Goal: Task Accomplishment & Management: Manage account settings

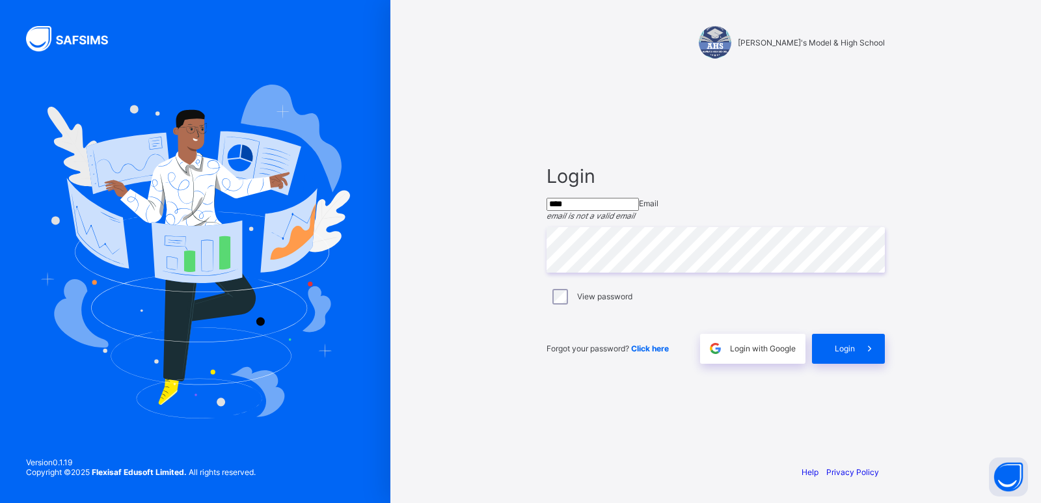
type input "**********"
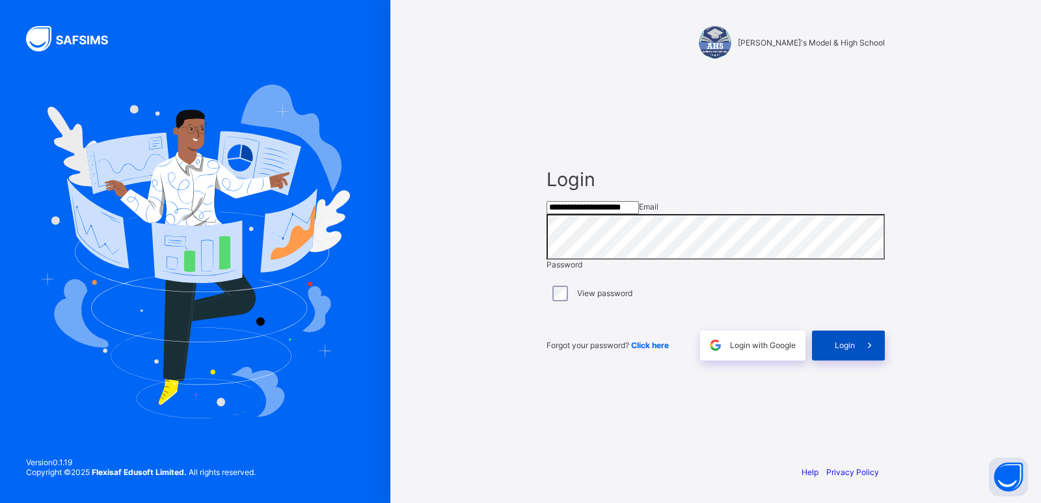
click at [846, 350] on span "Login" at bounding box center [845, 345] width 20 height 10
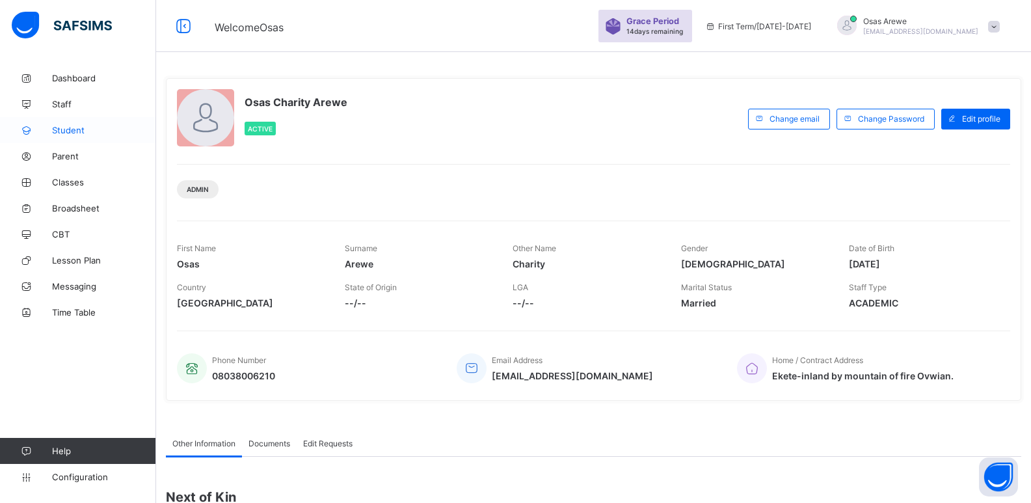
click at [71, 129] on span "Student" at bounding box center [104, 130] width 104 height 10
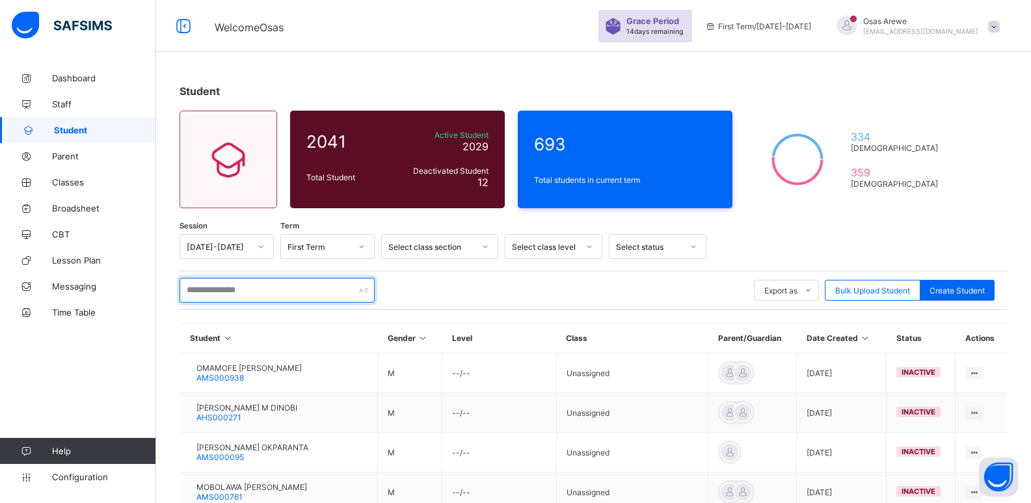
click at [301, 295] on input "text" at bounding box center [277, 290] width 195 height 25
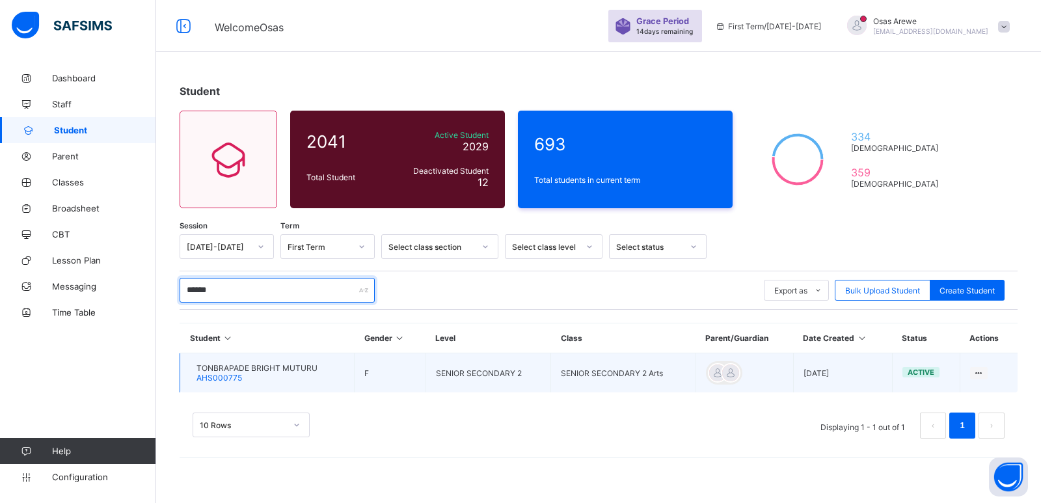
type input "******"
click at [262, 366] on span "TONBRAPADE BRIGHT MUTURU" at bounding box center [256, 368] width 121 height 10
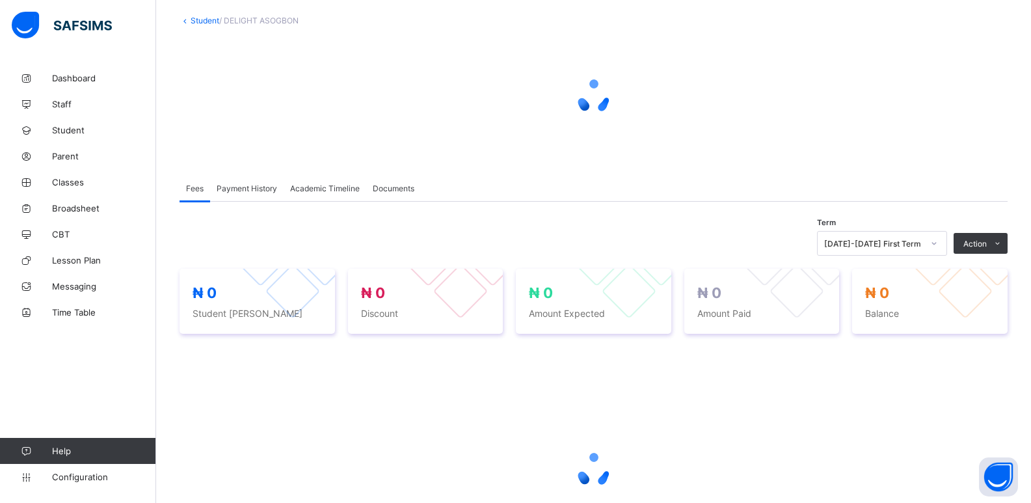
scroll to position [195, 0]
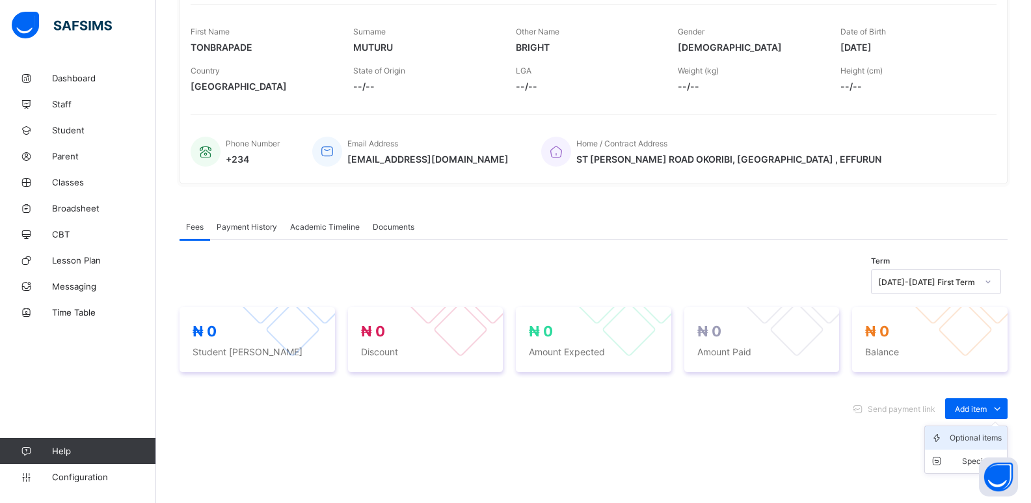
click at [986, 444] on div "Optional items" at bounding box center [976, 437] width 52 height 13
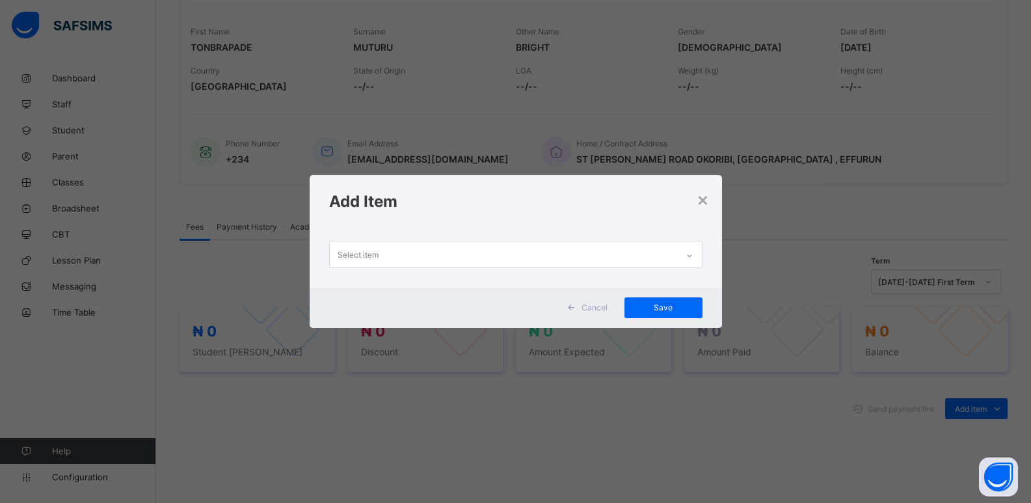
click at [689, 260] on div at bounding box center [690, 255] width 22 height 21
click at [684, 249] on div at bounding box center [690, 255] width 22 height 21
click at [684, 252] on div at bounding box center [690, 255] width 22 height 21
click at [687, 258] on div at bounding box center [690, 255] width 22 height 21
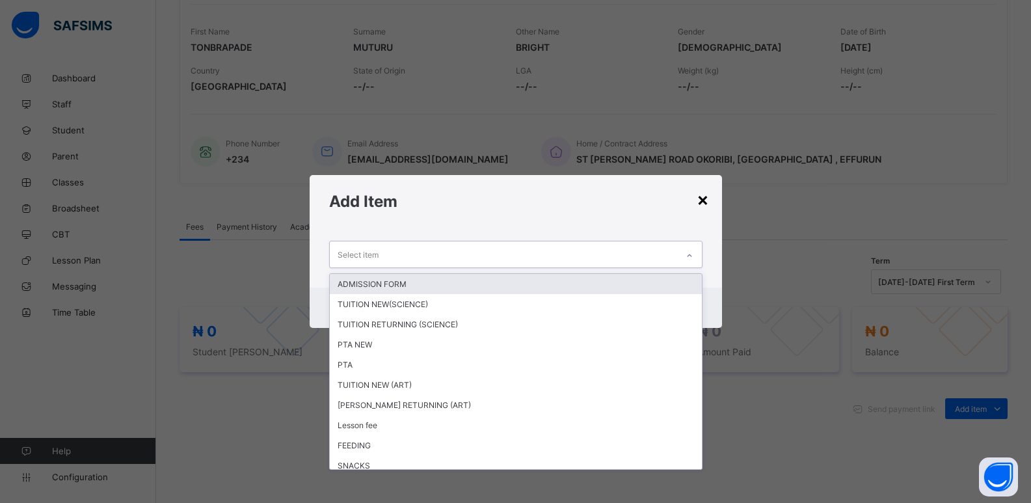
click at [705, 198] on div "×" at bounding box center [703, 199] width 12 height 22
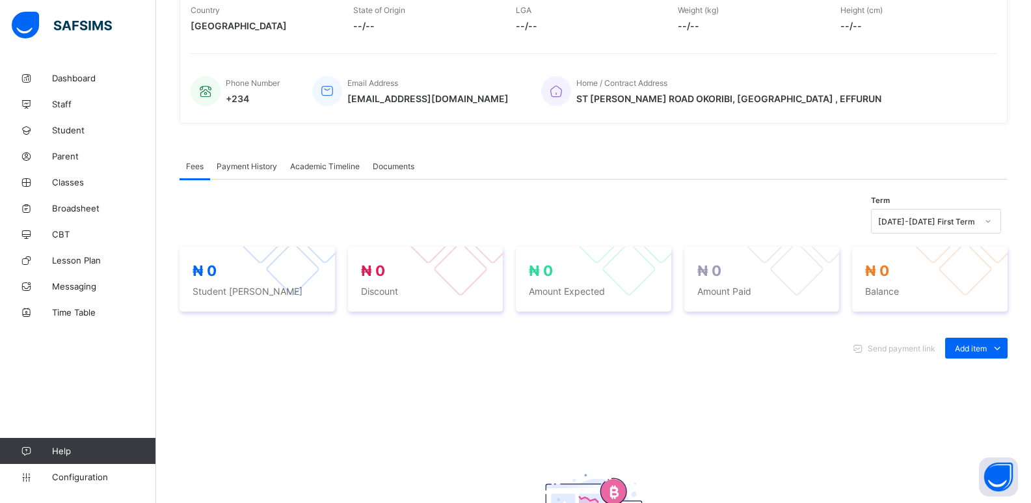
scroll to position [260, 0]
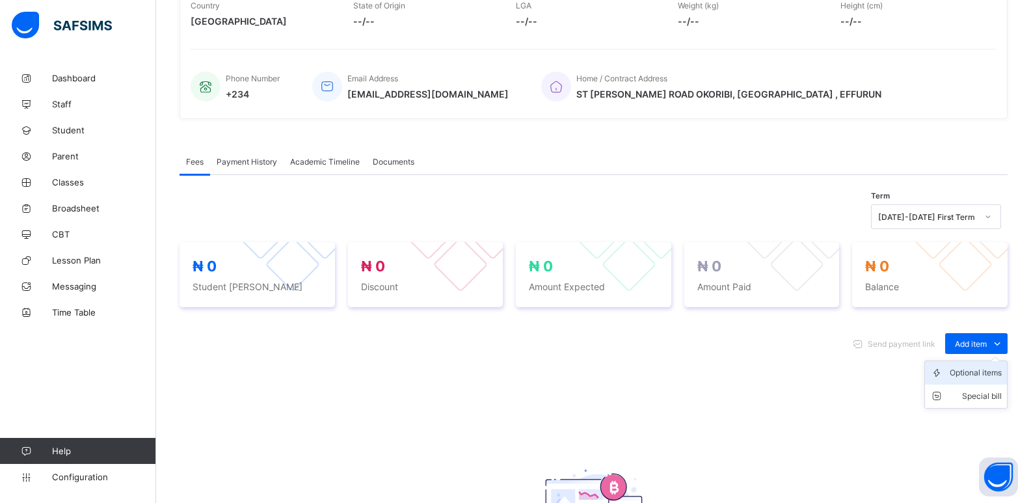
click at [969, 373] on div "Optional items" at bounding box center [976, 372] width 52 height 13
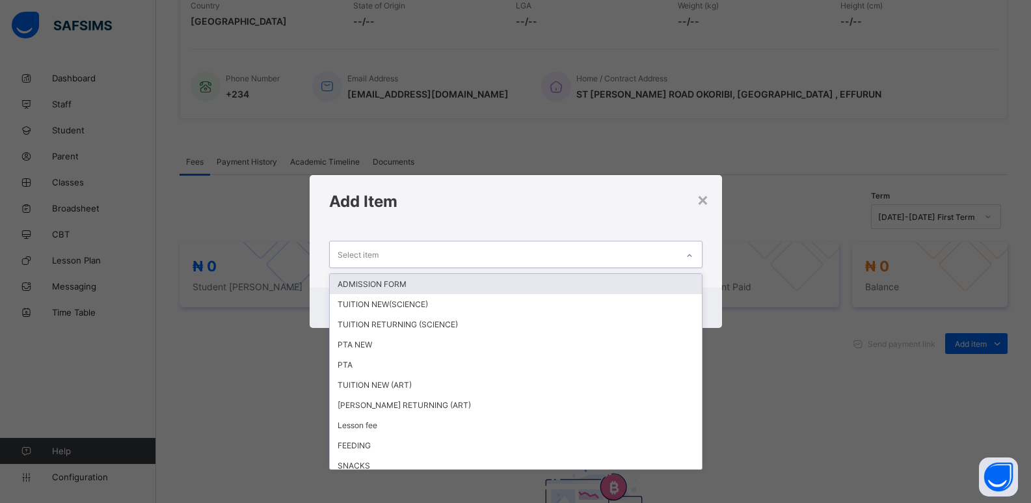
click at [686, 243] on div at bounding box center [689, 253] width 25 height 25
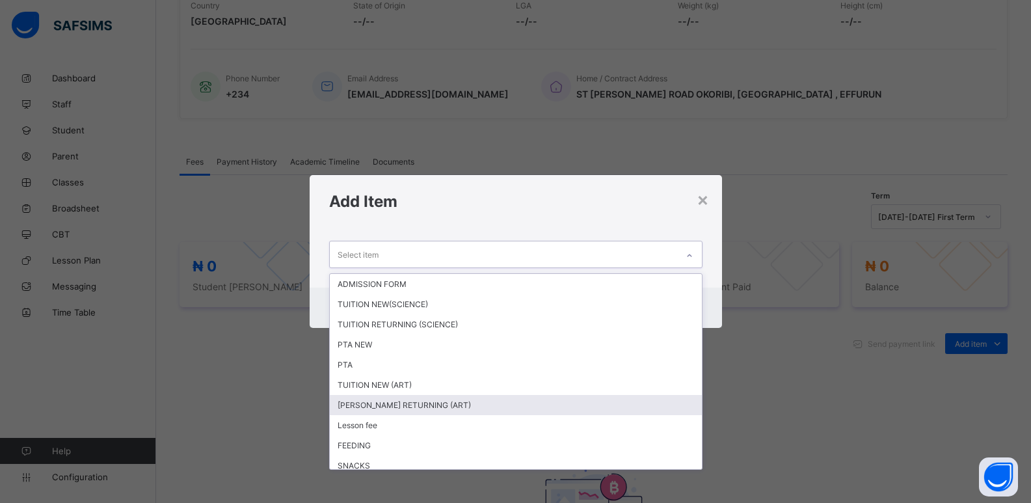
click at [401, 399] on div "[PERSON_NAME] RETURNING (ART)" at bounding box center [516, 405] width 372 height 20
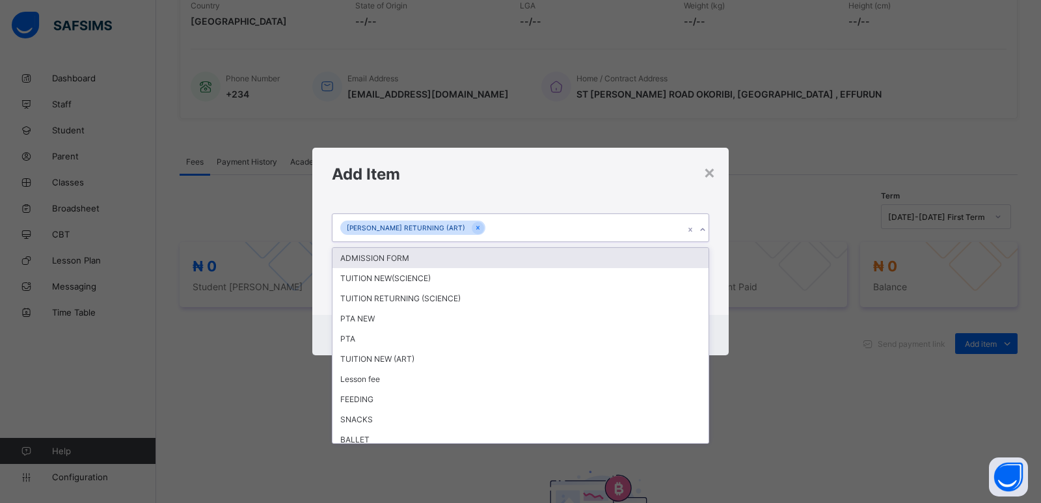
click at [701, 233] on icon at bounding box center [703, 229] width 8 height 13
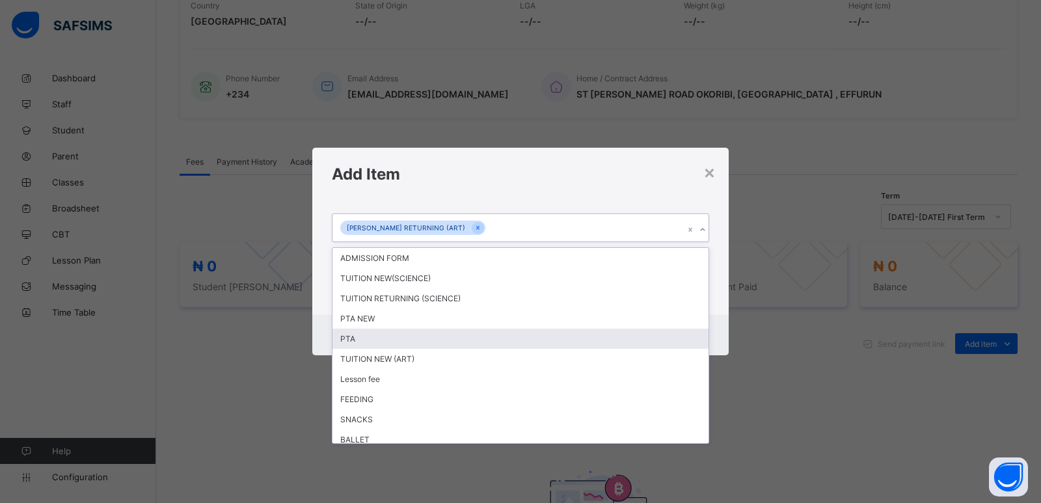
click at [435, 336] on div "PTA" at bounding box center [520, 339] width 376 height 20
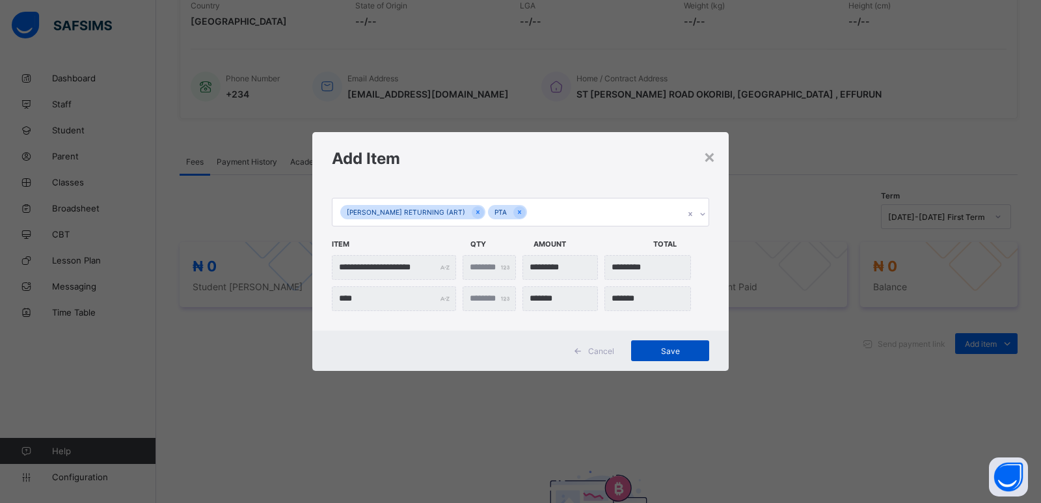
click at [671, 355] on span "Save" at bounding box center [670, 351] width 59 height 10
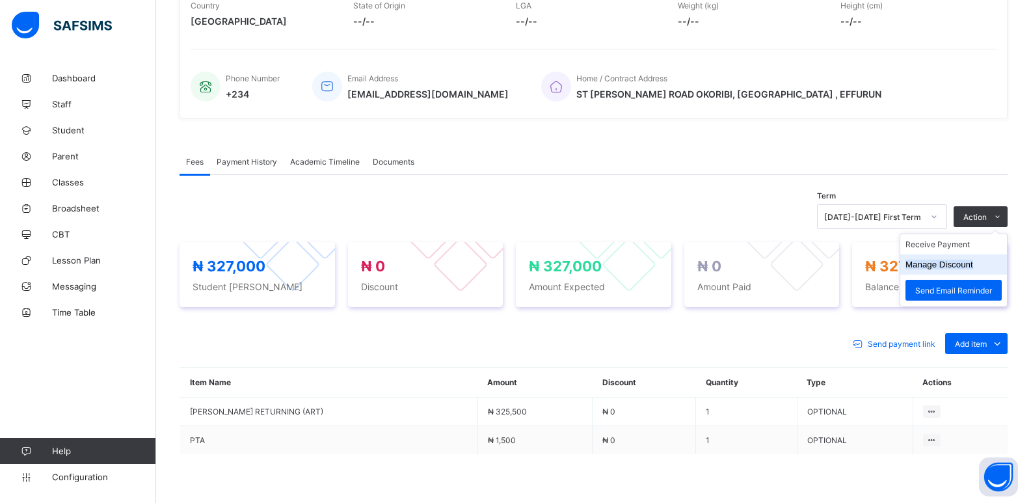
click at [942, 268] on button "Manage Discount" at bounding box center [940, 265] width 68 height 10
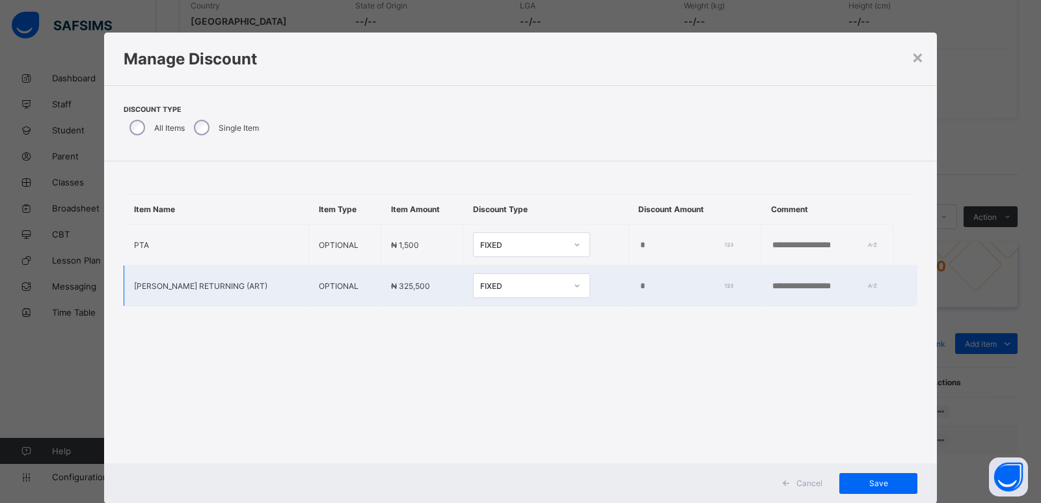
click at [639, 284] on input "*" at bounding box center [684, 286] width 91 height 10
type input "*****"
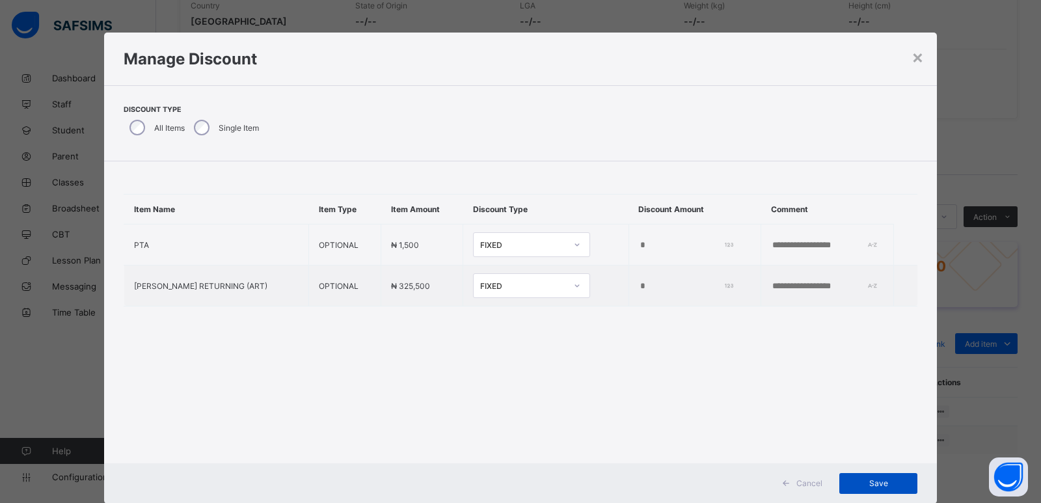
click at [872, 483] on span "Save" at bounding box center [878, 483] width 59 height 10
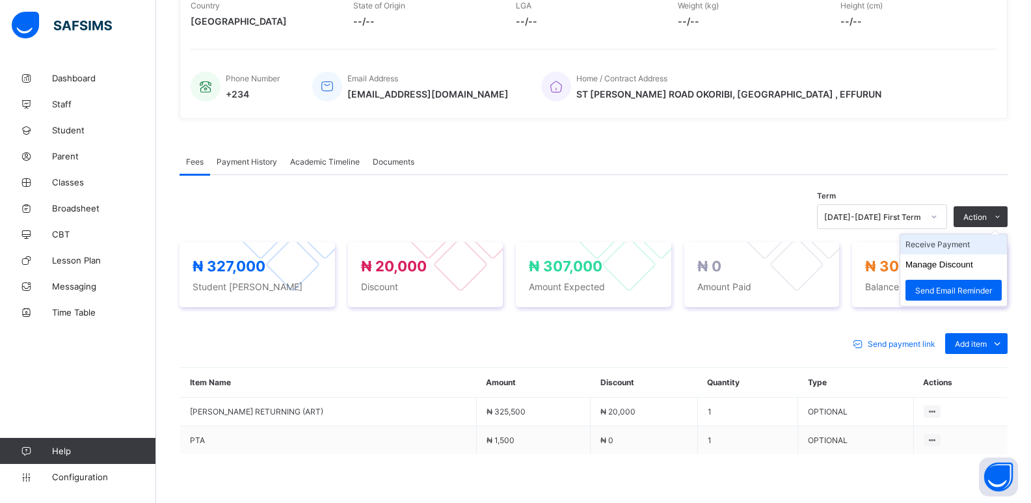
click at [943, 247] on li "Receive Payment" at bounding box center [953, 244] width 107 height 20
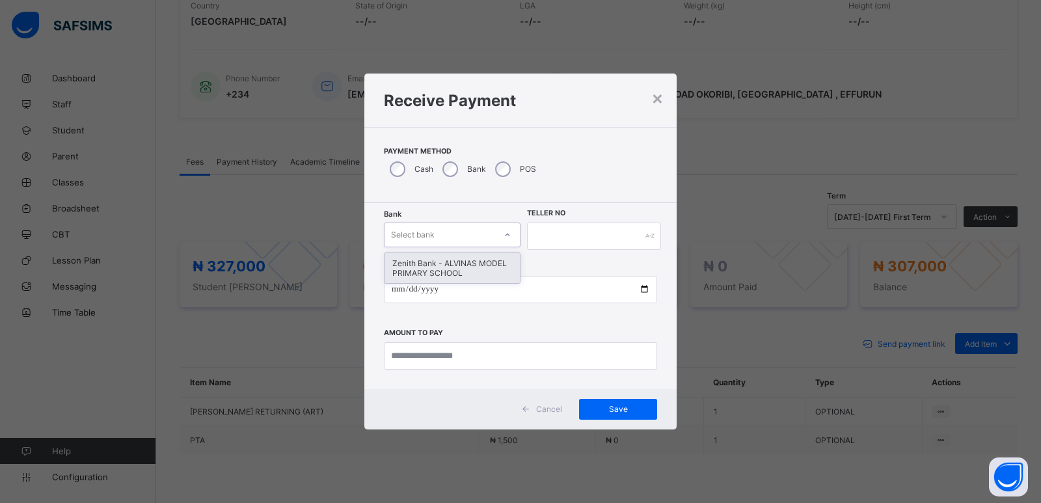
click at [441, 232] on div "Select bank" at bounding box center [439, 235] width 111 height 18
drag, startPoint x: 443, startPoint y: 267, endPoint x: 544, endPoint y: 253, distance: 101.8
click at [457, 262] on div "Zenith Bank - ALVINAS MODEL PRIMARY SCHOOL" at bounding box center [451, 268] width 135 height 30
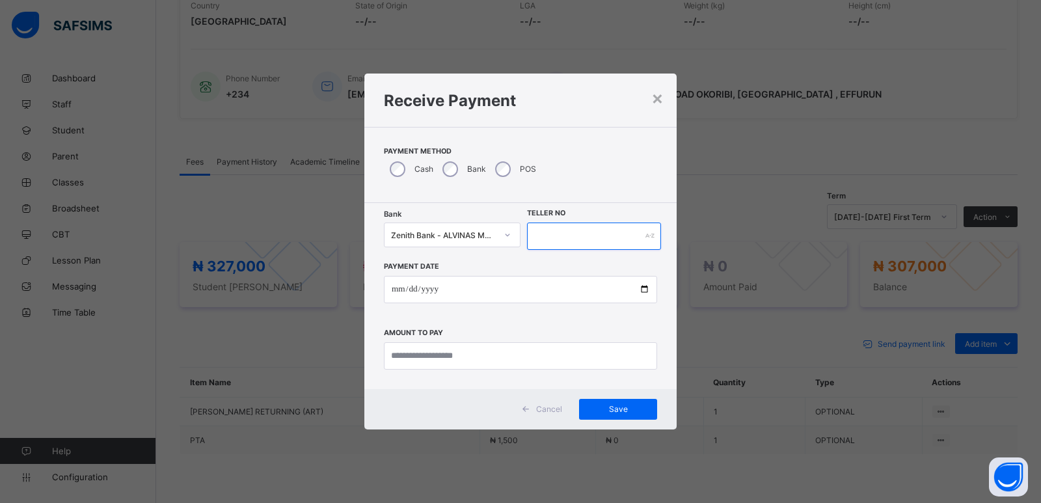
click at [560, 236] on input "text" at bounding box center [594, 235] width 134 height 27
type input "*******"
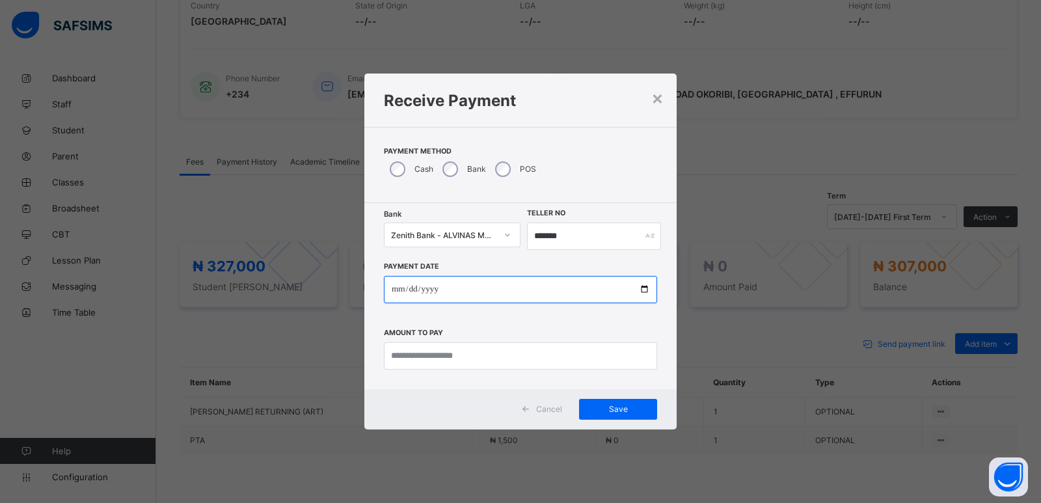
click at [399, 291] on input "date" at bounding box center [520, 289] width 273 height 27
type input "**********"
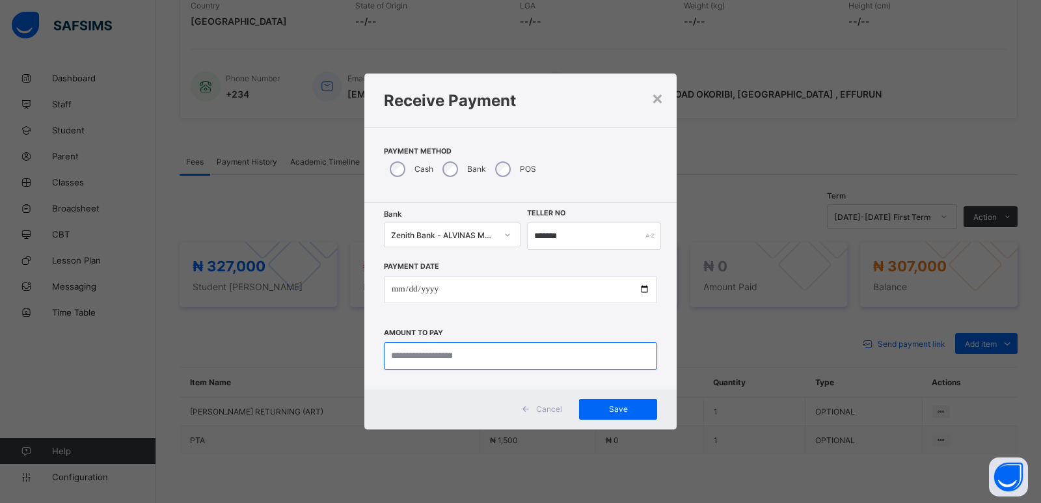
click at [403, 346] on input "currency" at bounding box center [520, 355] width 273 height 27
type input "*********"
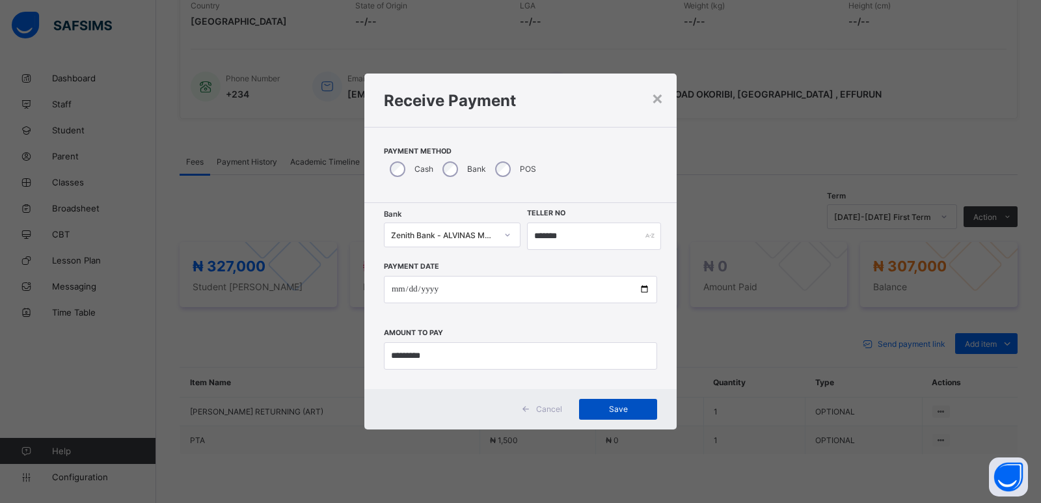
click at [625, 411] on span "Save" at bounding box center [618, 409] width 59 height 10
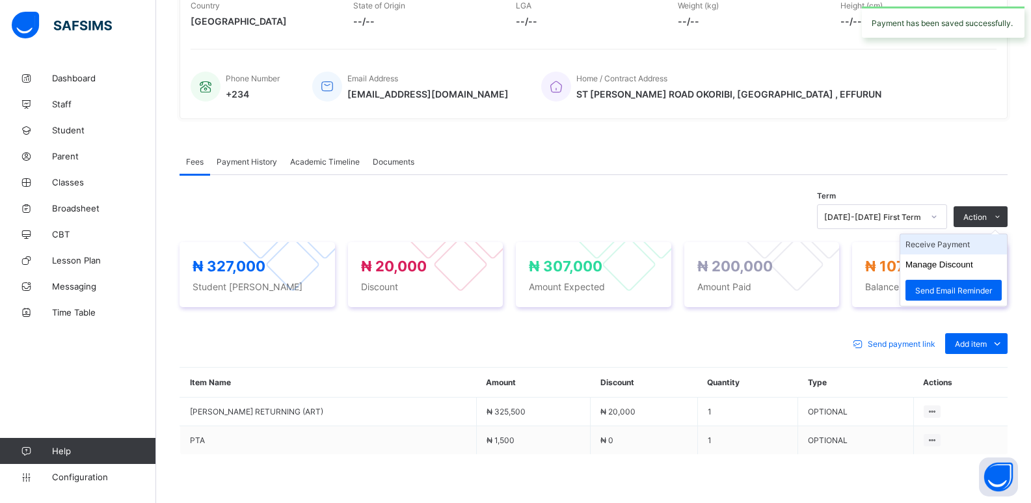
click at [942, 249] on li "Receive Payment" at bounding box center [953, 244] width 107 height 20
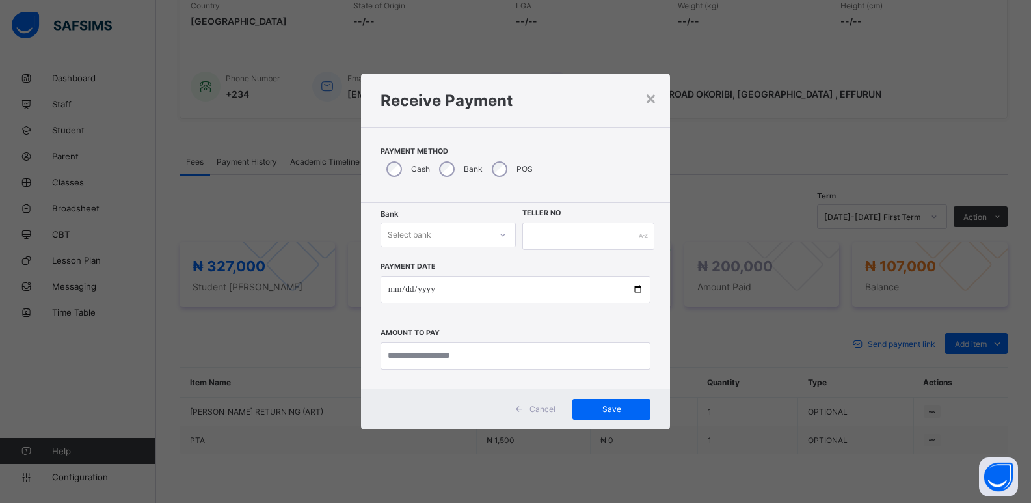
click at [470, 235] on div "Select bank" at bounding box center [435, 235] width 109 height 18
drag, startPoint x: 479, startPoint y: 275, endPoint x: 500, endPoint y: 265, distance: 23.3
click at [485, 271] on div "Zenith Bank - ALVINAS MODEL PRIMARY SCHOOL" at bounding box center [448, 268] width 134 height 30
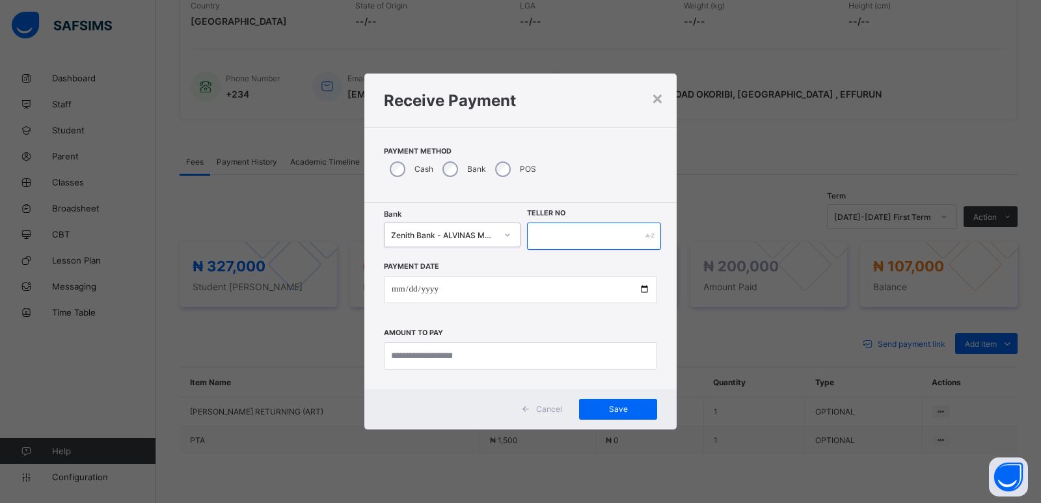
click at [559, 236] on input "text" at bounding box center [594, 235] width 134 height 27
type input "******"
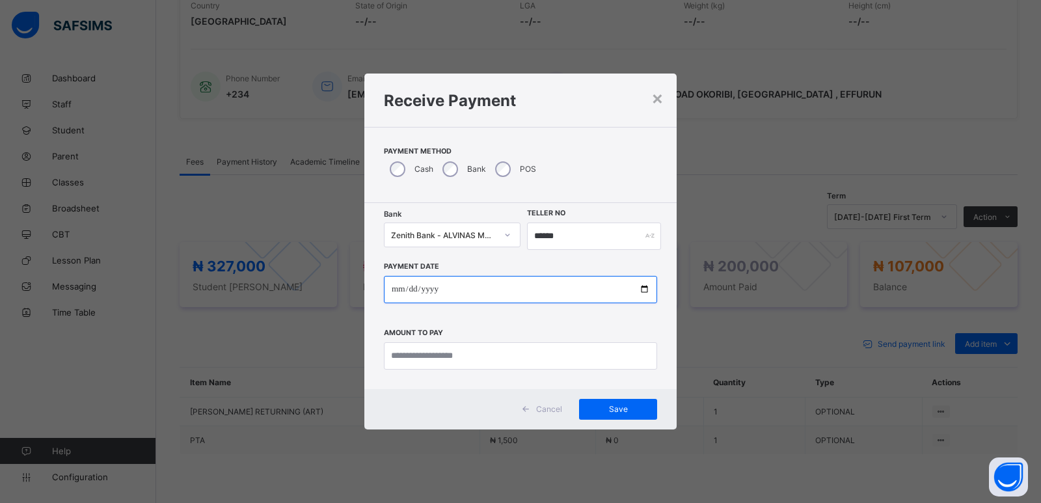
click at [393, 288] on input "date" at bounding box center [520, 289] width 273 height 27
type input "**********"
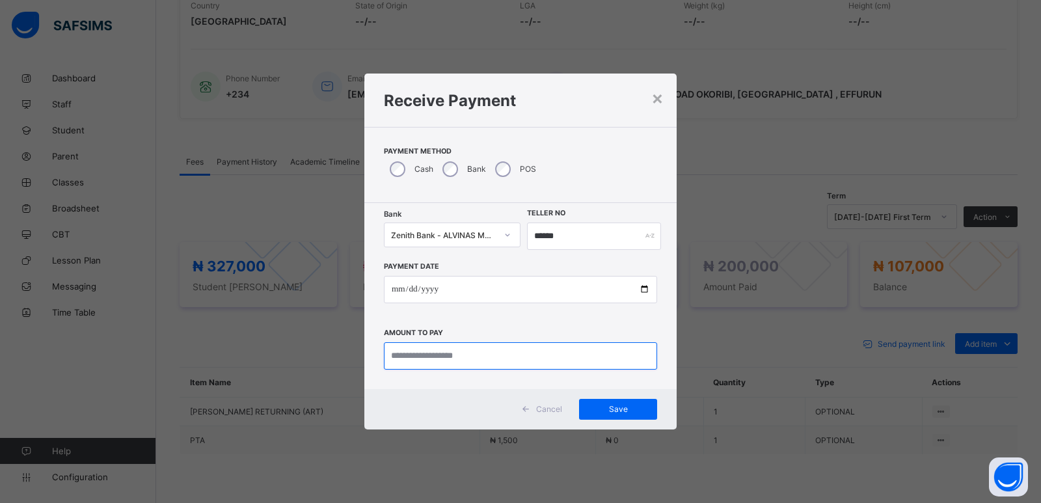
click at [405, 351] on input "currency" at bounding box center [520, 355] width 273 height 27
type input "*********"
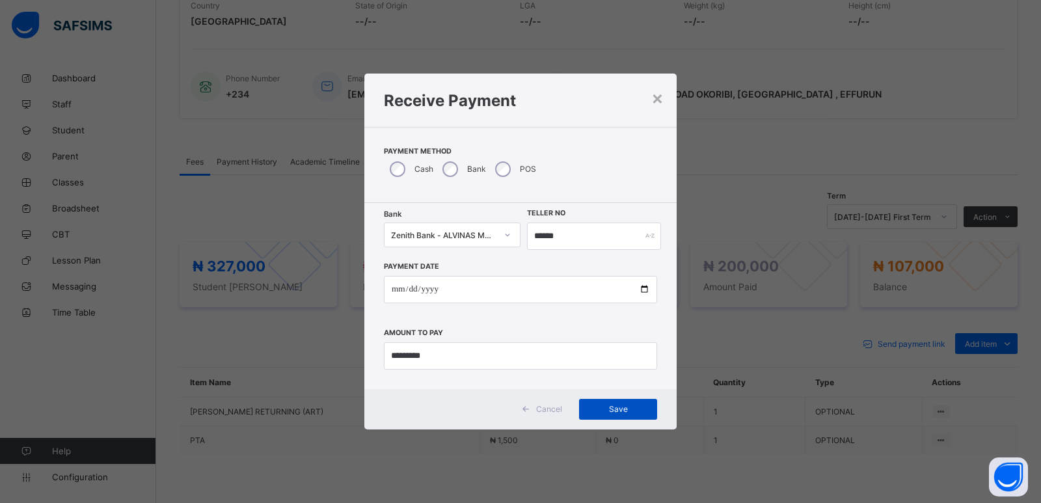
click at [625, 410] on span "Save" at bounding box center [618, 409] width 59 height 10
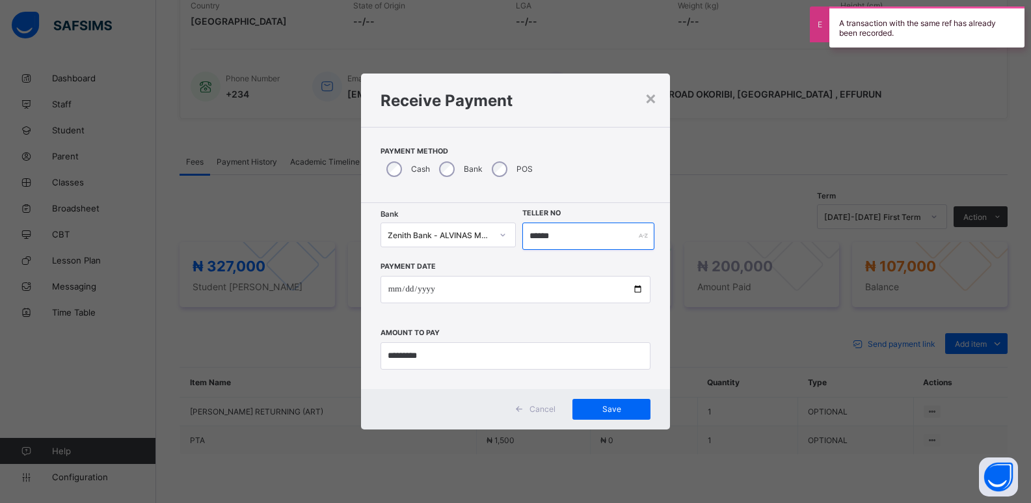
click at [534, 238] on input "******" at bounding box center [588, 235] width 133 height 27
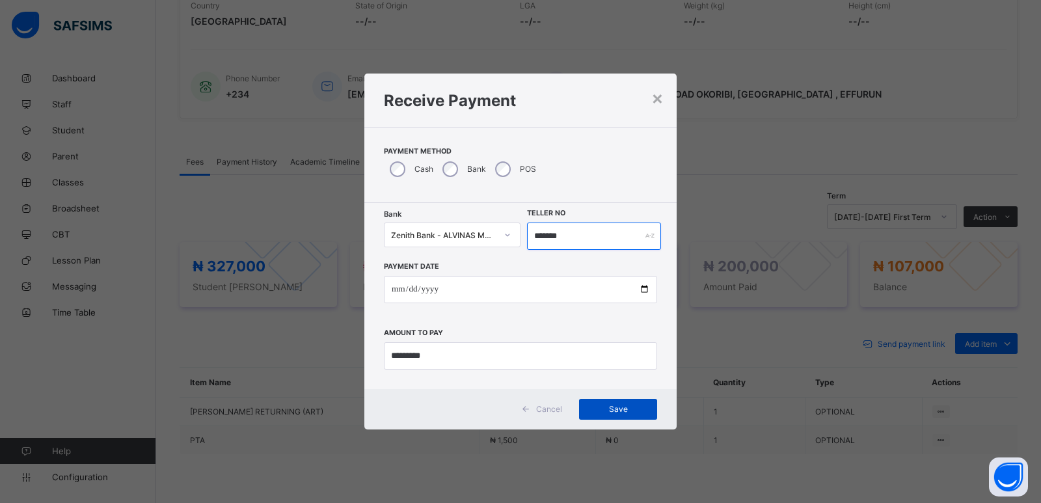
type input "*******"
click at [609, 404] on span "Save" at bounding box center [618, 409] width 59 height 10
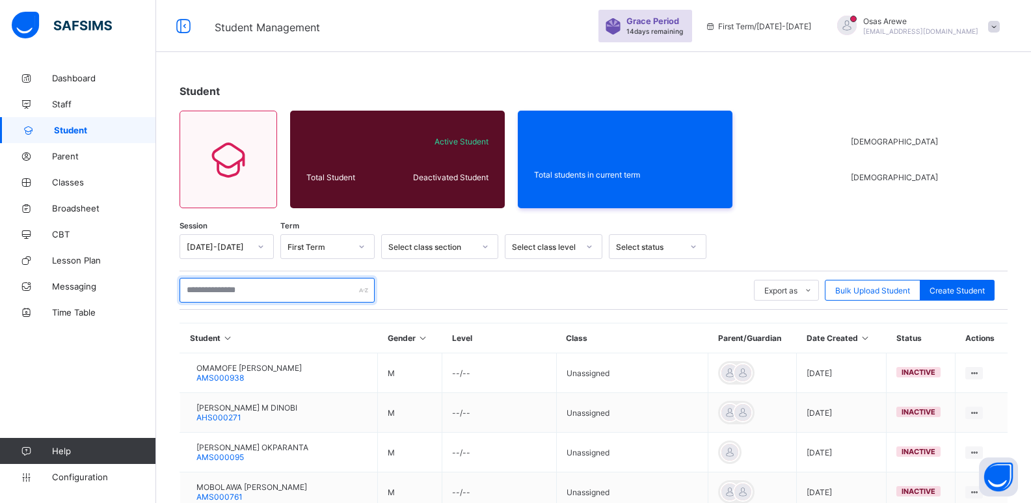
click at [246, 282] on input "text" at bounding box center [277, 290] width 195 height 25
type input "*"
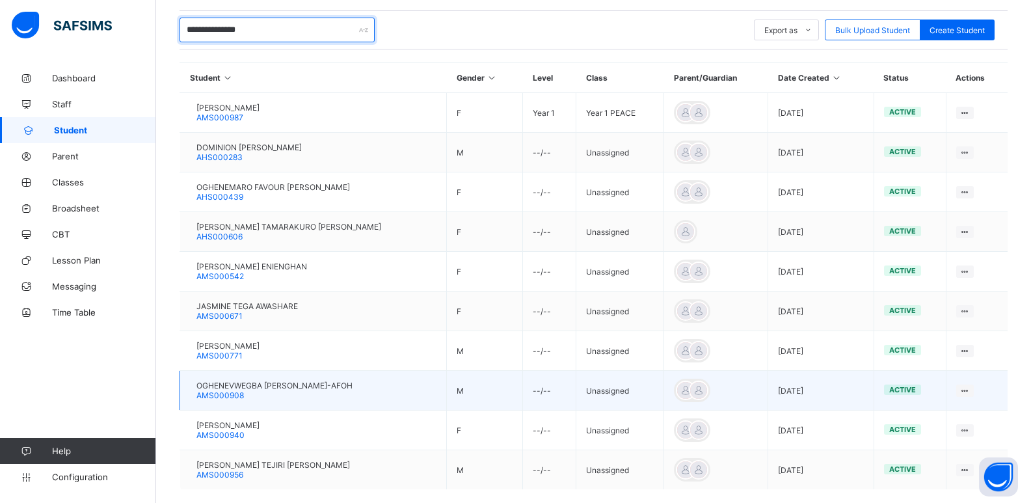
scroll to position [325, 0]
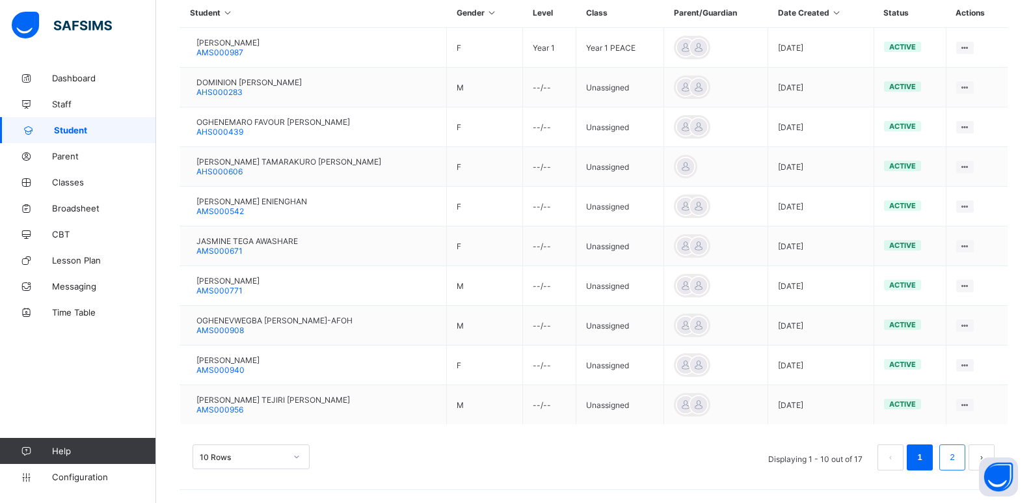
type input "**********"
click at [958, 457] on link "2" at bounding box center [952, 457] width 12 height 17
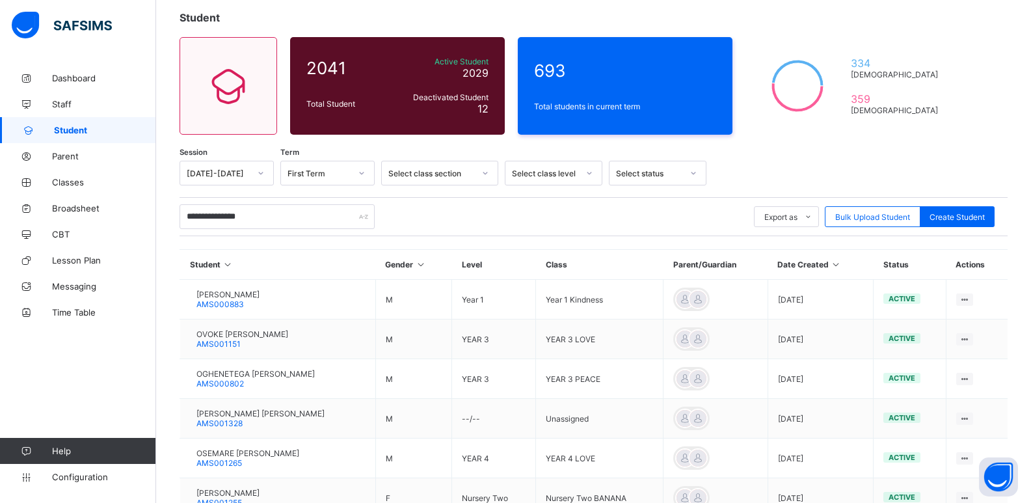
scroll to position [206, 0]
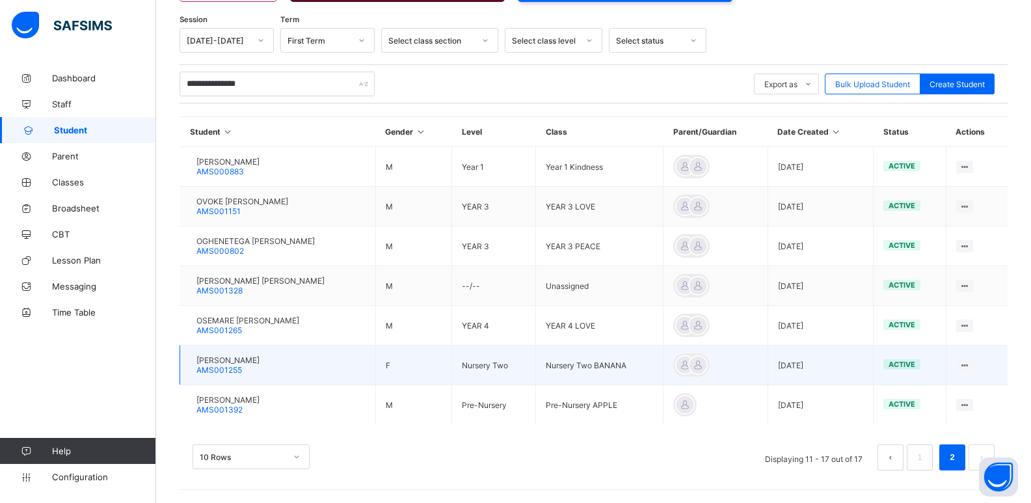
click at [239, 358] on span "[PERSON_NAME]" at bounding box center [227, 360] width 63 height 10
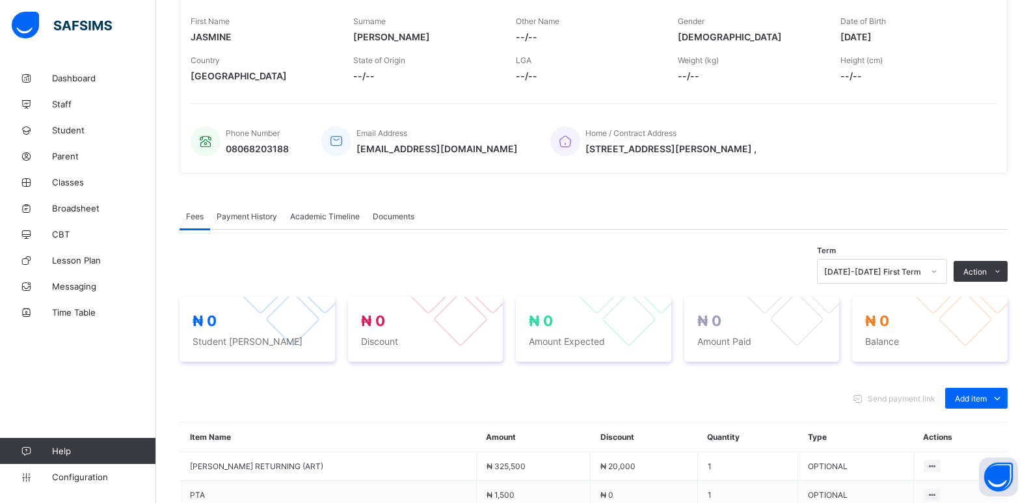
scroll to position [353, 0]
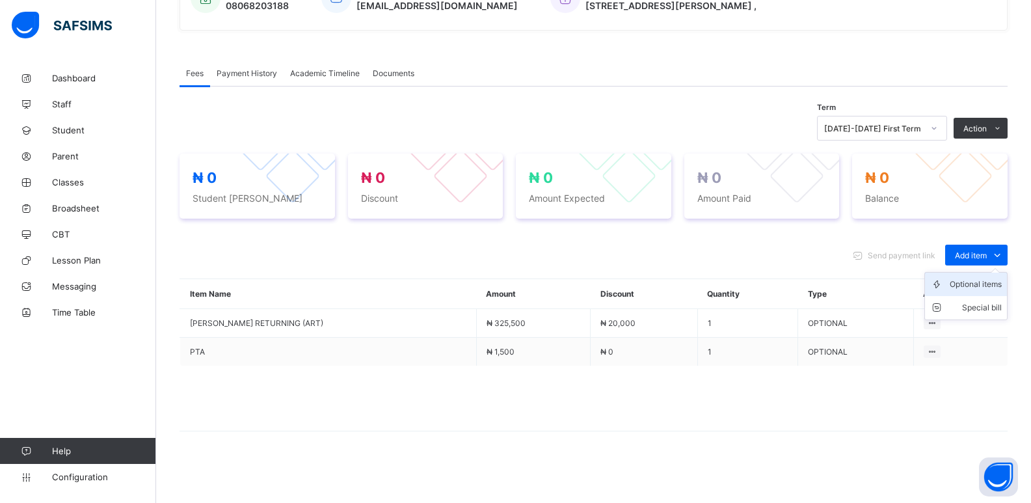
click at [984, 282] on div "Optional items" at bounding box center [976, 284] width 52 height 13
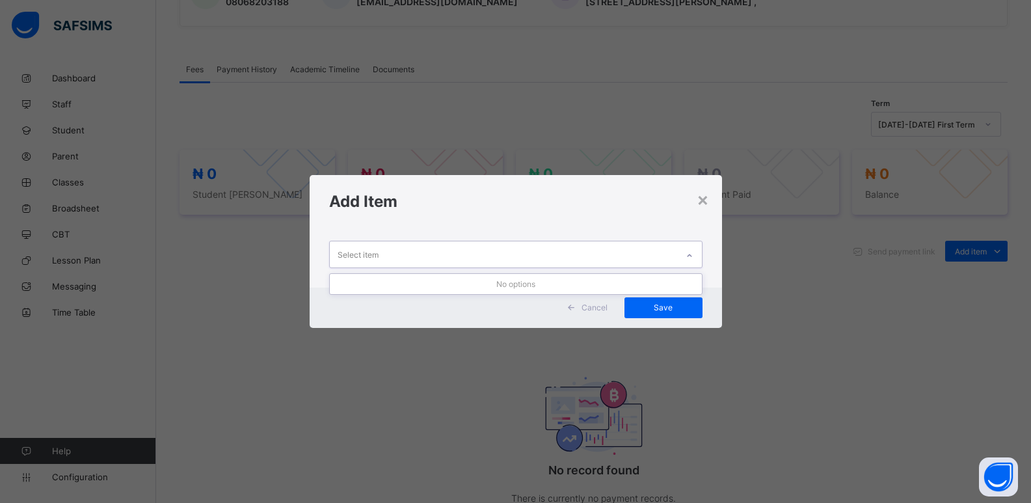
click at [687, 256] on icon at bounding box center [690, 255] width 8 height 13
click at [689, 251] on icon at bounding box center [690, 255] width 8 height 13
click at [690, 252] on icon at bounding box center [690, 255] width 8 height 13
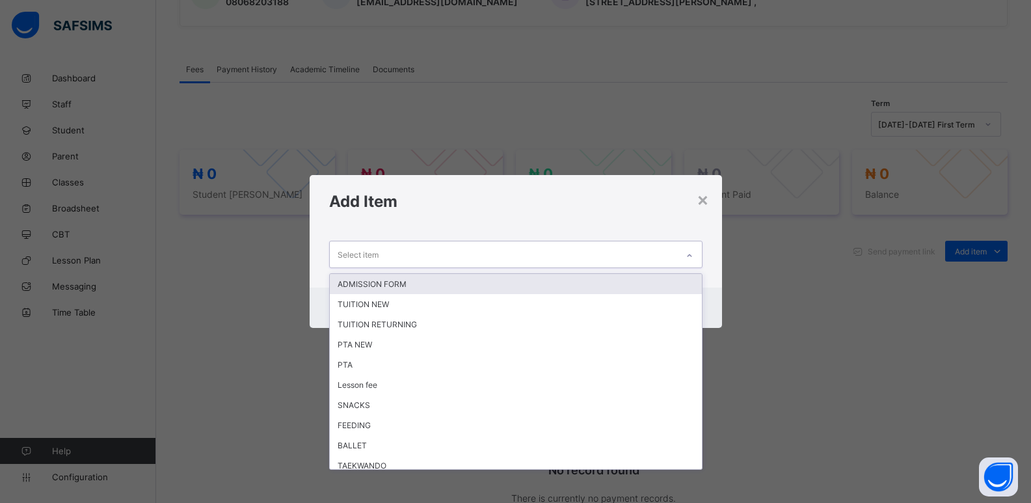
click at [690, 252] on icon at bounding box center [690, 255] width 8 height 13
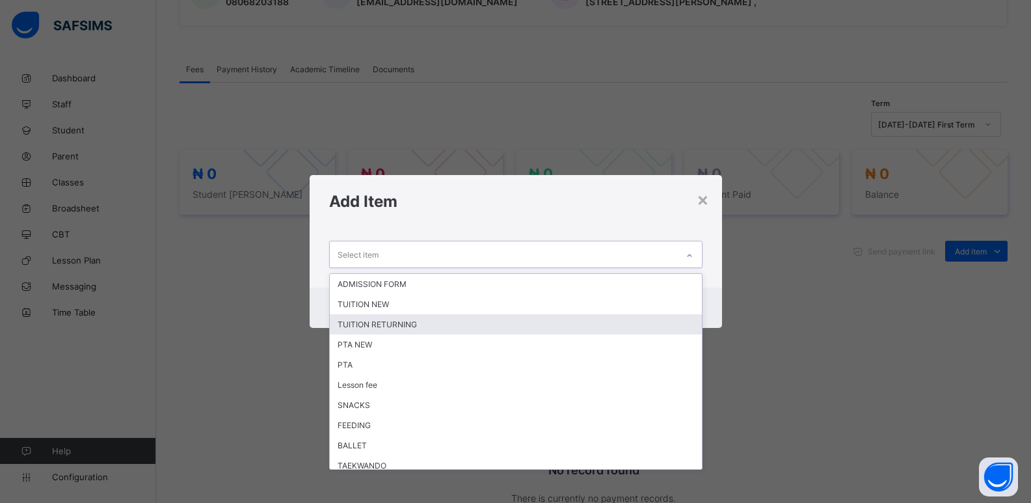
drag, startPoint x: 440, startPoint y: 324, endPoint x: 461, endPoint y: 316, distance: 21.6
click at [440, 324] on div "TUITION RETURNING" at bounding box center [516, 324] width 372 height 20
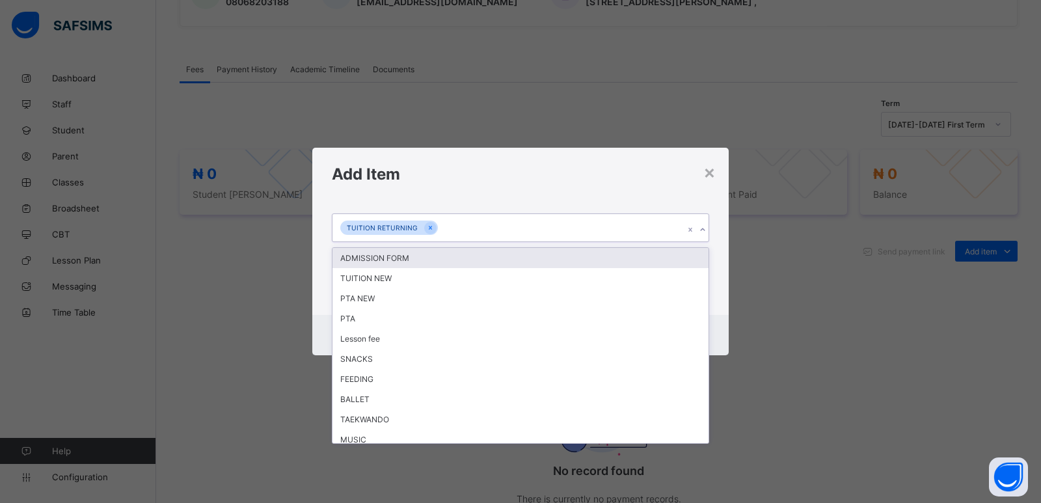
click at [707, 231] on div at bounding box center [702, 229] width 12 height 21
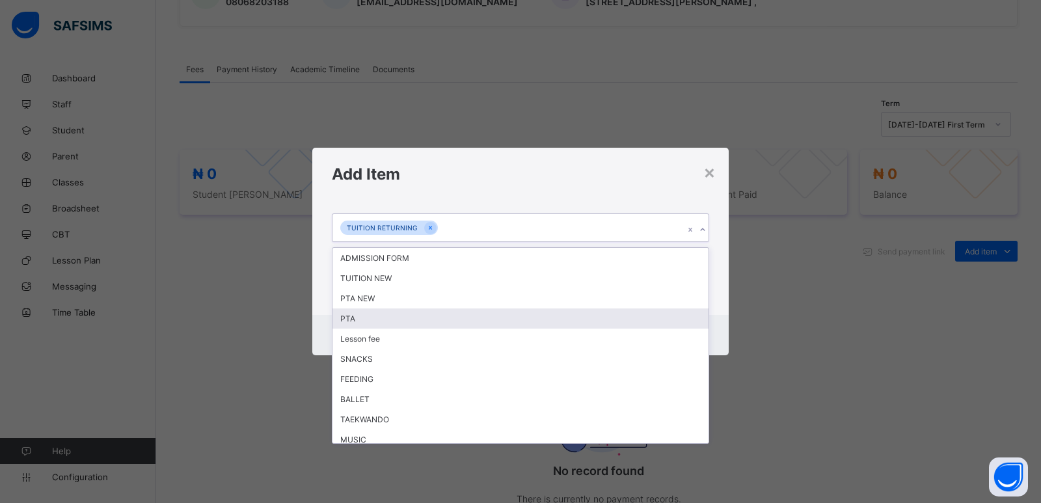
drag, startPoint x: 498, startPoint y: 319, endPoint x: 722, endPoint y: 250, distance: 234.8
click at [500, 315] on div "PTA" at bounding box center [520, 318] width 376 height 20
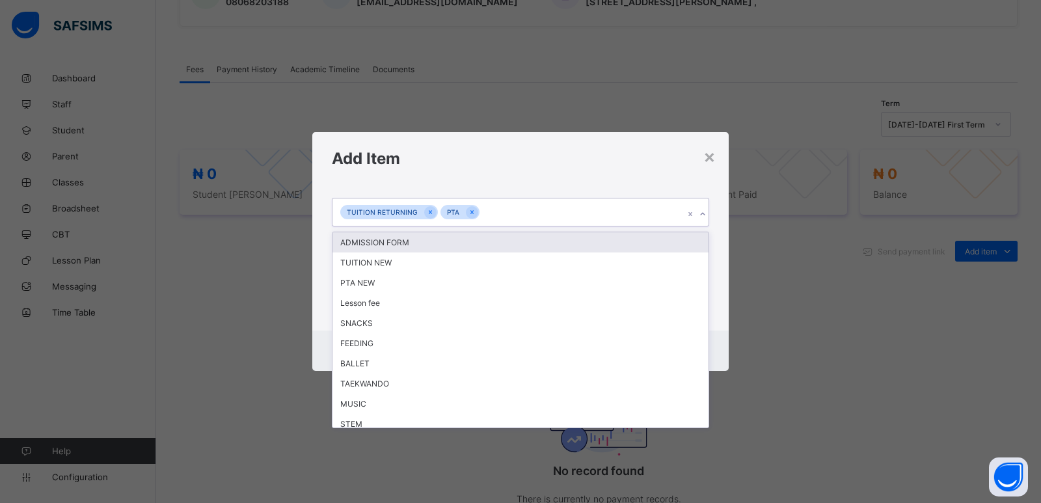
click at [705, 215] on icon at bounding box center [703, 214] width 8 height 13
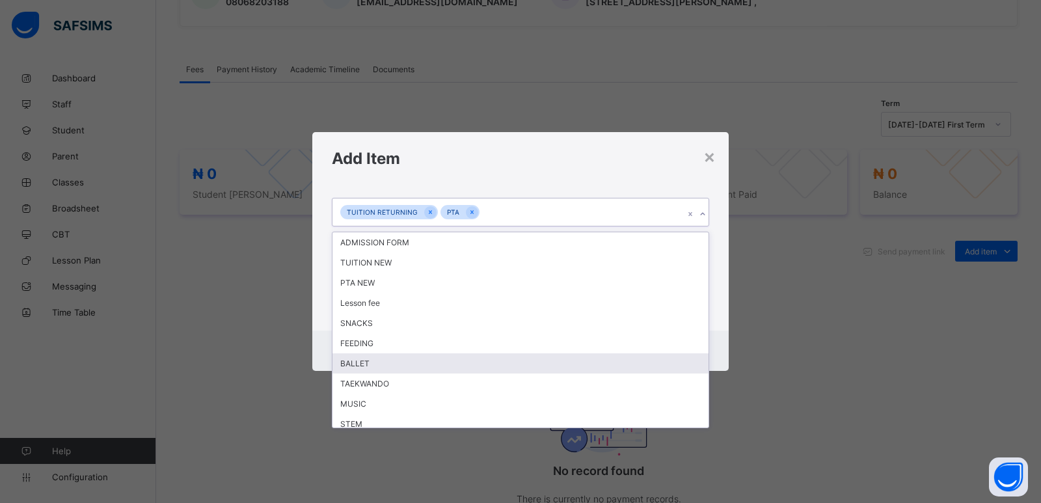
drag, startPoint x: 419, startPoint y: 367, endPoint x: 760, endPoint y: 263, distance: 356.2
click at [421, 362] on div "BALLET" at bounding box center [520, 363] width 376 height 20
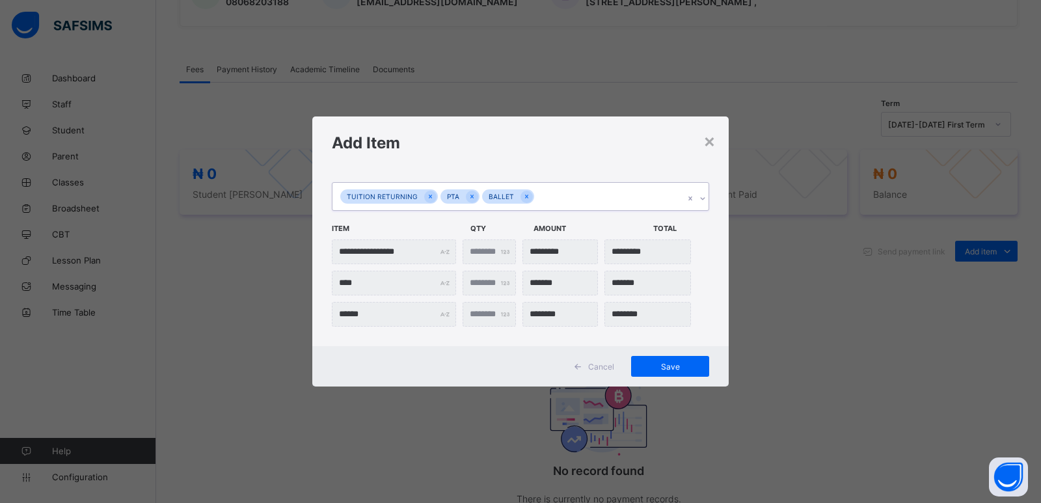
click at [705, 200] on icon at bounding box center [703, 198] width 8 height 13
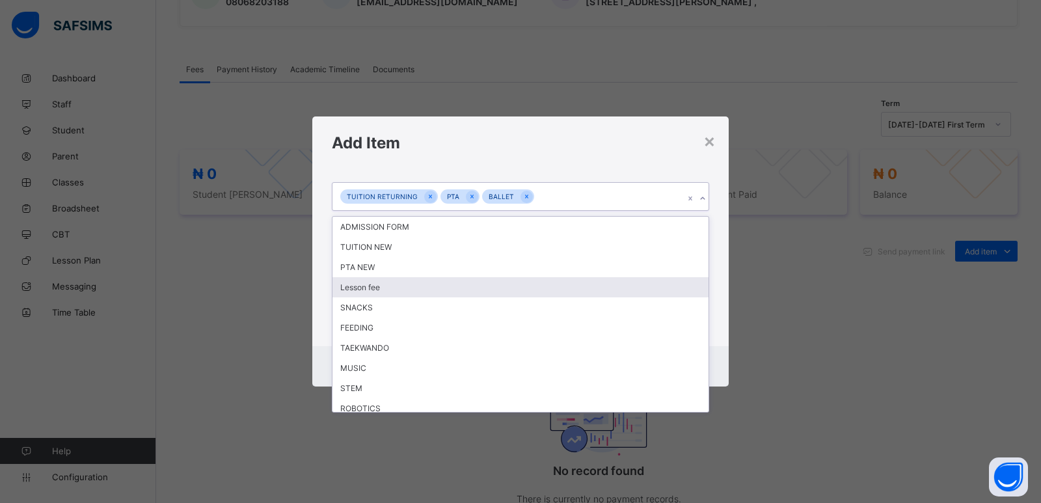
drag, startPoint x: 440, startPoint y: 281, endPoint x: 811, endPoint y: 217, distance: 375.7
click at [445, 281] on div "Lesson fee" at bounding box center [520, 287] width 376 height 20
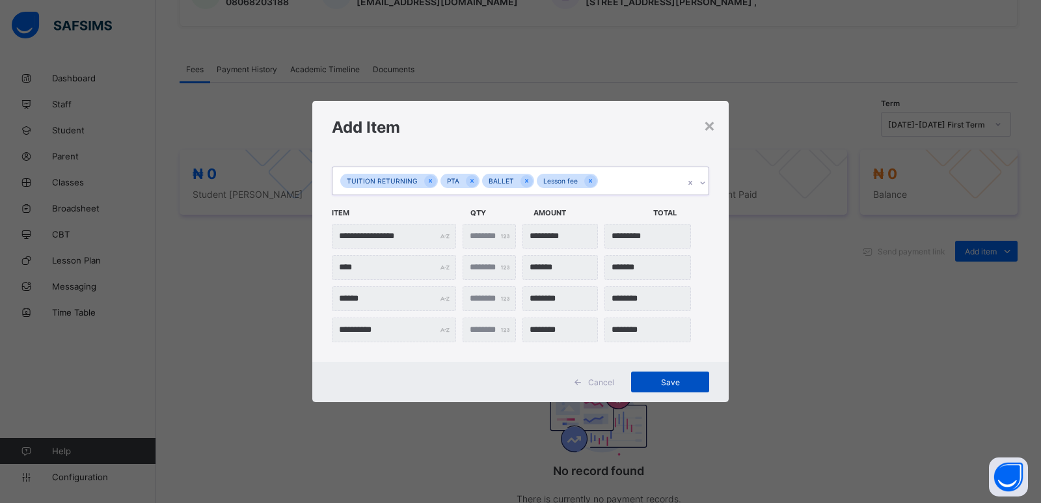
click at [654, 379] on span "Save" at bounding box center [670, 382] width 59 height 10
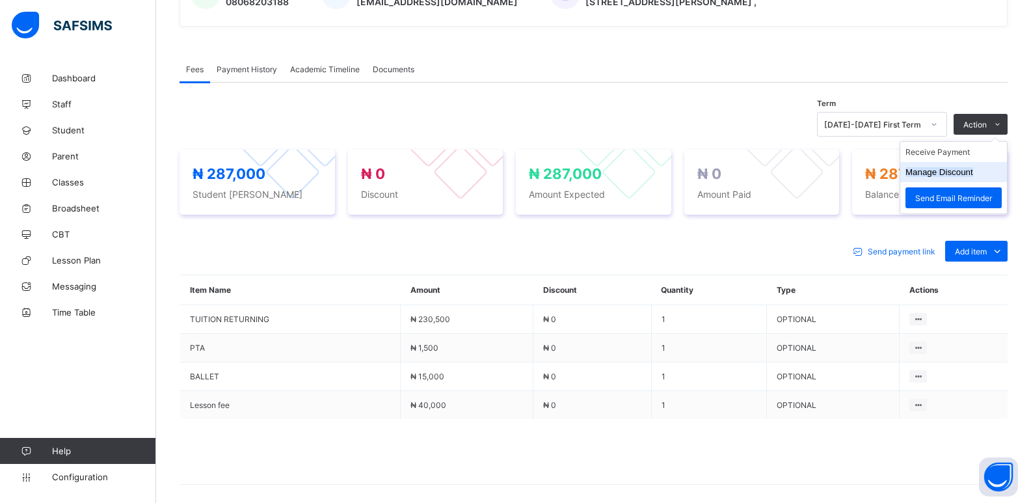
click at [934, 177] on button "Manage Discount" at bounding box center [940, 172] width 68 height 10
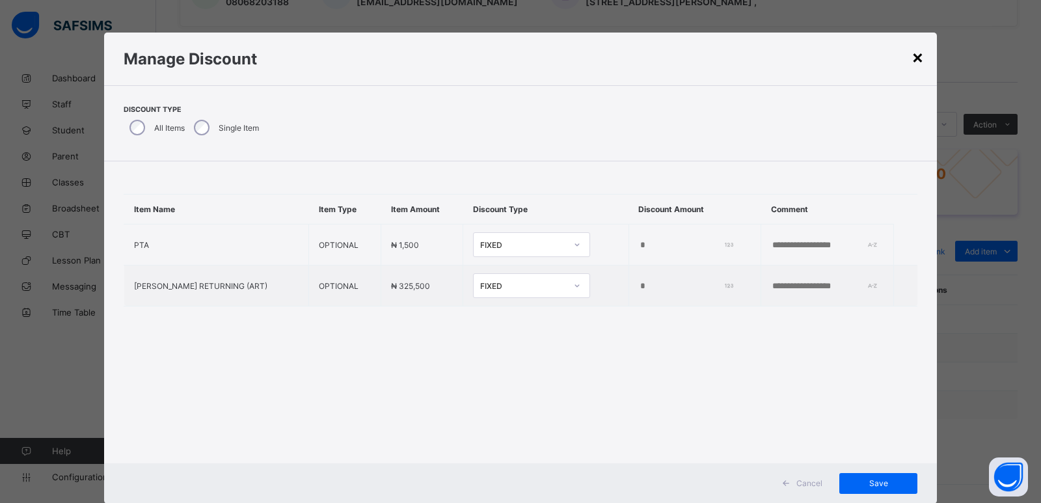
click at [915, 58] on div "×" at bounding box center [917, 57] width 12 height 22
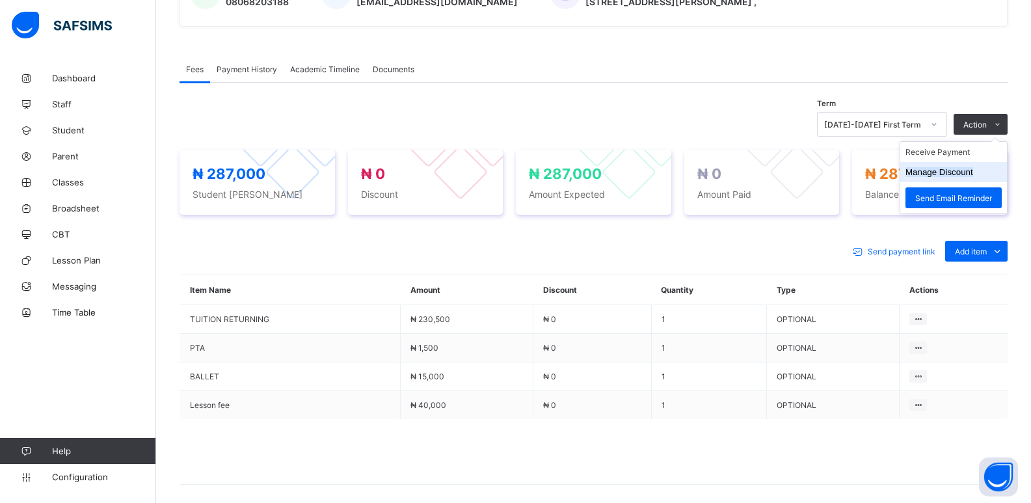
click at [926, 174] on button "Manage Discount" at bounding box center [940, 172] width 68 height 10
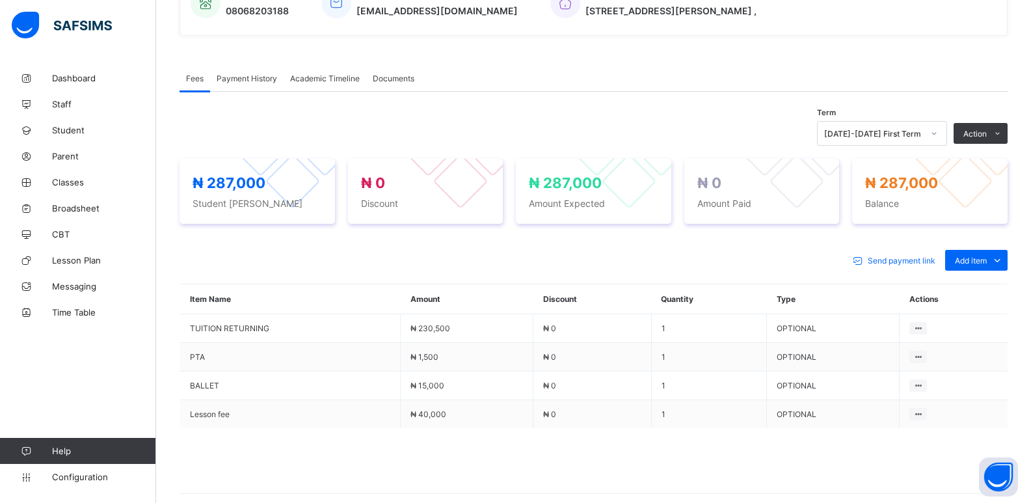
scroll to position [325, 0]
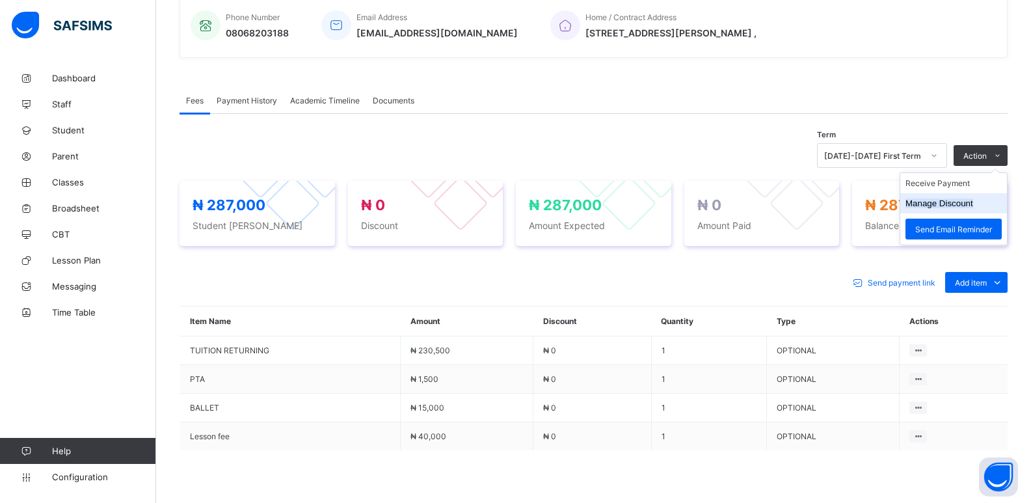
click at [938, 203] on button "Manage Discount" at bounding box center [940, 203] width 68 height 10
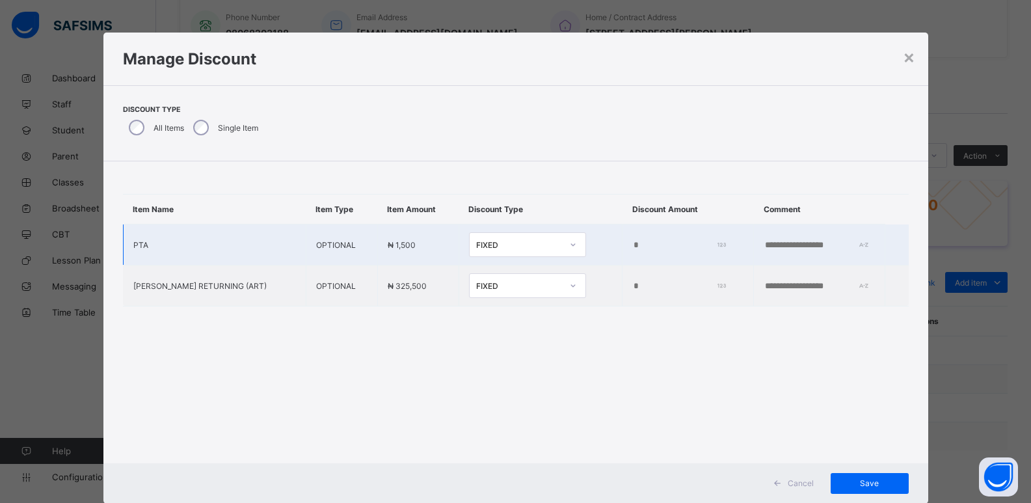
type input "*"
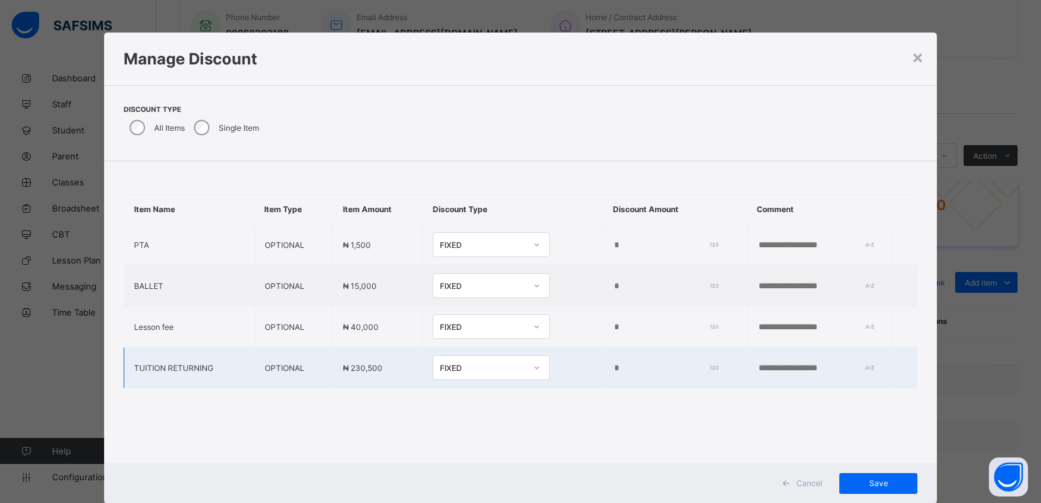
click at [613, 366] on input "*" at bounding box center [663, 368] width 100 height 10
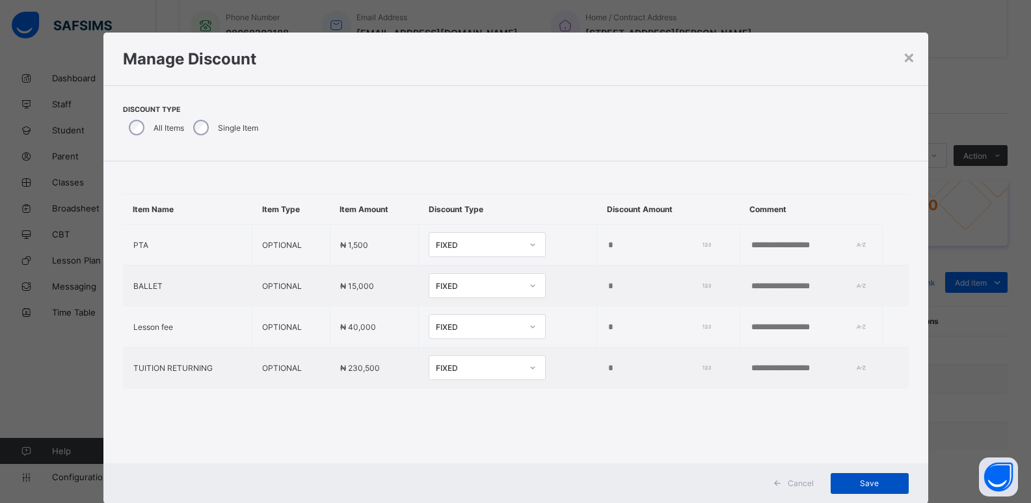
type input "****"
click at [865, 483] on span "Save" at bounding box center [870, 483] width 59 height 10
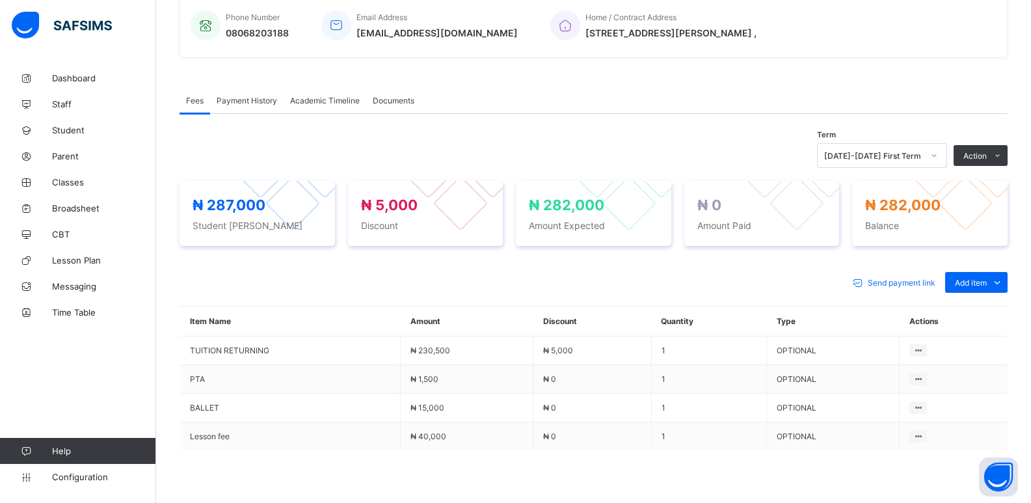
drag, startPoint x: 938, startPoint y: 187, endPoint x: 949, endPoint y: 176, distance: 15.6
click at [0, 0] on li "Receive Payment" at bounding box center [0, 0] width 0 height 0
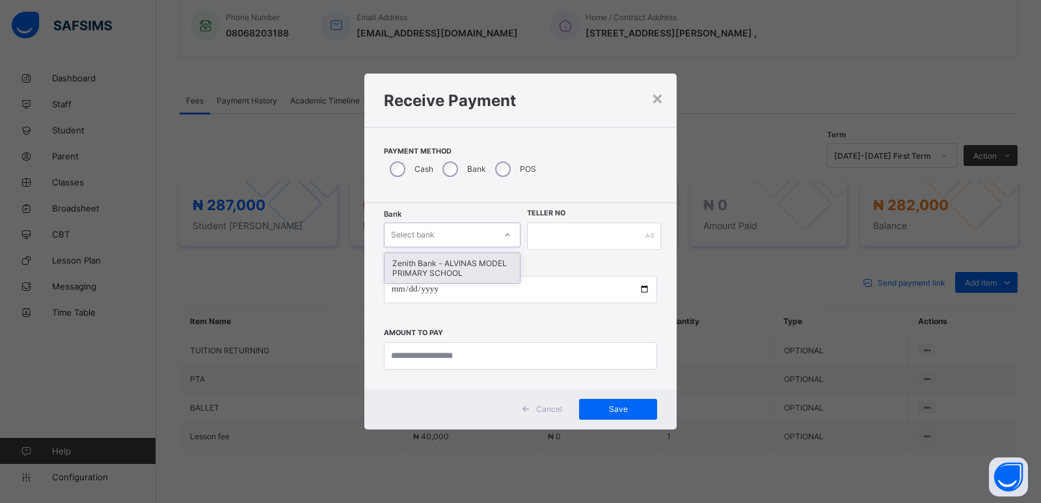
drag, startPoint x: 414, startPoint y: 235, endPoint x: 487, endPoint y: 225, distance: 73.5
click at [414, 235] on div "Select bank" at bounding box center [413, 234] width 44 height 25
drag, startPoint x: 425, startPoint y: 278, endPoint x: 453, endPoint y: 250, distance: 39.1
click at [435, 264] on div "Zenith Bank - ALVINAS MODEL PRIMARY SCHOOL" at bounding box center [451, 268] width 135 height 30
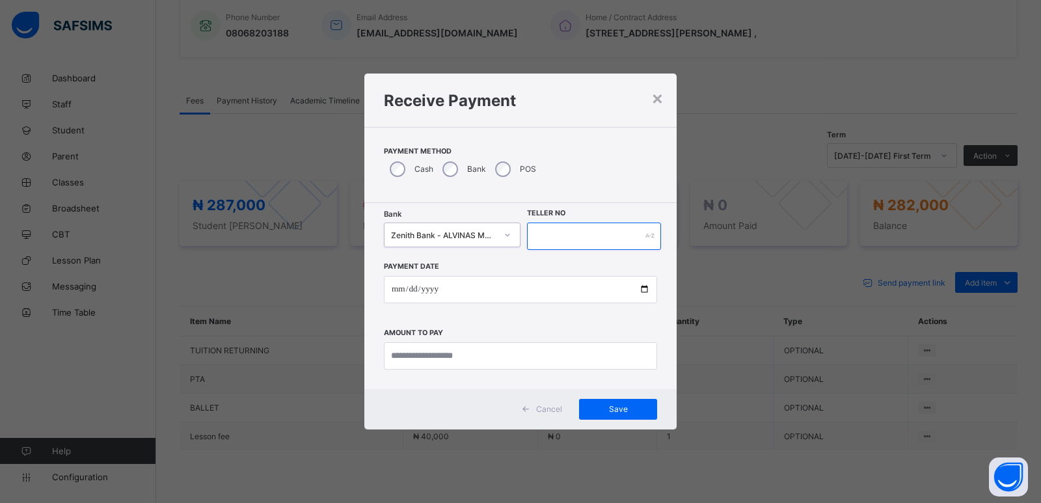
click at [576, 233] on input "text" at bounding box center [594, 235] width 134 height 27
click at [537, 237] on input "text" at bounding box center [594, 235] width 134 height 27
type input "********"
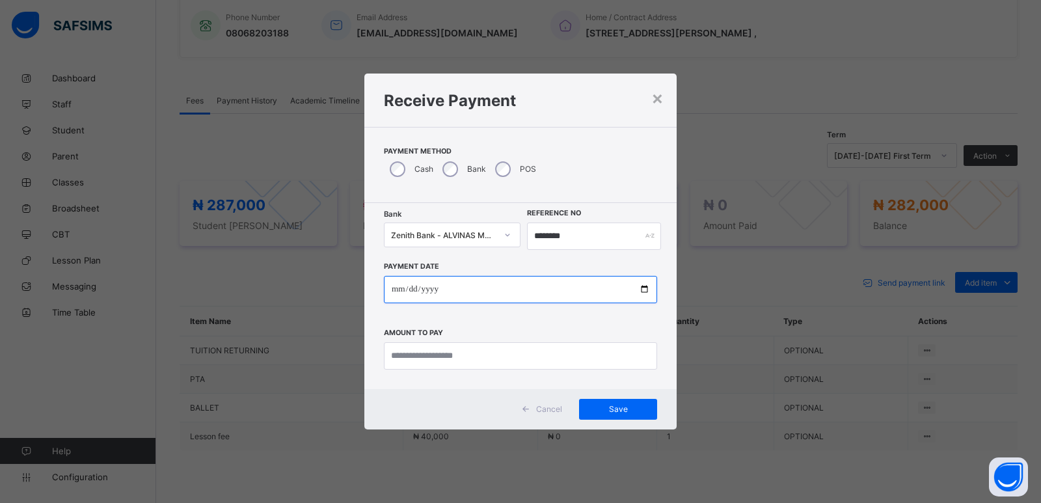
click at [394, 296] on input "date" at bounding box center [520, 289] width 273 height 27
type input "**********"
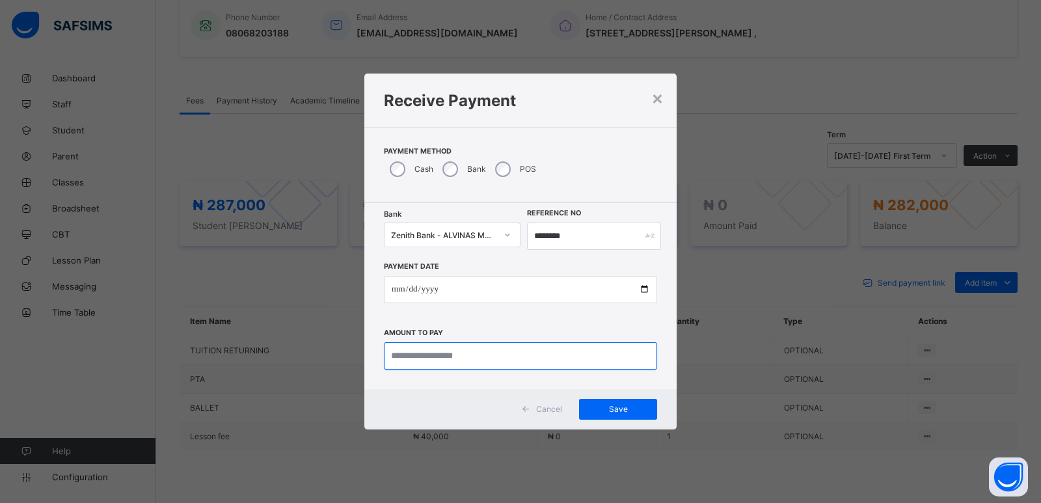
drag, startPoint x: 420, startPoint y: 365, endPoint x: 432, endPoint y: 344, distance: 23.9
click at [422, 358] on input "currency" at bounding box center [520, 355] width 273 height 27
type input "********"
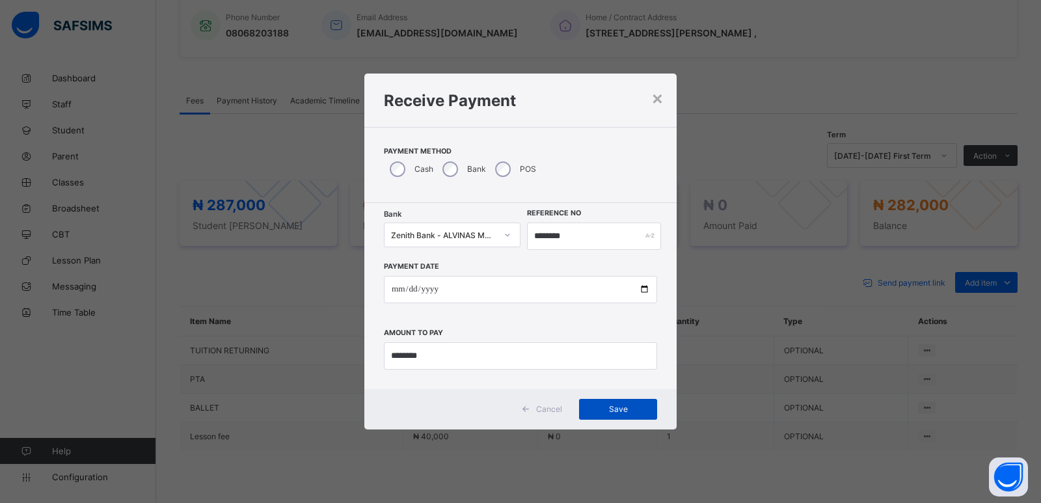
click at [608, 407] on span "Save" at bounding box center [618, 409] width 59 height 10
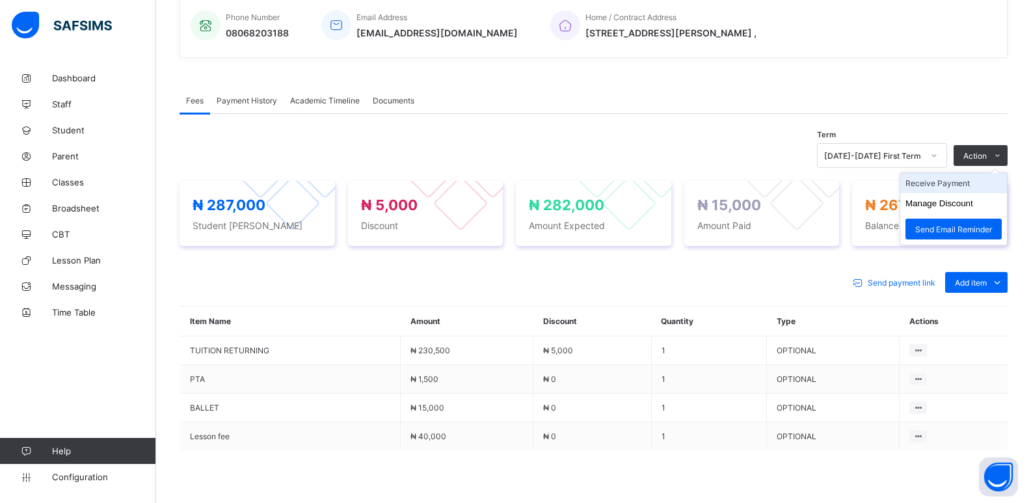
click at [952, 185] on li "Receive Payment" at bounding box center [953, 183] width 107 height 20
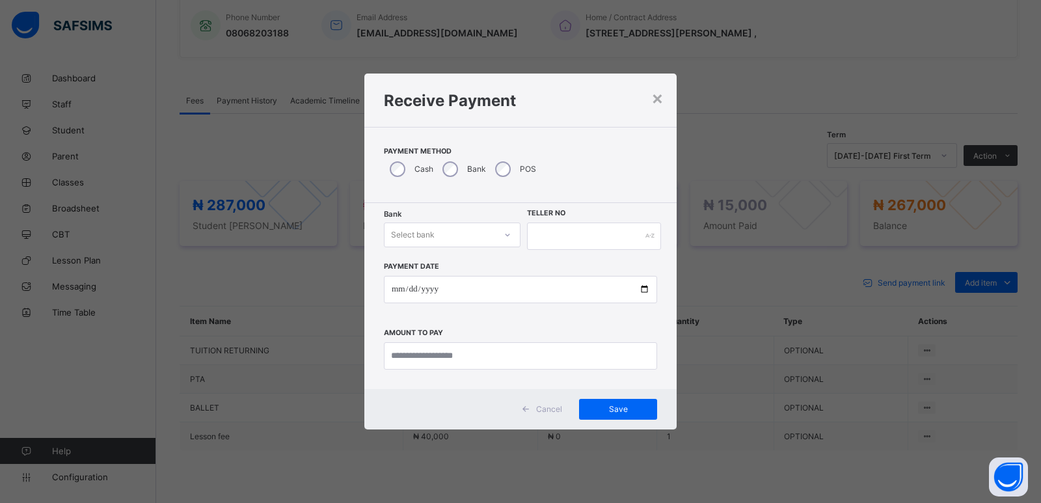
click at [454, 233] on div "Select bank" at bounding box center [439, 235] width 111 height 18
click at [446, 271] on div "Zenith Bank - ALVINAS MODEL PRIMARY SCHOOL" at bounding box center [451, 268] width 135 height 30
click at [611, 235] on input "text" at bounding box center [594, 235] width 134 height 27
type input "*******"
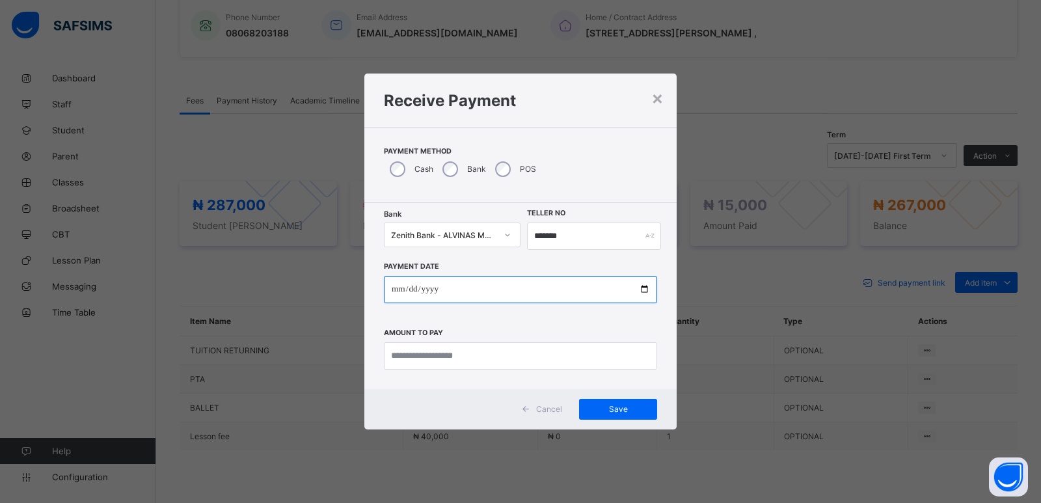
click at [396, 291] on input "date" at bounding box center [520, 289] width 273 height 27
type input "**********"
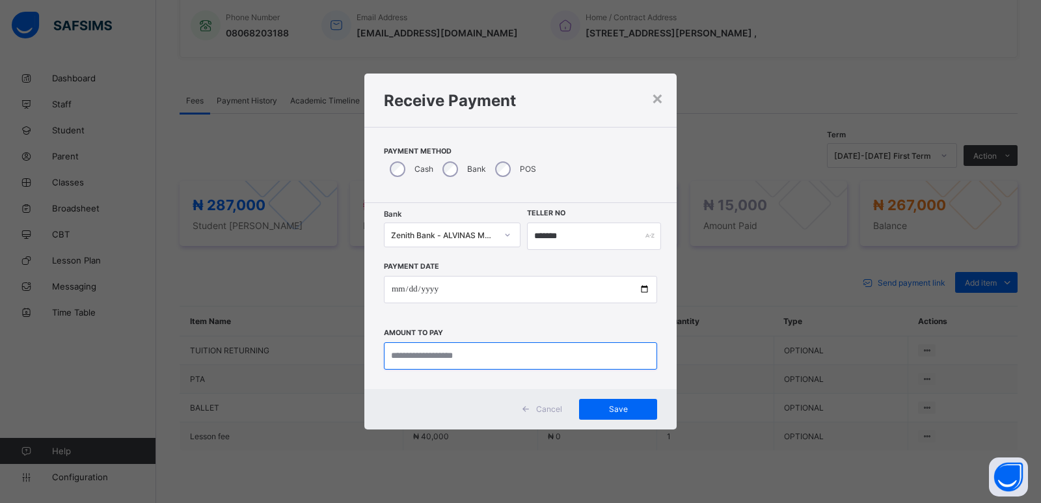
click at [448, 358] on input "currency" at bounding box center [520, 355] width 273 height 27
type input "*********"
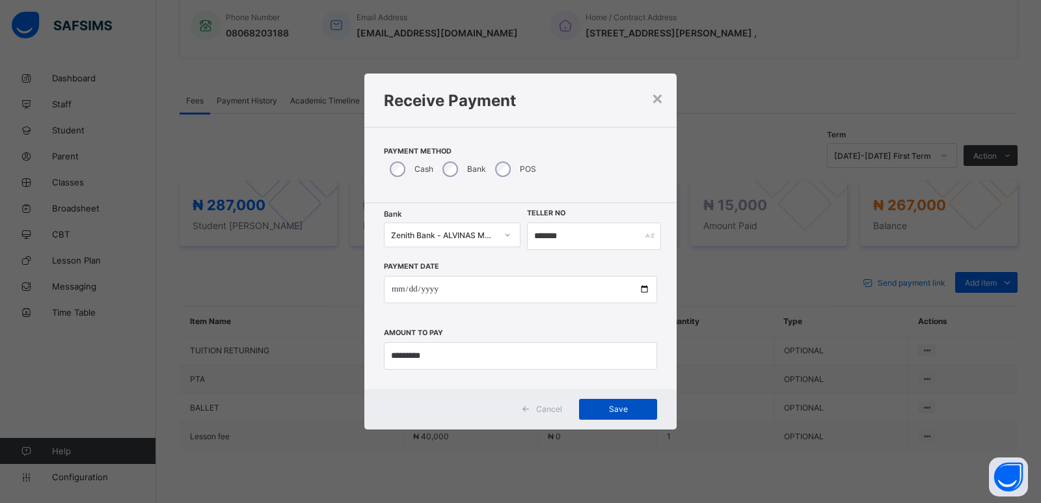
click at [628, 409] on span "Save" at bounding box center [618, 409] width 59 height 10
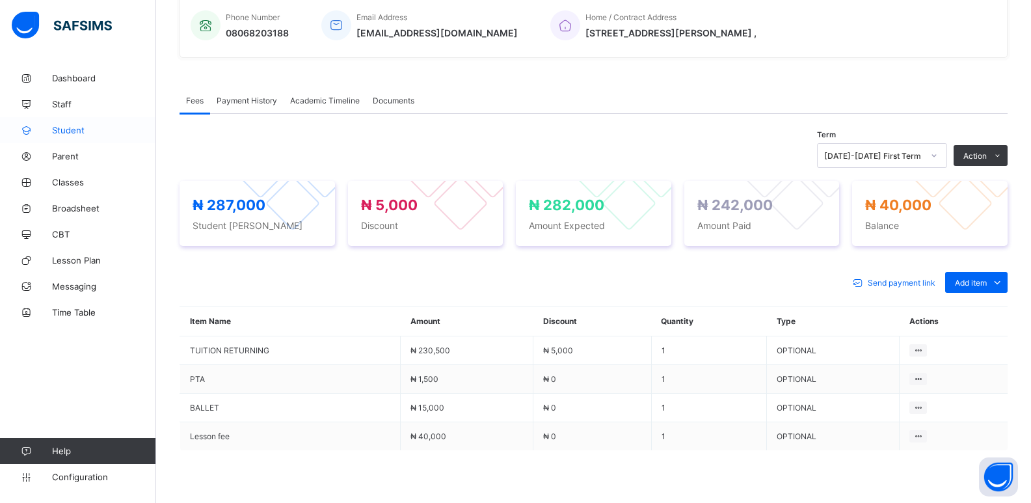
click at [66, 131] on span "Student" at bounding box center [104, 130] width 104 height 10
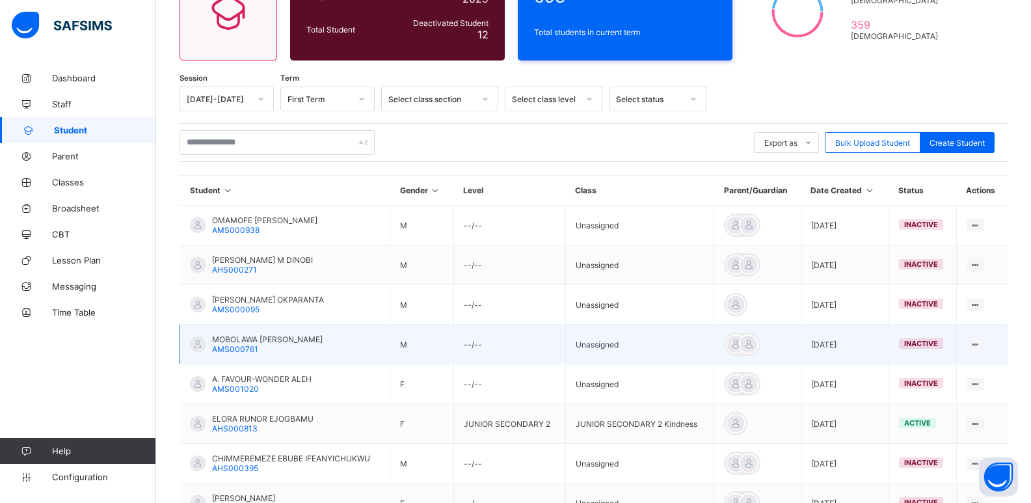
scroll to position [130, 0]
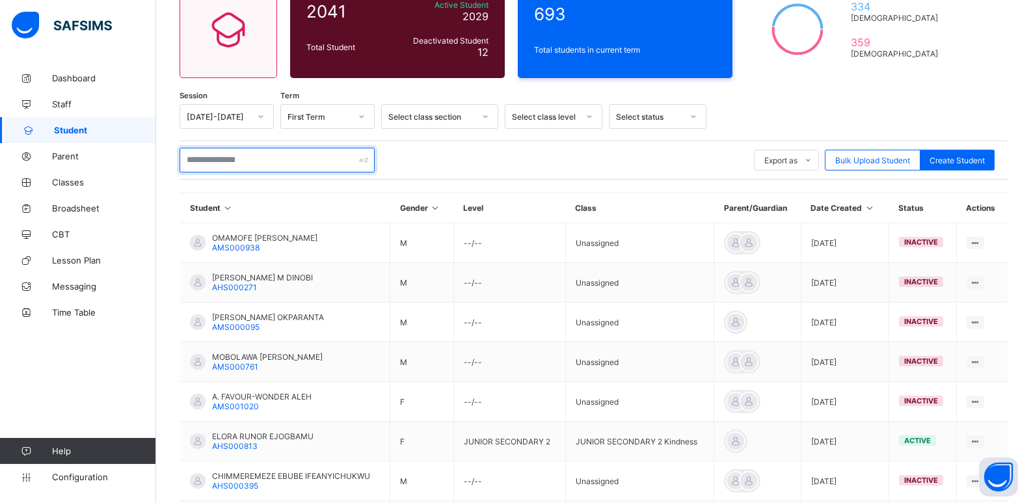
click at [263, 155] on input "text" at bounding box center [277, 160] width 195 height 25
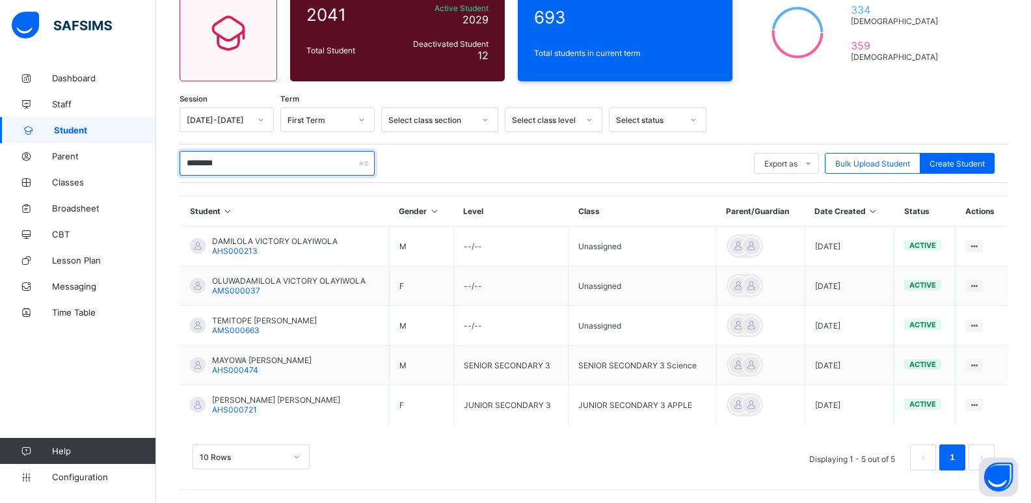
scroll to position [127, 0]
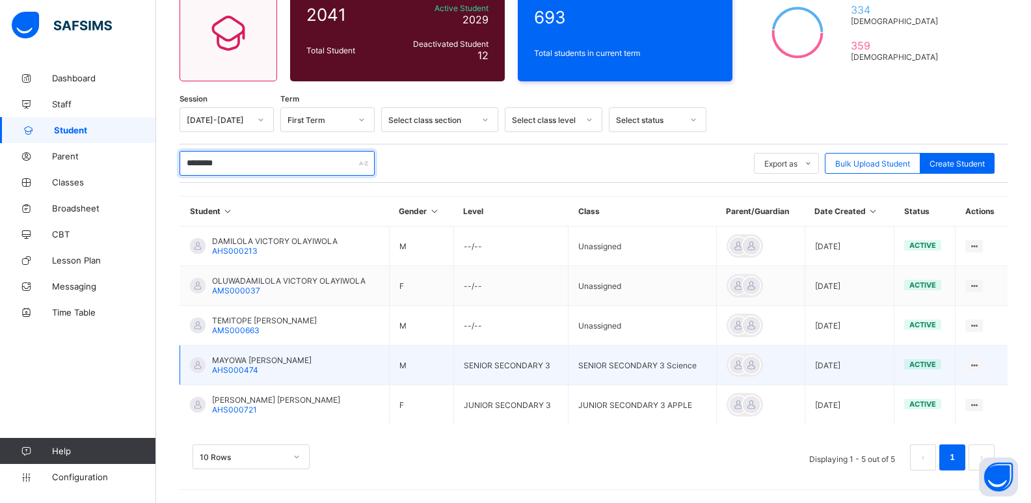
type input "********"
click at [247, 358] on span "MAYOWA [PERSON_NAME]" at bounding box center [262, 360] width 100 height 10
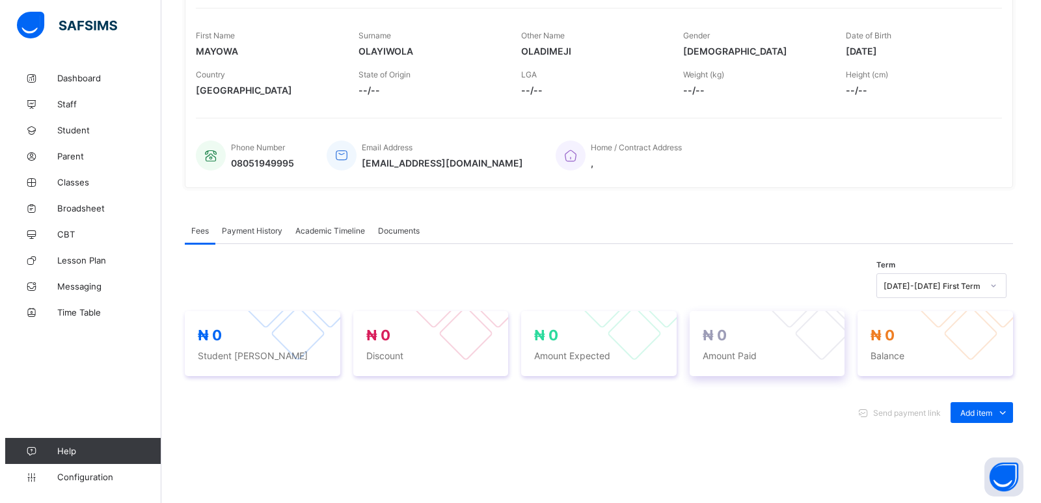
scroll to position [390, 0]
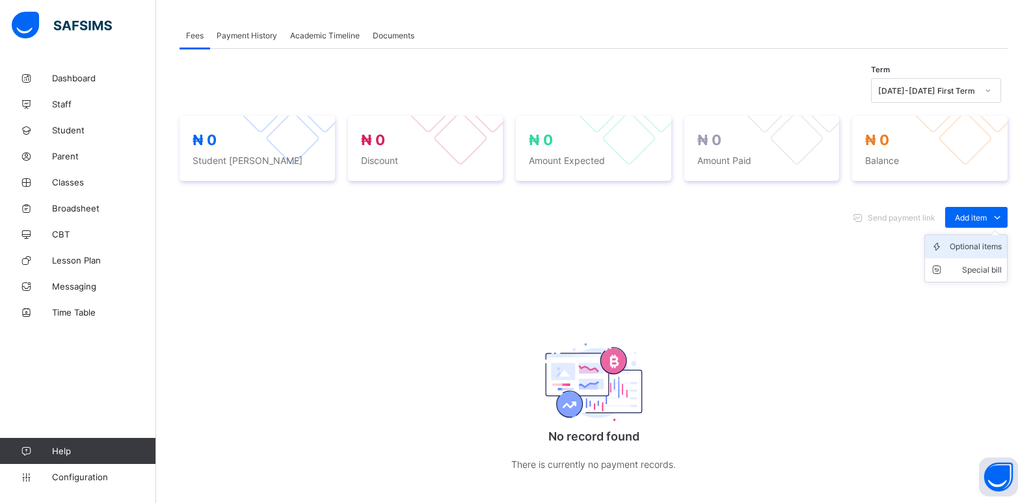
drag, startPoint x: 969, startPoint y: 252, endPoint x: 1040, endPoint y: 215, distance: 80.3
click at [0, 0] on div "Optional items" at bounding box center [0, 0] width 0 height 0
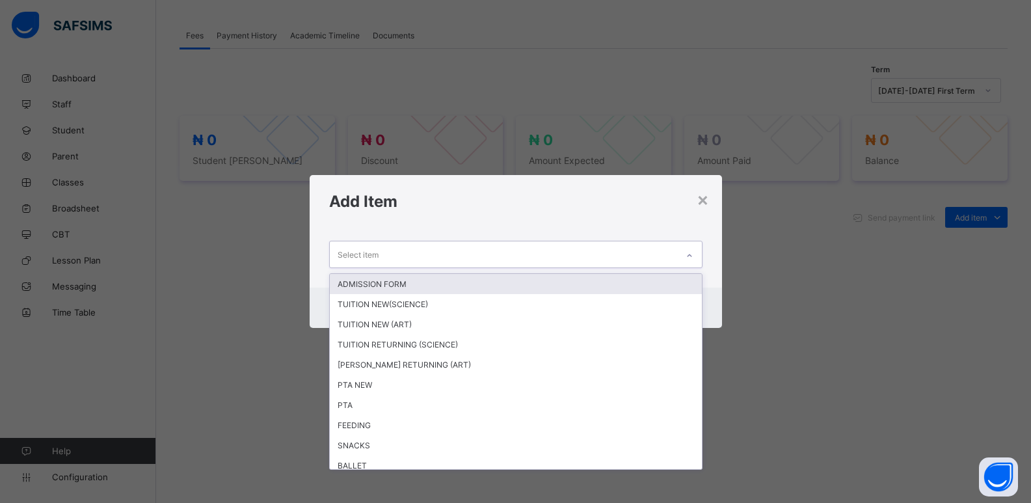
click at [681, 254] on div at bounding box center [690, 255] width 22 height 21
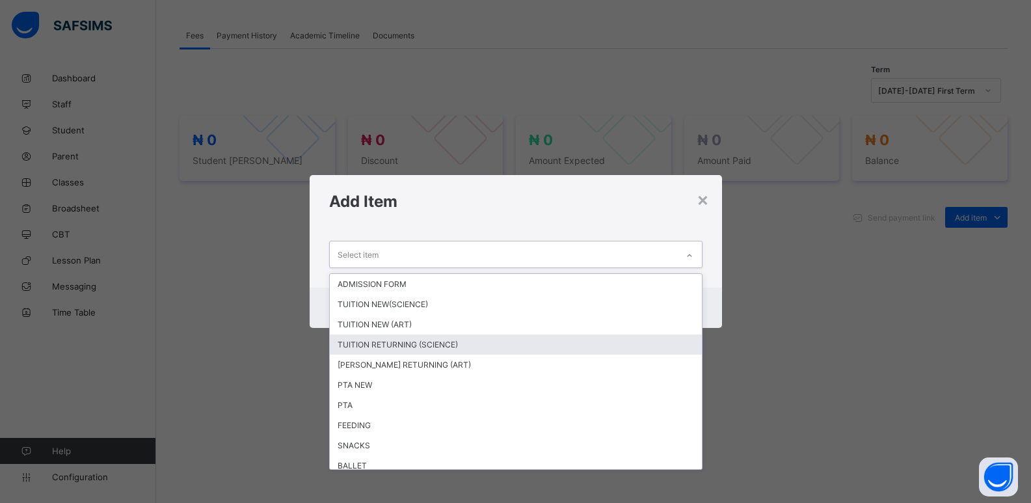
drag, startPoint x: 503, startPoint y: 342, endPoint x: 670, endPoint y: 304, distance: 171.5
click at [504, 340] on div "TUITION RETURNING (SCIENCE)" at bounding box center [516, 344] width 372 height 20
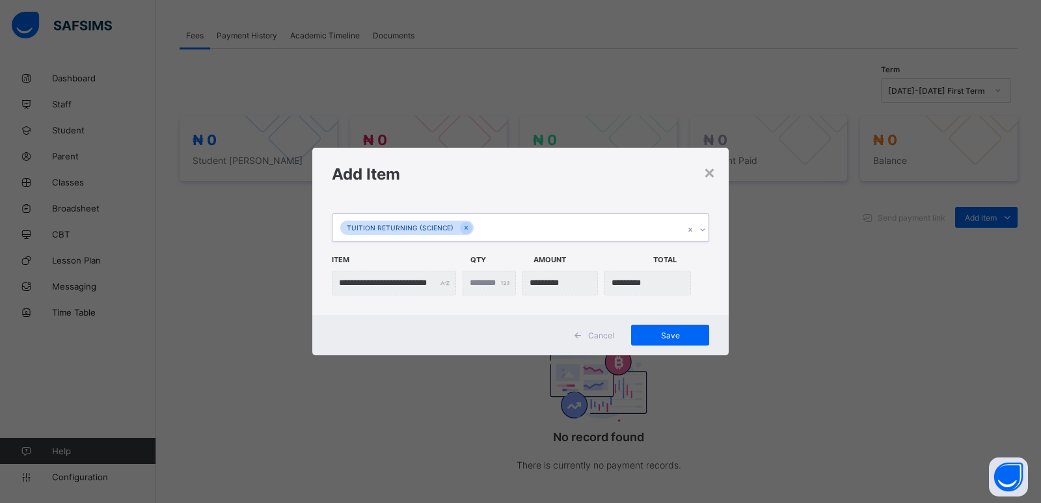
click at [703, 229] on icon at bounding box center [703, 229] width 8 height 13
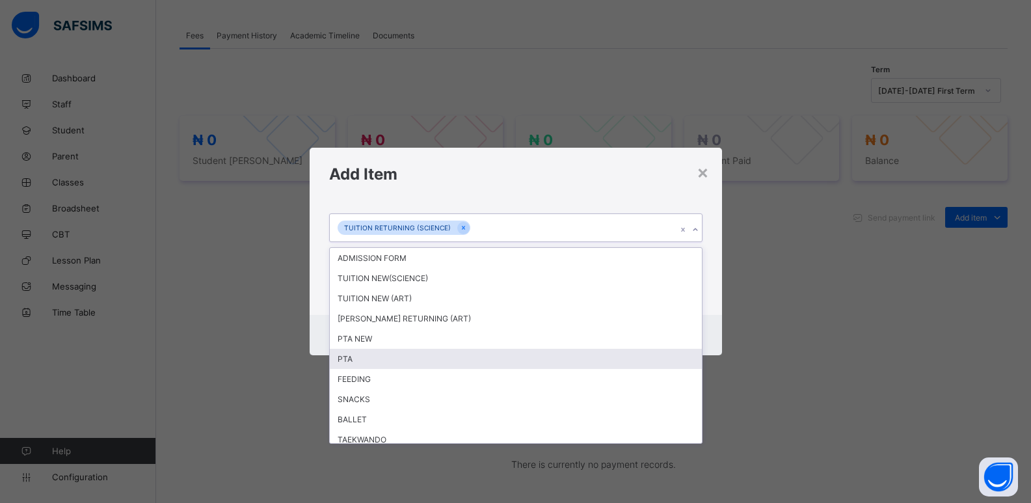
drag, startPoint x: 347, startPoint y: 359, endPoint x: 502, endPoint y: 330, distance: 156.9
click at [351, 355] on div "PTA" at bounding box center [516, 359] width 372 height 20
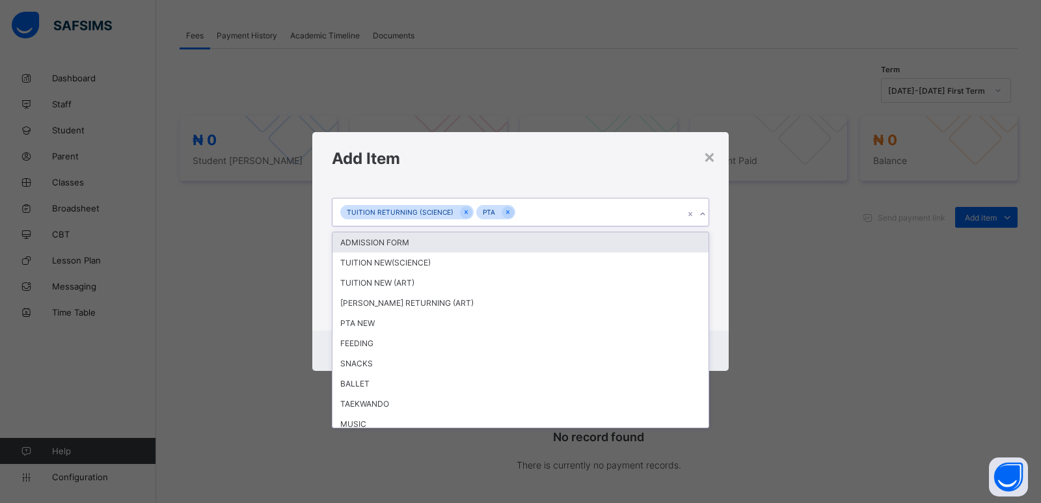
click at [701, 211] on icon at bounding box center [703, 214] width 8 height 13
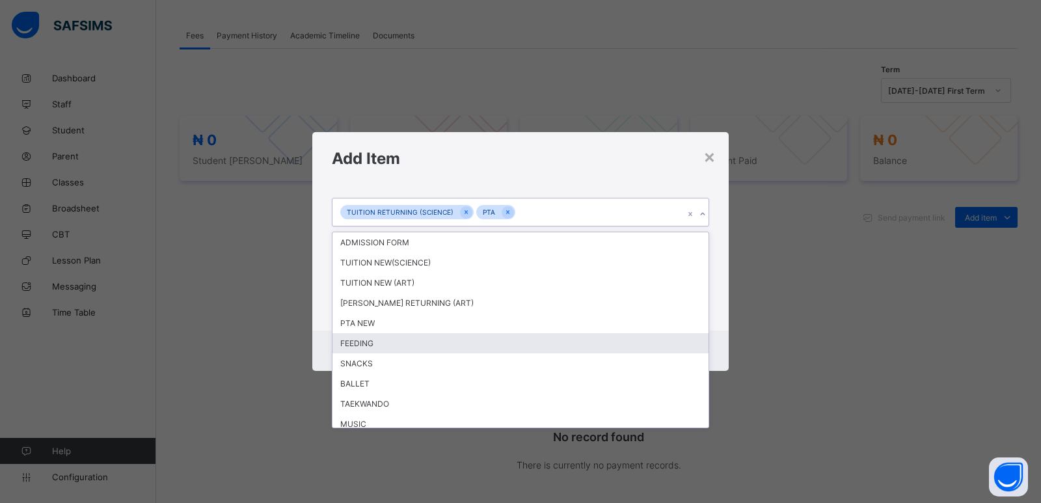
drag, startPoint x: 418, startPoint y: 346, endPoint x: 446, endPoint y: 334, distance: 30.3
click at [418, 345] on div "FEEDING" at bounding box center [520, 343] width 376 height 20
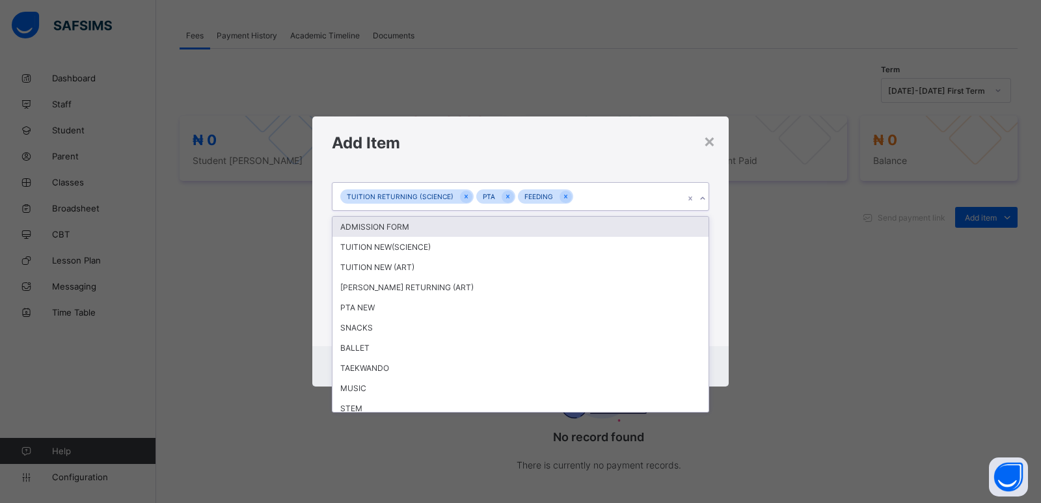
click at [704, 197] on icon at bounding box center [703, 198] width 8 height 13
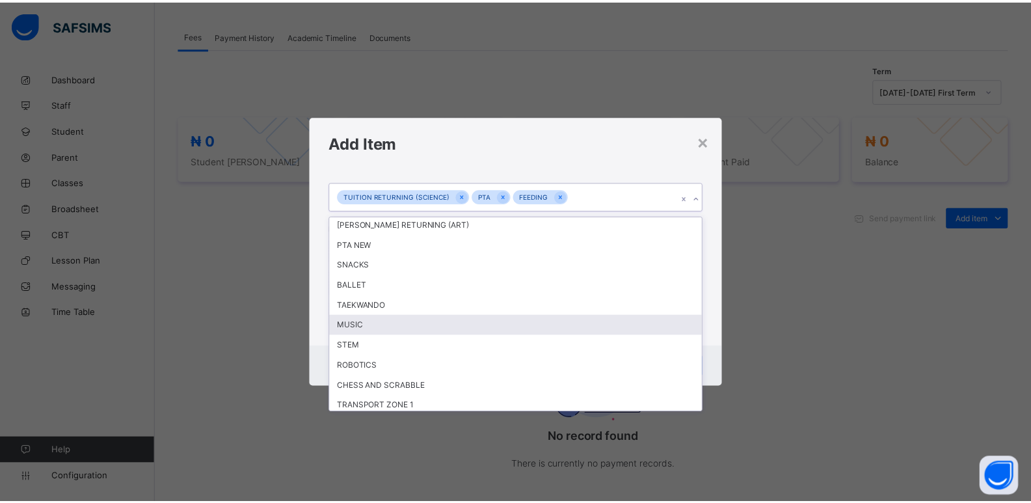
scroll to position [0, 0]
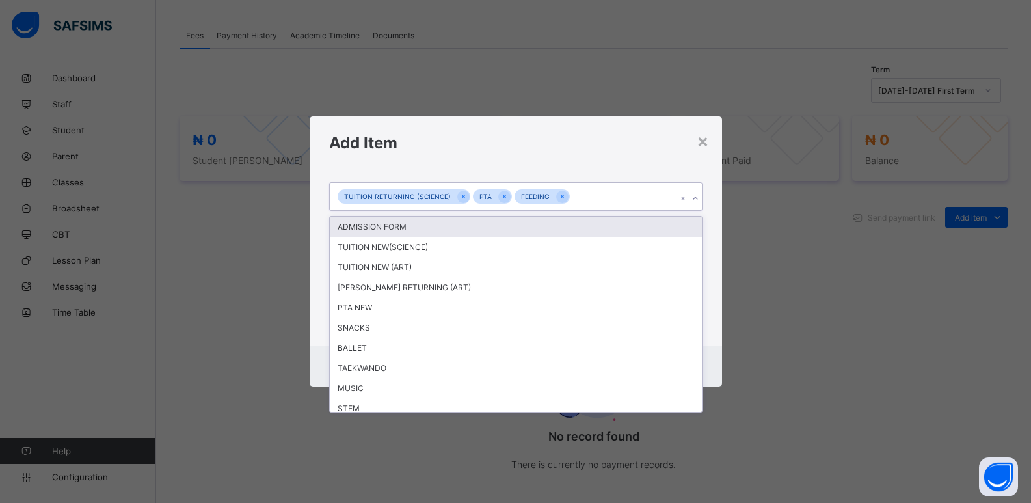
click at [798, 286] on div "**********" at bounding box center [515, 251] width 1031 height 503
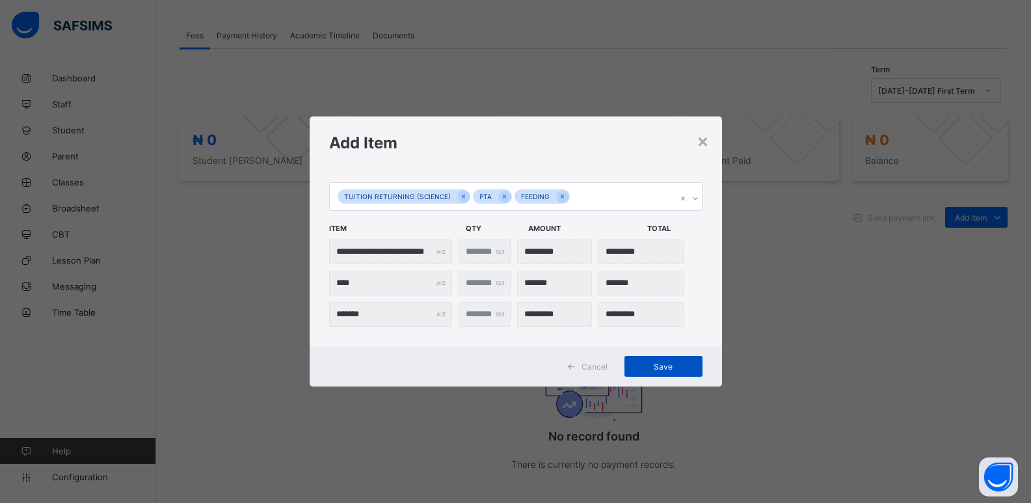
click at [663, 368] on span "Save" at bounding box center [663, 367] width 59 height 10
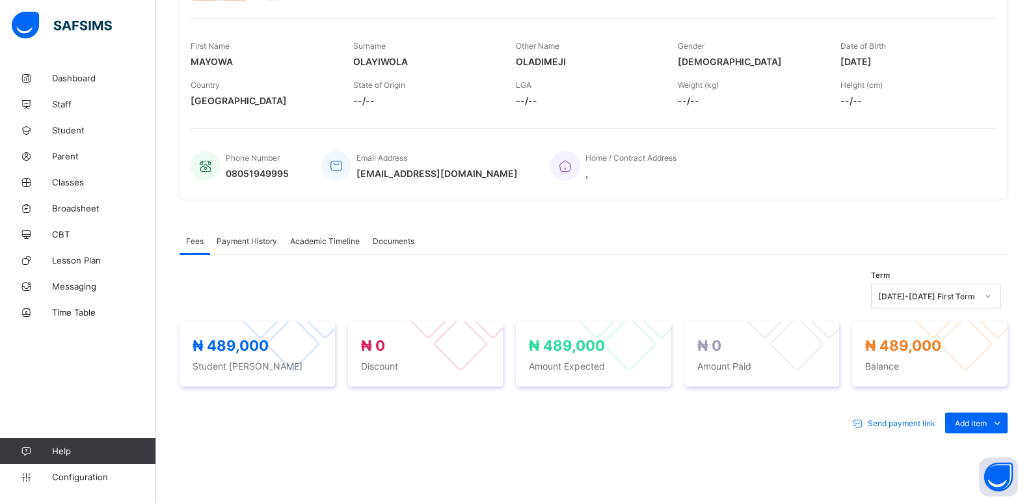
scroll to position [120, 0]
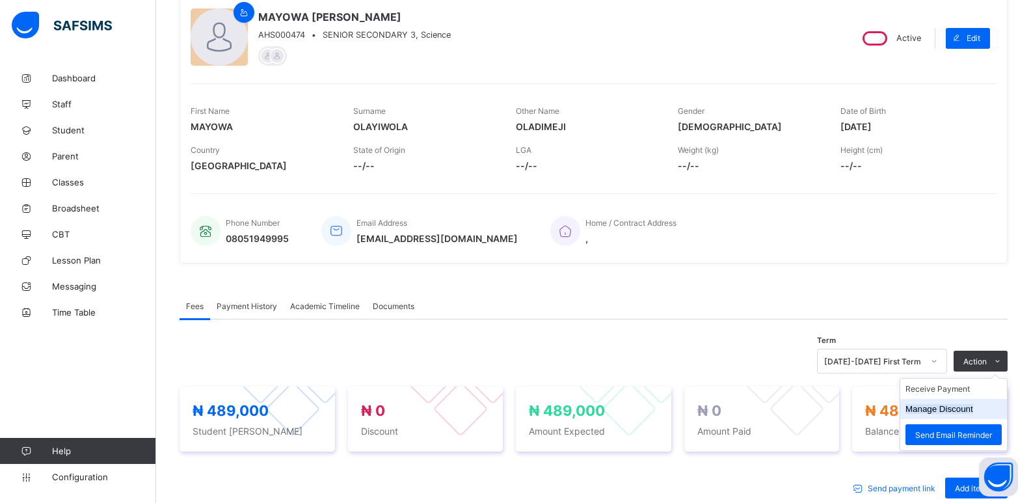
click at [945, 405] on button "Manage Discount" at bounding box center [940, 409] width 68 height 10
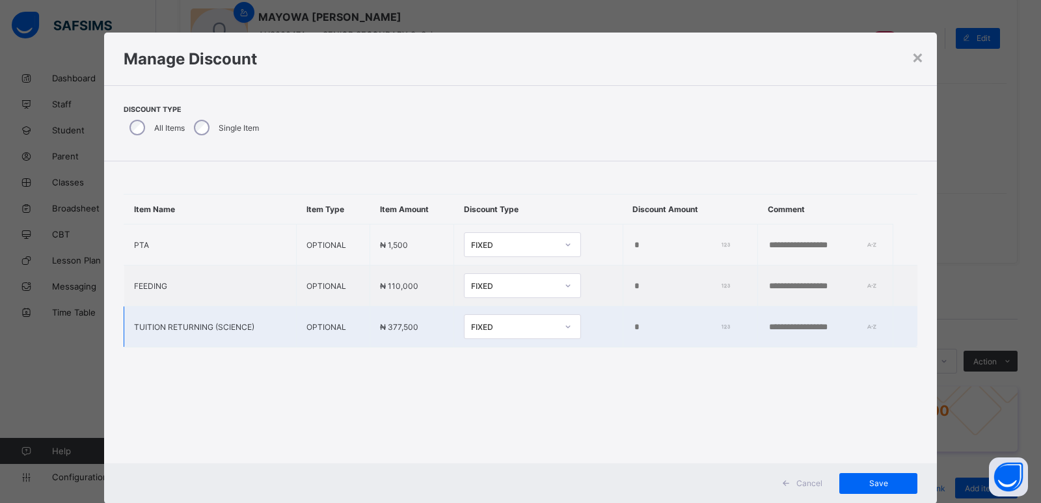
click at [633, 328] on input "*" at bounding box center [679, 327] width 93 height 10
click at [633, 329] on input "*" at bounding box center [679, 327] width 93 height 10
click at [633, 330] on input "*" at bounding box center [679, 327] width 93 height 10
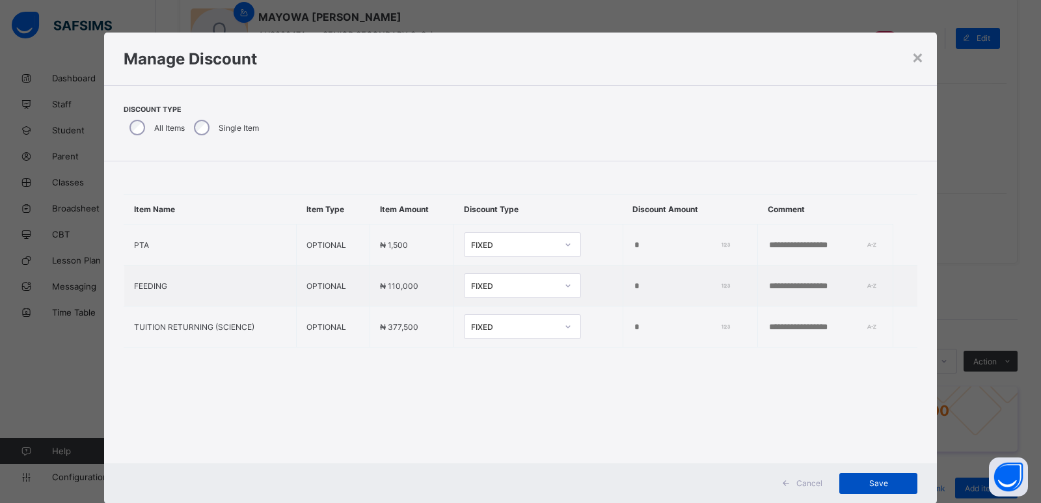
type input "*****"
click at [870, 485] on span "Save" at bounding box center [878, 483] width 59 height 10
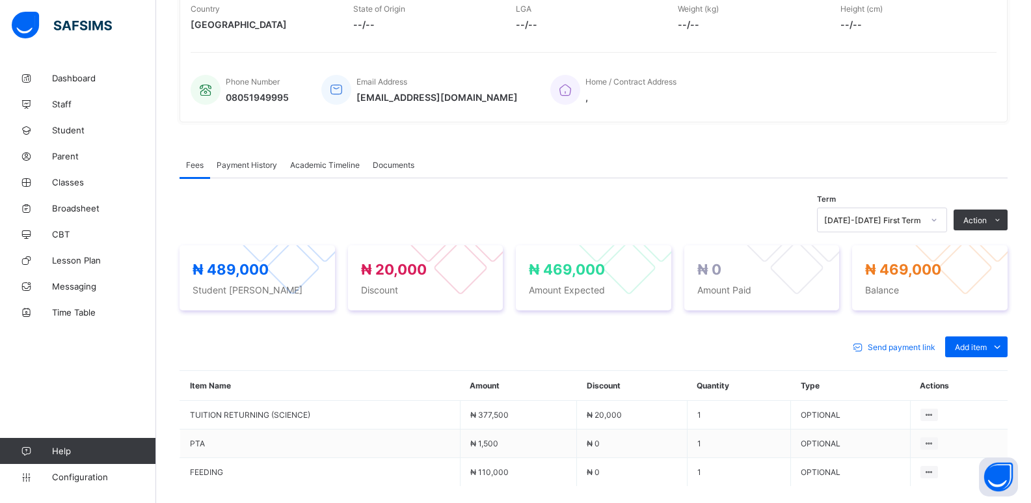
scroll to position [251, 0]
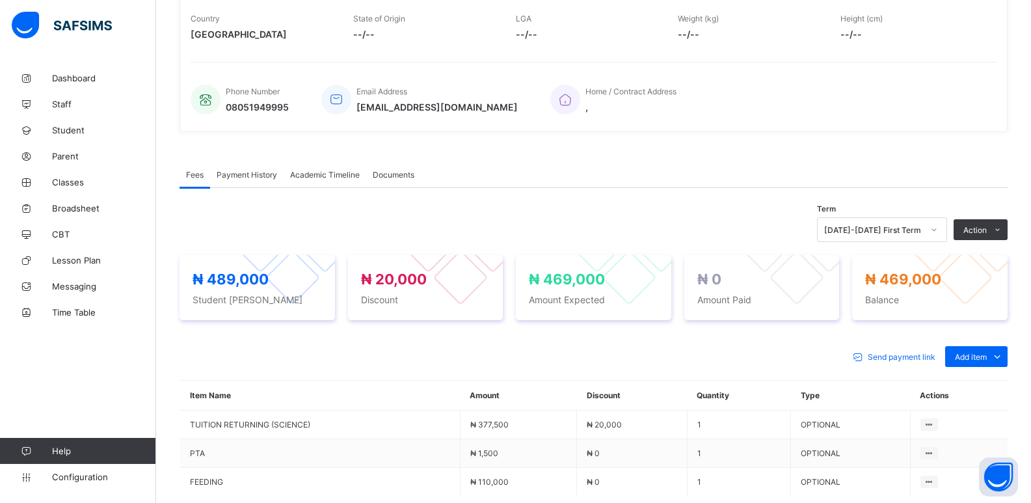
click at [0, 0] on li "Receive Payment" at bounding box center [0, 0] width 0 height 0
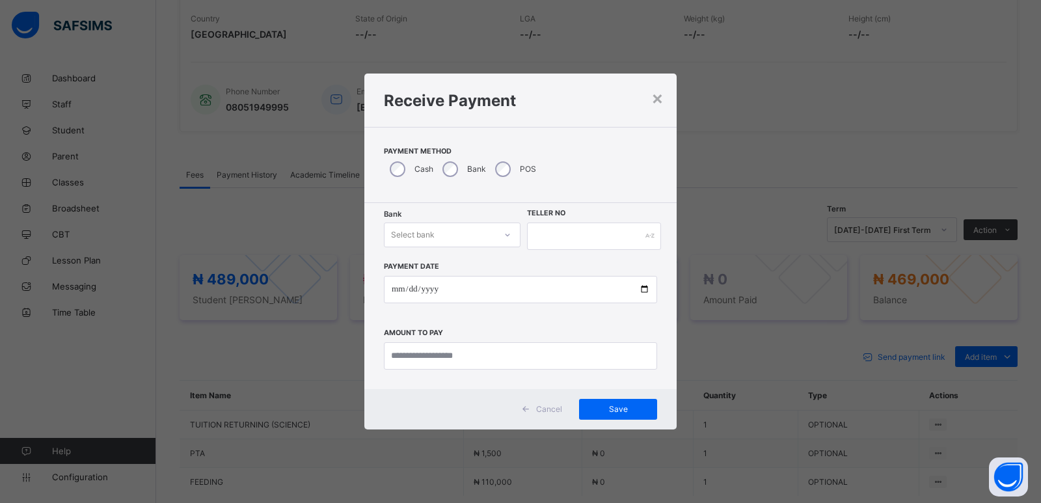
click at [485, 230] on div "Select bank" at bounding box center [439, 235] width 111 height 18
click at [450, 266] on div "Zenith Bank - ALVINAS MODEL PRIMARY SCHOOL" at bounding box center [451, 268] width 135 height 30
click at [596, 235] on input "text" at bounding box center [594, 235] width 134 height 27
type input "********"
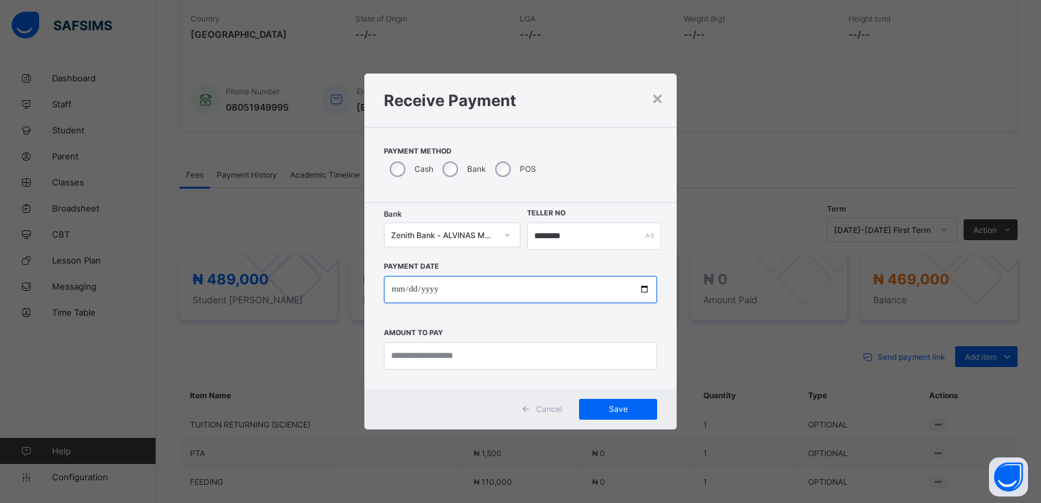
click at [402, 291] on input "date" at bounding box center [520, 289] width 273 height 27
type input "**********"
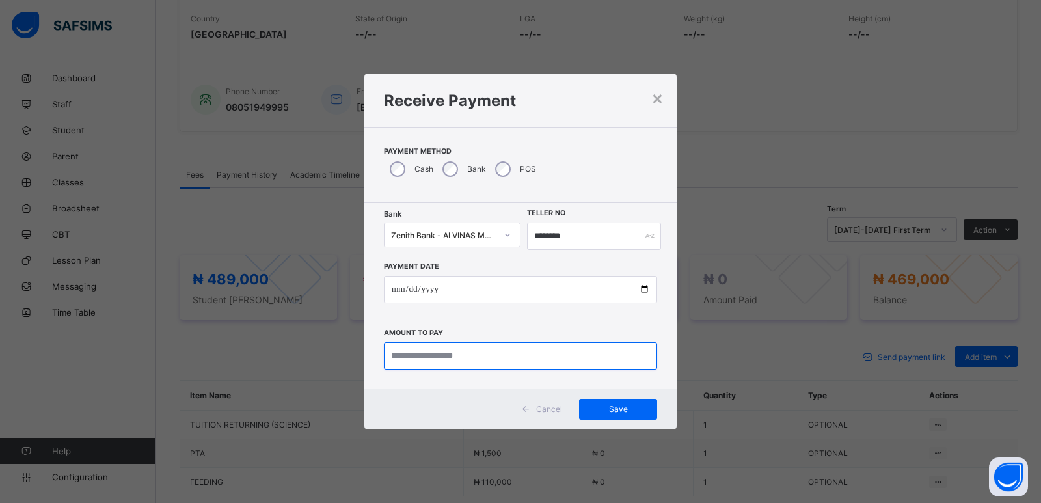
click at [444, 355] on input "currency" at bounding box center [520, 355] width 273 height 27
click at [390, 355] on input "currency" at bounding box center [520, 355] width 273 height 27
type input "*********"
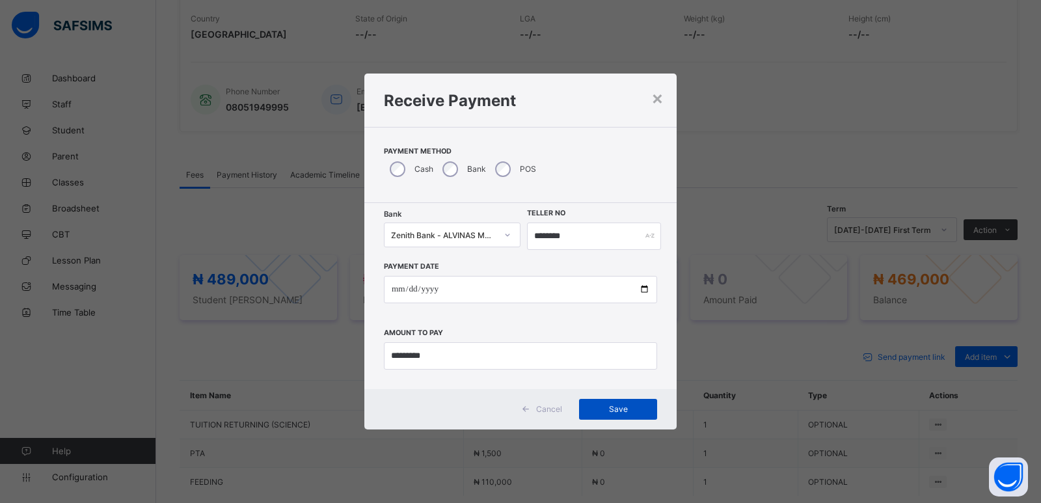
click at [620, 412] on span "Save" at bounding box center [618, 409] width 59 height 10
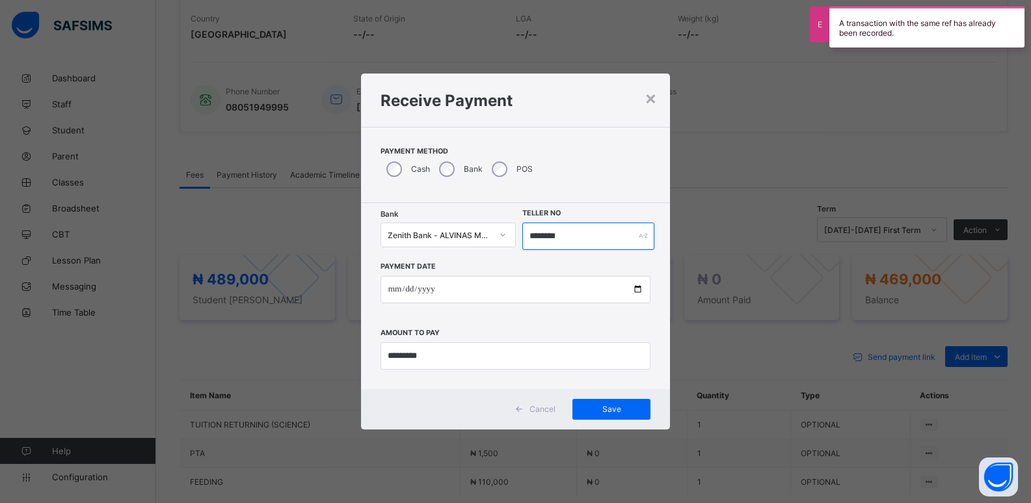
click at [545, 237] on input "********" at bounding box center [588, 235] width 133 height 27
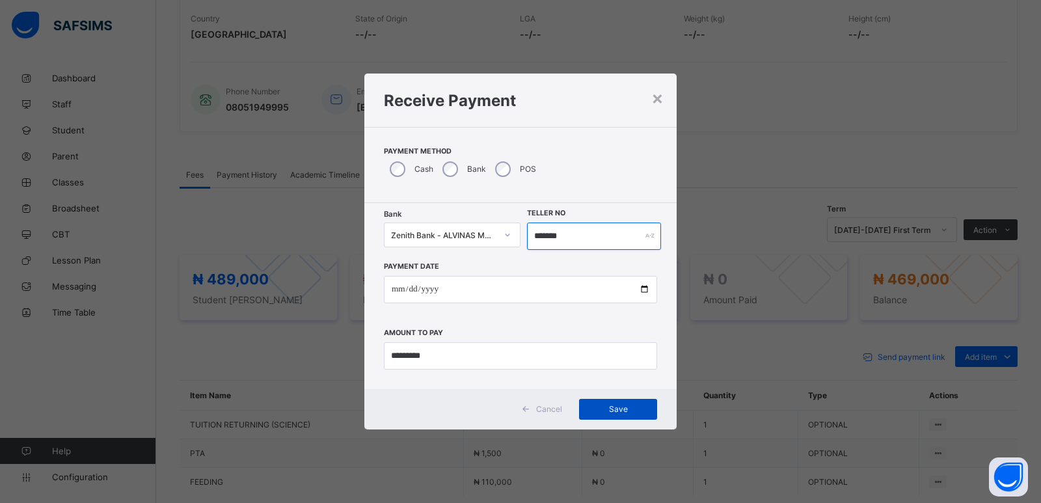
type input "*******"
drag, startPoint x: 618, startPoint y: 408, endPoint x: 612, endPoint y: 406, distance: 6.8
click at [617, 408] on span "Save" at bounding box center [618, 409] width 59 height 10
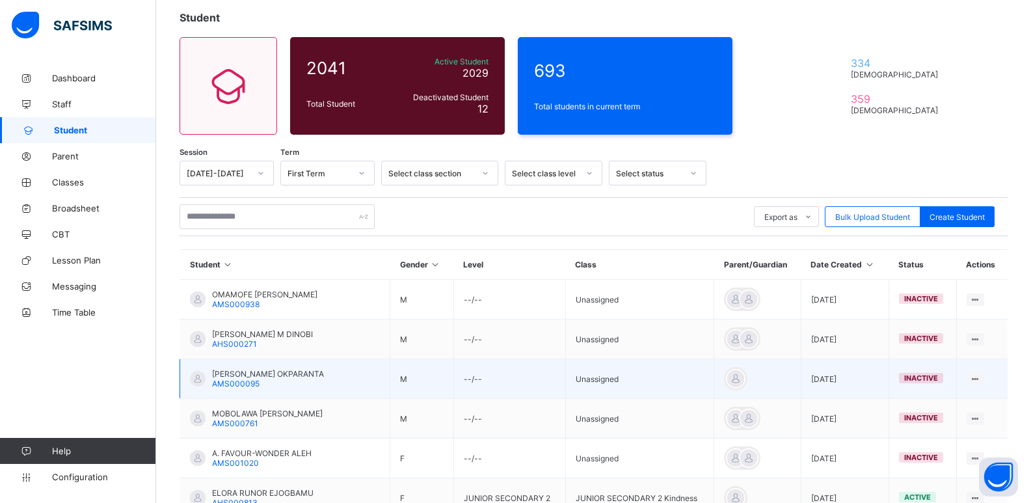
scroll to position [251, 0]
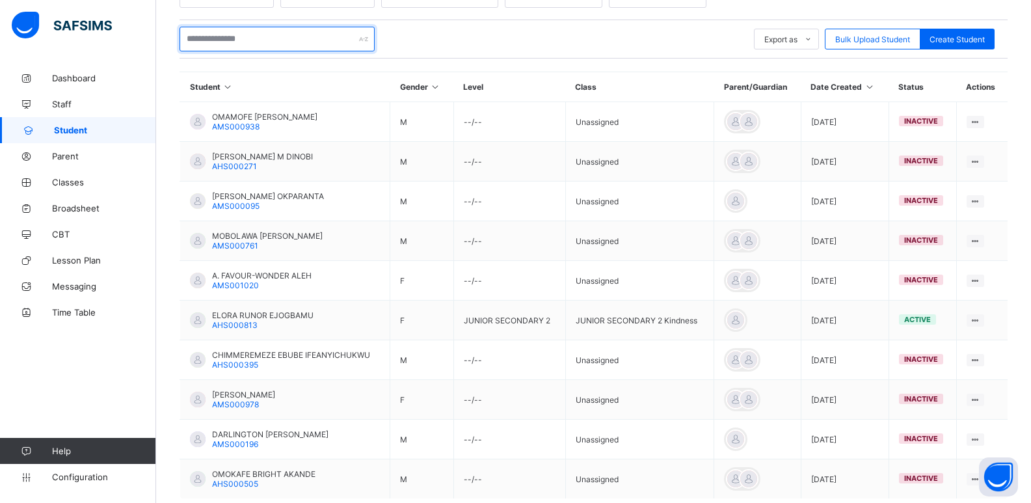
click at [272, 32] on input "text" at bounding box center [277, 39] width 195 height 25
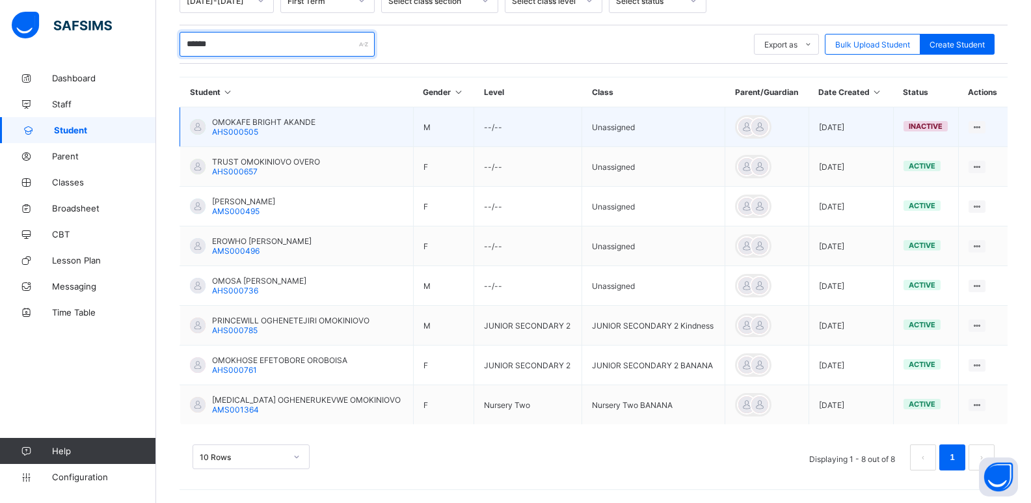
scroll to position [246, 0]
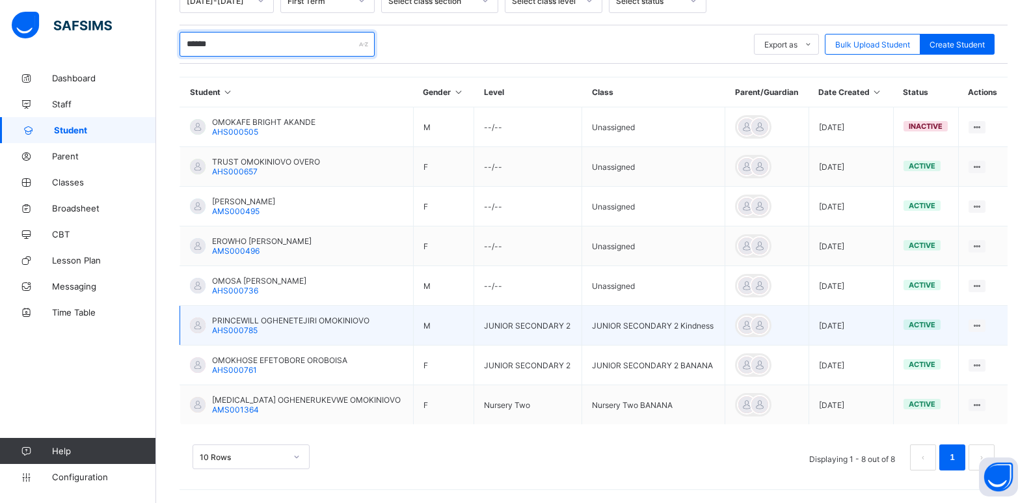
type input "******"
click at [263, 321] on span "PRINCEWILL OGHENETEJIRI OMOKINIOVO" at bounding box center [290, 321] width 157 height 10
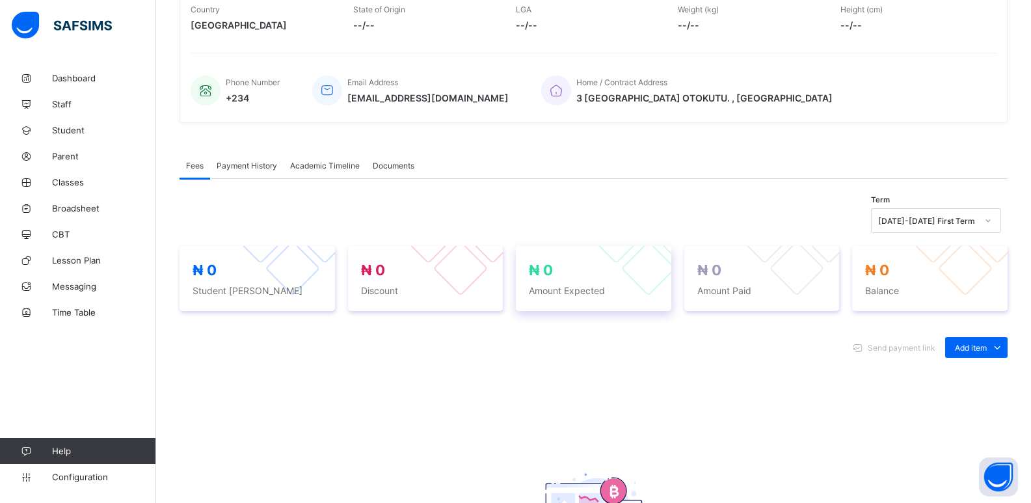
scroll to position [325, 0]
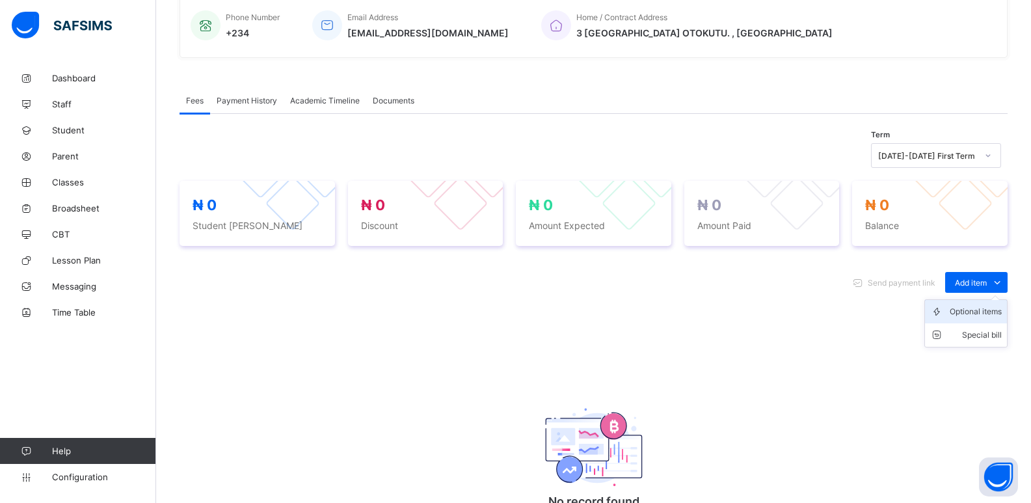
click at [977, 316] on div "Optional items" at bounding box center [976, 311] width 52 height 13
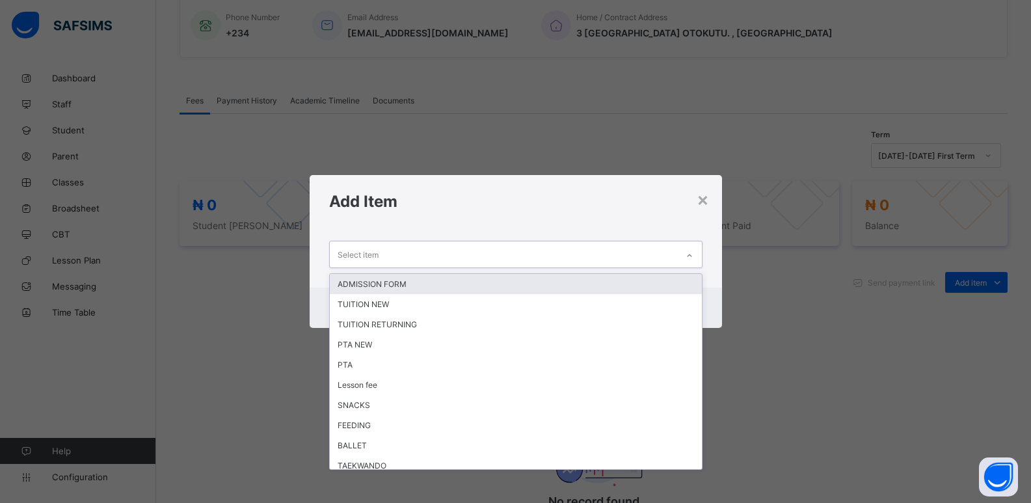
click at [680, 256] on div at bounding box center [690, 255] width 22 height 21
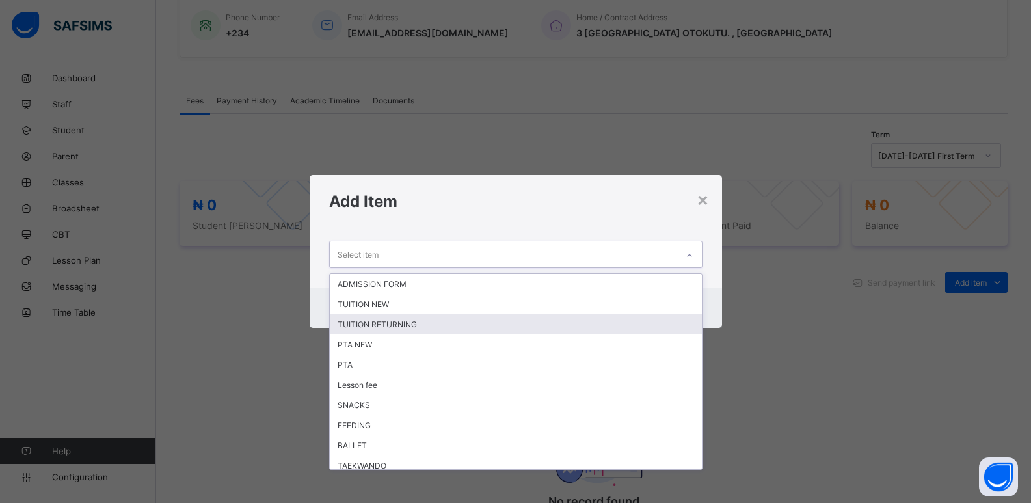
drag, startPoint x: 427, startPoint y: 330, endPoint x: 485, endPoint y: 305, distance: 63.2
click at [426, 330] on div "TUITION RETURNING" at bounding box center [516, 324] width 372 height 20
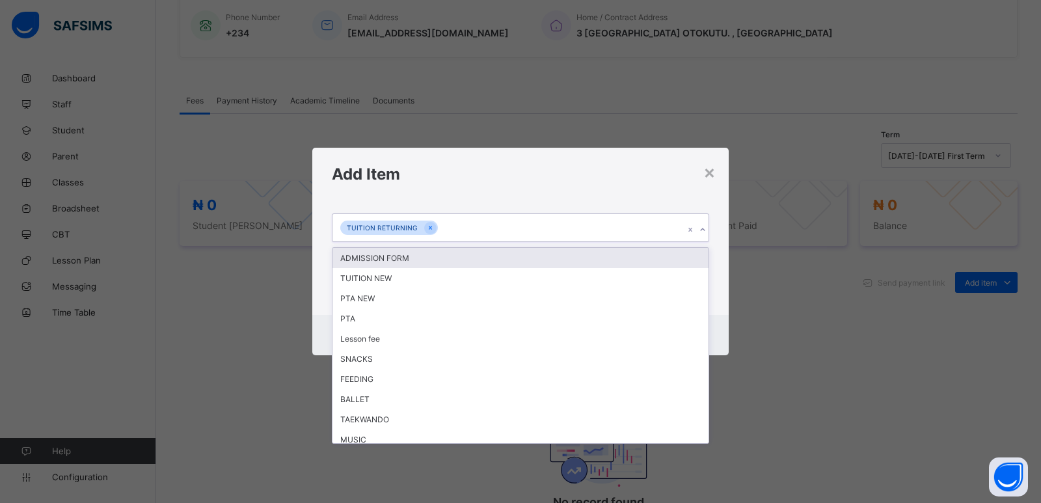
click at [701, 230] on icon at bounding box center [703, 229] width 8 height 13
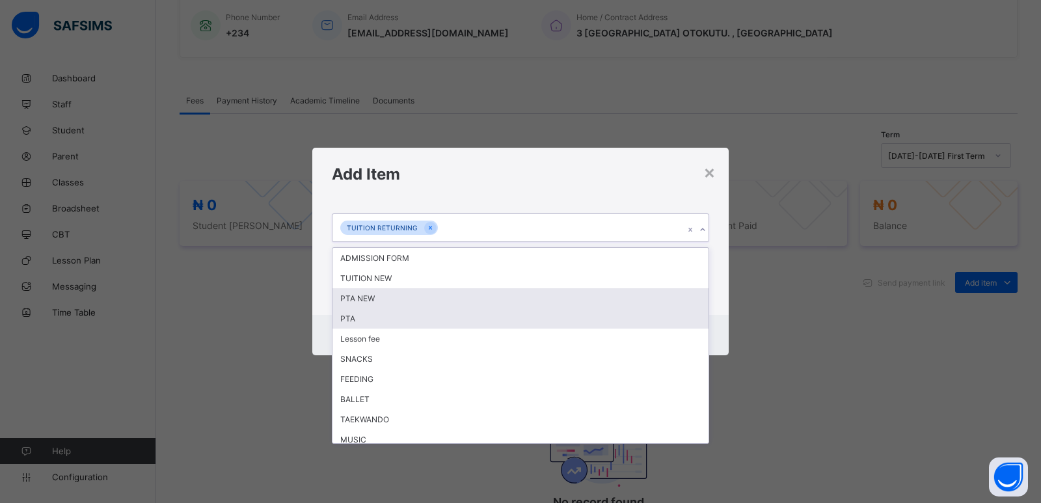
drag, startPoint x: 416, startPoint y: 319, endPoint x: 434, endPoint y: 297, distance: 28.2
click at [427, 303] on div "ADMISSION FORM TUITION NEW PTA NEW PTA Lesson fee SNACKS FEEDING BALLET TAEKWAN…" at bounding box center [520, 345] width 376 height 195
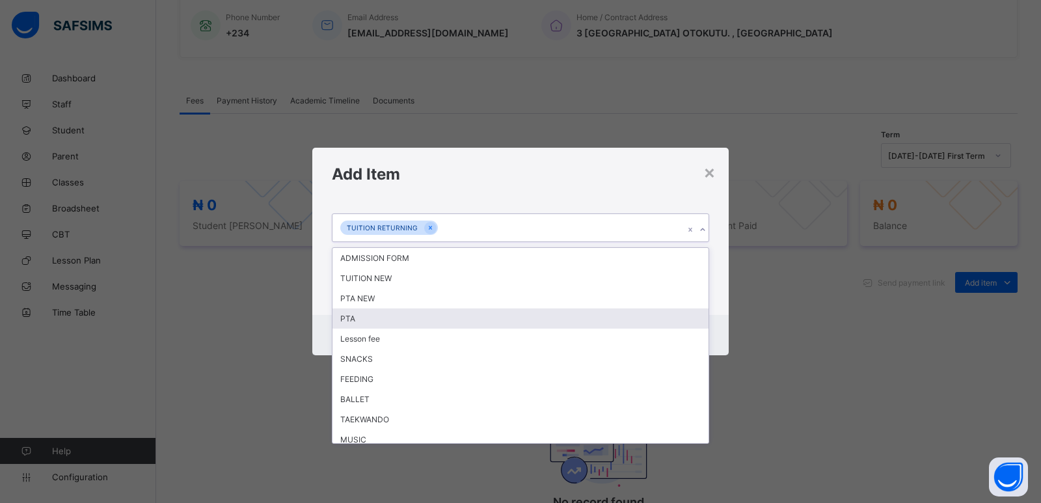
drag, startPoint x: 334, startPoint y: 318, endPoint x: 347, endPoint y: 314, distance: 13.2
click at [342, 316] on div "PTA" at bounding box center [520, 318] width 376 height 20
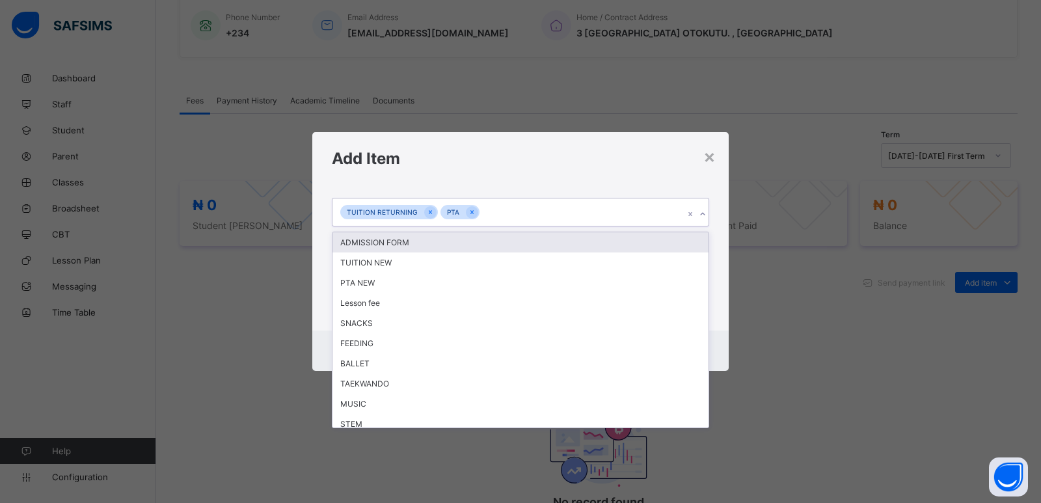
drag, startPoint x: 701, startPoint y: 214, endPoint x: 519, endPoint y: 279, distance: 194.0
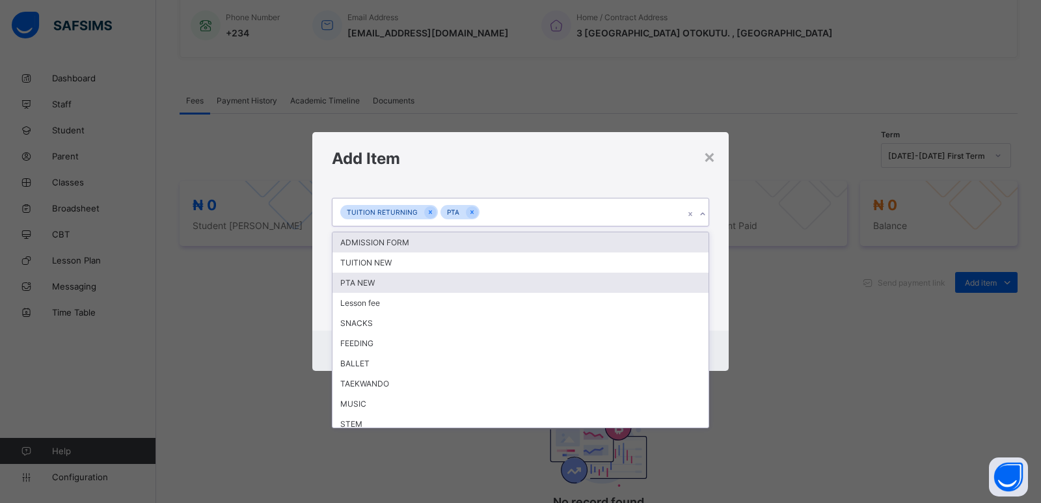
click at [701, 214] on icon at bounding box center [703, 214] width 8 height 13
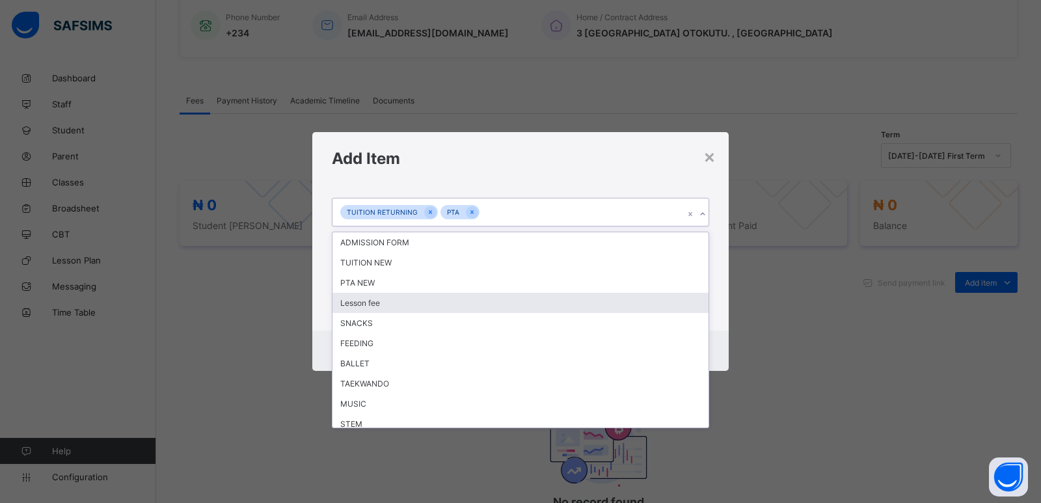
click at [399, 307] on div "Lesson fee" at bounding box center [520, 303] width 376 height 20
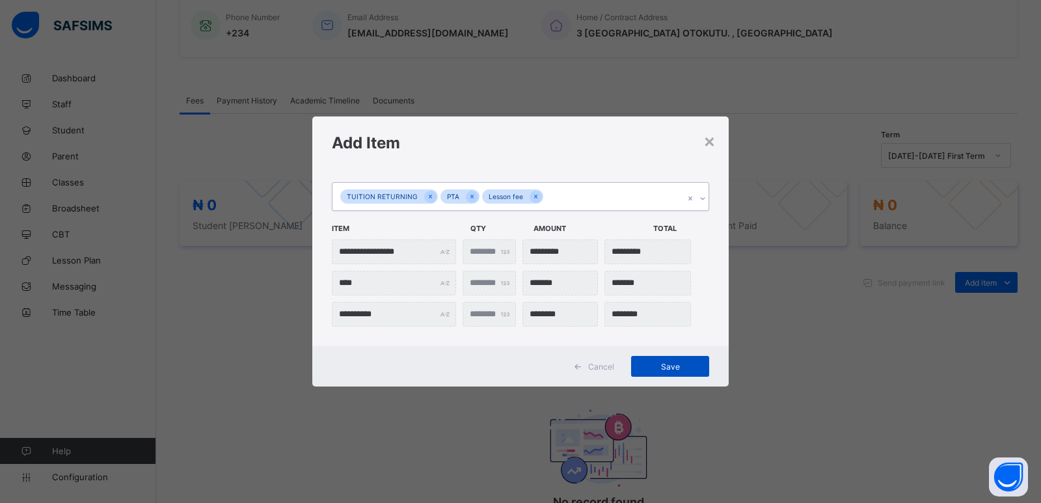
click at [665, 369] on span "Save" at bounding box center [670, 367] width 59 height 10
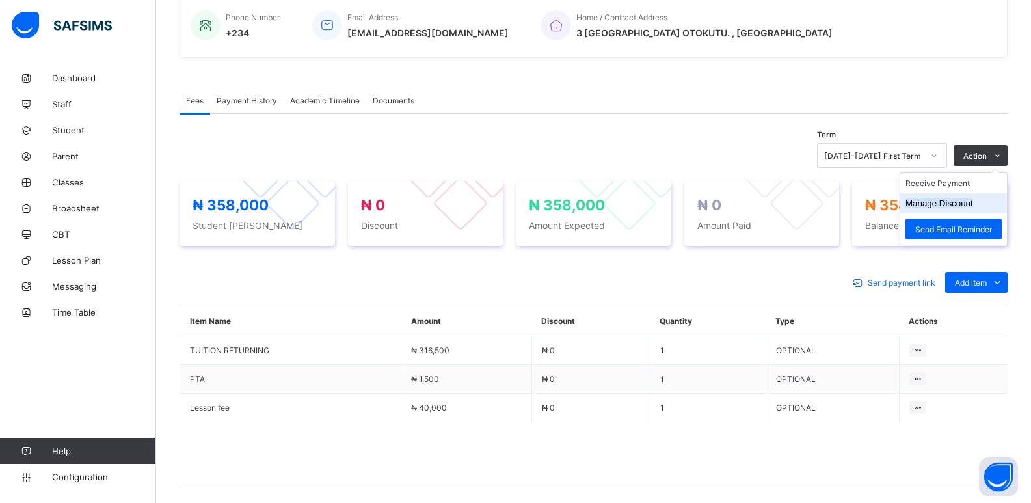
click at [965, 203] on button "Manage Discount" at bounding box center [940, 203] width 68 height 10
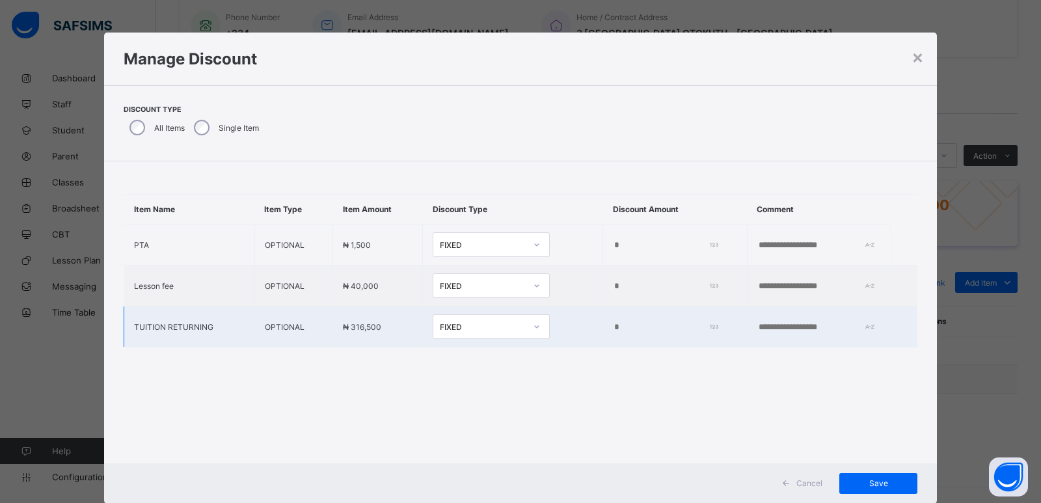
click at [613, 328] on input "*" at bounding box center [663, 327] width 100 height 10
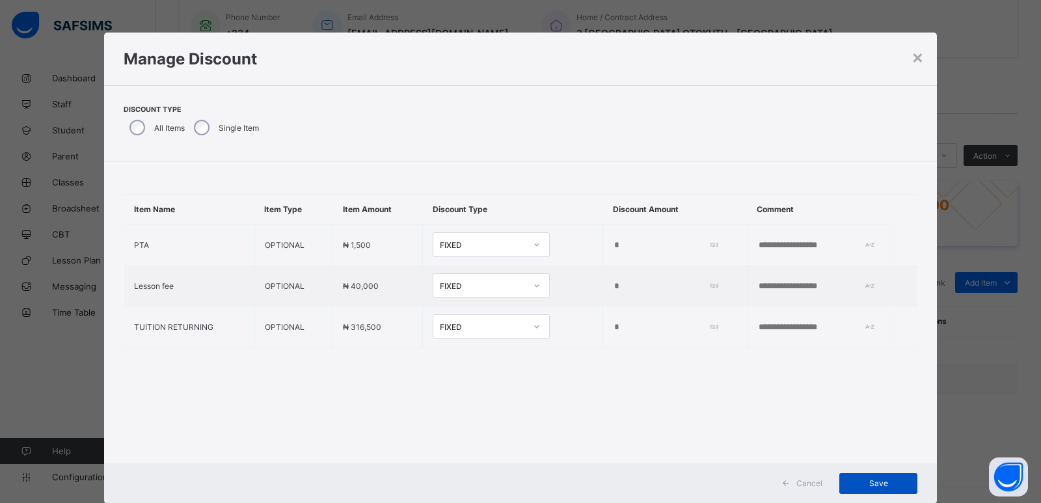
type input "*****"
click at [886, 487] on span "Save" at bounding box center [878, 483] width 59 height 10
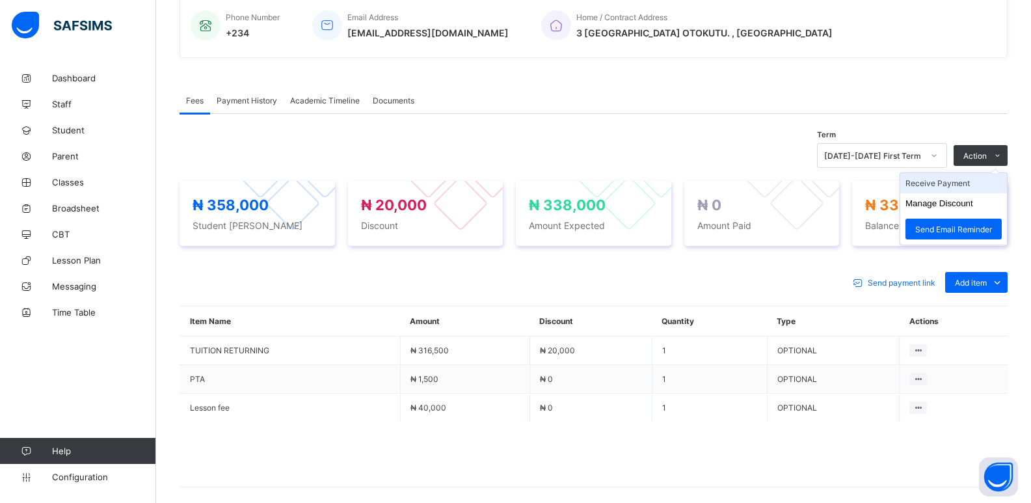
click at [946, 182] on li "Receive Payment" at bounding box center [953, 183] width 107 height 20
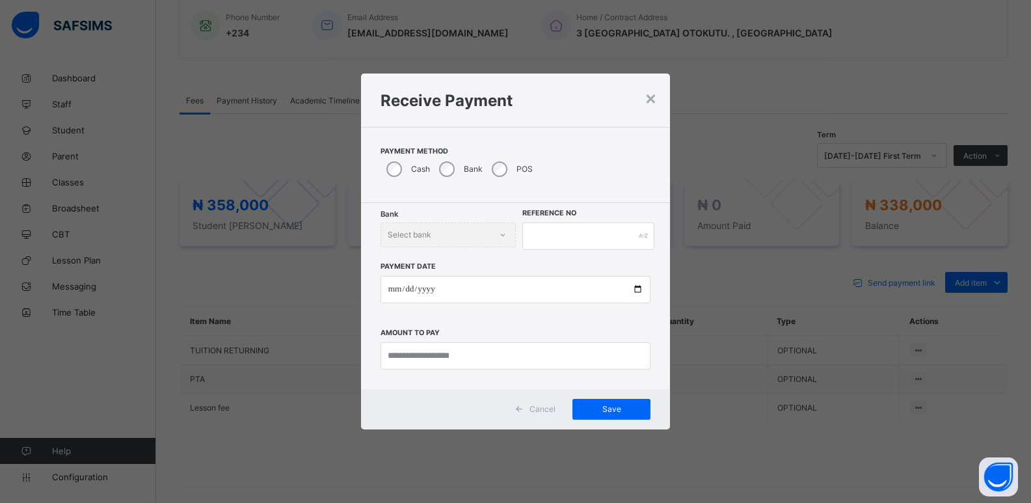
click at [457, 168] on div "Bank" at bounding box center [459, 168] width 53 height 27
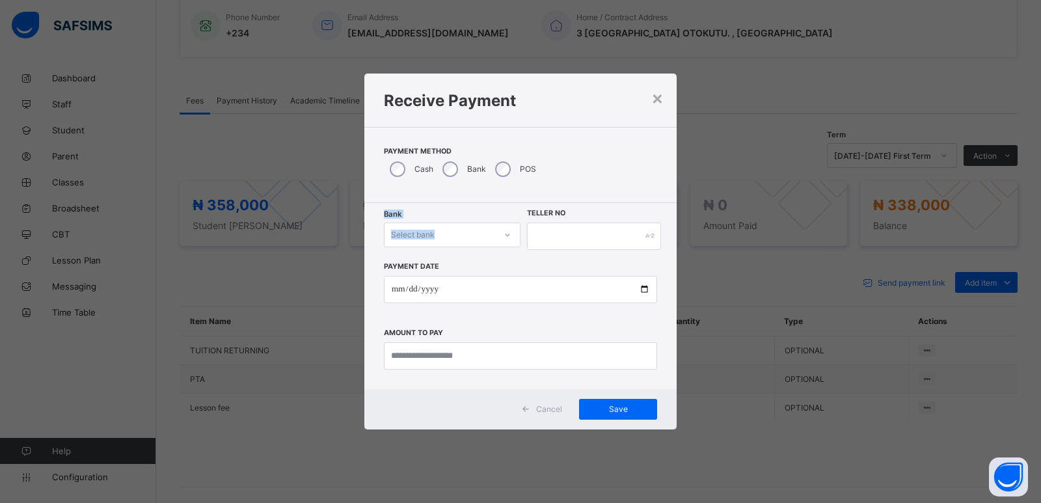
drag, startPoint x: 479, startPoint y: 221, endPoint x: 478, endPoint y: 239, distance: 18.3
click at [479, 237] on div "Bank Select bank Teller No Payment Date Amount to pay" at bounding box center [520, 296] width 312 height 186
click at [468, 245] on div "Select bank" at bounding box center [452, 234] width 137 height 25
drag, startPoint x: 465, startPoint y: 275, endPoint x: 554, endPoint y: 254, distance: 91.7
click at [478, 269] on div "Zenith Bank - ALVINAS MODEL PRIMARY SCHOOL" at bounding box center [451, 268] width 135 height 30
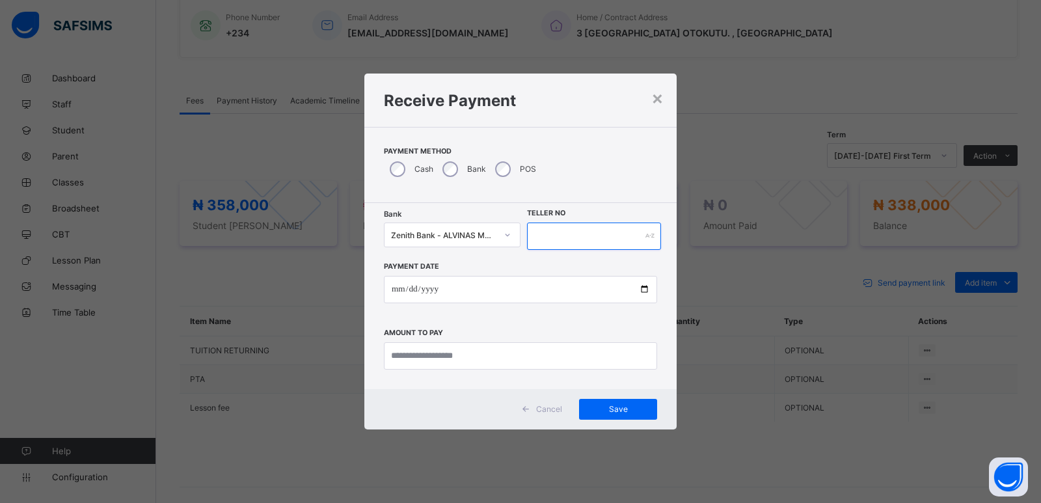
click at [599, 235] on input "text" at bounding box center [594, 235] width 134 height 27
type input "*****"
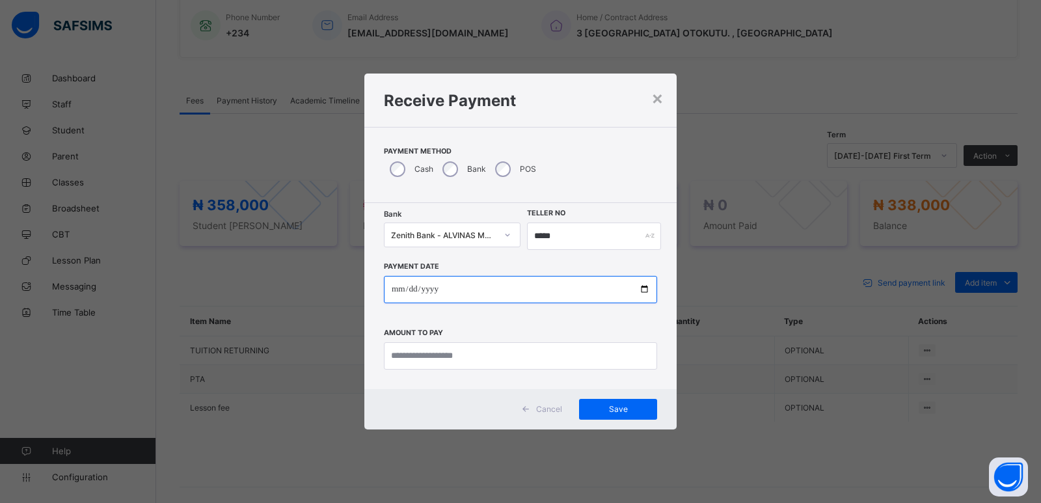
click at [398, 290] on input "date" at bounding box center [520, 289] width 273 height 27
type input "**********"
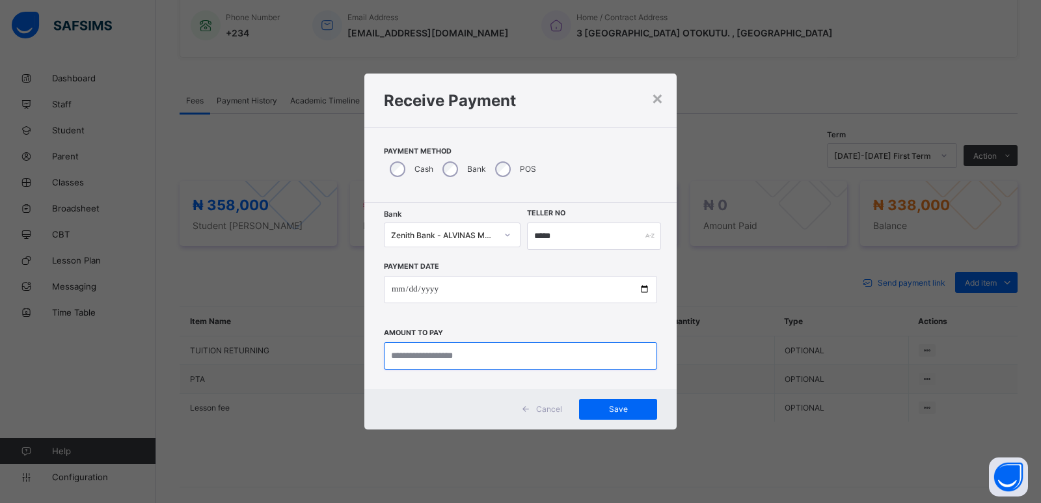
click at [435, 355] on input "currency" at bounding box center [520, 355] width 273 height 27
type input "*********"
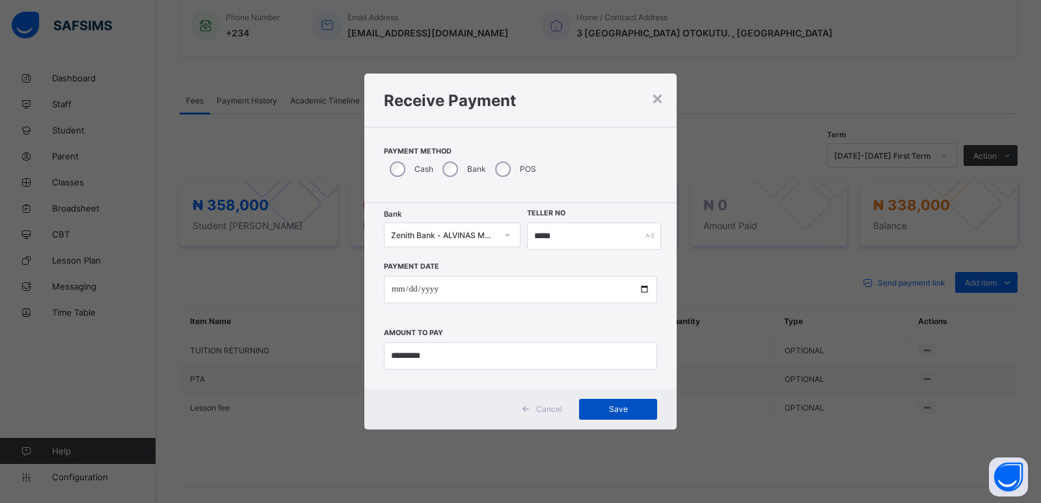
click at [619, 409] on span "Save" at bounding box center [618, 409] width 59 height 10
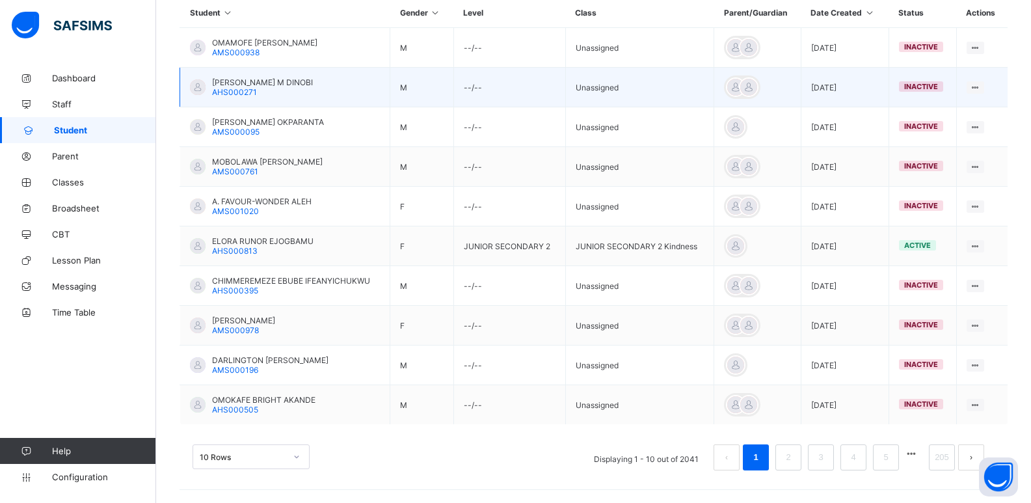
scroll to position [130, 0]
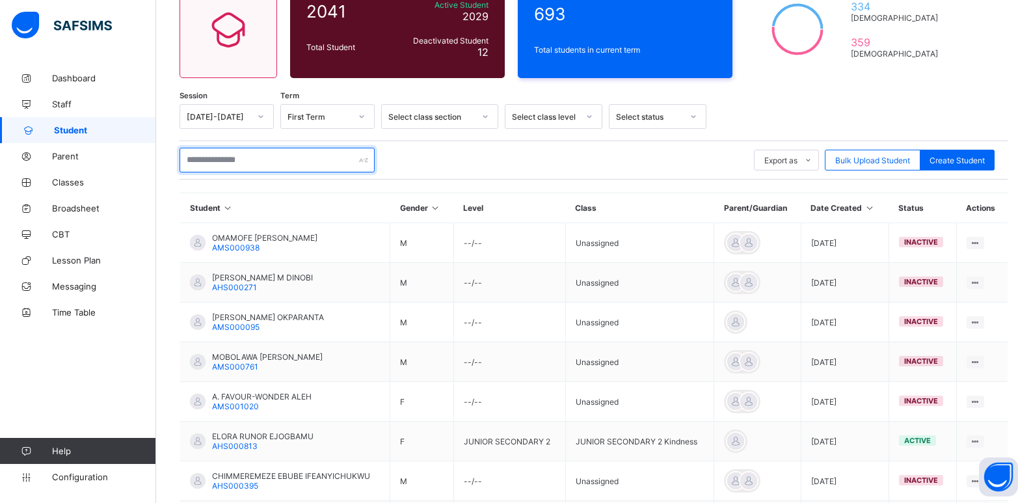
click at [224, 154] on input "text" at bounding box center [277, 160] width 195 height 25
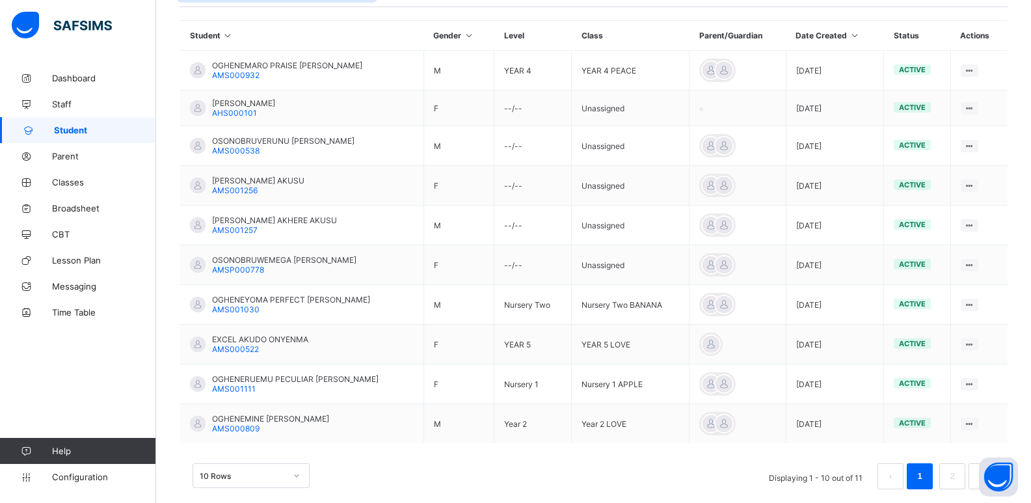
scroll to position [321, 0]
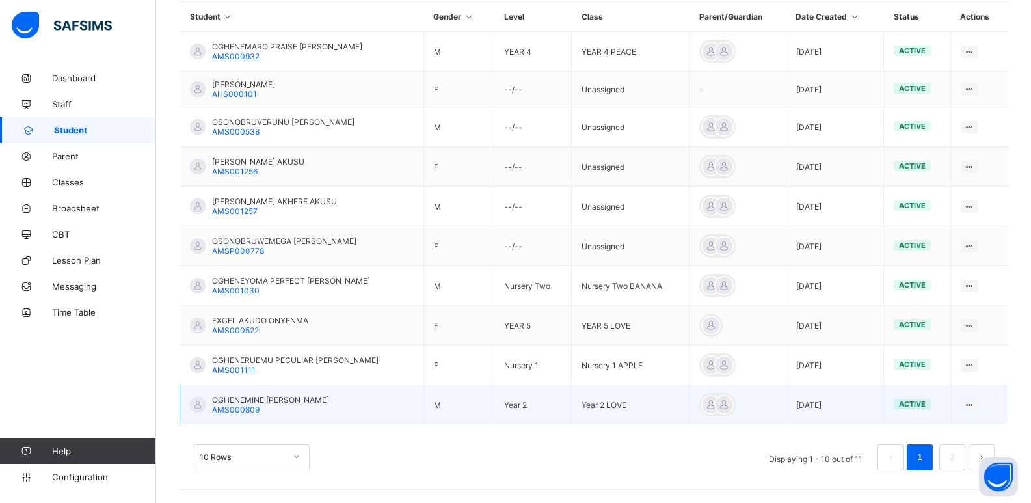
type input "*****"
click at [241, 398] on span "OGHENEMINE [PERSON_NAME]" at bounding box center [270, 400] width 117 height 10
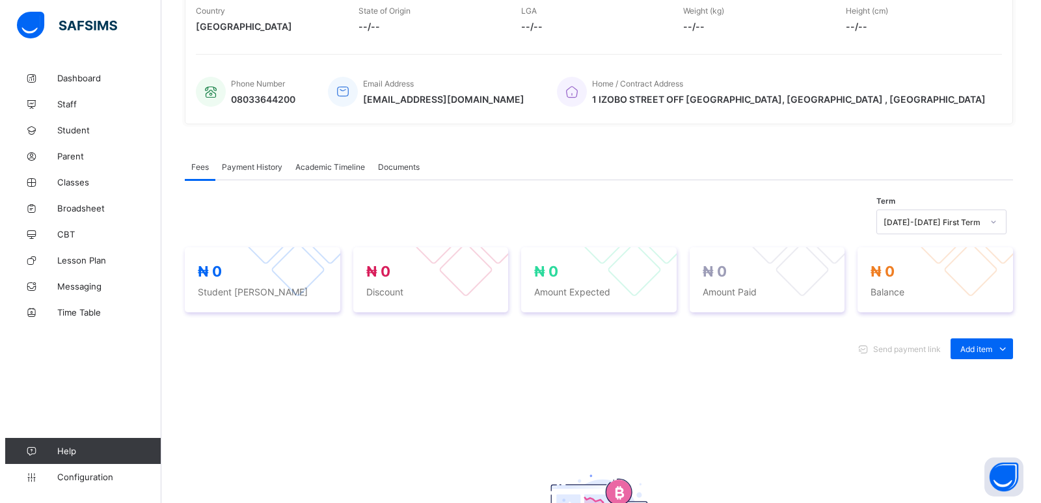
scroll to position [260, 0]
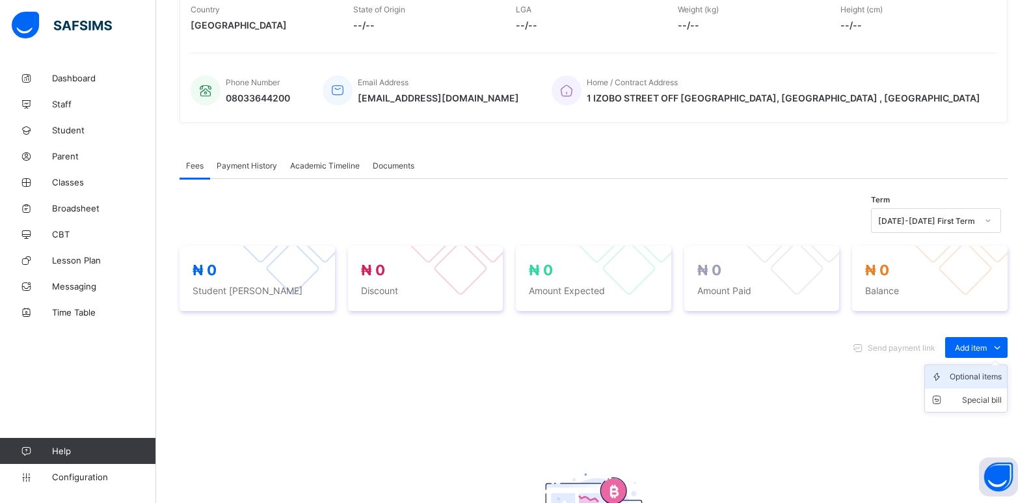
click at [980, 380] on div "Optional items" at bounding box center [976, 376] width 52 height 13
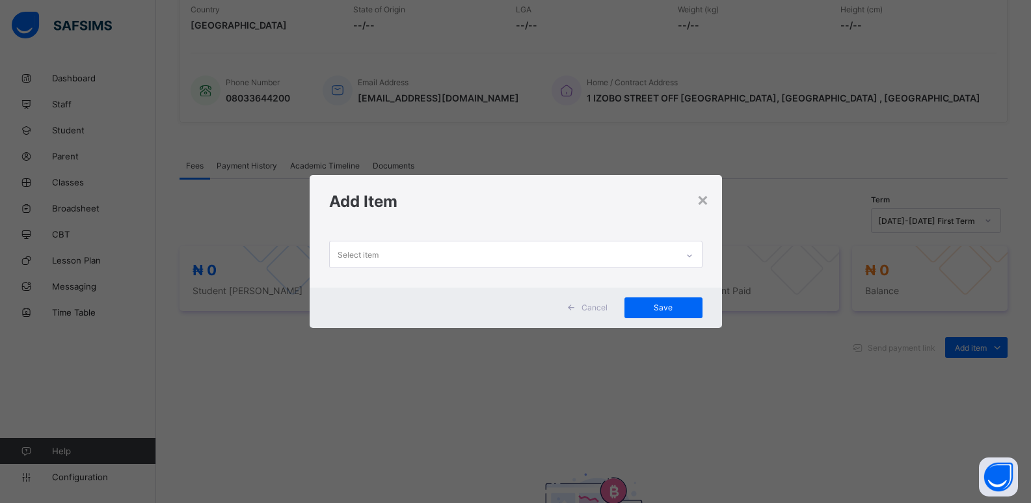
click at [691, 260] on icon at bounding box center [690, 255] width 8 height 13
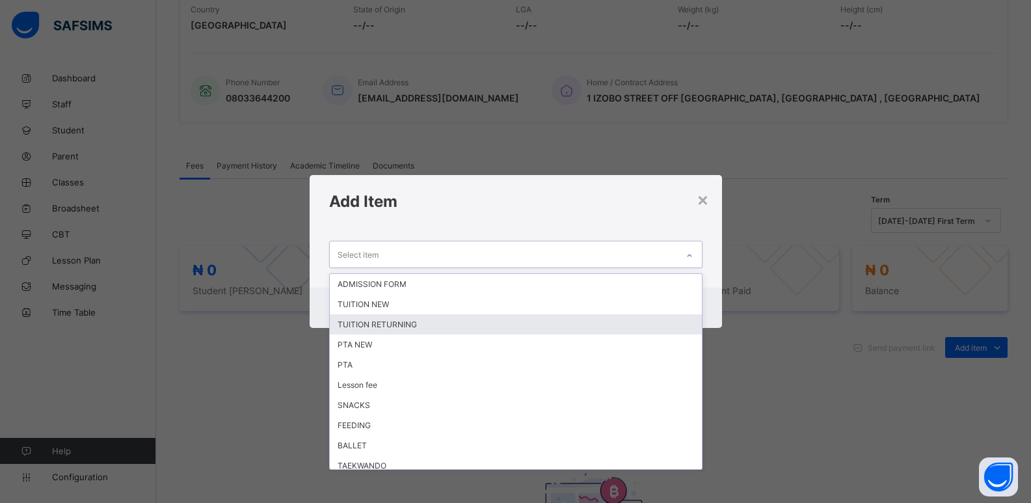
click at [388, 326] on div "TUITION RETURNING" at bounding box center [516, 324] width 372 height 20
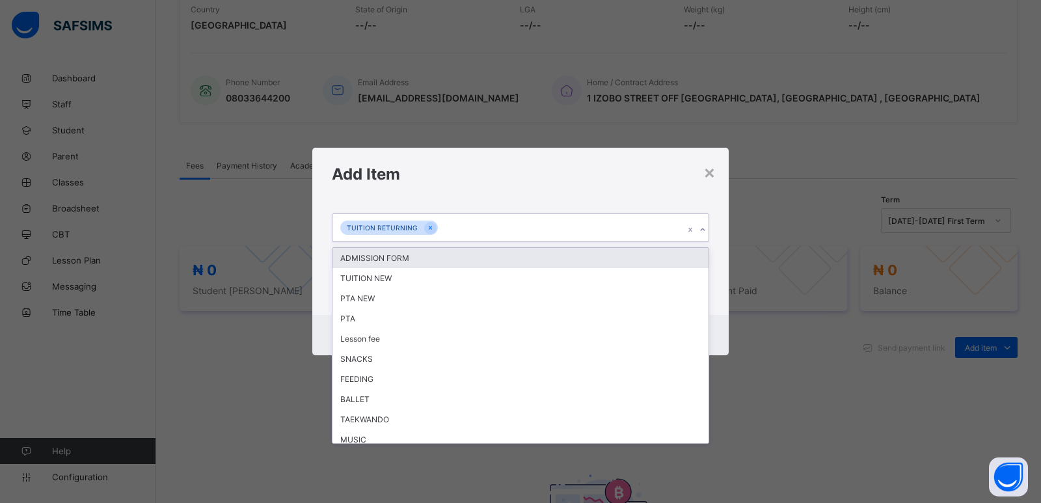
click at [702, 234] on div at bounding box center [702, 229] width 12 height 21
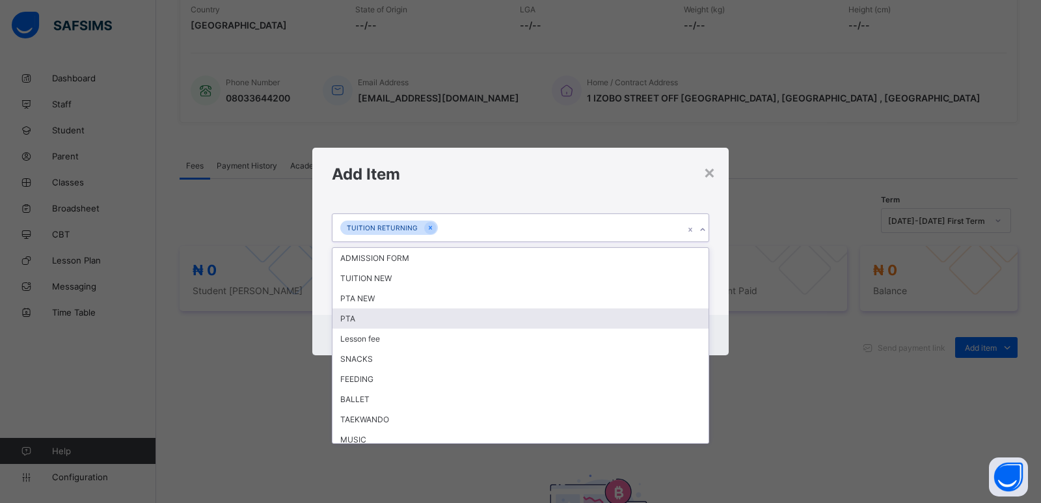
click at [392, 317] on div "PTA" at bounding box center [520, 318] width 376 height 20
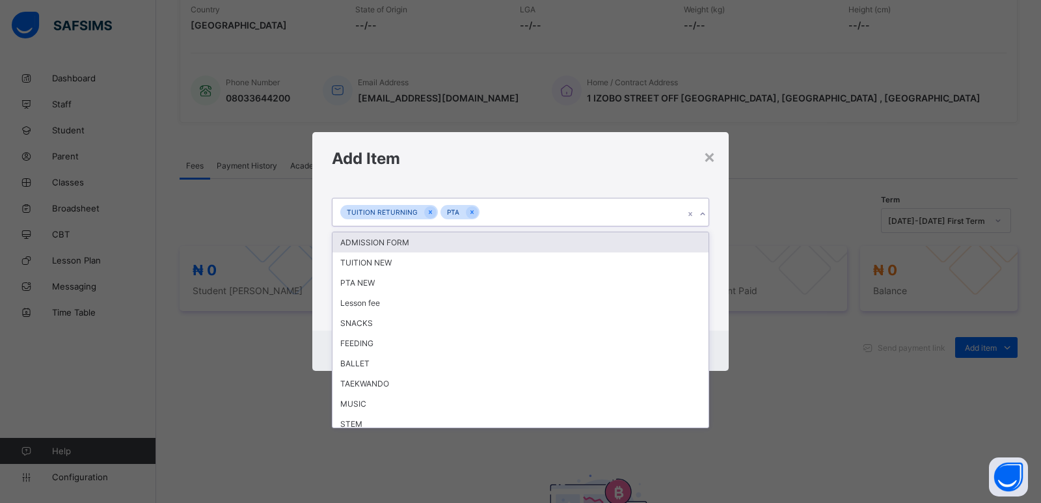
click at [701, 220] on div at bounding box center [702, 214] width 12 height 21
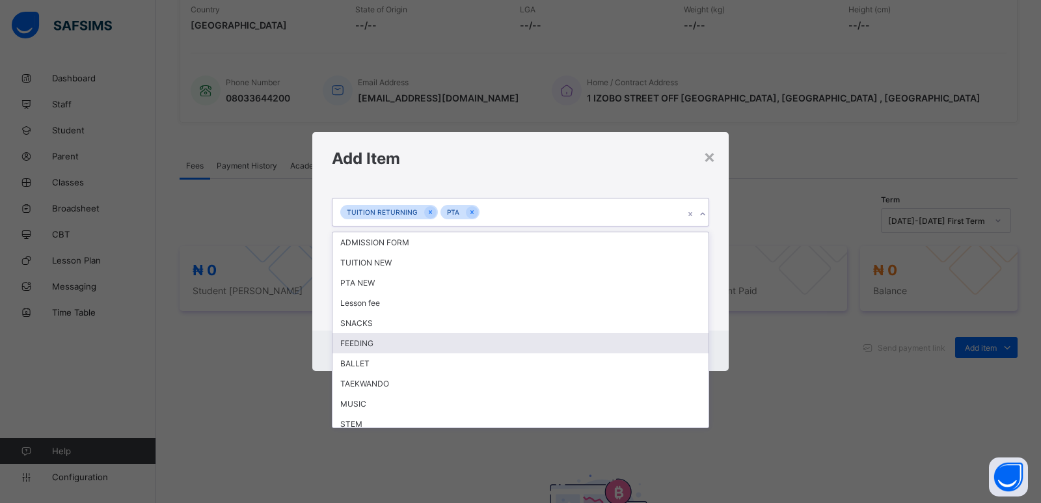
drag, startPoint x: 367, startPoint y: 343, endPoint x: 708, endPoint y: 185, distance: 375.5
click at [377, 337] on div "FEEDING" at bounding box center [520, 343] width 376 height 20
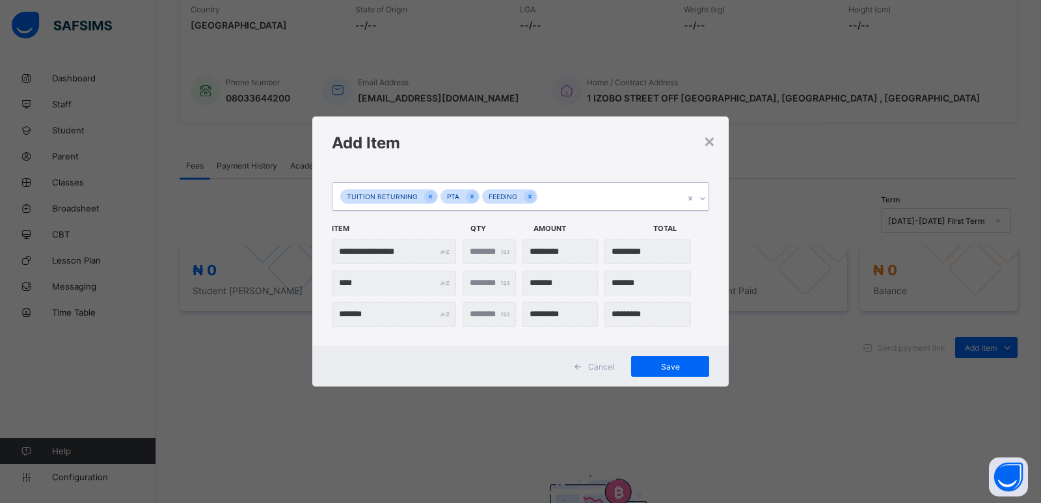
click at [704, 202] on icon at bounding box center [703, 198] width 8 height 13
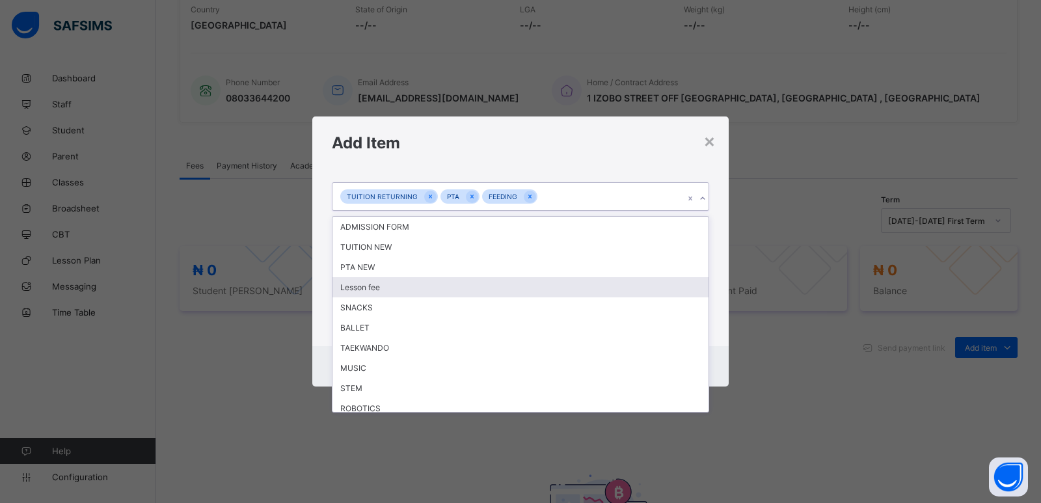
drag, startPoint x: 429, startPoint y: 284, endPoint x: 778, endPoint y: 152, distance: 373.7
click at [459, 268] on div "ADMISSION FORM TUITION NEW PTA NEW Lesson fee SNACKS BALLET TAEKWANDO MUSIC STE…" at bounding box center [520, 314] width 376 height 195
click at [376, 284] on div "Lesson fee" at bounding box center [520, 287] width 376 height 20
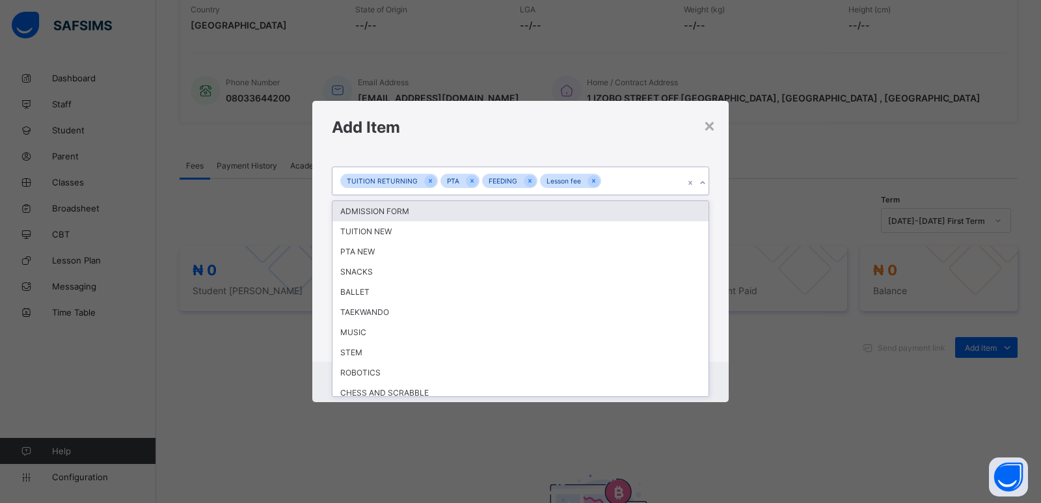
click at [702, 177] on div at bounding box center [702, 182] width 12 height 21
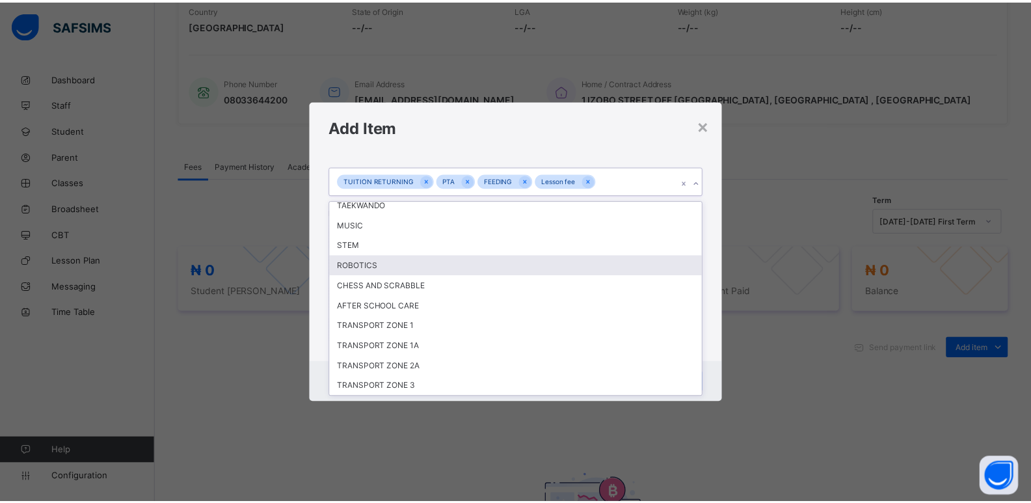
scroll to position [42, 0]
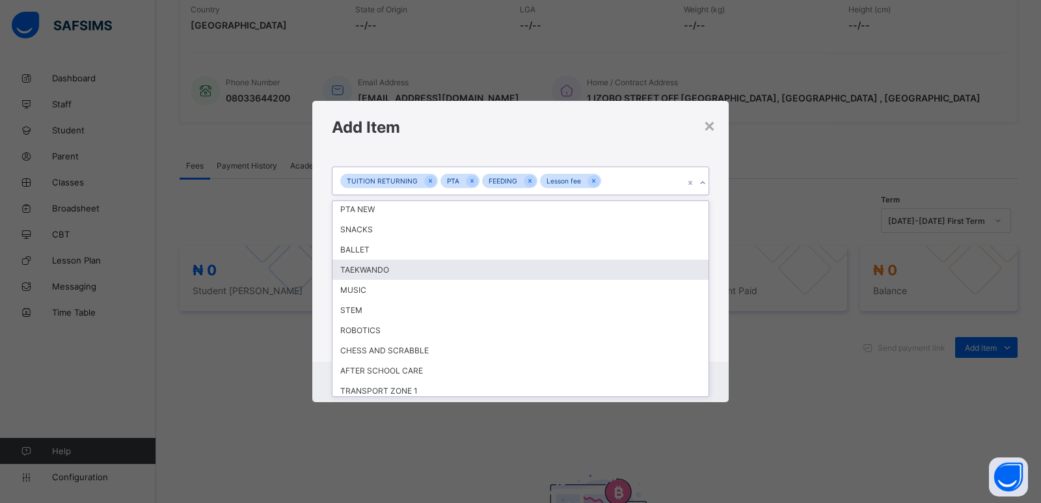
click at [390, 268] on div "TAEKWANDO" at bounding box center [520, 270] width 376 height 20
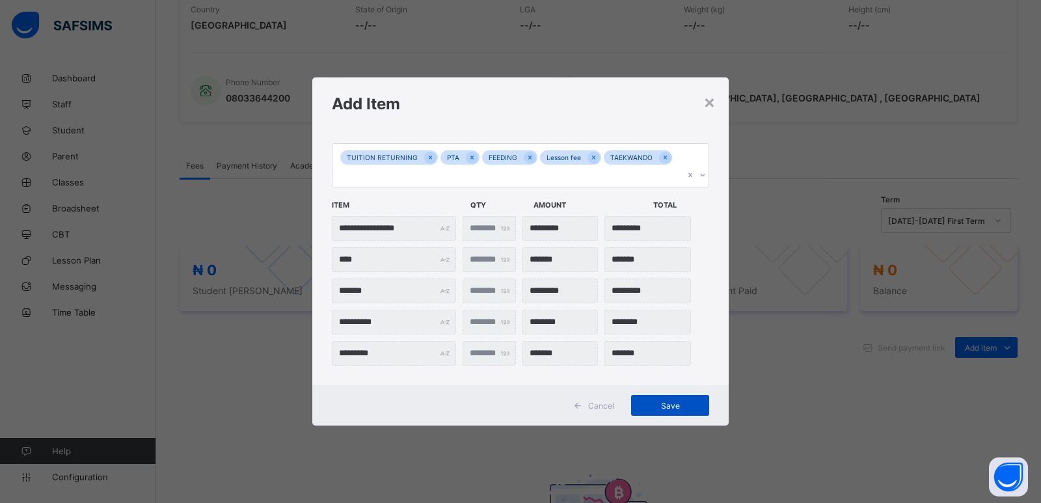
click at [669, 401] on span "Save" at bounding box center [670, 406] width 59 height 10
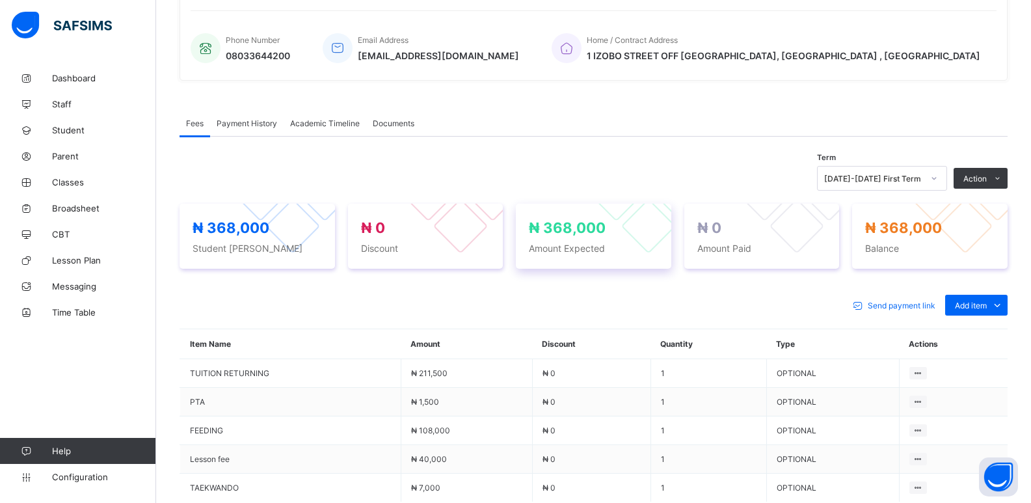
scroll to position [390, 0]
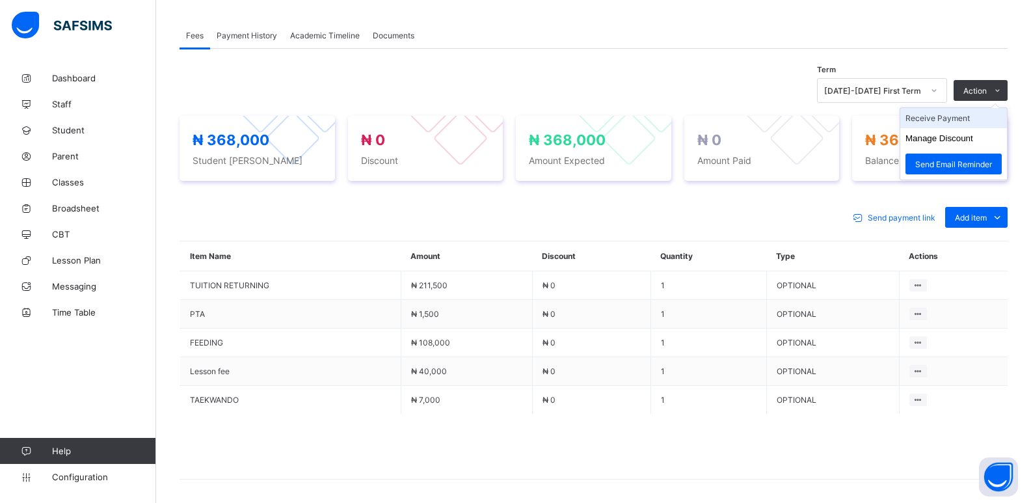
click at [952, 117] on li "Receive Payment" at bounding box center [953, 118] width 107 height 20
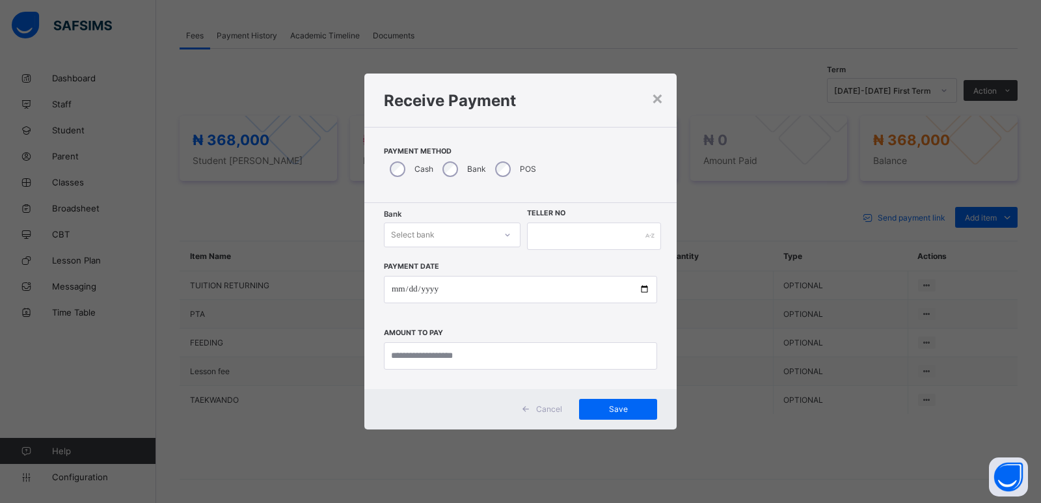
click at [512, 171] on div "POS" at bounding box center [514, 168] width 50 height 27
click at [413, 234] on div "Select bank" at bounding box center [413, 234] width 44 height 25
drag, startPoint x: 415, startPoint y: 271, endPoint x: 536, endPoint y: 251, distance: 122.6
click at [425, 269] on div "Zenith Bank - ALVINAS MODEL PRIMARY SCHOOL" at bounding box center [451, 268] width 135 height 30
click at [539, 238] on input "text" at bounding box center [594, 235] width 134 height 27
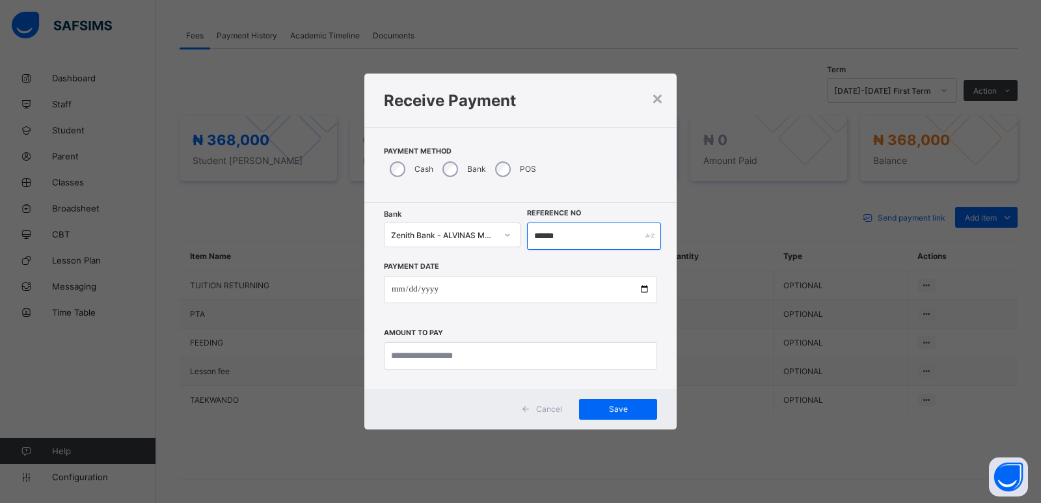
type input "******"
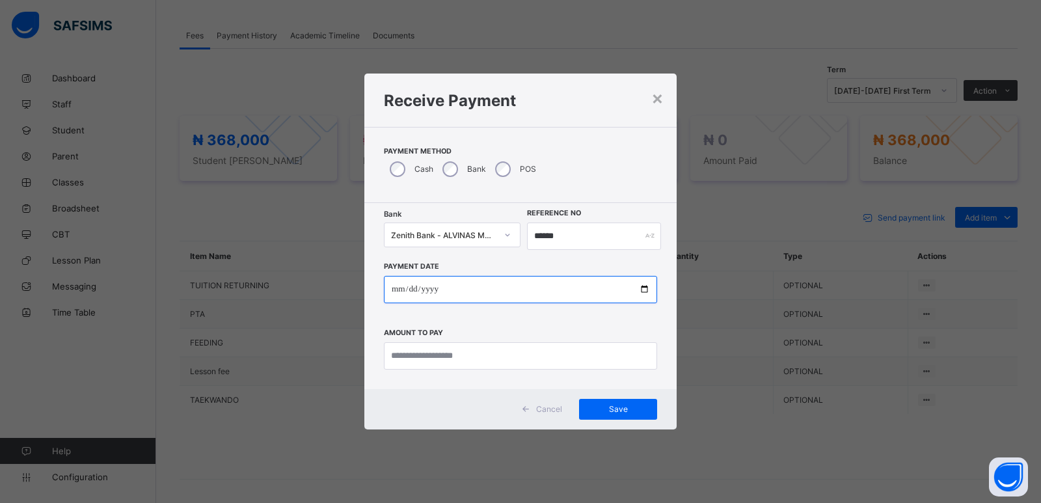
click at [398, 289] on input "date" at bounding box center [520, 289] width 273 height 27
type input "**********"
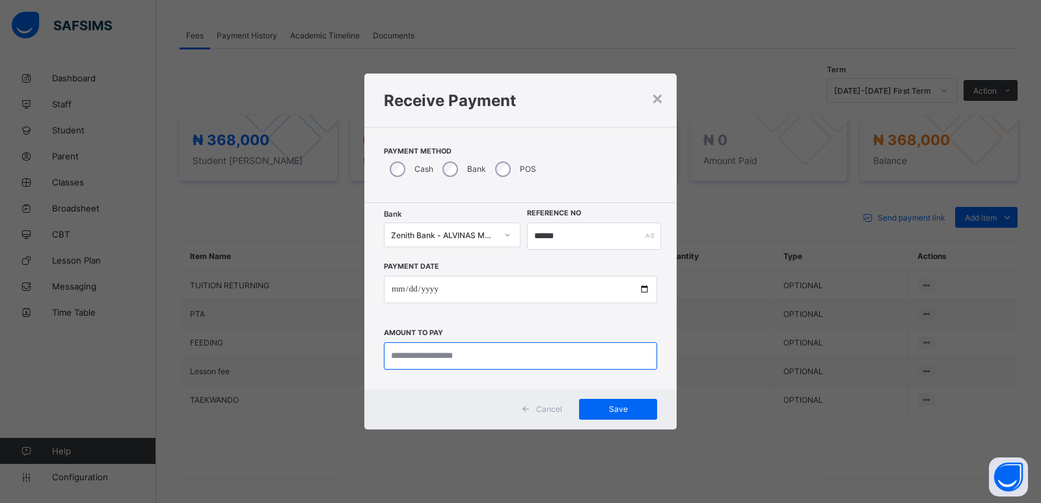
click at [425, 354] on input "currency" at bounding box center [520, 355] width 273 height 27
type input "*********"
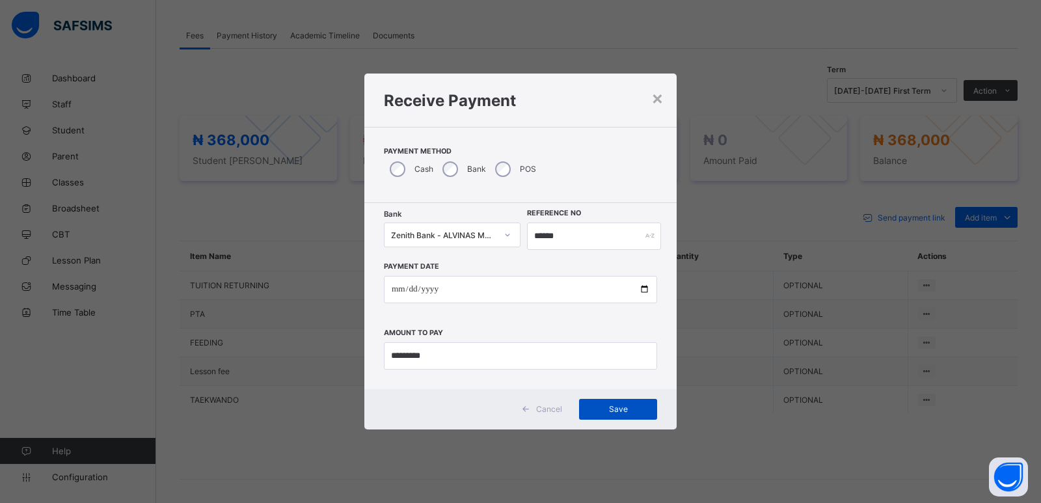
click at [615, 407] on span "Save" at bounding box center [618, 409] width 59 height 10
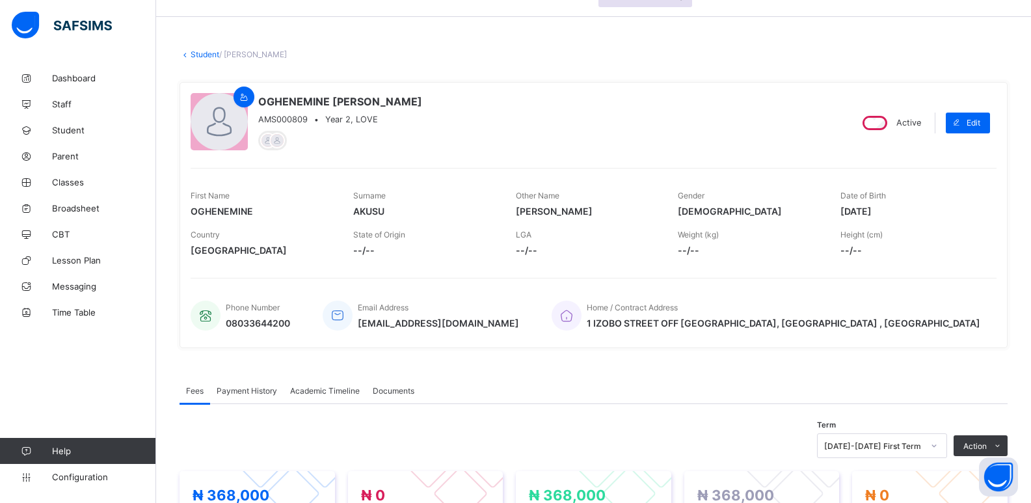
scroll to position [0, 0]
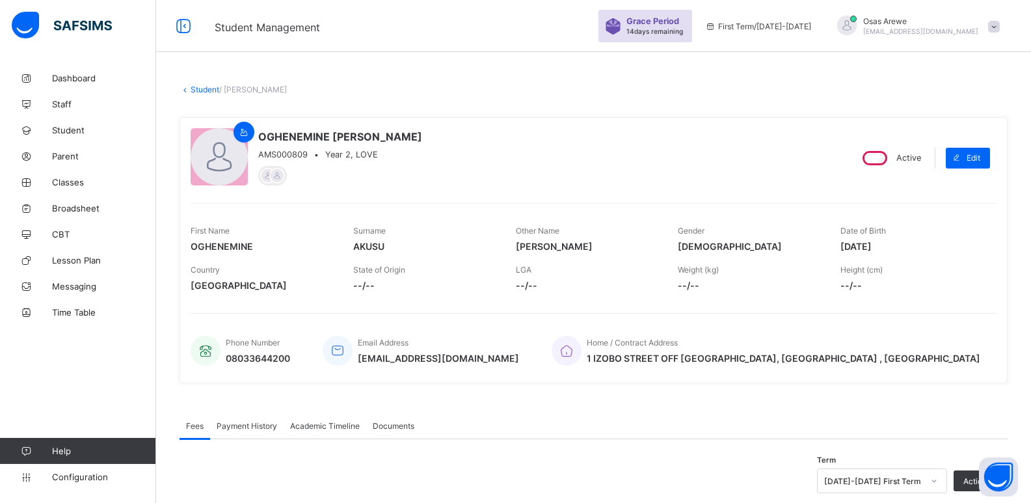
scroll to position [74, 0]
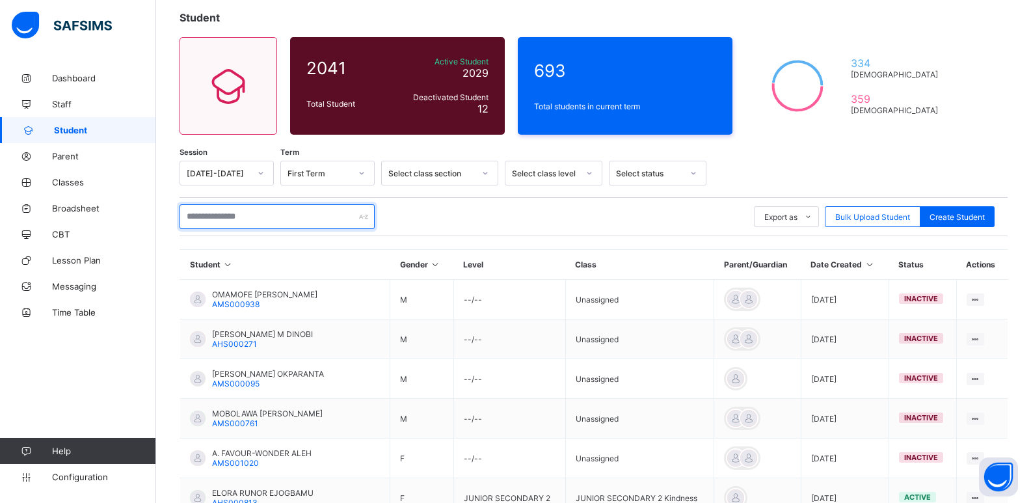
click at [248, 218] on input "text" at bounding box center [277, 216] width 195 height 25
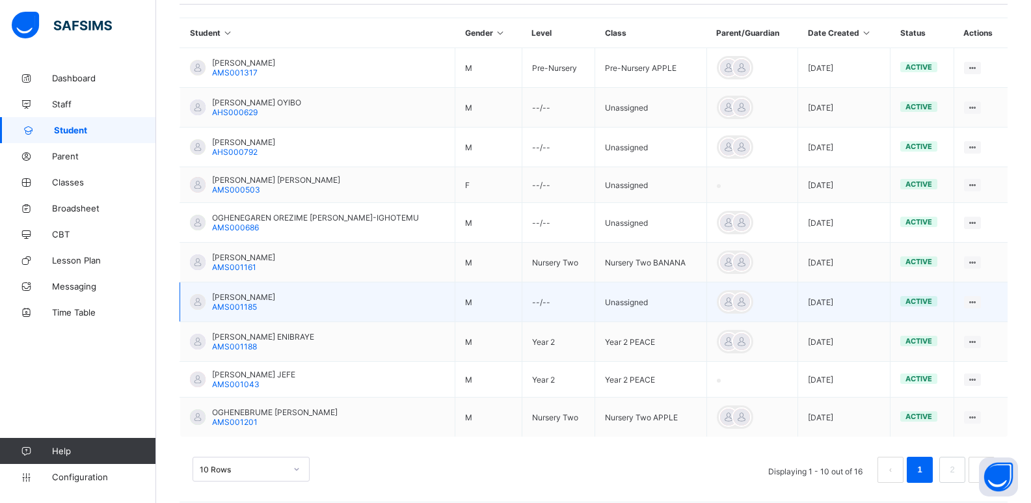
scroll to position [317, 0]
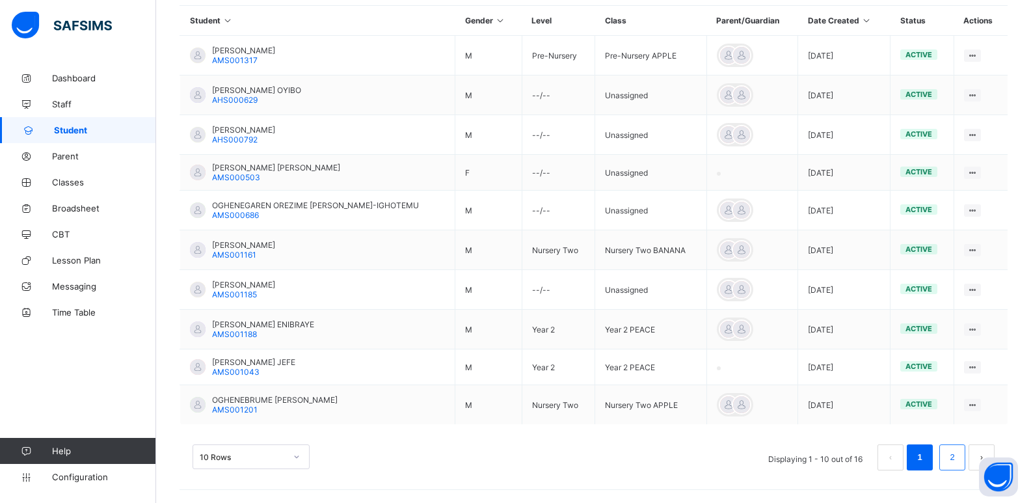
type input "**********"
click at [958, 462] on link "2" at bounding box center [952, 457] width 12 height 17
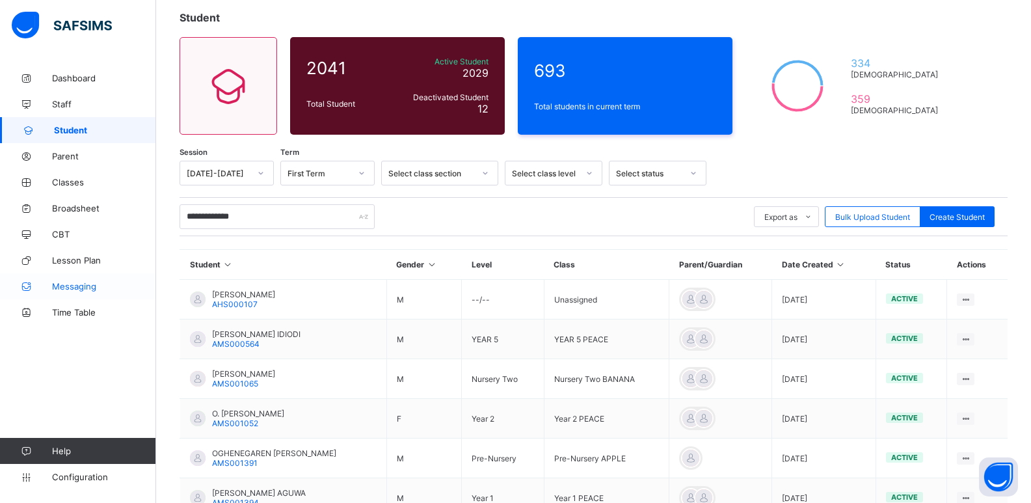
scroll to position [167, 0]
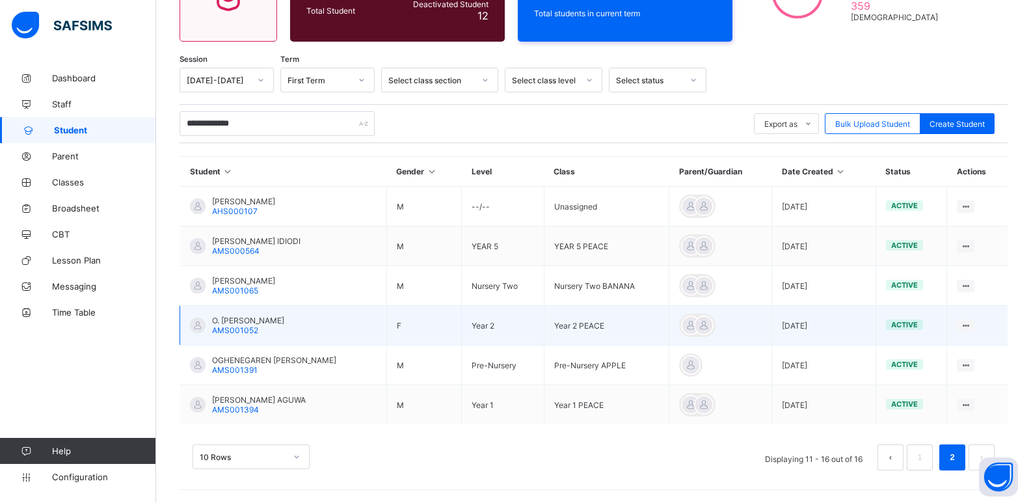
click at [231, 324] on span "O. [PERSON_NAME]" at bounding box center [248, 321] width 72 height 10
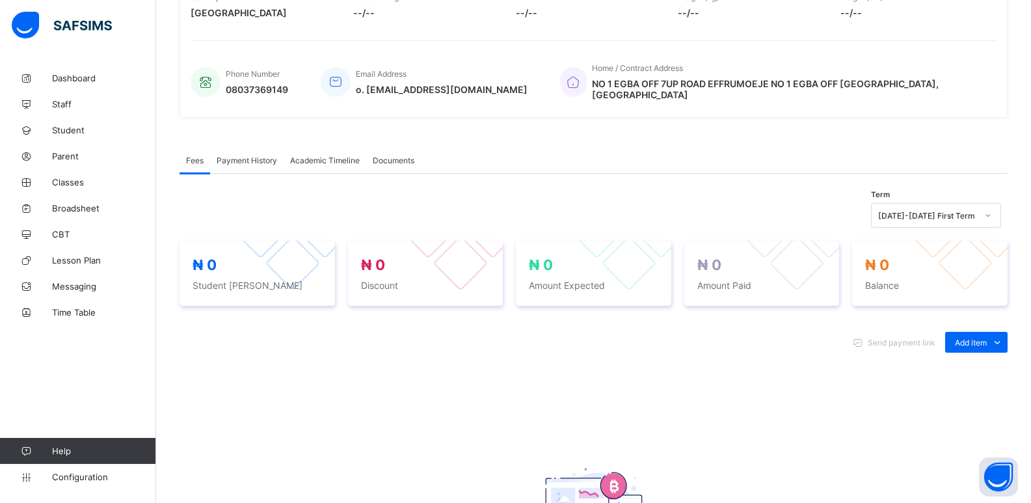
scroll to position [390, 0]
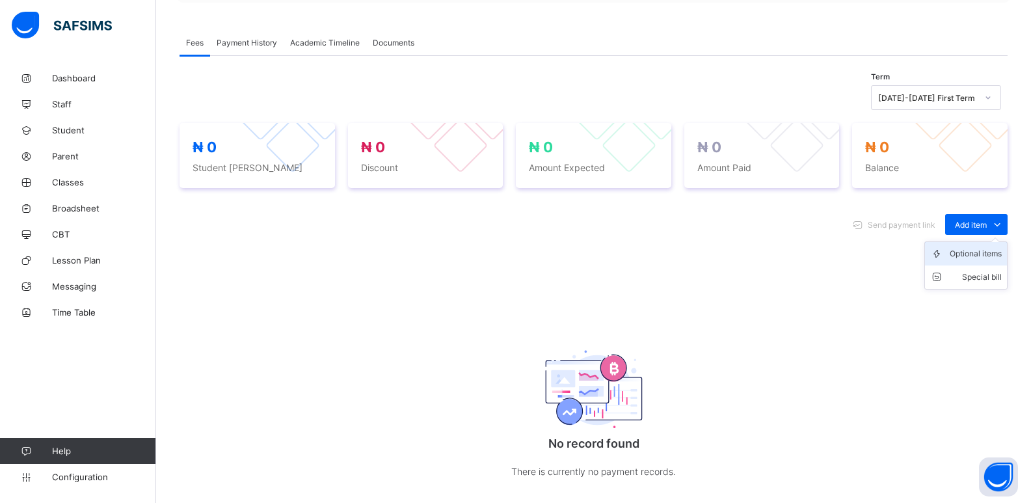
click at [984, 248] on div "Optional items" at bounding box center [976, 253] width 52 height 13
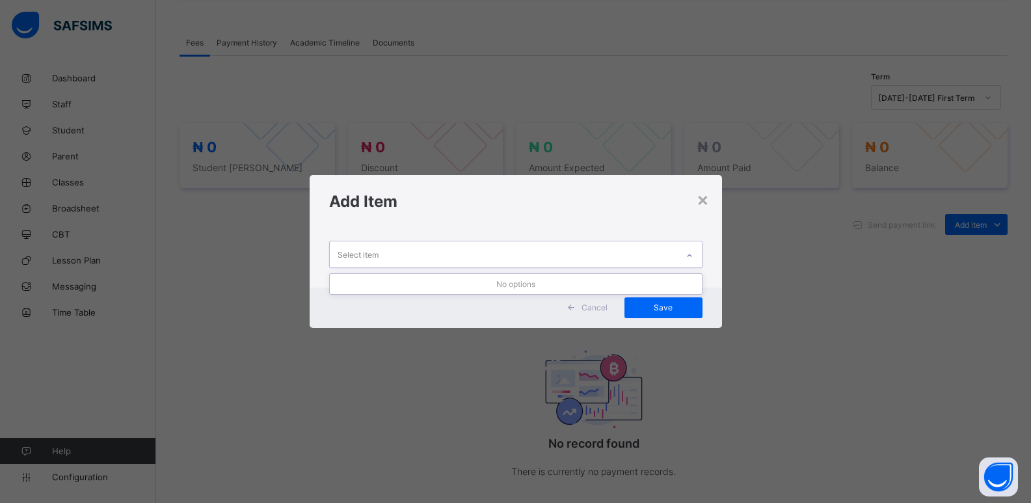
click at [695, 251] on div at bounding box center [690, 255] width 22 height 21
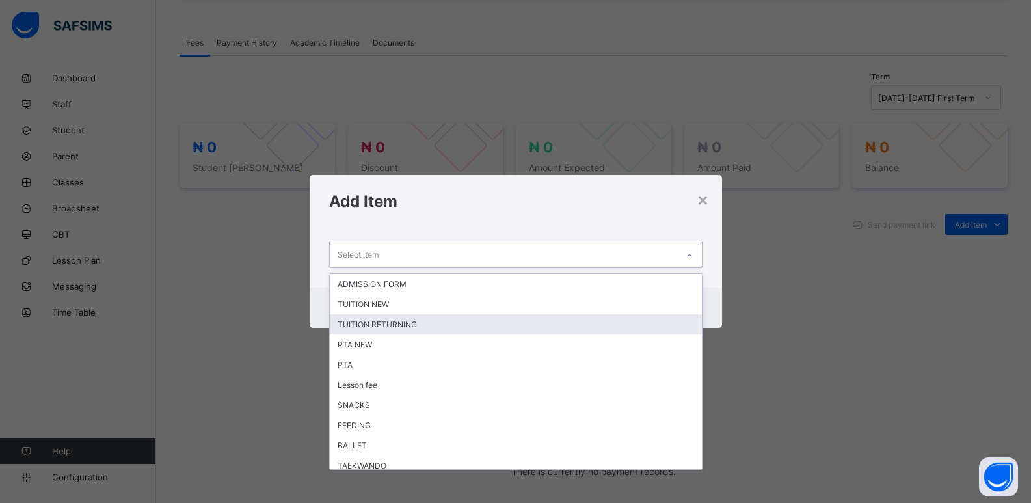
click at [383, 329] on div "TUITION RETURNING" at bounding box center [516, 324] width 372 height 20
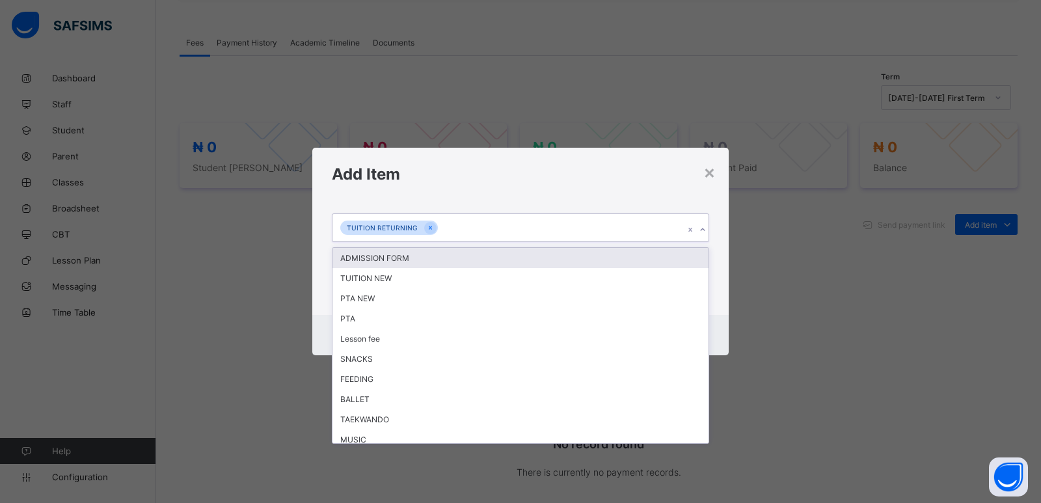
click at [702, 232] on icon at bounding box center [703, 229] width 8 height 13
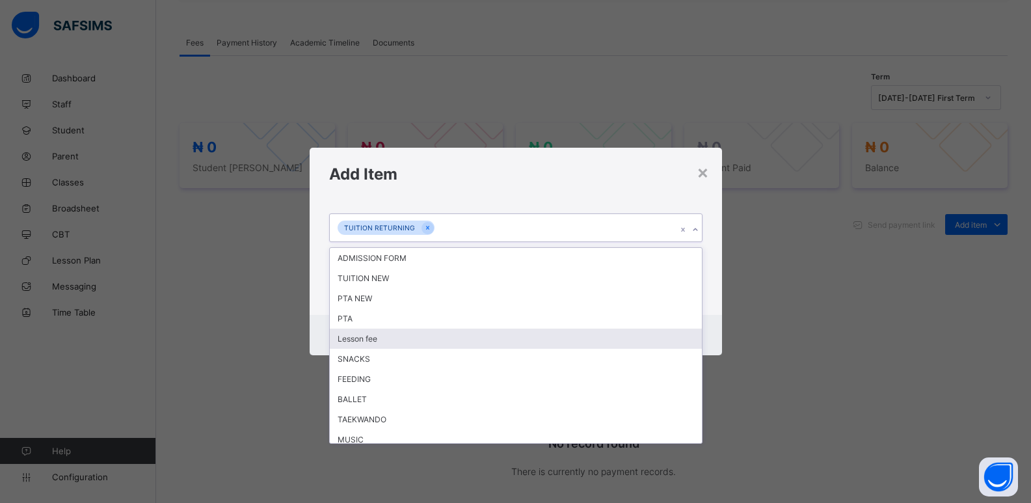
drag, startPoint x: 433, startPoint y: 341, endPoint x: 465, endPoint y: 330, distance: 32.9
click at [438, 337] on div "Lesson fee" at bounding box center [516, 339] width 372 height 20
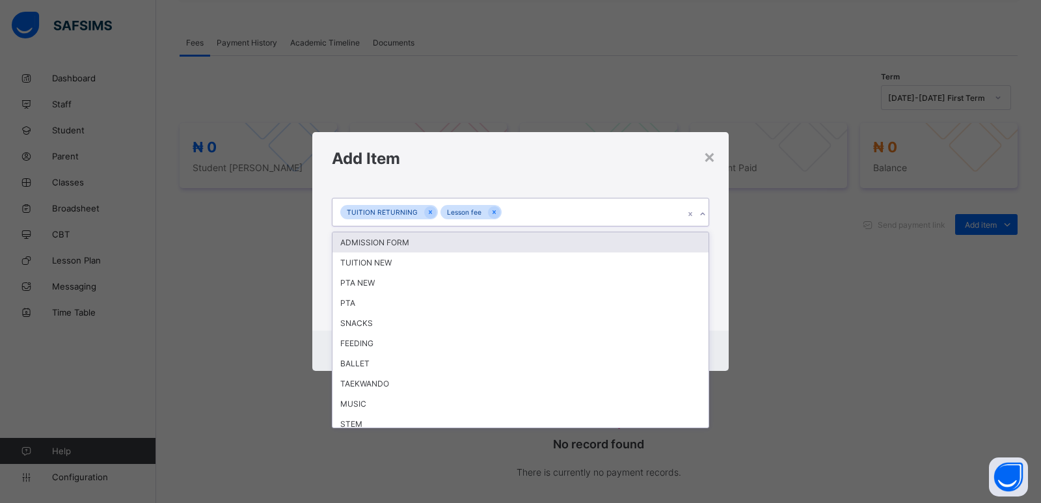
drag, startPoint x: 701, startPoint y: 209, endPoint x: 534, endPoint y: 217, distance: 166.7
click at [700, 209] on icon at bounding box center [703, 214] width 8 height 13
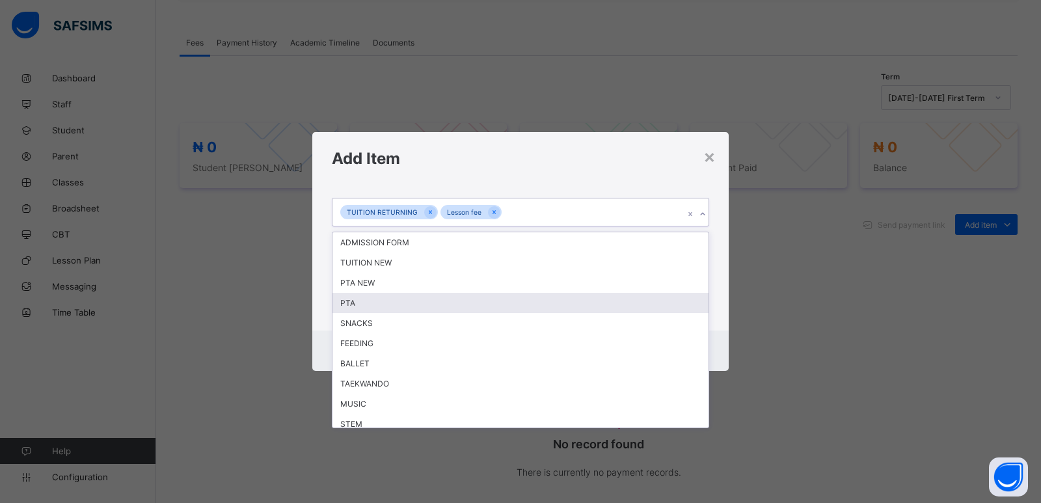
drag, startPoint x: 384, startPoint y: 304, endPoint x: 392, endPoint y: 299, distance: 9.4
click at [388, 301] on div "PTA" at bounding box center [520, 303] width 376 height 20
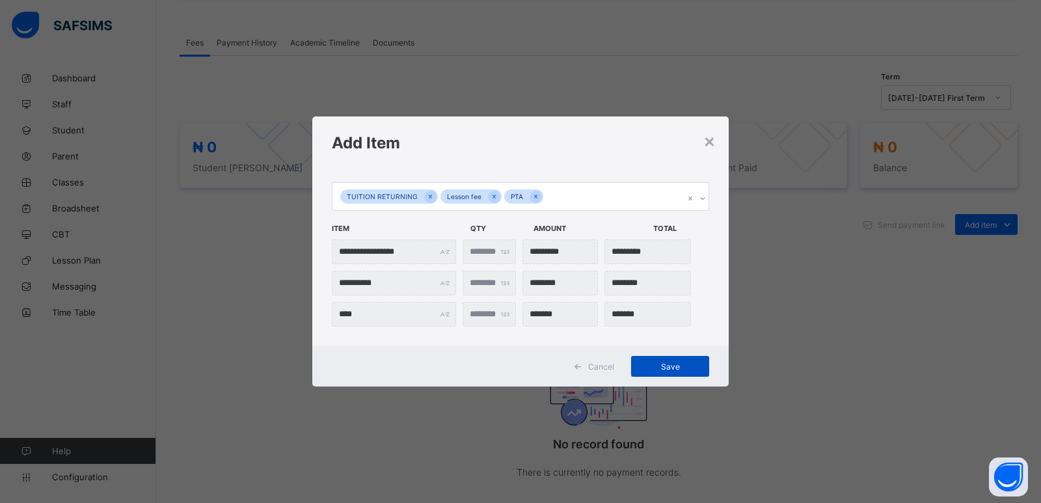
click at [669, 367] on span "Save" at bounding box center [670, 367] width 59 height 10
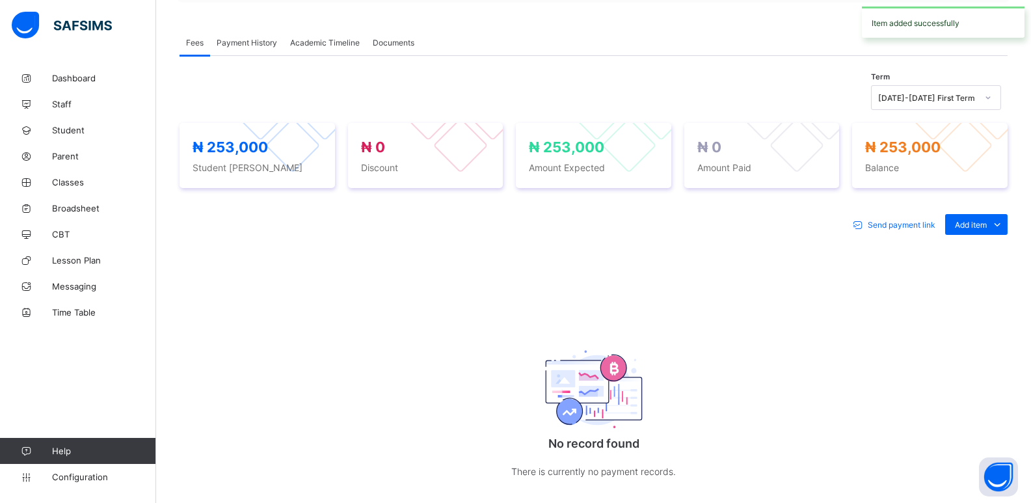
scroll to position [381, 0]
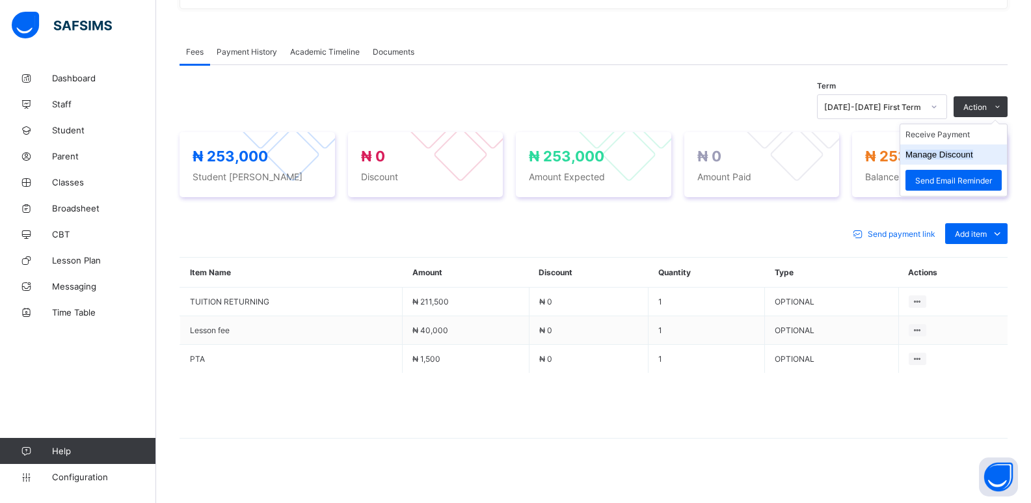
click at [951, 150] on button "Manage Discount" at bounding box center [940, 155] width 68 height 10
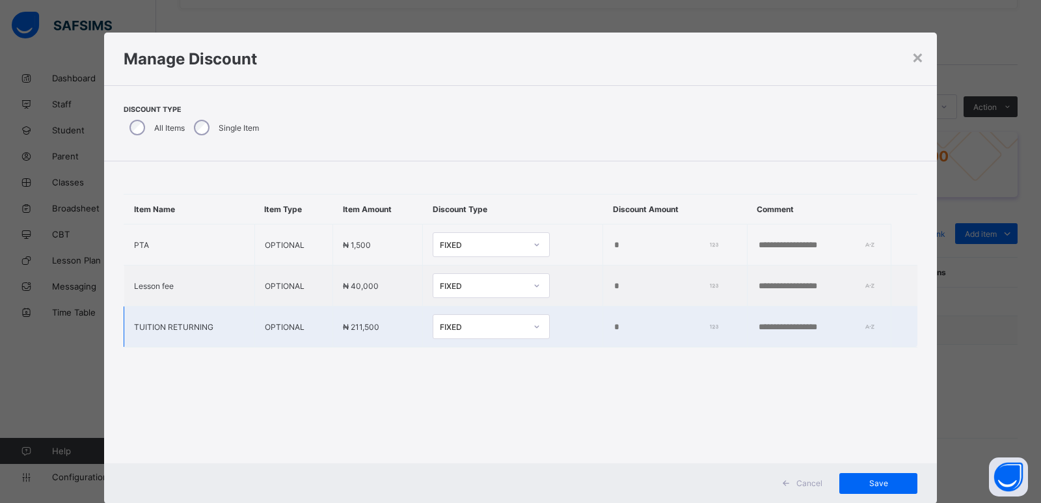
click at [613, 325] on input "*" at bounding box center [663, 327] width 100 height 10
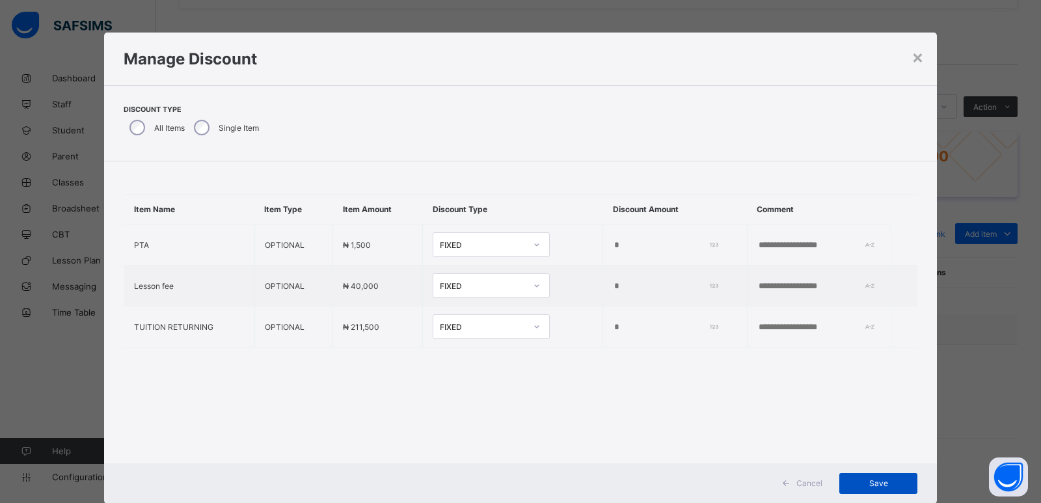
type input "*****"
click at [874, 483] on span "Save" at bounding box center [878, 483] width 59 height 10
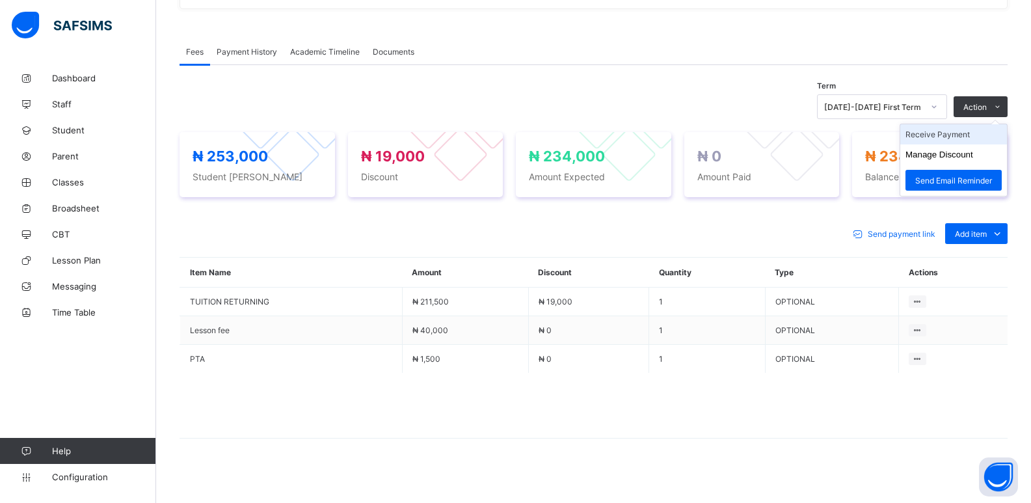
click at [932, 132] on li "Receive Payment" at bounding box center [953, 134] width 107 height 20
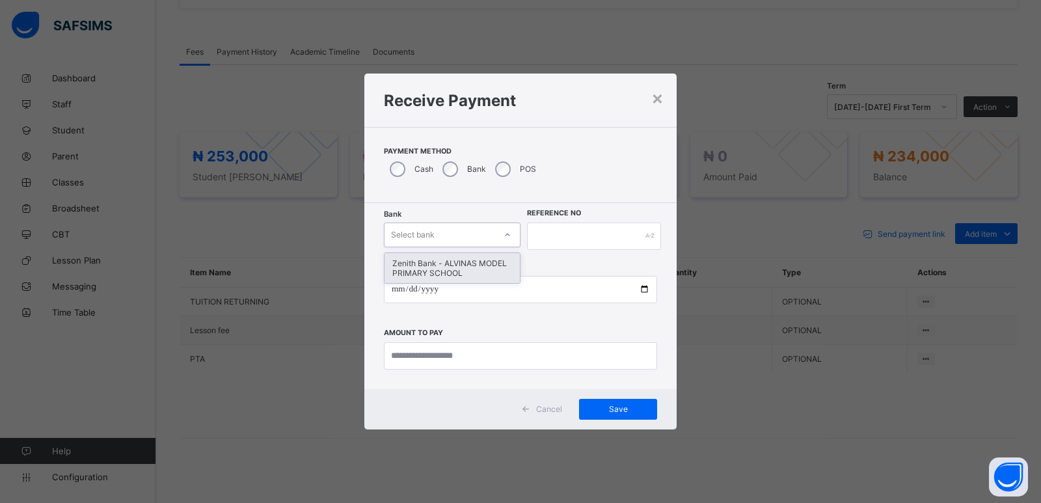
drag, startPoint x: 438, startPoint y: 234, endPoint x: 485, endPoint y: 226, distance: 47.0
click at [442, 234] on div "Select bank" at bounding box center [439, 235] width 111 height 18
drag, startPoint x: 451, startPoint y: 267, endPoint x: 544, endPoint y: 233, distance: 98.4
click at [468, 263] on div "Zenith Bank - ALVINAS MODEL PRIMARY SCHOOL" at bounding box center [451, 268] width 135 height 30
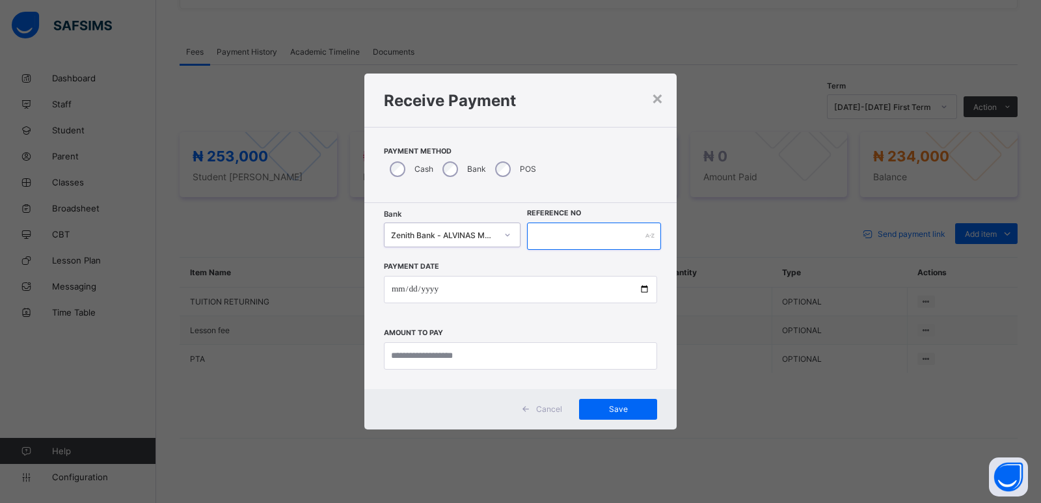
click at [554, 232] on input "text" at bounding box center [594, 235] width 134 height 27
type input "******"
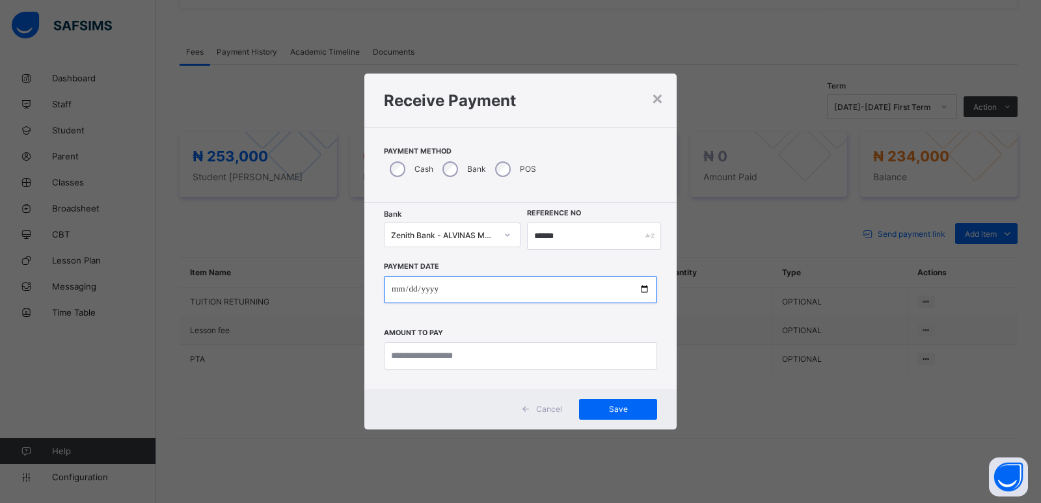
click at [398, 289] on input "date" at bounding box center [520, 289] width 273 height 27
type input "**********"
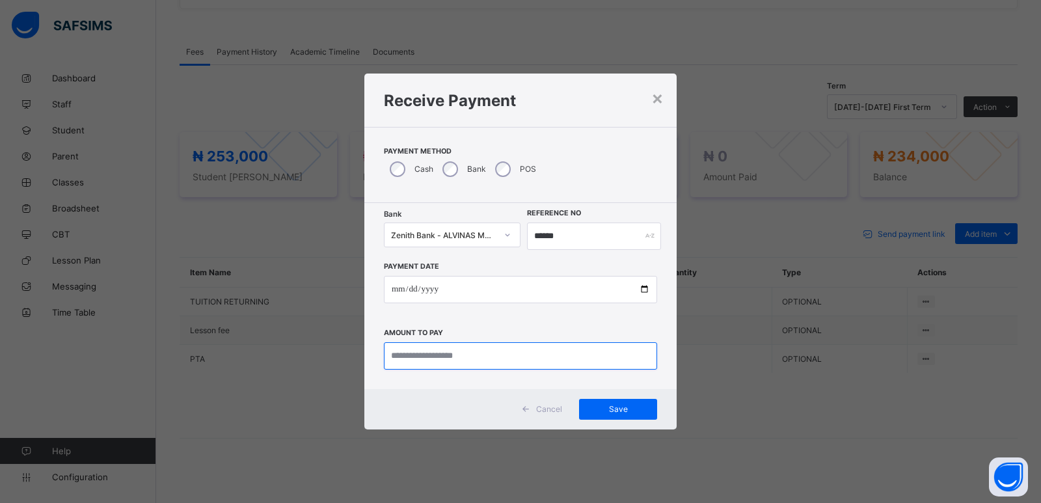
click at [416, 356] on input "currency" at bounding box center [520, 355] width 273 height 27
type input "********"
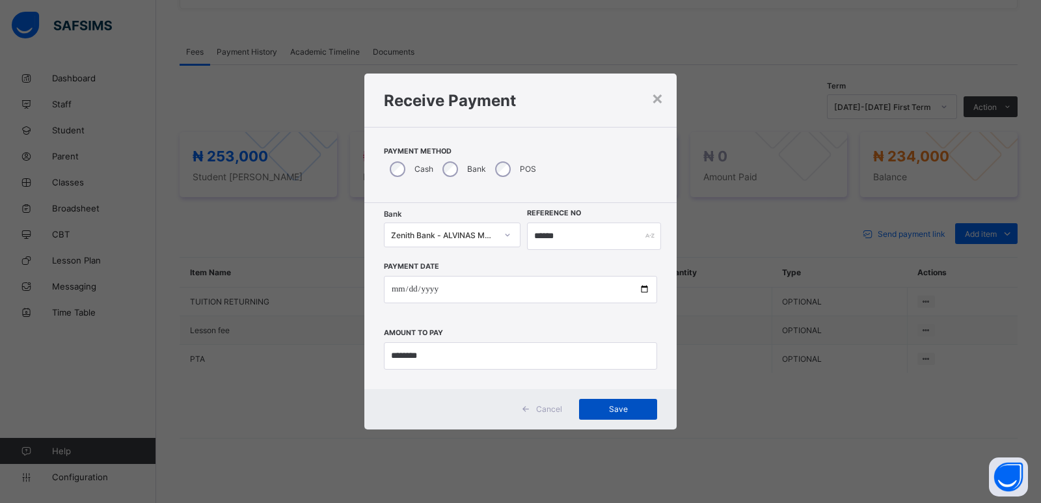
click at [604, 407] on span "Save" at bounding box center [618, 409] width 59 height 10
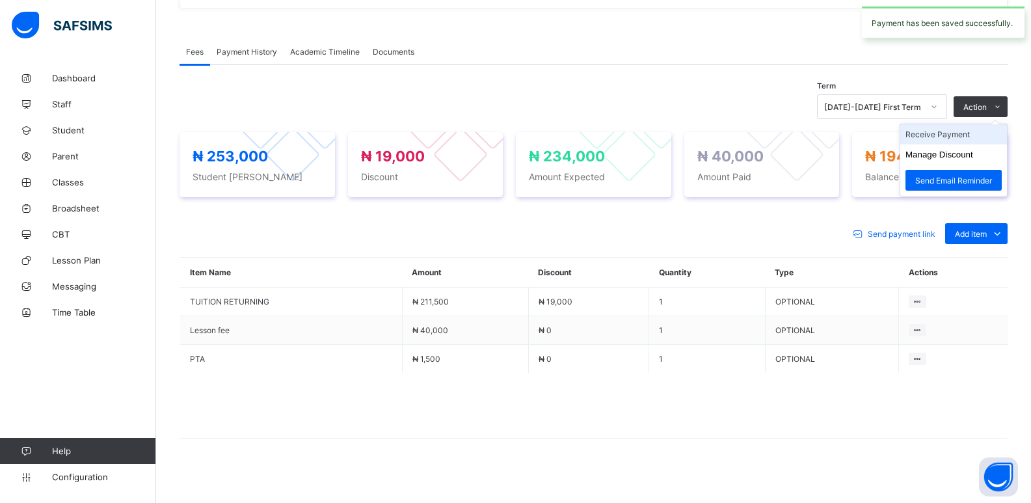
click at [960, 132] on li "Receive Payment" at bounding box center [953, 134] width 107 height 20
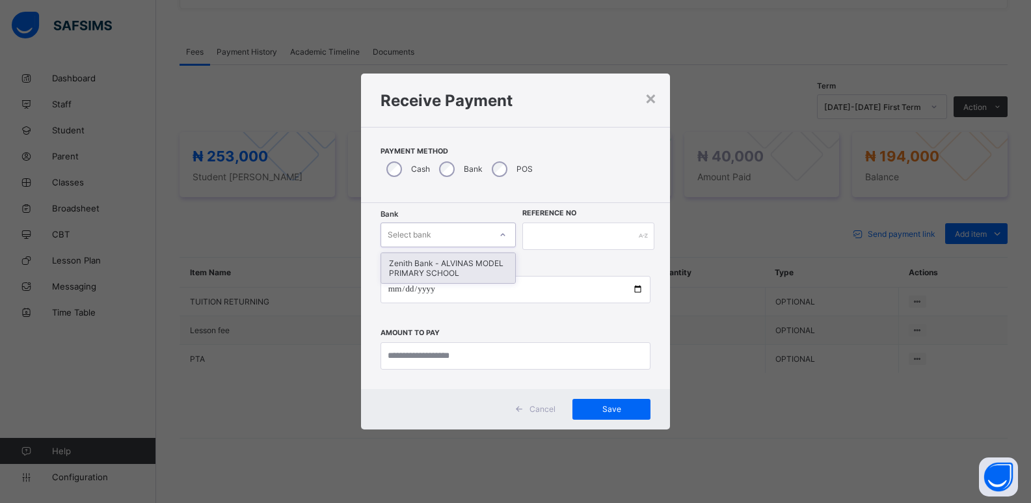
click at [426, 237] on div "Select bank" at bounding box center [410, 234] width 44 height 25
drag, startPoint x: 426, startPoint y: 275, endPoint x: 490, endPoint y: 258, distance: 66.1
click at [429, 273] on div "Zenith Bank - ALVINAS MODEL PRIMARY SCHOOL" at bounding box center [448, 268] width 134 height 30
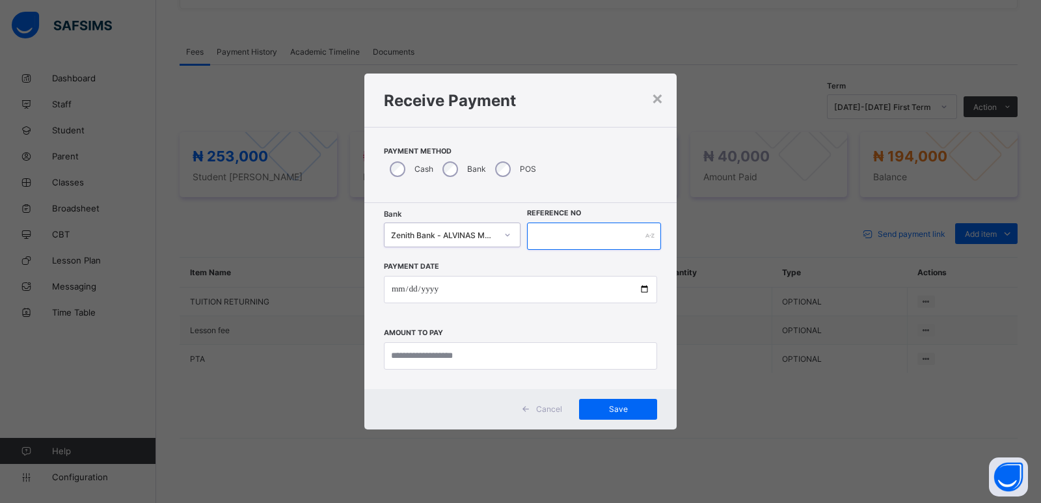
click at [577, 228] on input "text" at bounding box center [594, 235] width 134 height 27
type input "******"
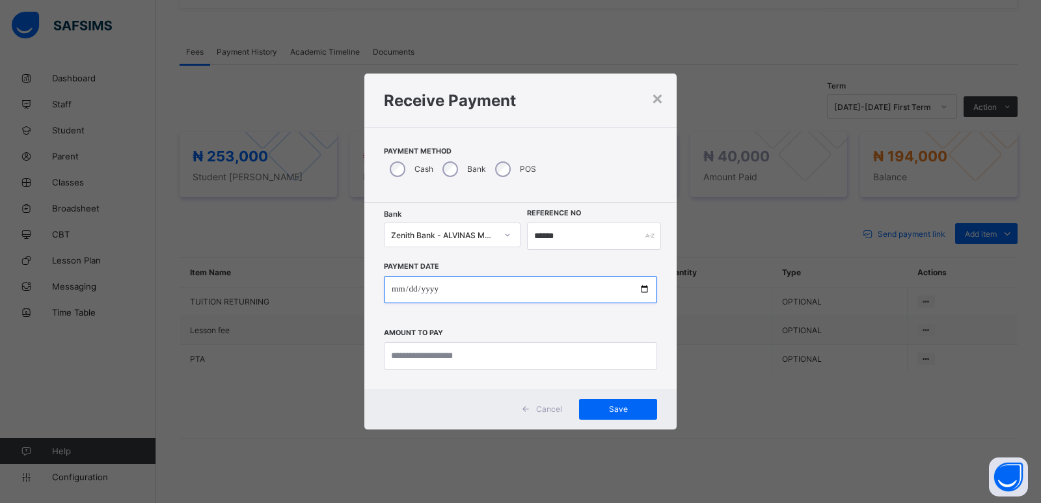
click at [399, 297] on input "date" at bounding box center [520, 289] width 273 height 27
type input "**********"
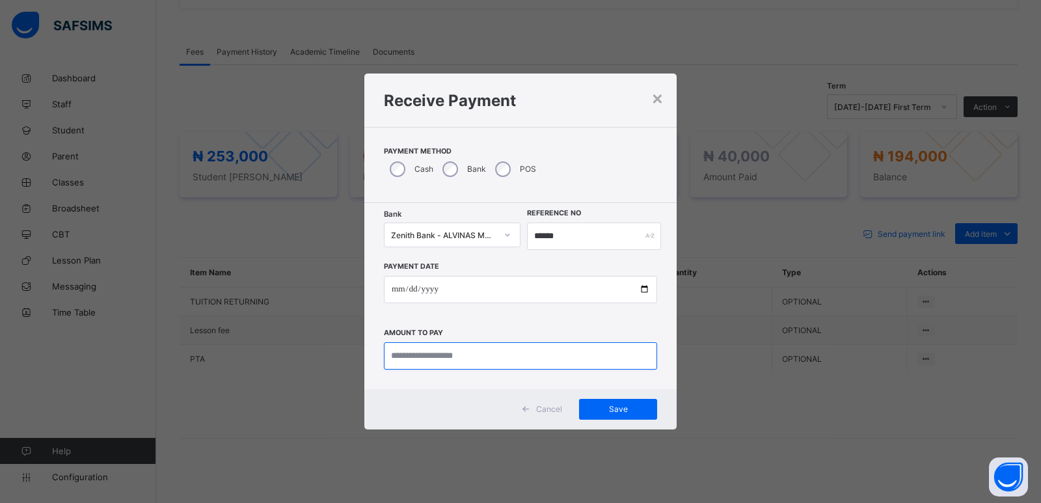
click at [442, 349] on input "currency" at bounding box center [520, 355] width 273 height 27
type input "*********"
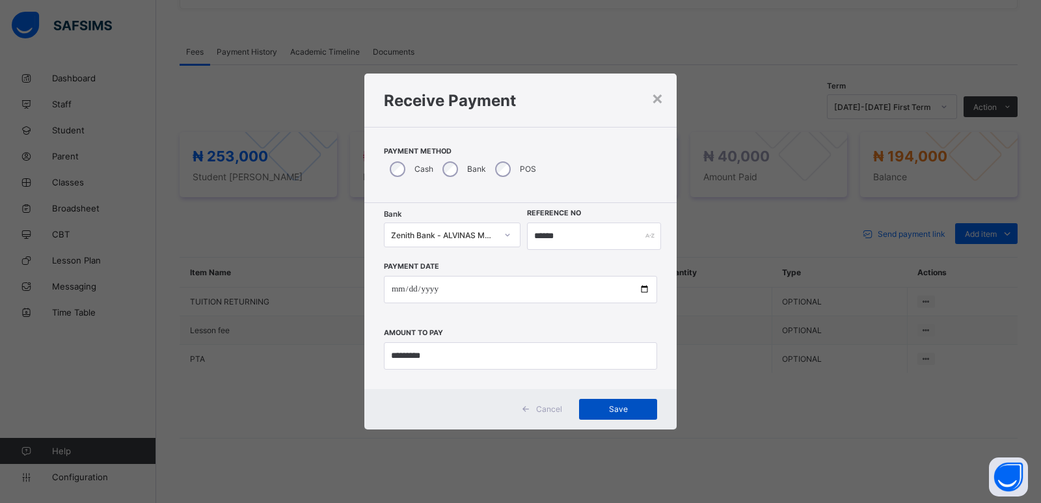
click at [618, 412] on span "Save" at bounding box center [618, 409] width 59 height 10
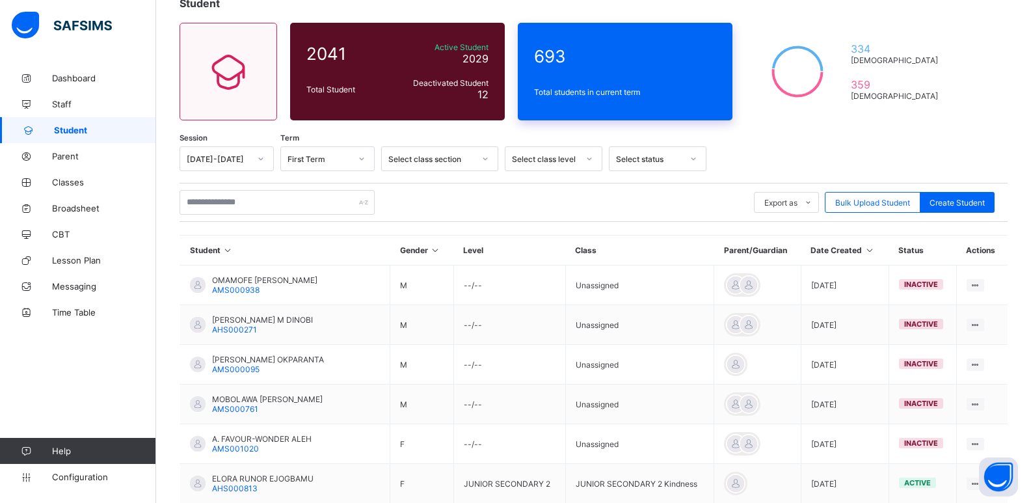
scroll to position [65, 0]
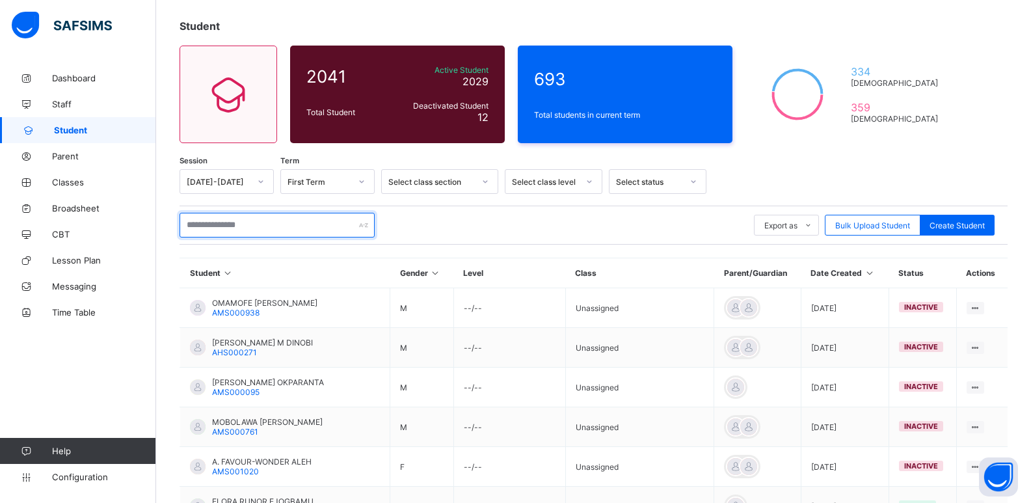
click at [278, 228] on input "text" at bounding box center [277, 225] width 195 height 25
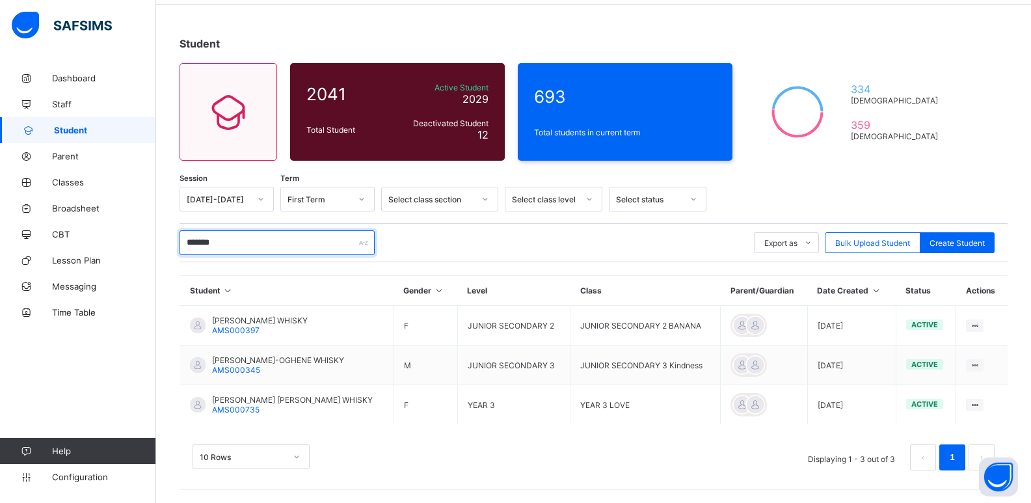
scroll to position [47, 0]
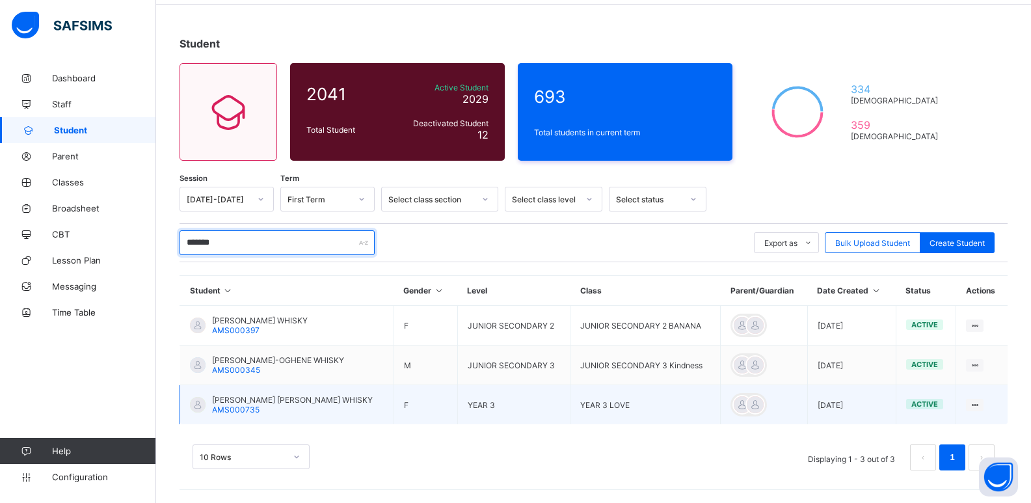
type input "*******"
click at [250, 406] on span "AMS000735" at bounding box center [235, 410] width 47 height 10
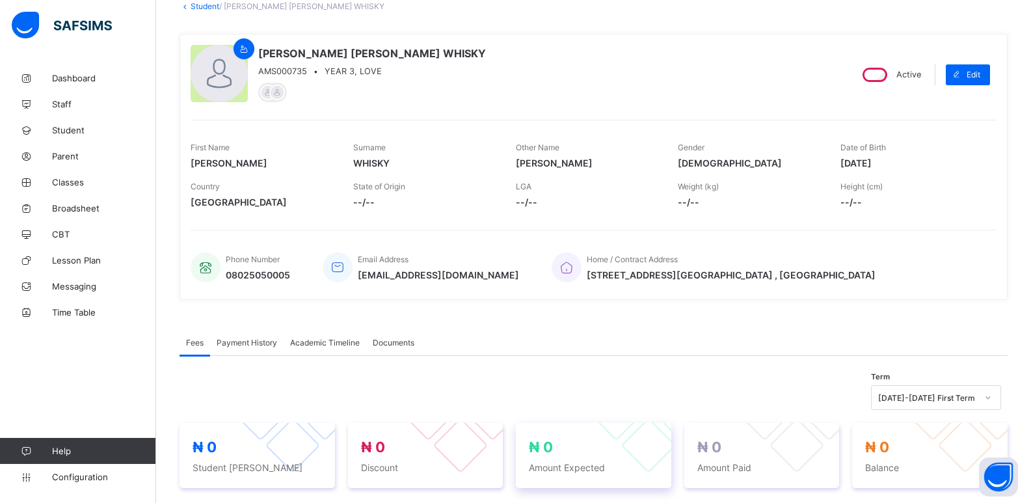
scroll to position [260, 0]
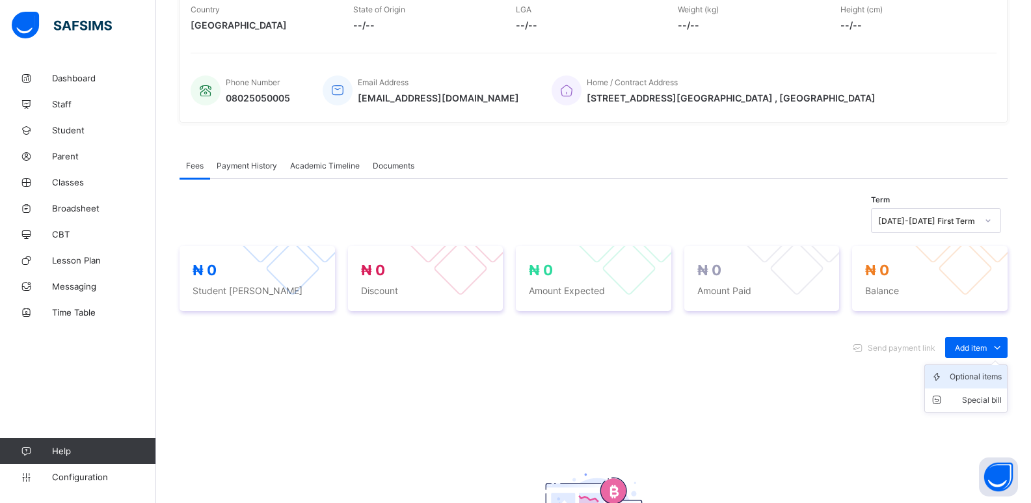
click at [986, 377] on div "Optional items" at bounding box center [976, 376] width 52 height 13
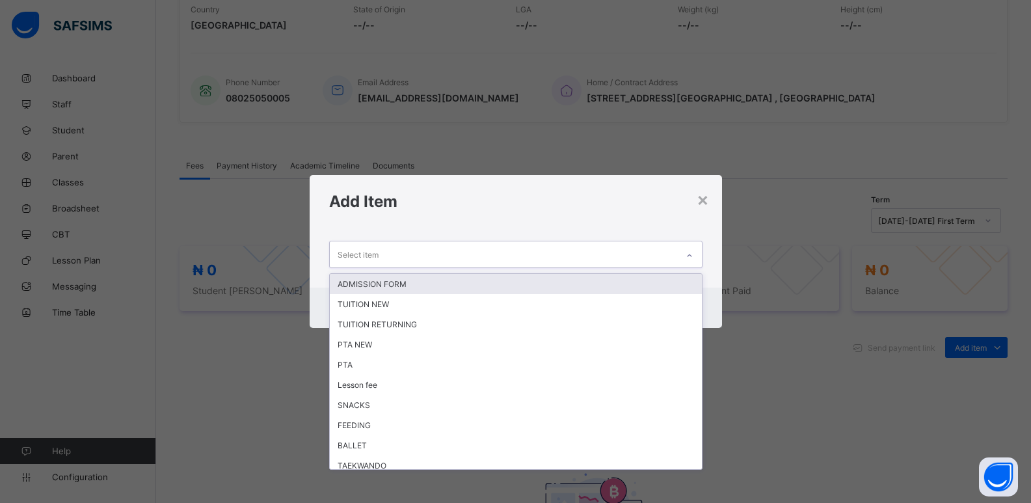
click at [673, 258] on div "Select item" at bounding box center [503, 253] width 347 height 25
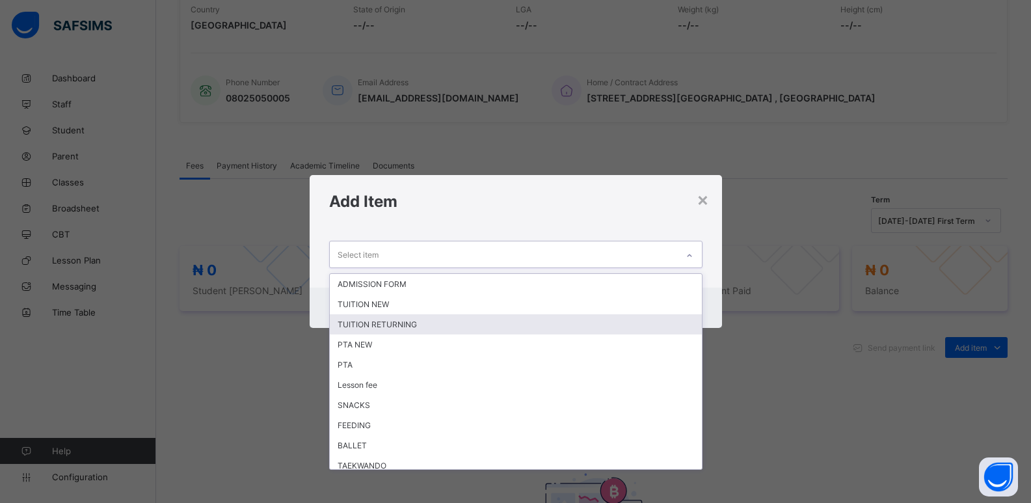
click at [500, 321] on div "TUITION RETURNING" at bounding box center [516, 324] width 372 height 20
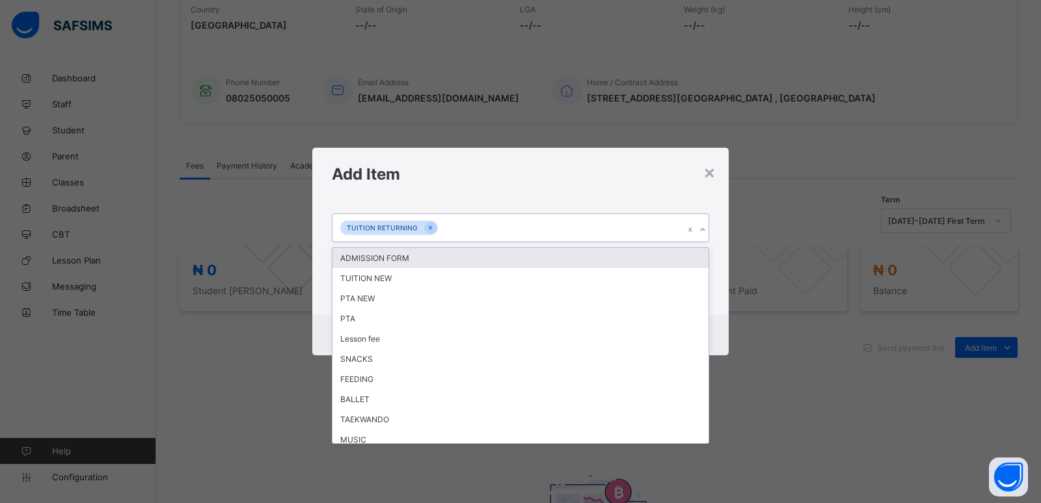
click at [704, 230] on icon at bounding box center [703, 229] width 8 height 13
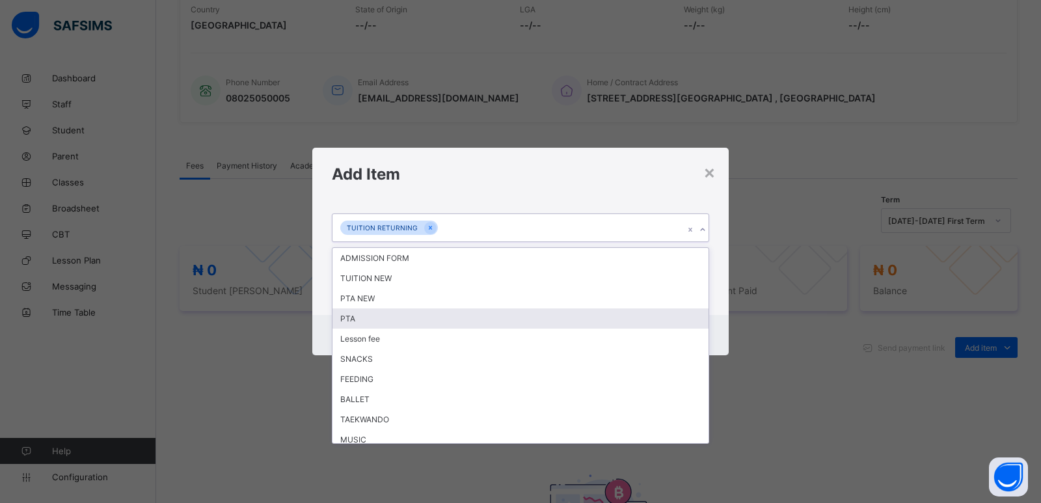
click at [555, 315] on div "PTA" at bounding box center [520, 318] width 376 height 20
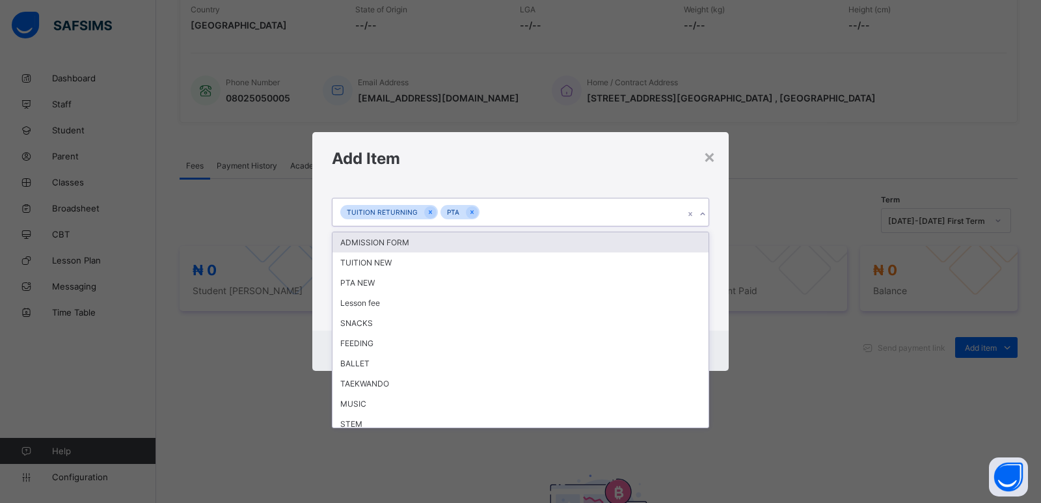
click at [705, 215] on icon at bounding box center [703, 214] width 8 height 13
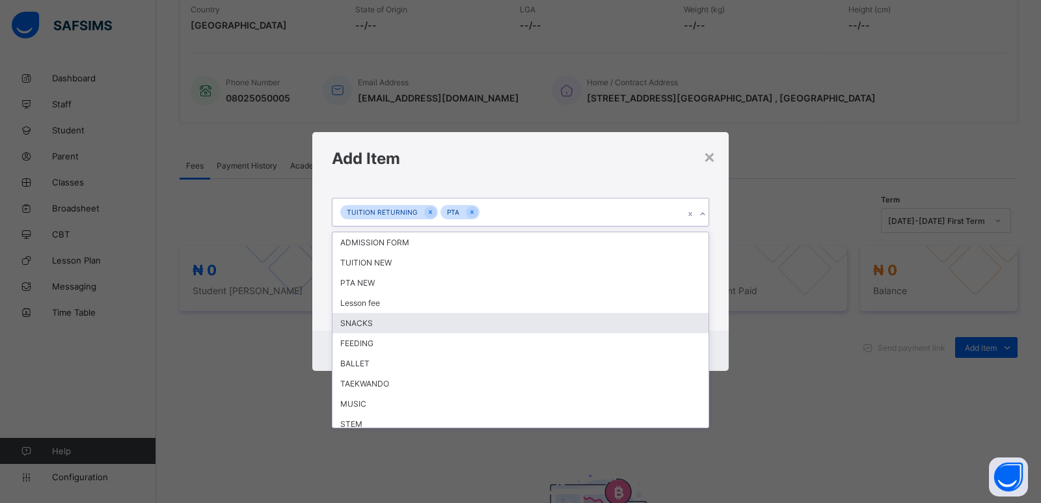
drag, startPoint x: 430, startPoint y: 323, endPoint x: 597, endPoint y: 263, distance: 177.0
click at [433, 319] on div "SNACKS" at bounding box center [520, 323] width 376 height 20
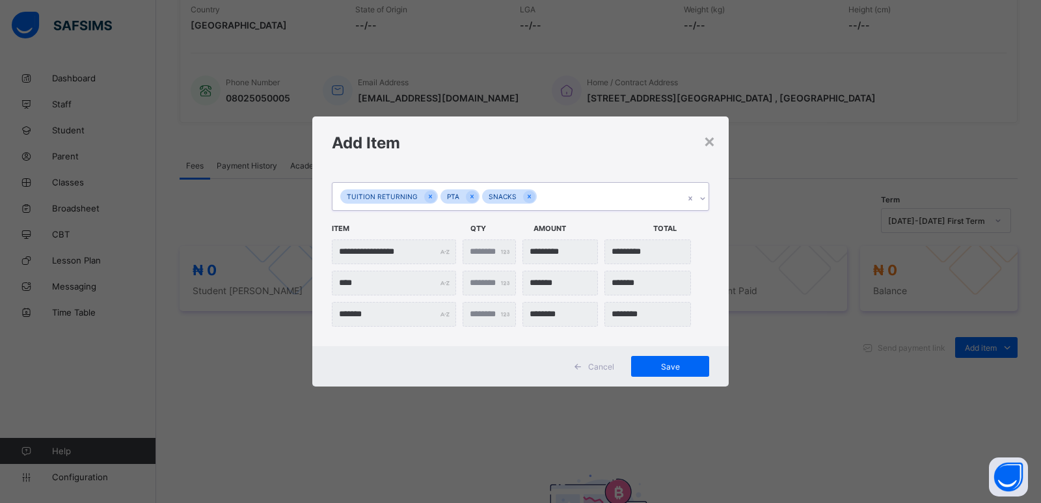
click at [699, 200] on icon at bounding box center [703, 198] width 8 height 13
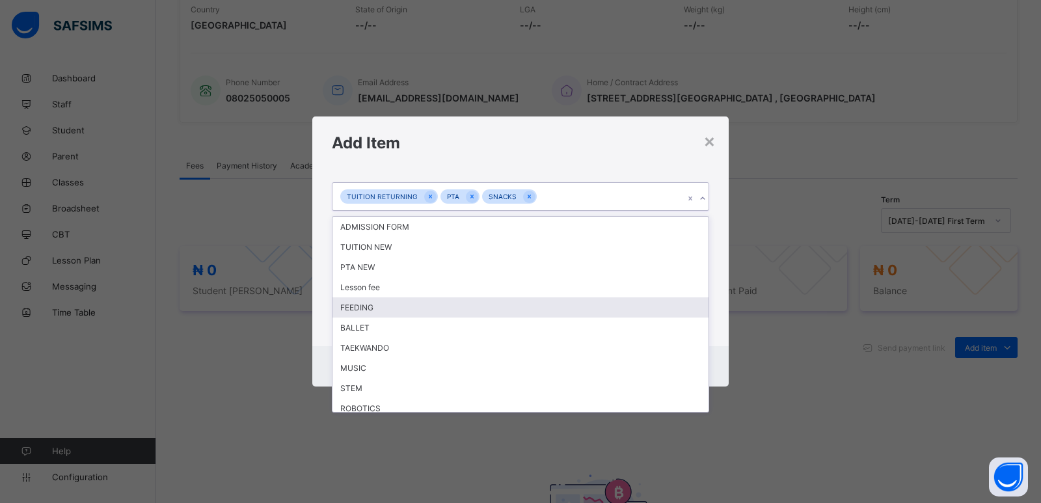
click at [490, 311] on div "FEEDING" at bounding box center [520, 307] width 376 height 20
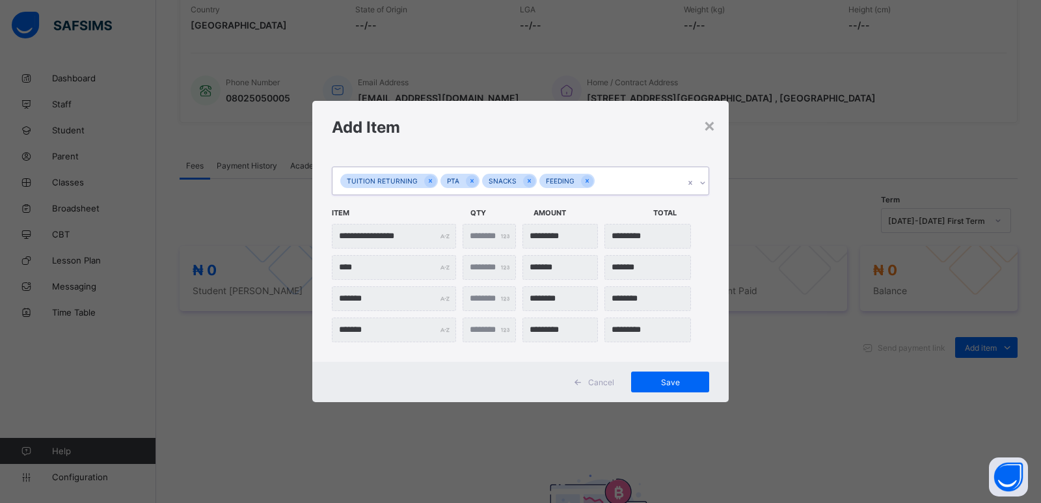
click at [705, 183] on icon at bounding box center [703, 182] width 8 height 13
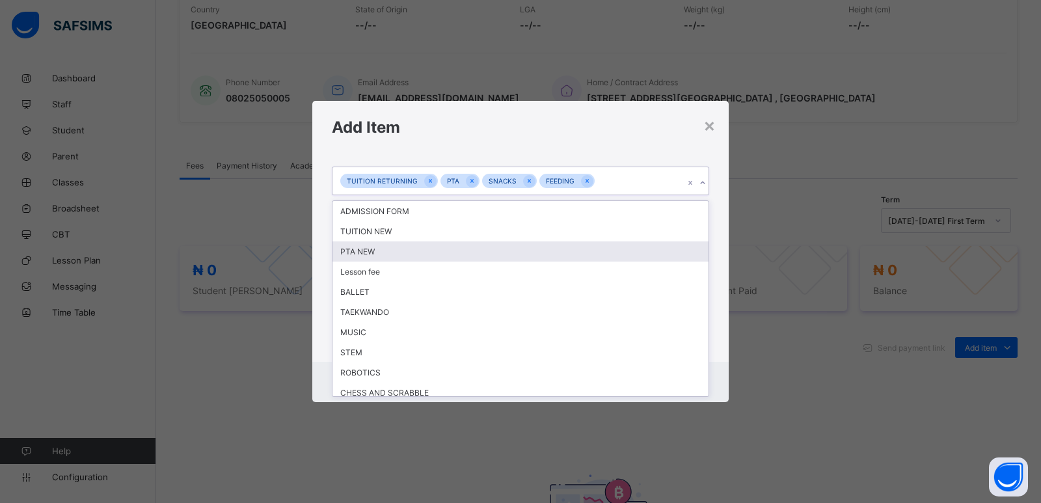
click at [398, 261] on div "PTA NEW" at bounding box center [520, 251] width 376 height 20
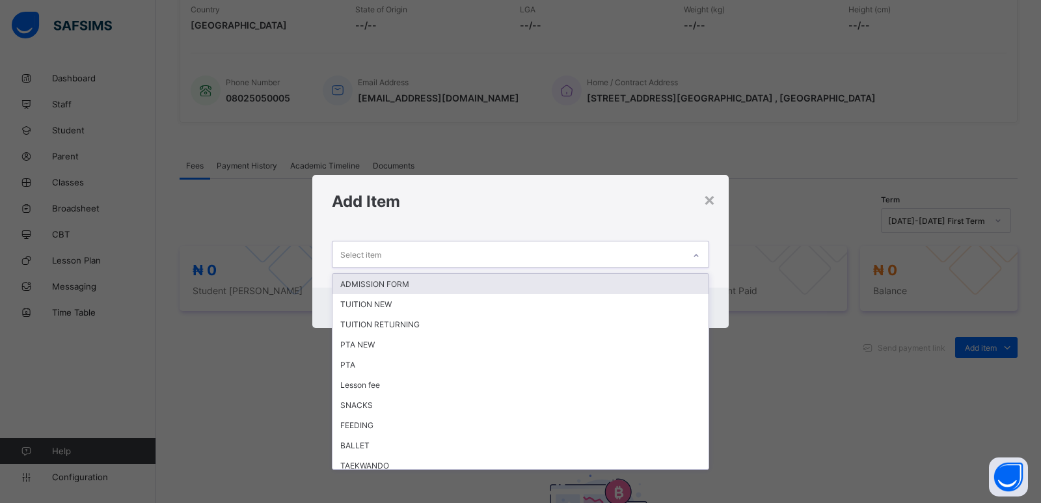
click at [694, 254] on icon at bounding box center [696, 255] width 8 height 13
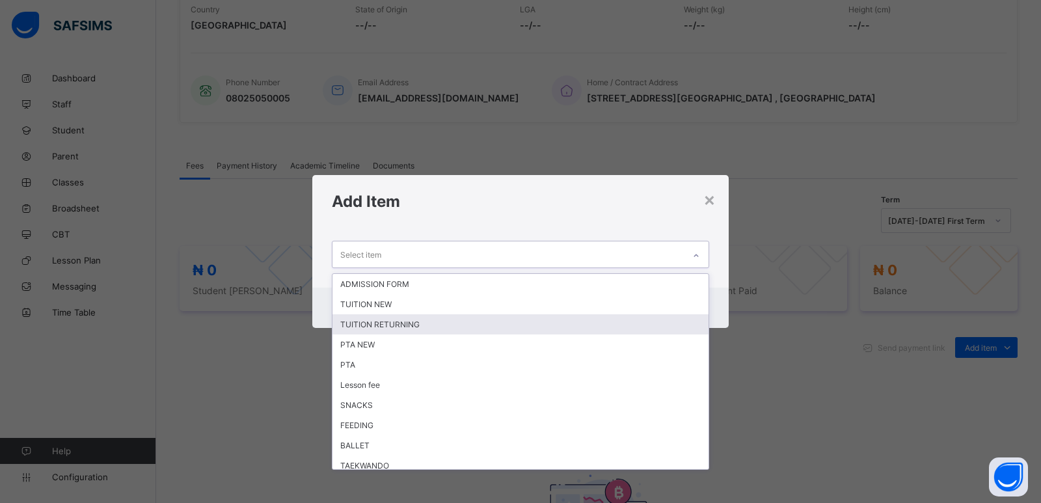
drag, startPoint x: 576, startPoint y: 327, endPoint x: 592, endPoint y: 303, distance: 29.6
click at [576, 323] on div "TUITION RETURNING" at bounding box center [520, 324] width 376 height 20
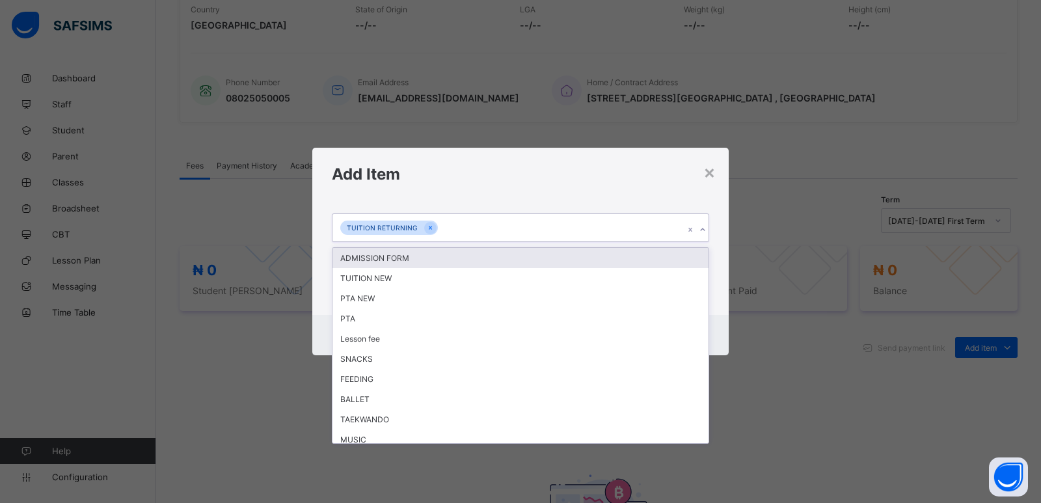
click at [708, 228] on div "TUITION RETURNING" at bounding box center [520, 227] width 377 height 29
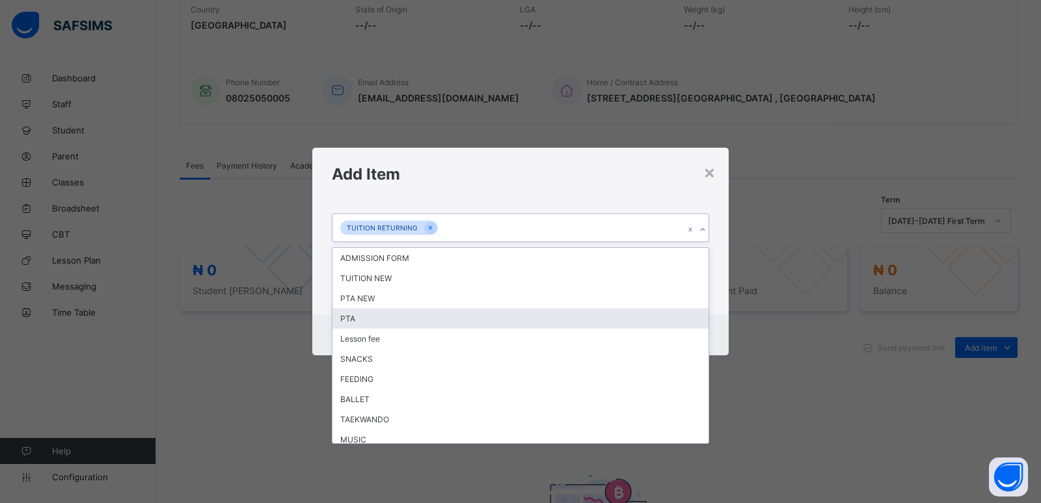
click at [524, 311] on div "PTA" at bounding box center [520, 318] width 376 height 20
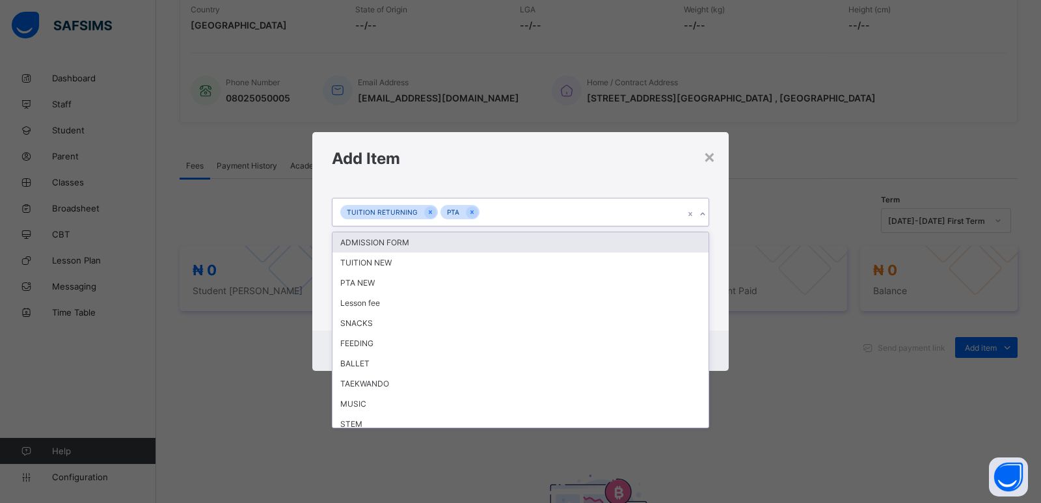
click at [699, 214] on icon at bounding box center [703, 214] width 8 height 13
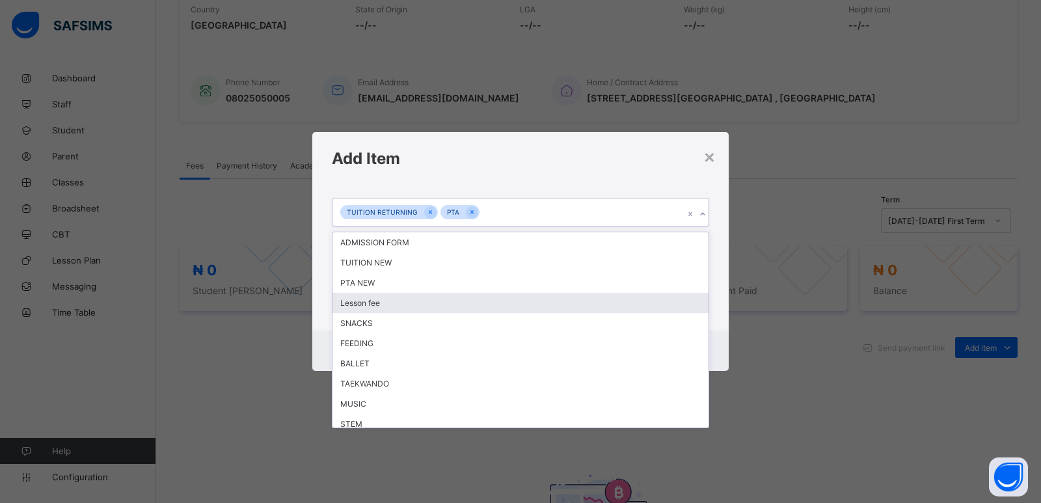
drag, startPoint x: 450, startPoint y: 305, endPoint x: 464, endPoint y: 296, distance: 16.4
click at [450, 304] on div "Lesson fee" at bounding box center [520, 303] width 376 height 20
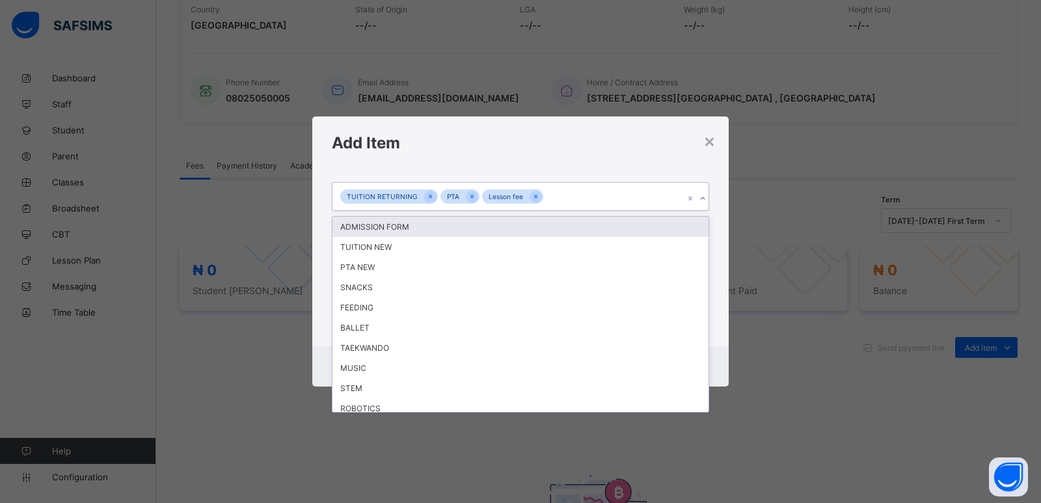
click at [705, 200] on icon at bounding box center [703, 198] width 8 height 13
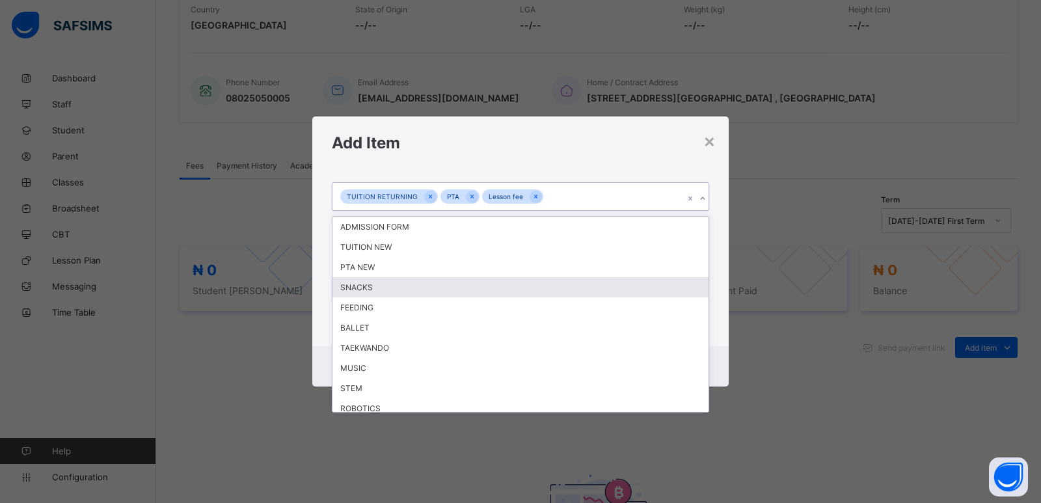
drag, startPoint x: 376, startPoint y: 288, endPoint x: 671, endPoint y: 183, distance: 313.4
click at [376, 285] on div "SNACKS" at bounding box center [520, 287] width 376 height 20
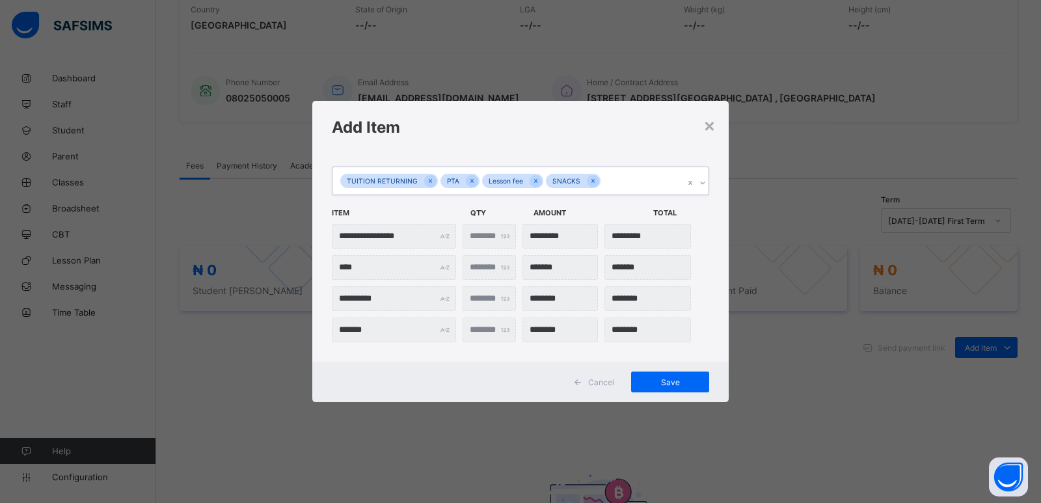
click at [702, 179] on icon at bounding box center [703, 182] width 8 height 13
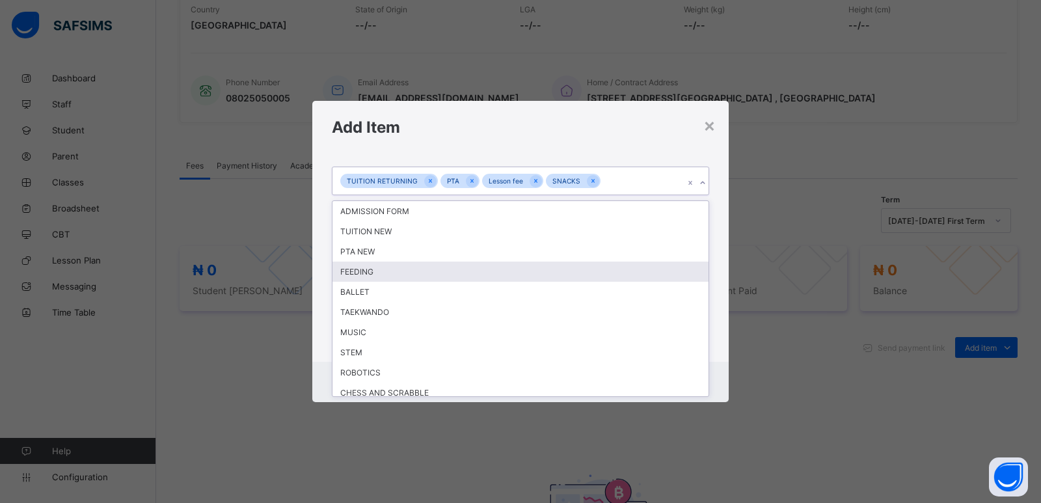
drag, startPoint x: 422, startPoint y: 274, endPoint x: 529, endPoint y: 252, distance: 109.6
click at [424, 270] on div "FEEDING" at bounding box center [520, 272] width 376 height 20
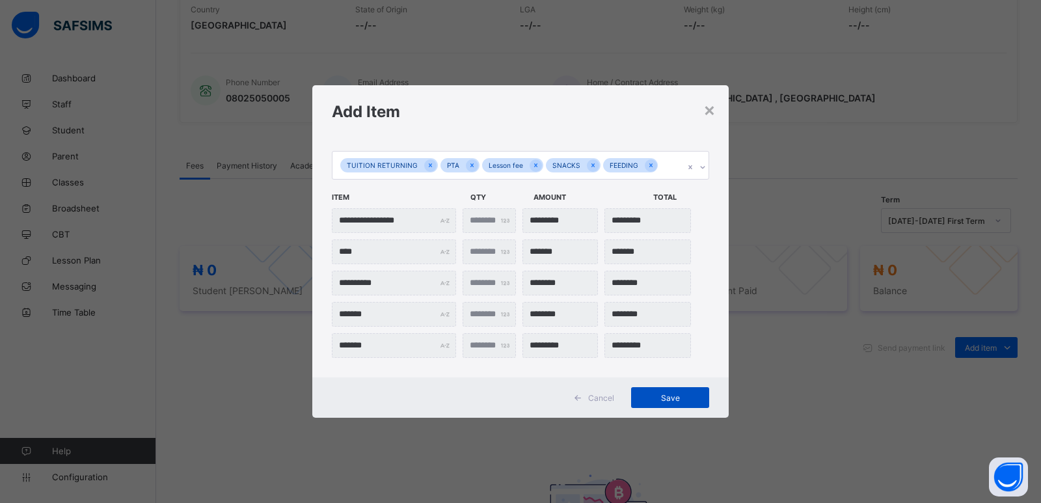
click at [656, 390] on div "Save" at bounding box center [670, 397] width 78 height 21
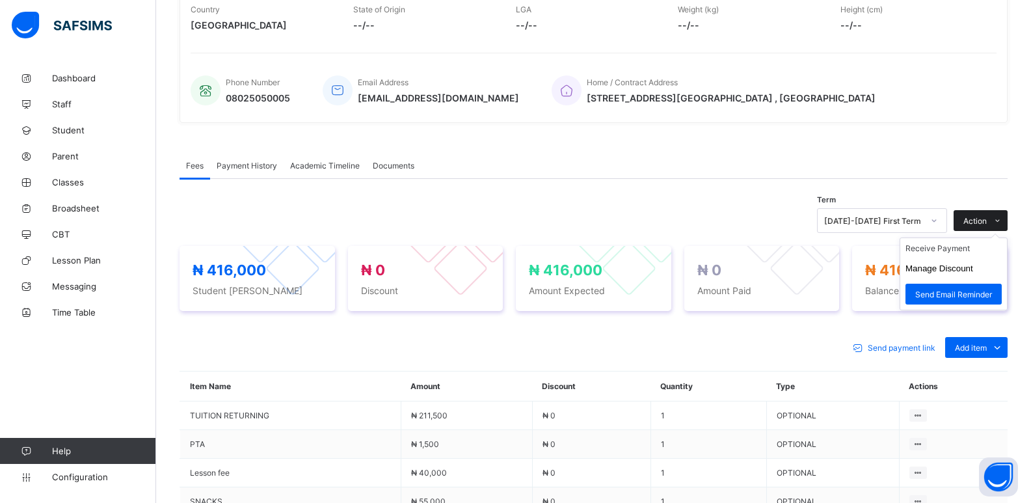
click at [971, 223] on div "Action" at bounding box center [981, 220] width 54 height 21
click at [947, 267] on button "Manage Discount" at bounding box center [940, 268] width 68 height 10
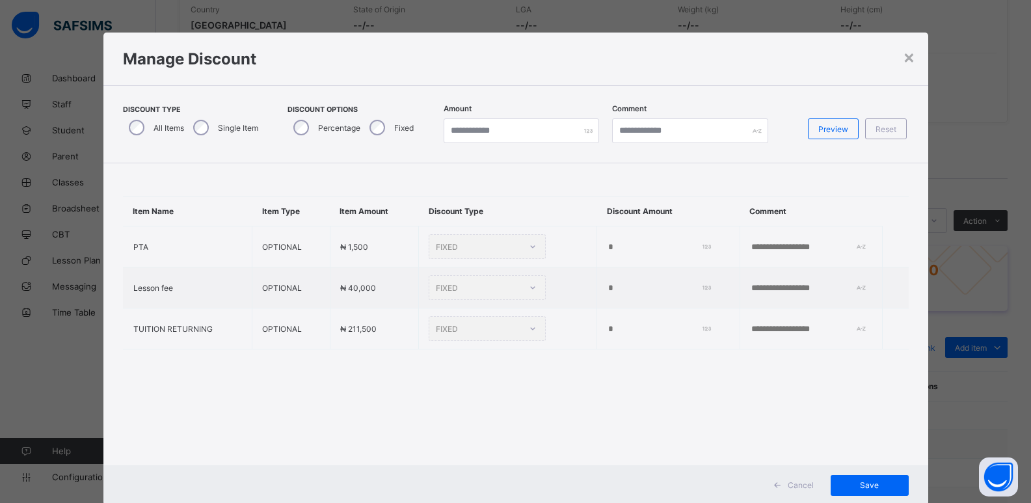
type input "*"
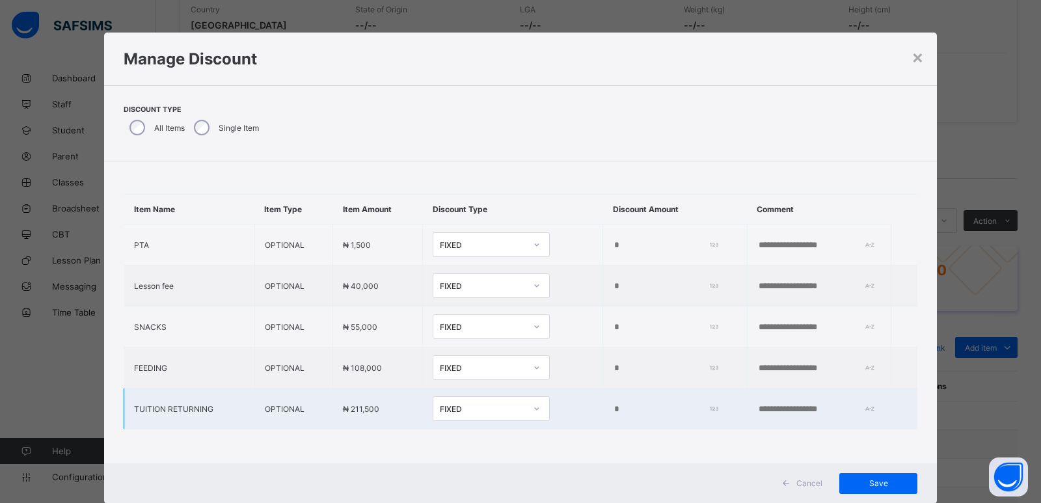
click at [613, 411] on input "*" at bounding box center [663, 409] width 100 height 10
click at [613, 410] on input "*" at bounding box center [663, 409] width 100 height 10
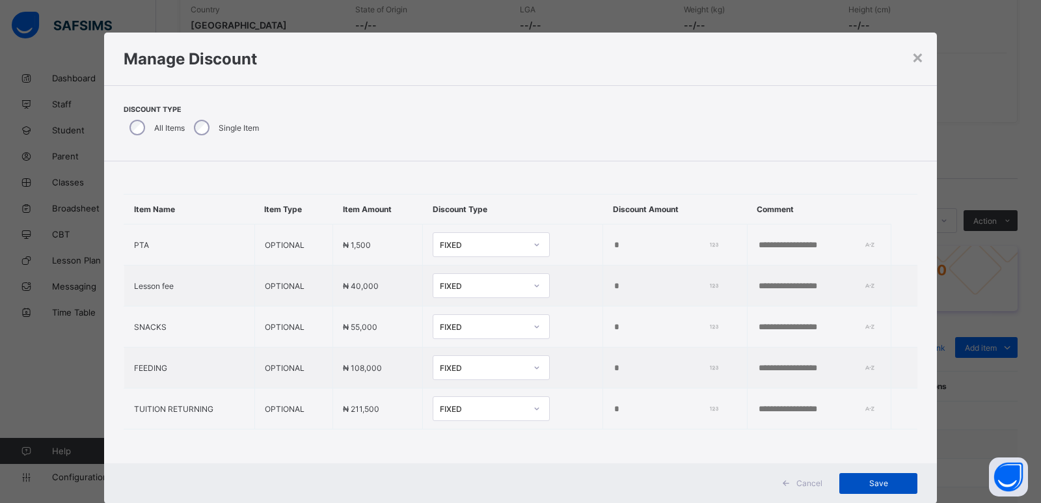
type input "*****"
click at [876, 479] on span "Save" at bounding box center [878, 483] width 59 height 10
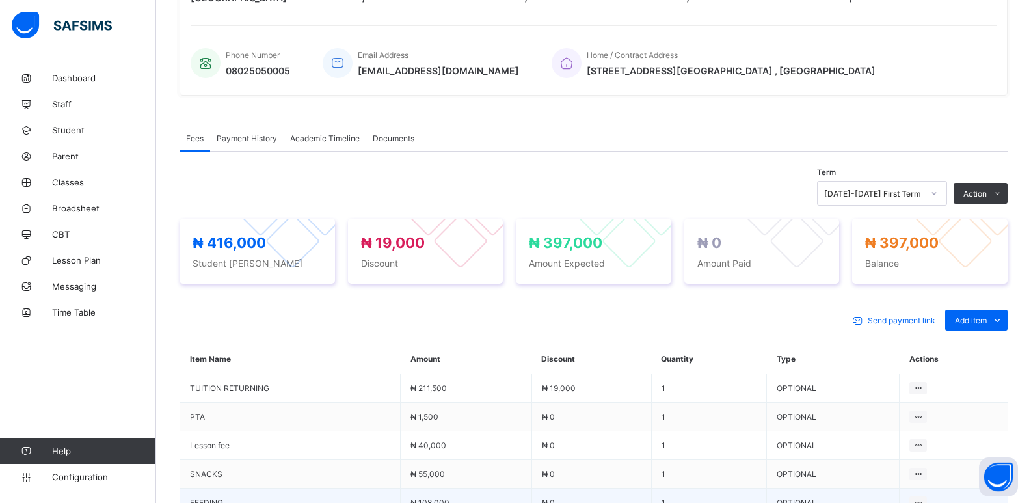
scroll to position [243, 0]
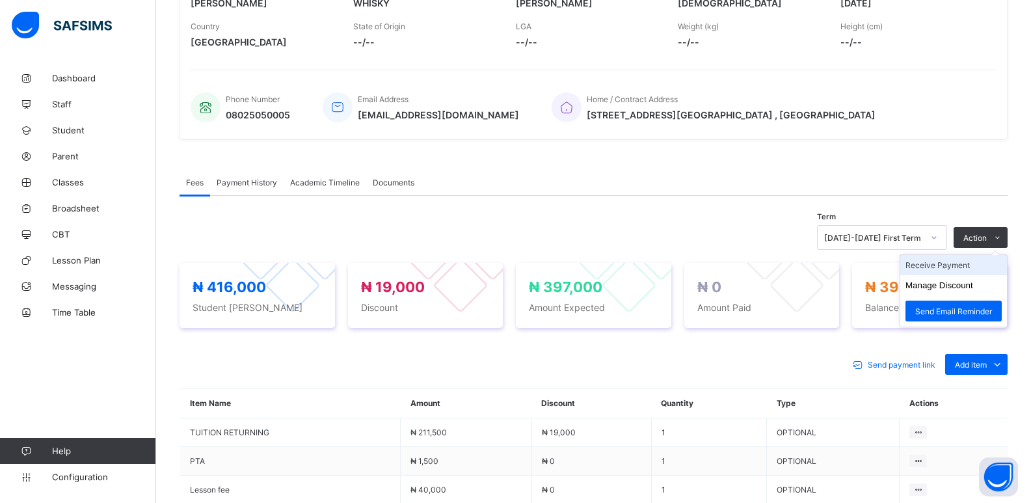
click at [936, 264] on li "Receive Payment" at bounding box center [953, 265] width 107 height 20
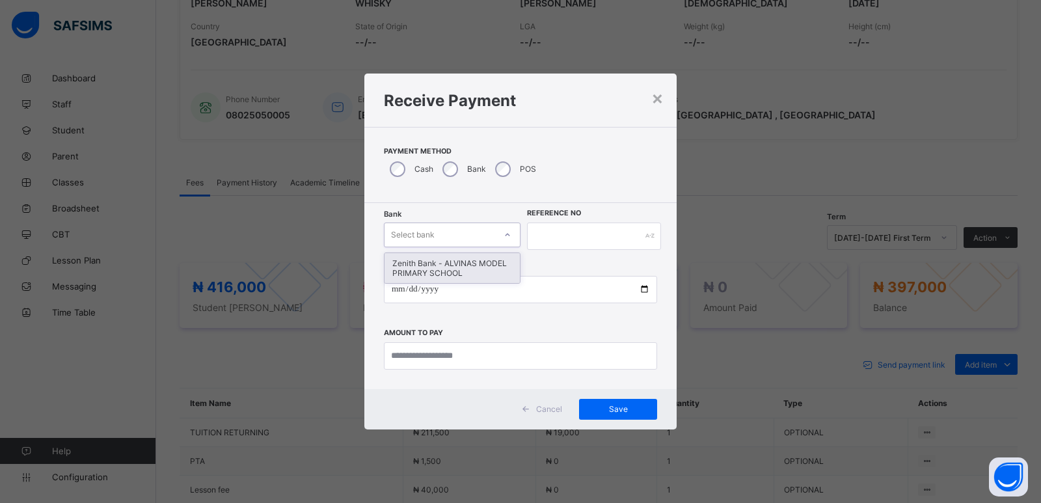
click at [398, 235] on div "Select bank" at bounding box center [413, 234] width 44 height 25
drag, startPoint x: 407, startPoint y: 270, endPoint x: 574, endPoint y: 243, distance: 169.3
click at [419, 262] on div "Zenith Bank - ALVINAS MODEL PRIMARY SCHOOL" at bounding box center [451, 268] width 135 height 30
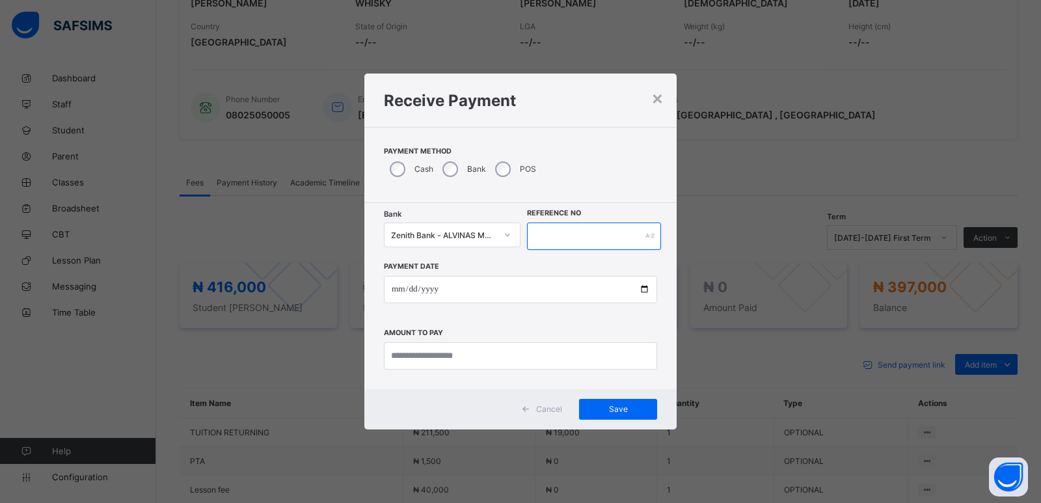
click at [591, 235] on input "text" at bounding box center [594, 235] width 134 height 27
type input "******"
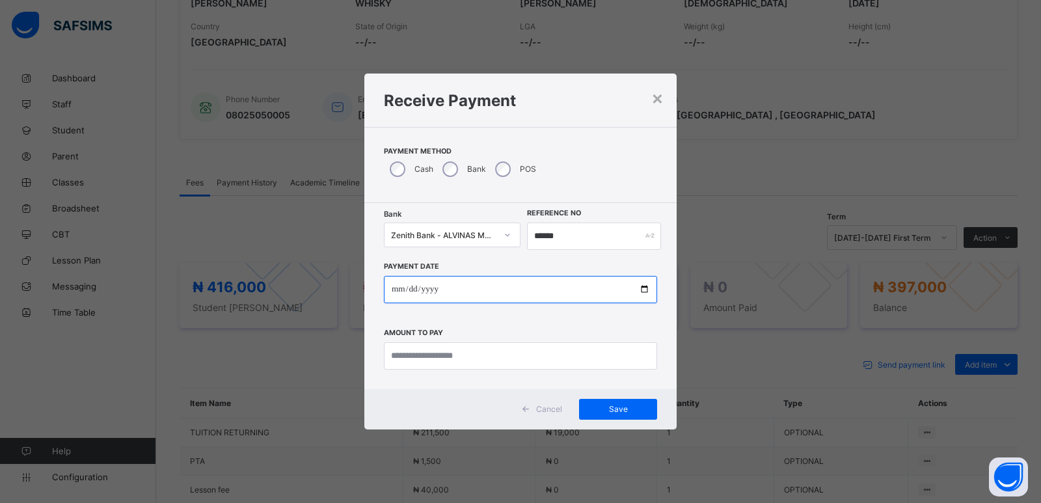
click at [401, 286] on input "date" at bounding box center [520, 289] width 273 height 27
type input "**********"
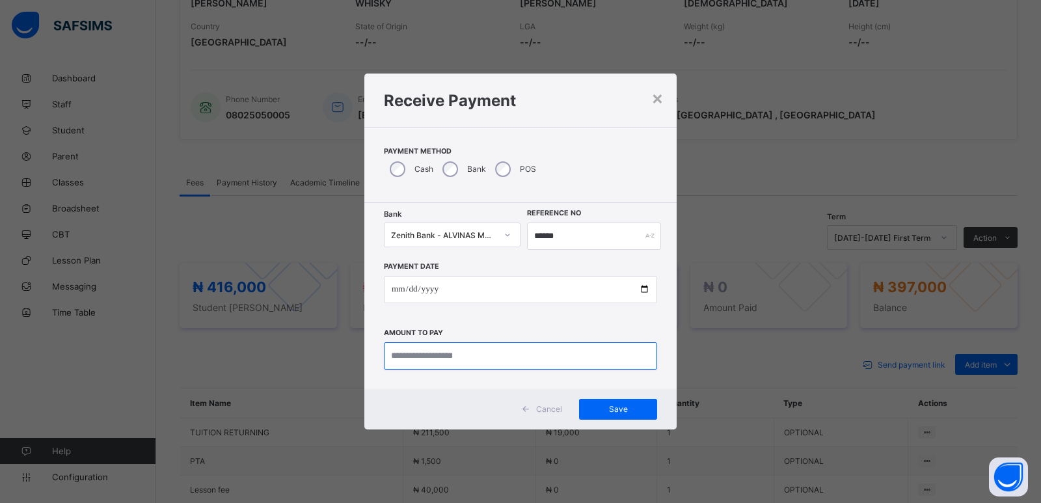
click at [412, 351] on input "currency" at bounding box center [520, 355] width 273 height 27
type input "*********"
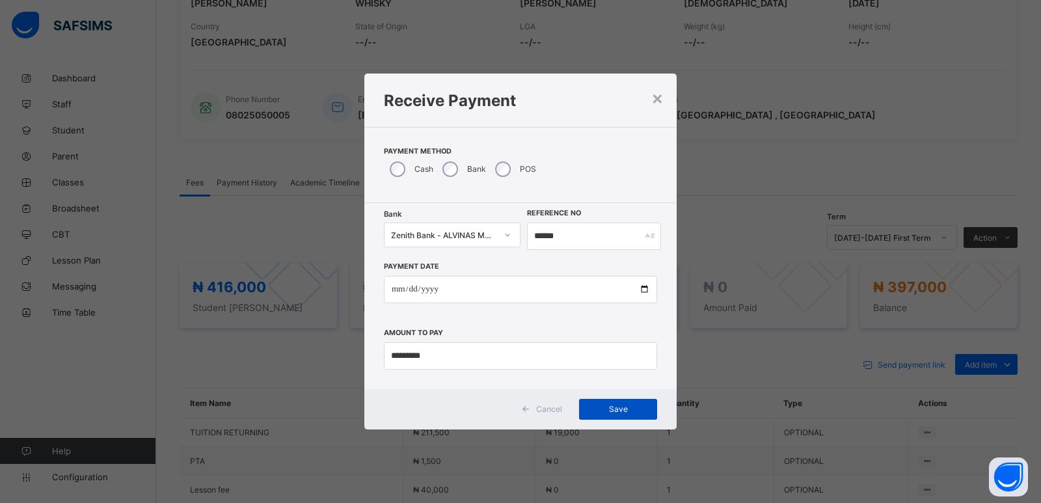
click at [610, 402] on div "Save" at bounding box center [618, 409] width 78 height 21
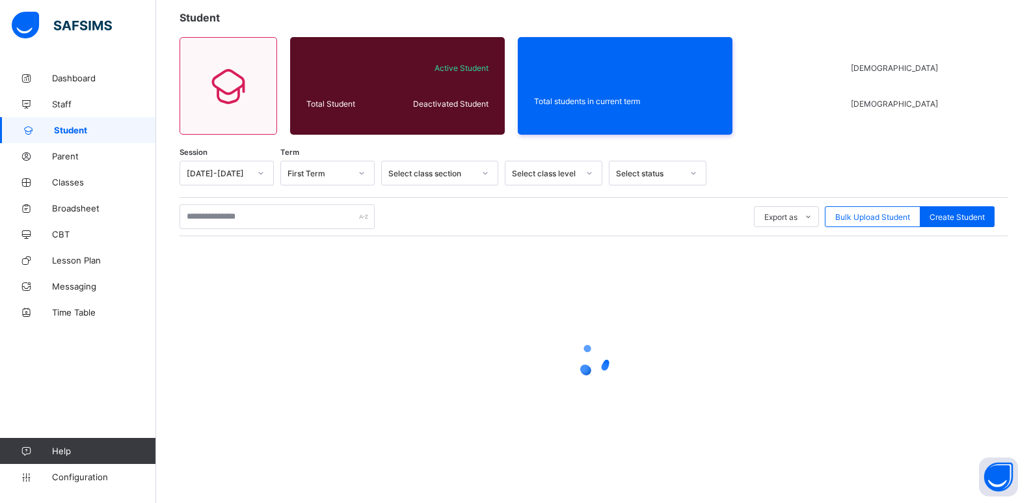
scroll to position [47, 0]
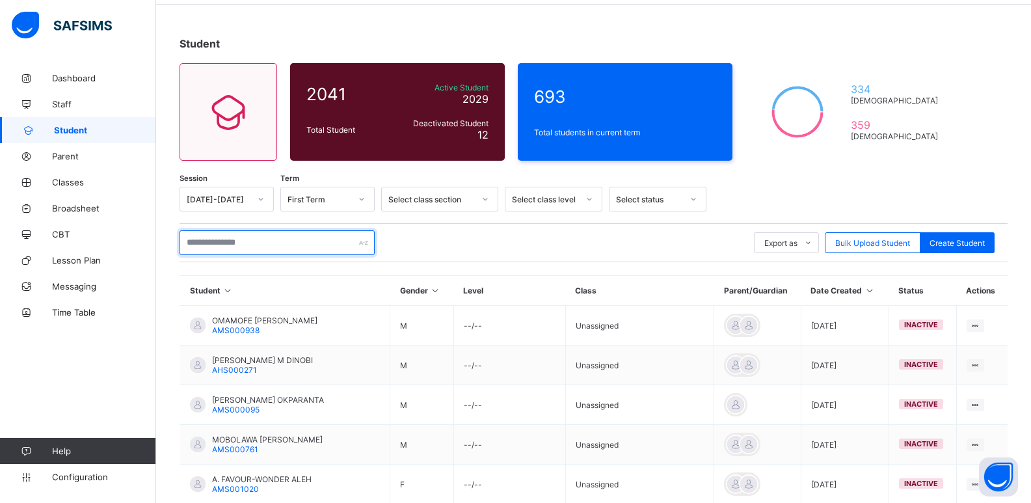
click at [268, 236] on input "text" at bounding box center [277, 242] width 195 height 25
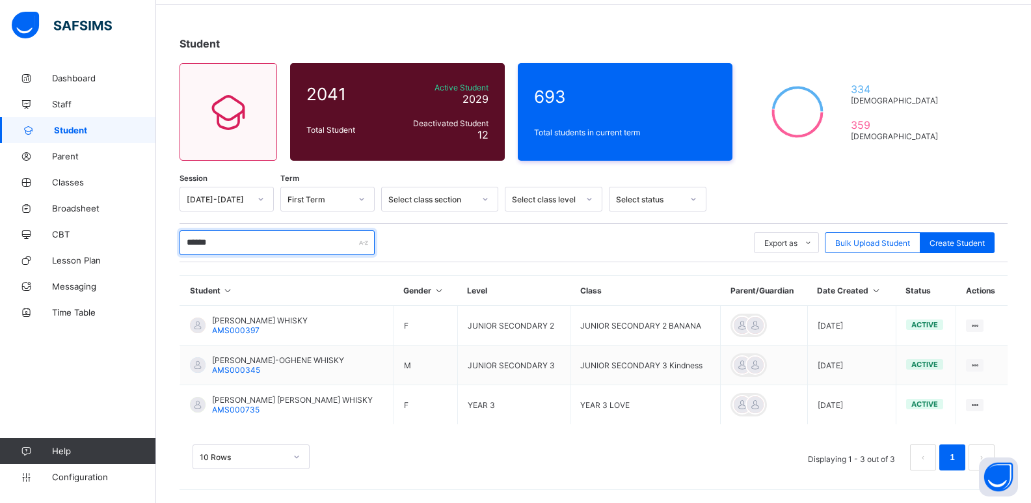
type input "*******"
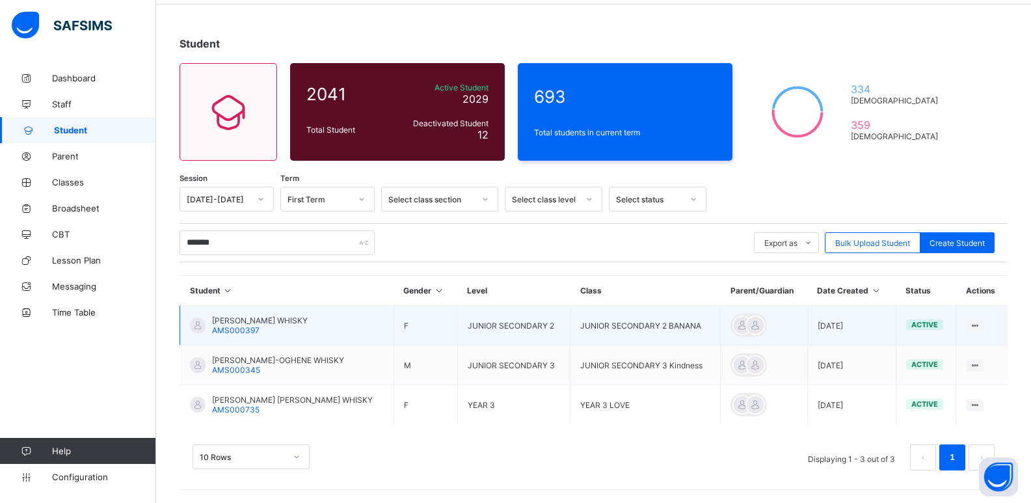
click at [232, 322] on span "[PERSON_NAME] WHISKY" at bounding box center [260, 321] width 96 height 10
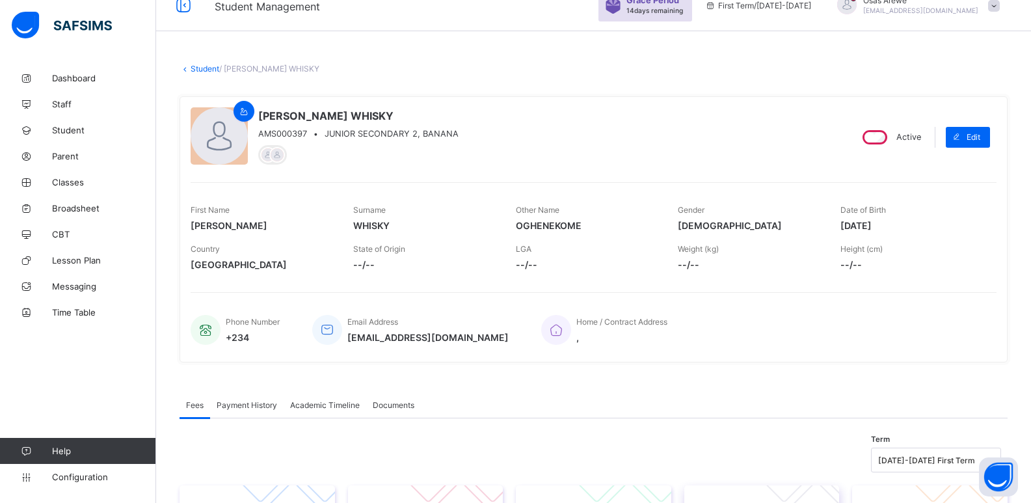
scroll to position [260, 0]
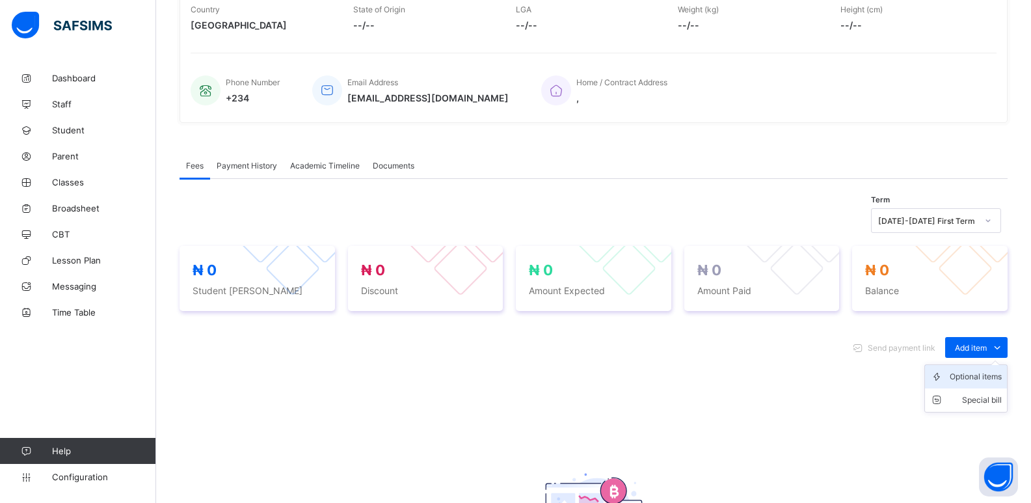
click at [973, 374] on div "Optional items" at bounding box center [976, 376] width 52 height 13
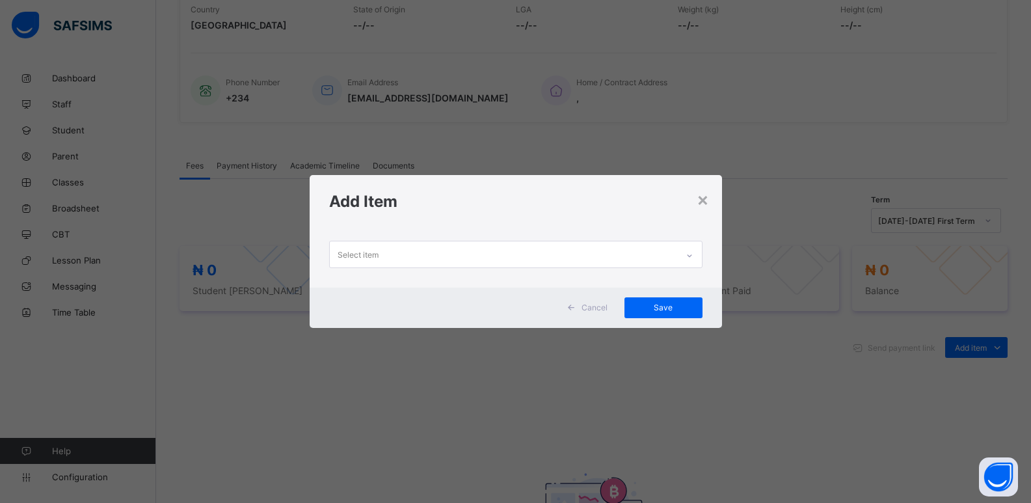
click at [698, 260] on div at bounding box center [690, 255] width 22 height 21
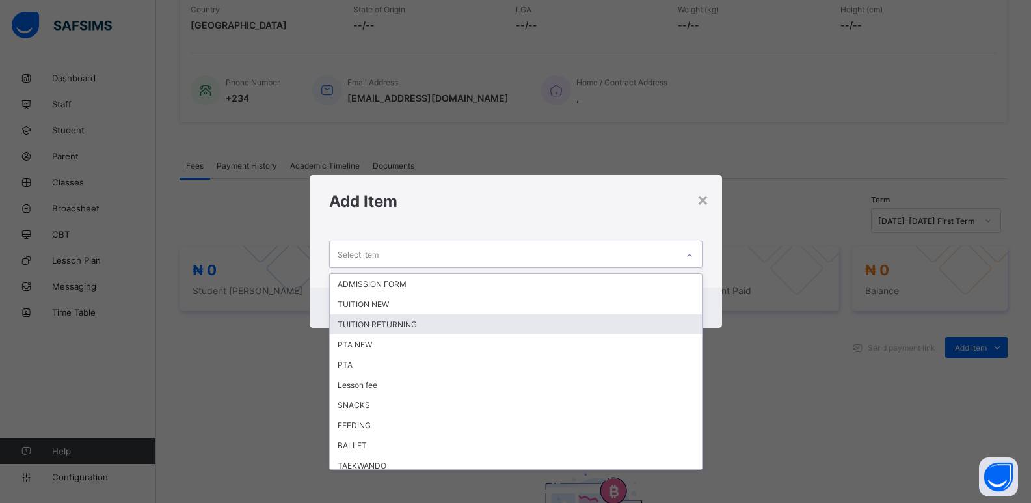
drag, startPoint x: 517, startPoint y: 318, endPoint x: 609, endPoint y: 254, distance: 111.7
click at [535, 308] on div "ADMISSION FORM TUITION NEW TUITION RETURNING PTA NEW PTA Lesson fee SNACKS FEED…" at bounding box center [516, 371] width 372 height 195
drag, startPoint x: 498, startPoint y: 327, endPoint x: 538, endPoint y: 301, distance: 48.0
click at [504, 319] on div "TUITION RETURNING" at bounding box center [516, 324] width 372 height 20
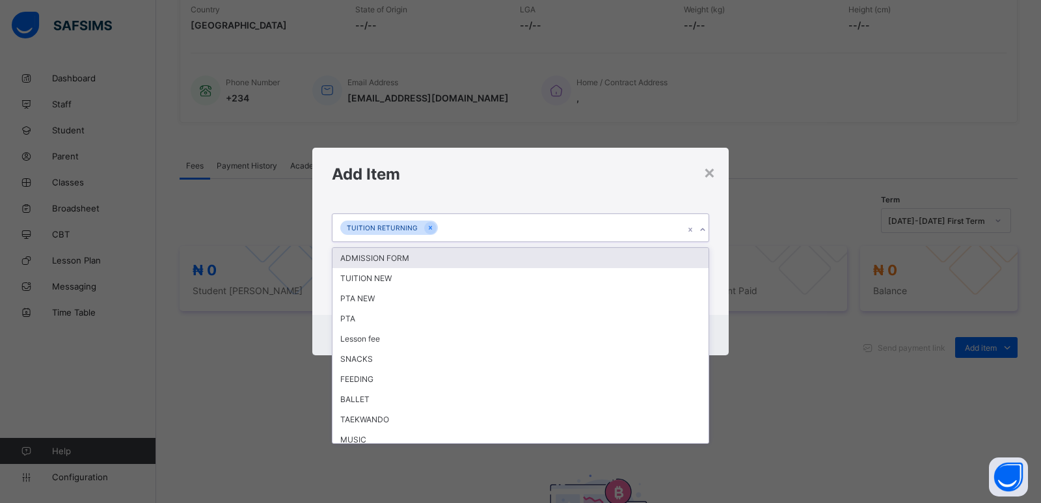
click at [707, 226] on div at bounding box center [702, 229] width 12 height 21
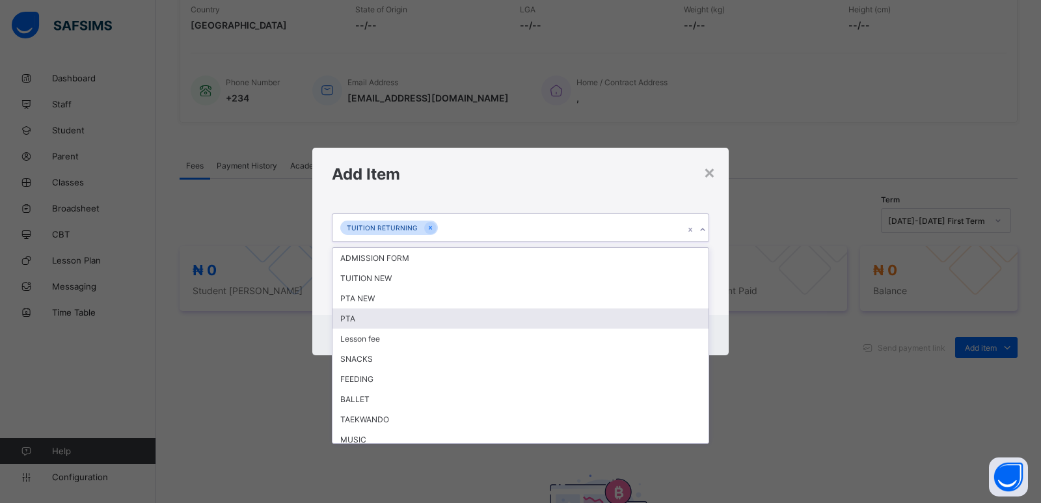
drag, startPoint x: 408, startPoint y: 324, endPoint x: 494, endPoint y: 286, distance: 94.7
click at [410, 316] on div "PTA" at bounding box center [520, 318] width 376 height 20
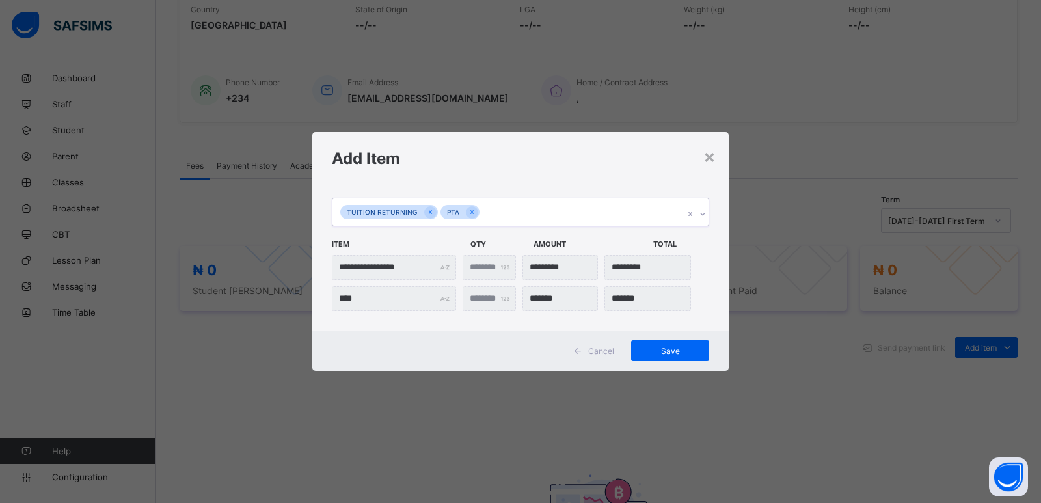
click at [702, 216] on icon at bounding box center [703, 214] width 8 height 13
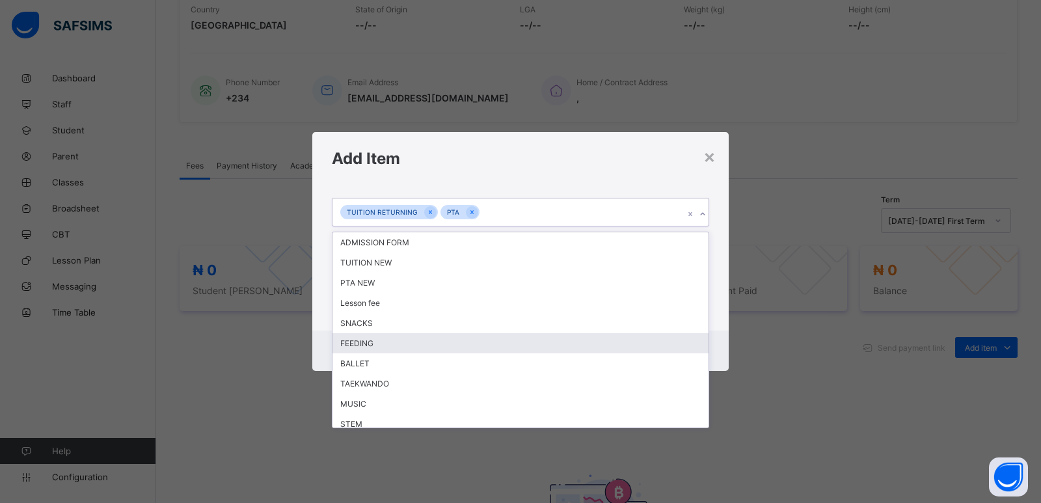
drag, startPoint x: 368, startPoint y: 340, endPoint x: 409, endPoint y: 327, distance: 43.0
click at [369, 338] on div "FEEDING" at bounding box center [520, 343] width 376 height 20
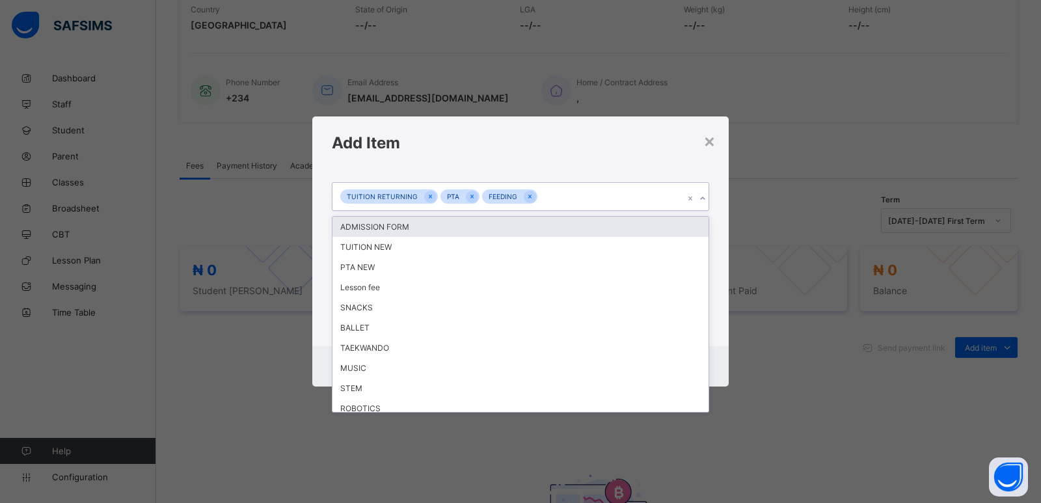
click at [704, 194] on div at bounding box center [702, 198] width 12 height 21
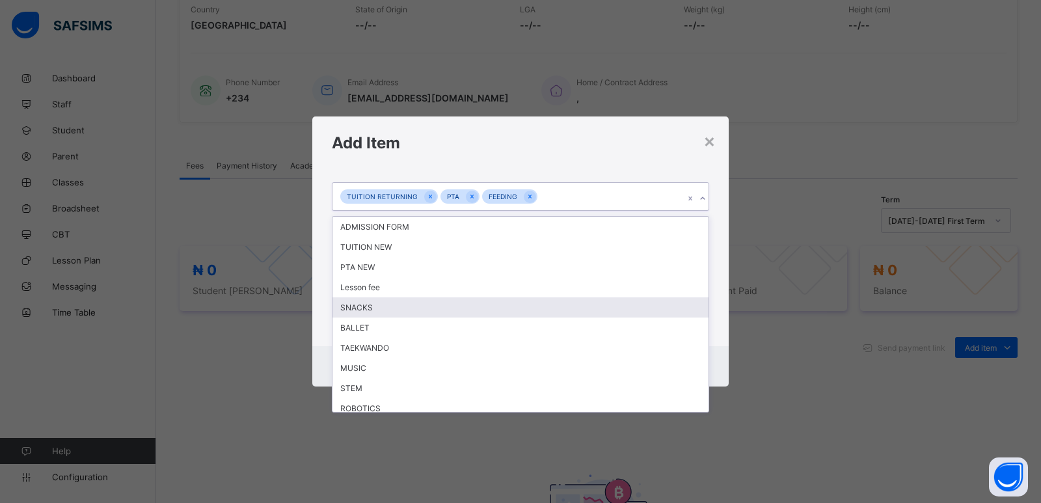
drag, startPoint x: 377, startPoint y: 304, endPoint x: 403, endPoint y: 304, distance: 25.4
click at [383, 304] on div "SNACKS" at bounding box center [520, 307] width 376 height 20
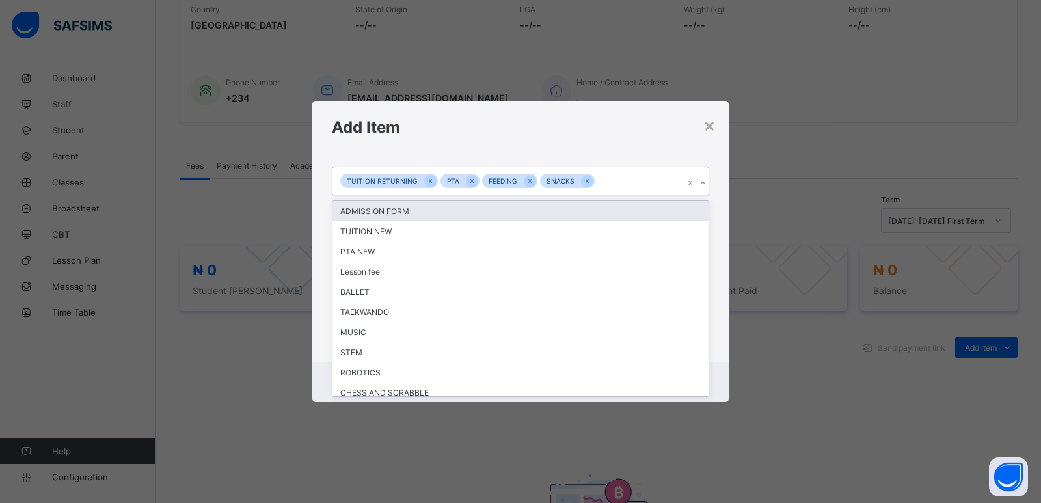
click at [702, 187] on icon at bounding box center [703, 182] width 8 height 13
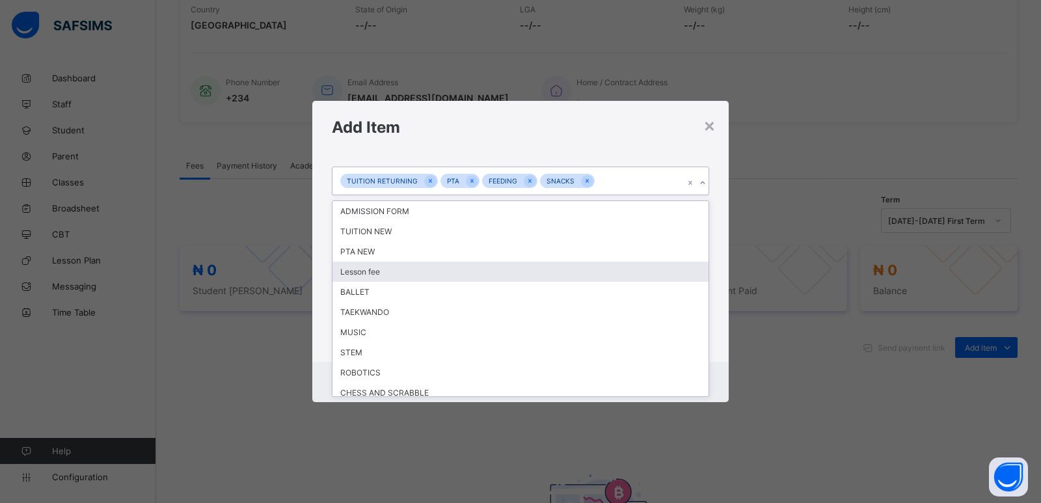
drag, startPoint x: 436, startPoint y: 273, endPoint x: 483, endPoint y: 270, distance: 47.6
click at [438, 273] on div "Lesson fee" at bounding box center [520, 272] width 376 height 20
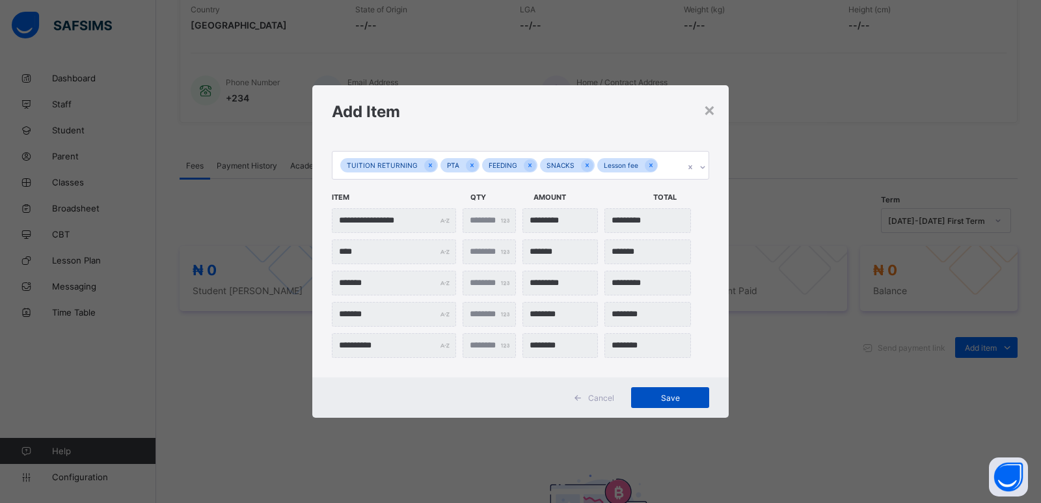
click at [671, 389] on div "Save" at bounding box center [670, 397] width 78 height 21
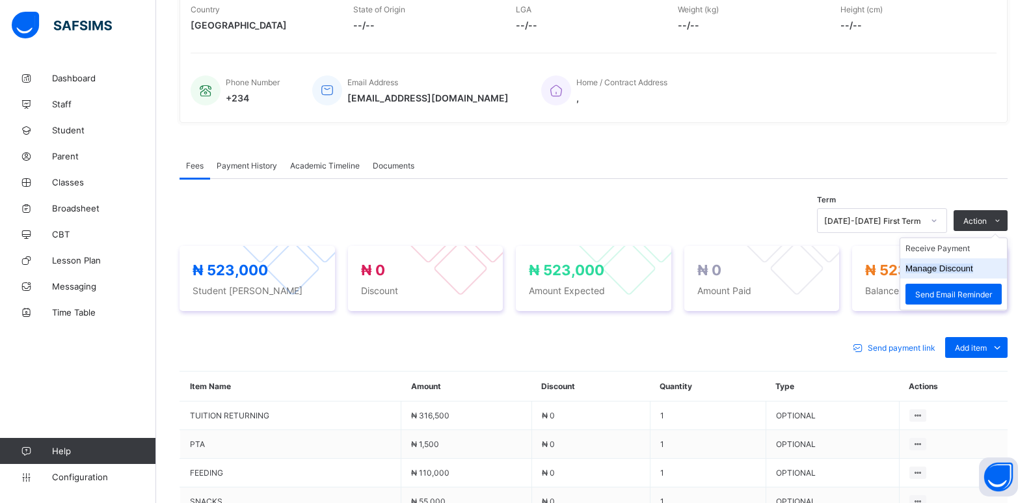
click at [950, 266] on button "Manage Discount" at bounding box center [940, 268] width 68 height 10
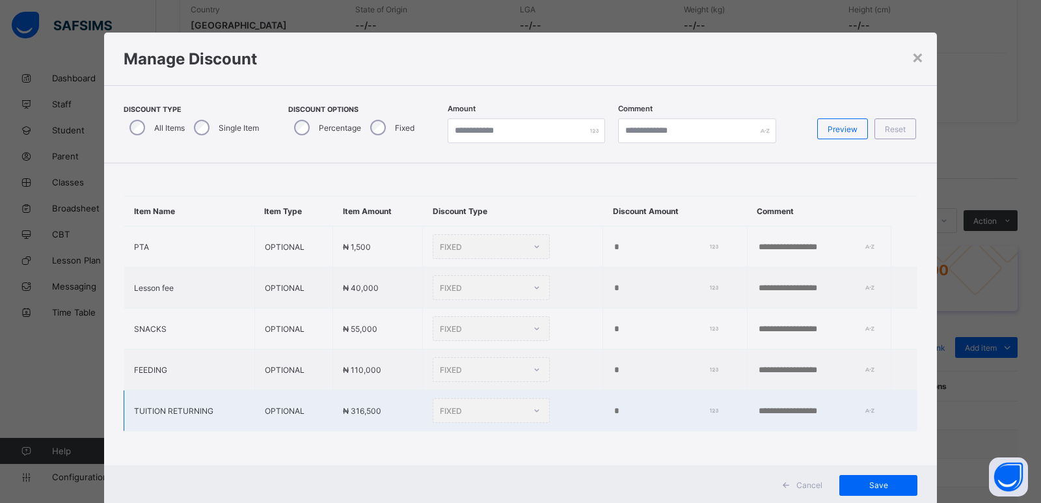
click at [603, 427] on td "*" at bounding box center [675, 410] width 144 height 41
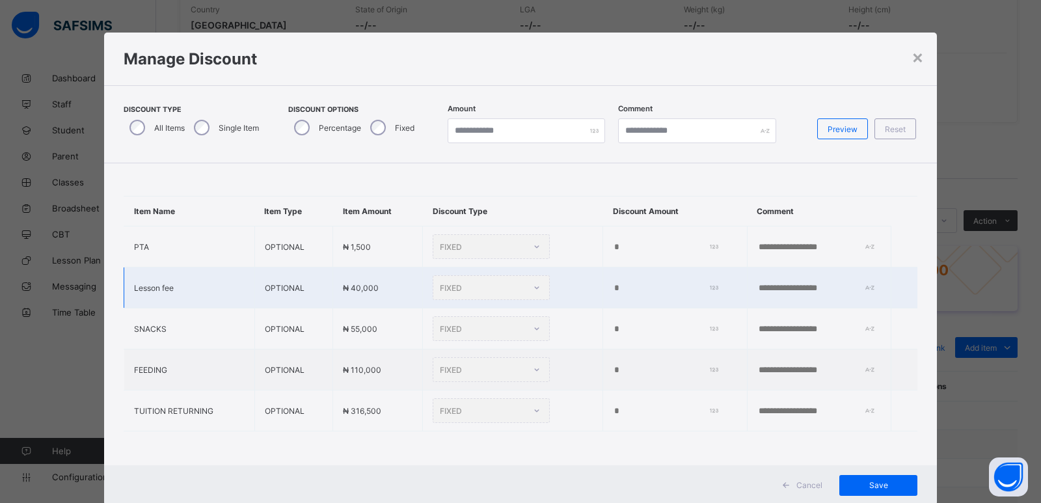
click at [603, 287] on td "*" at bounding box center [675, 287] width 144 height 41
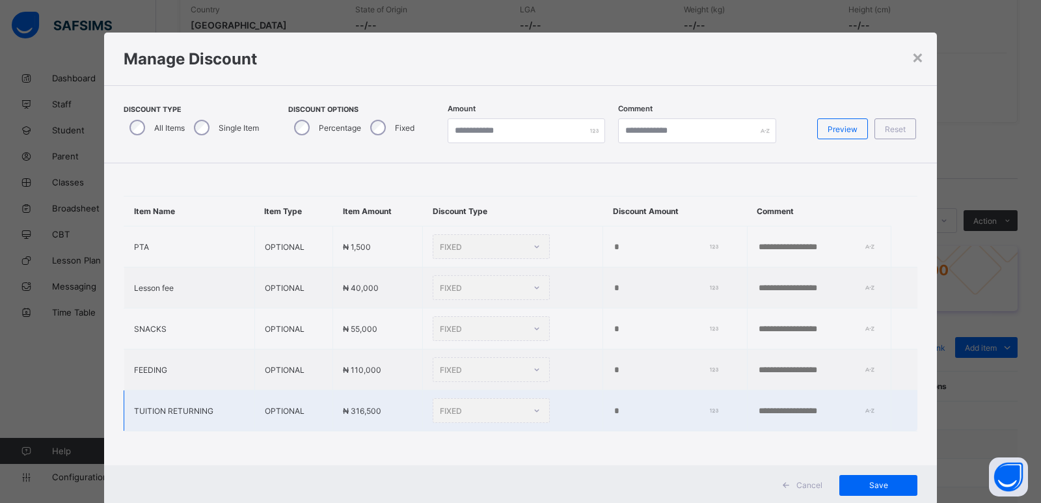
click at [557, 430] on td "FIXED" at bounding box center [513, 410] width 180 height 41
click at [603, 417] on td "*" at bounding box center [675, 410] width 144 height 41
click at [603, 416] on td "*" at bounding box center [675, 410] width 144 height 41
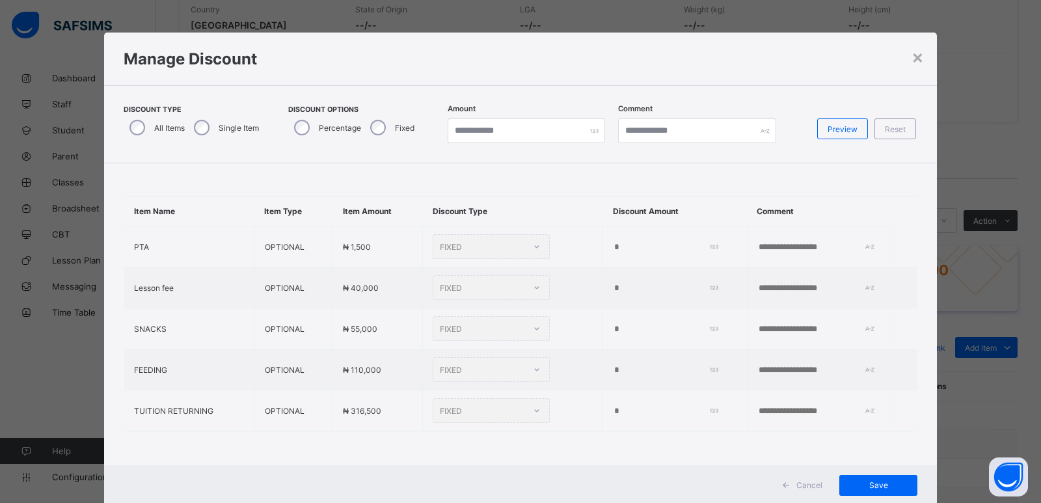
click at [208, 133] on div "Single Item" at bounding box center [225, 127] width 74 height 27
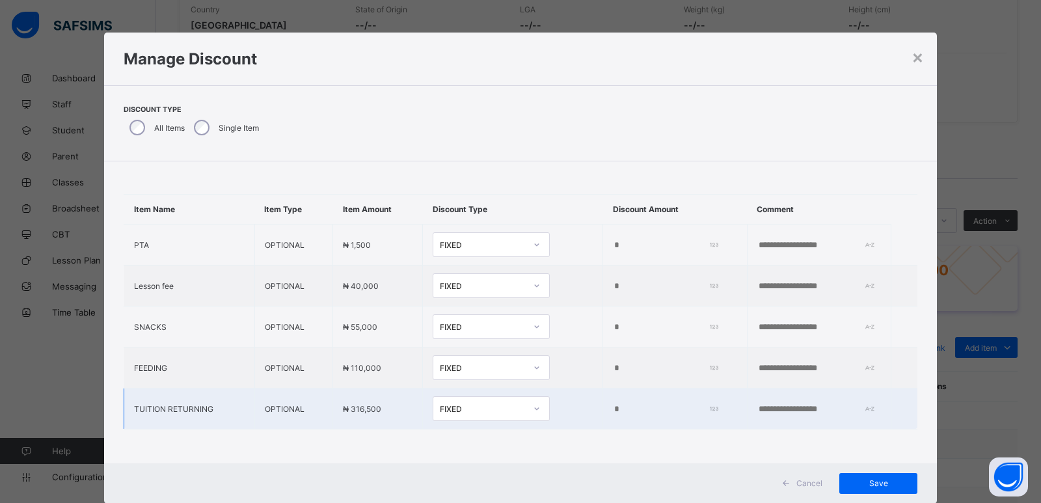
click at [613, 407] on input "*" at bounding box center [663, 409] width 100 height 10
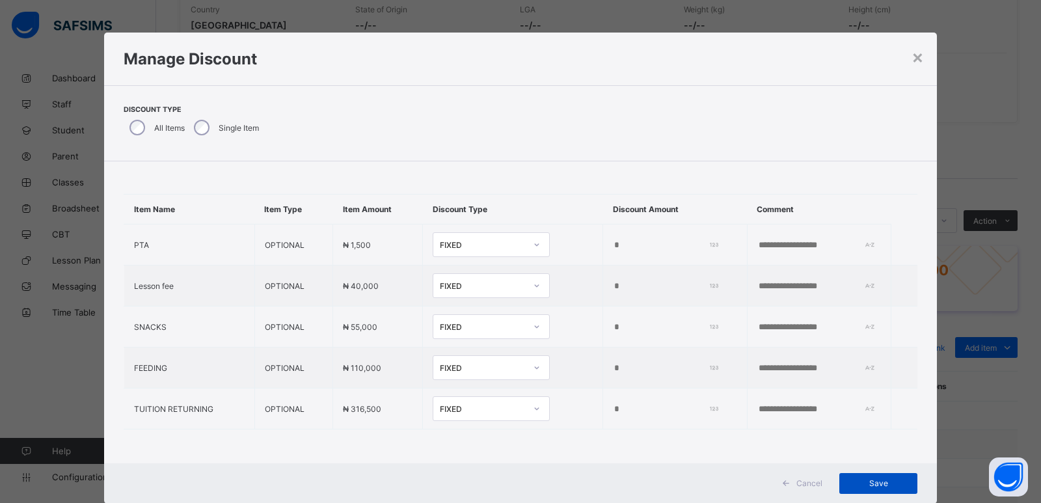
type input "*****"
click at [877, 481] on span "Save" at bounding box center [878, 483] width 59 height 10
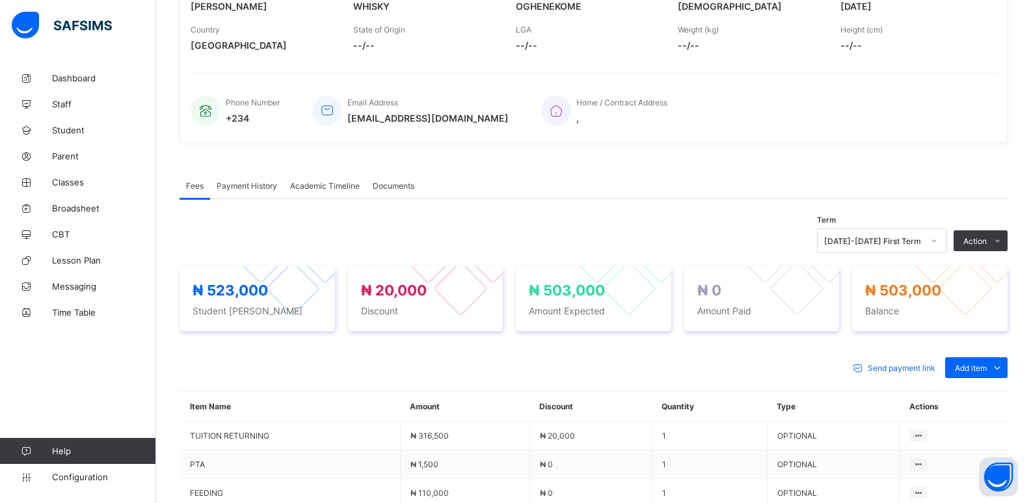
scroll to position [195, 0]
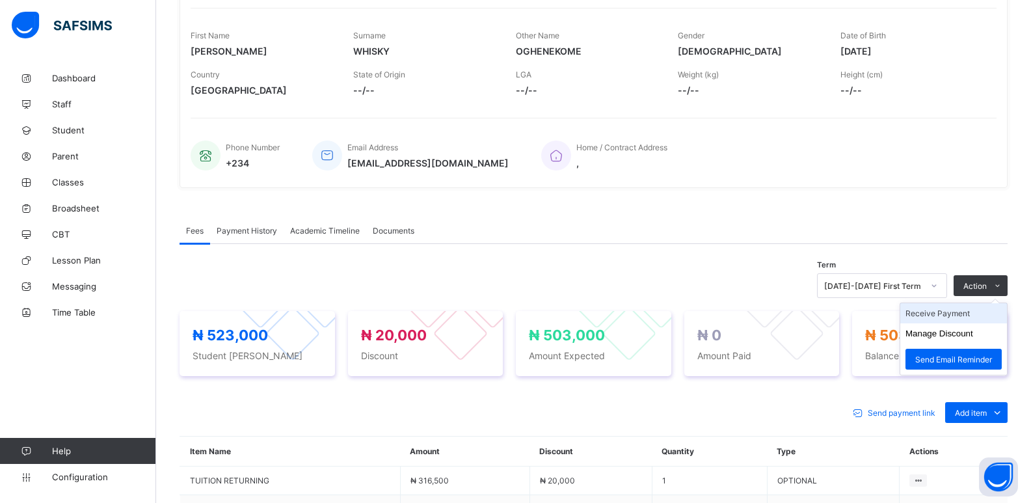
click at [956, 313] on li "Receive Payment" at bounding box center [953, 313] width 107 height 20
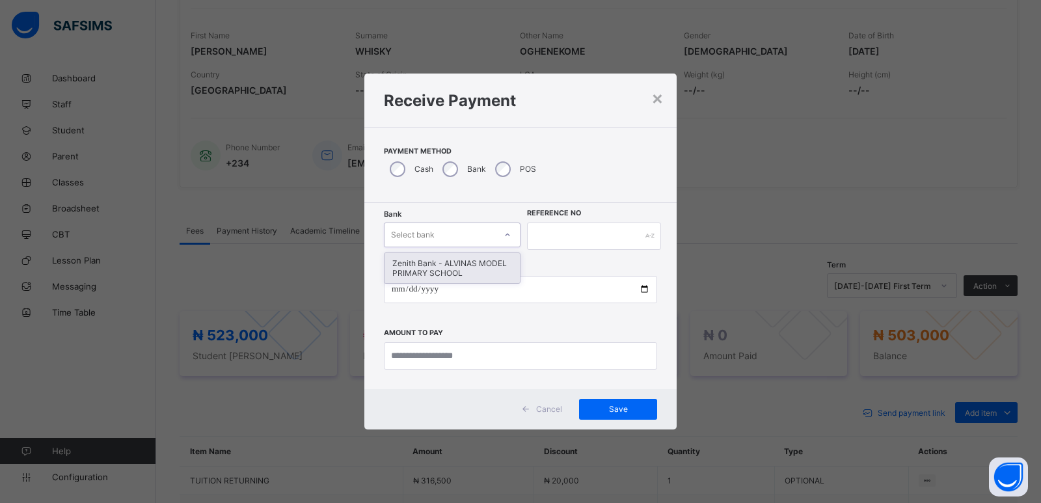
click at [464, 237] on div "Select bank" at bounding box center [439, 235] width 111 height 18
drag, startPoint x: 456, startPoint y: 275, endPoint x: 487, endPoint y: 256, distance: 36.5
click at [457, 271] on div "Zenith Bank - ALVINAS MODEL PRIMARY SCHOOL" at bounding box center [451, 268] width 135 height 30
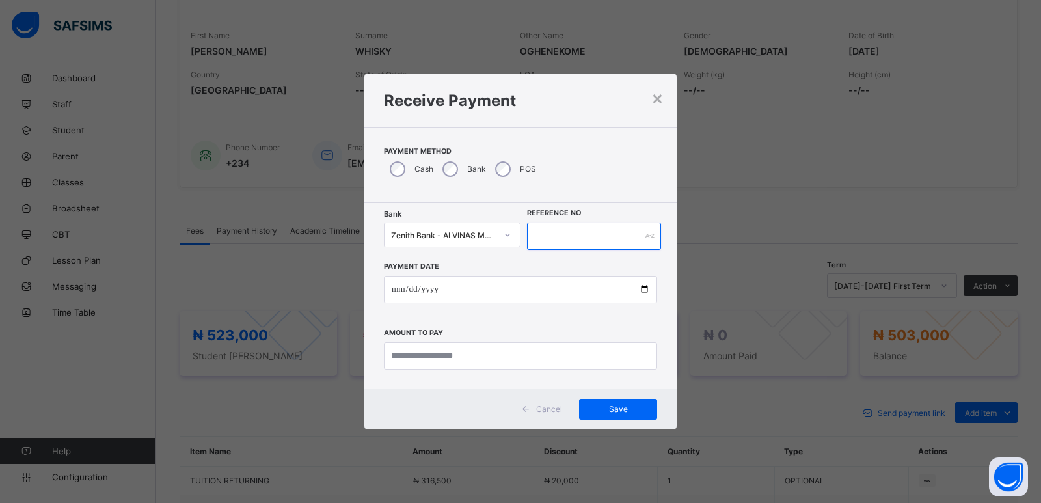
click at [535, 238] on input "text" at bounding box center [594, 235] width 134 height 27
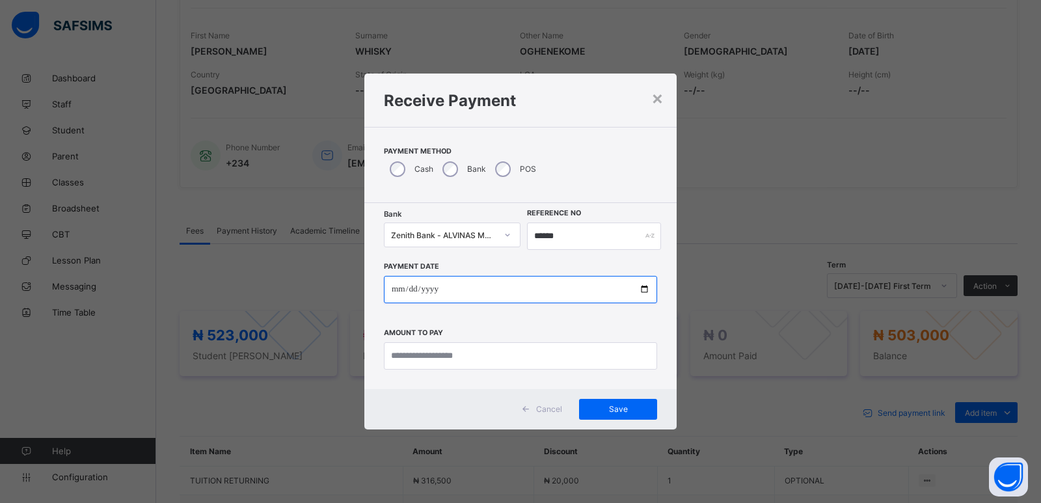
click at [396, 290] on input "date" at bounding box center [520, 289] width 273 height 27
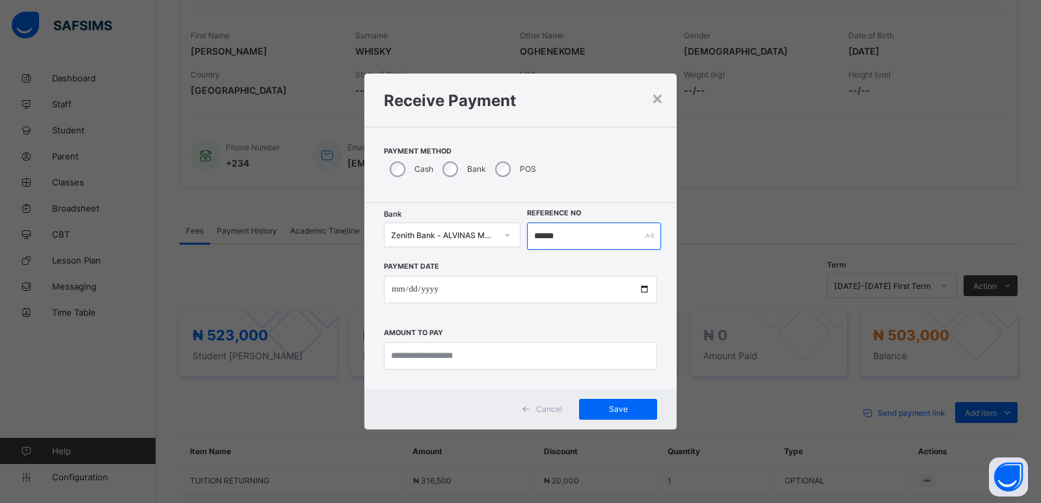
click at [544, 237] on input "******" at bounding box center [594, 235] width 134 height 27
type input "*******"
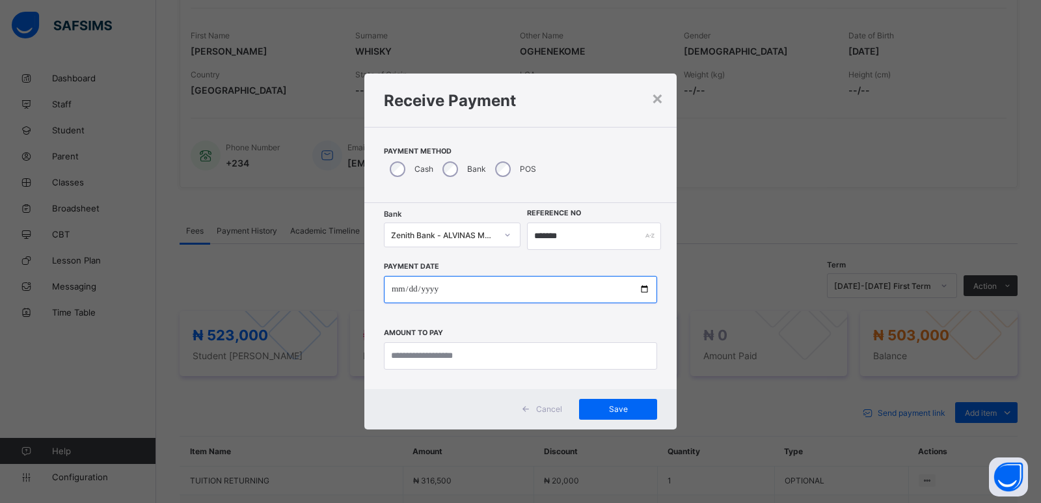
click at [395, 290] on input "date" at bounding box center [520, 289] width 273 height 27
type input "**********"
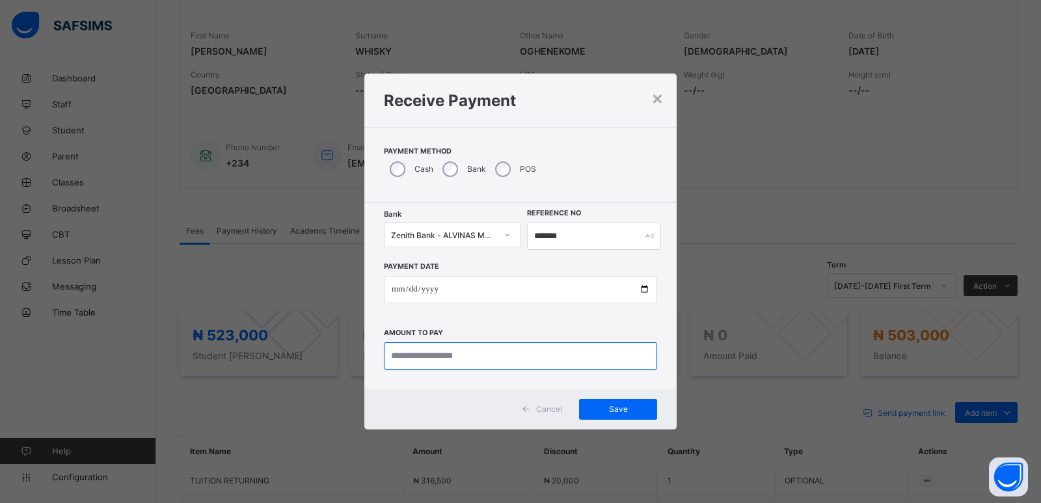
click at [427, 361] on input "currency" at bounding box center [520, 355] width 273 height 27
type input "*********"
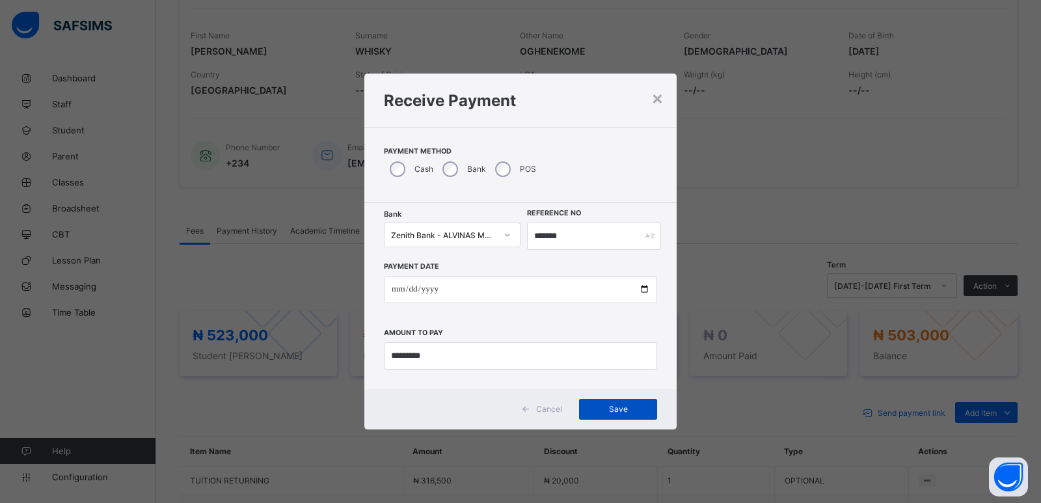
click at [595, 411] on span "Save" at bounding box center [618, 409] width 59 height 10
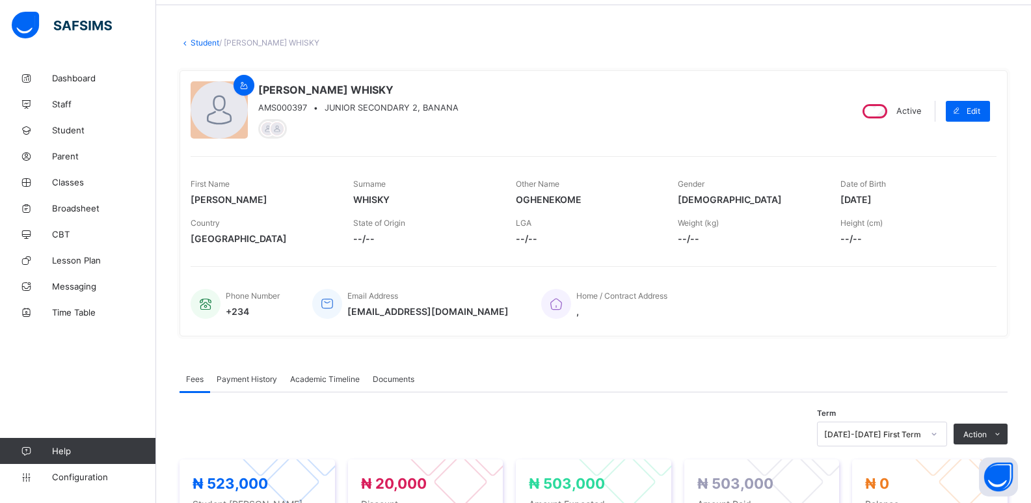
scroll to position [0, 0]
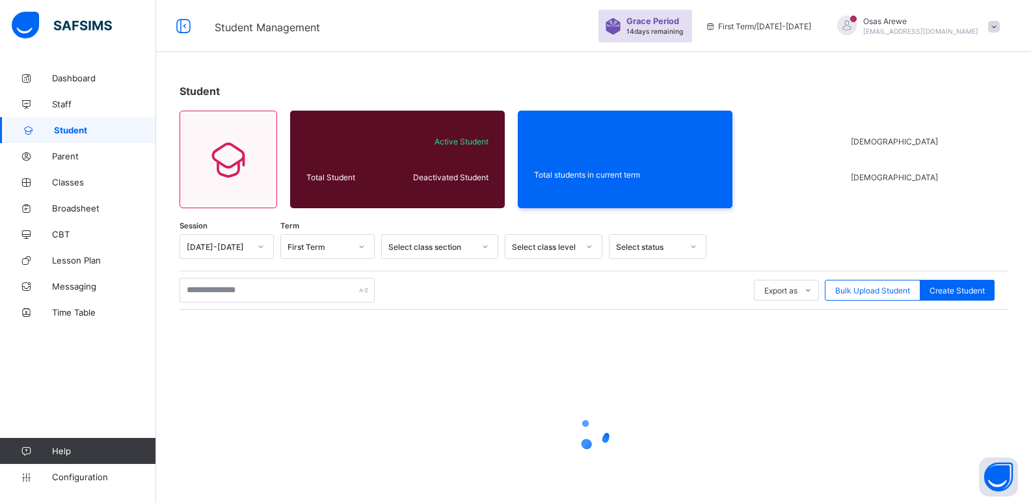
scroll to position [47, 0]
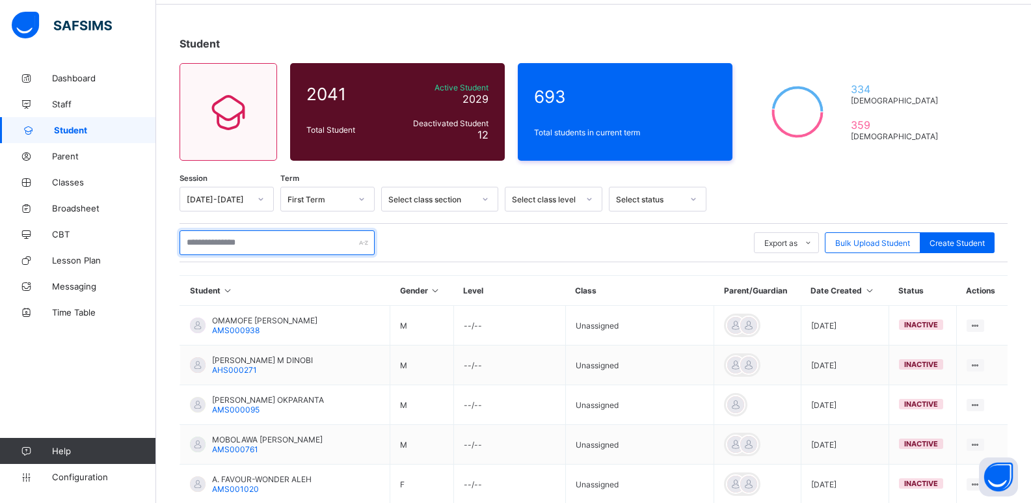
click at [239, 243] on input "text" at bounding box center [277, 242] width 195 height 25
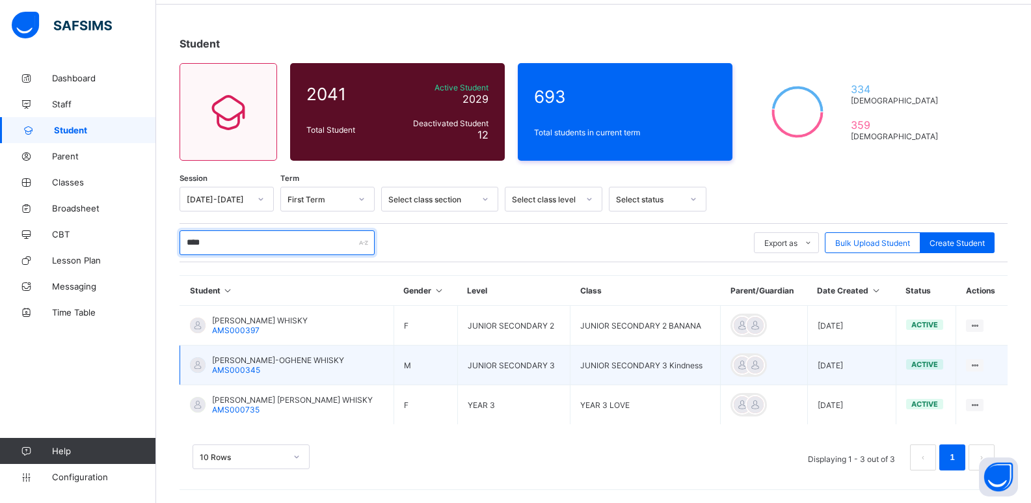
type input "****"
click at [233, 362] on span "[PERSON_NAME]-OGHENE WHISKY" at bounding box center [278, 360] width 132 height 10
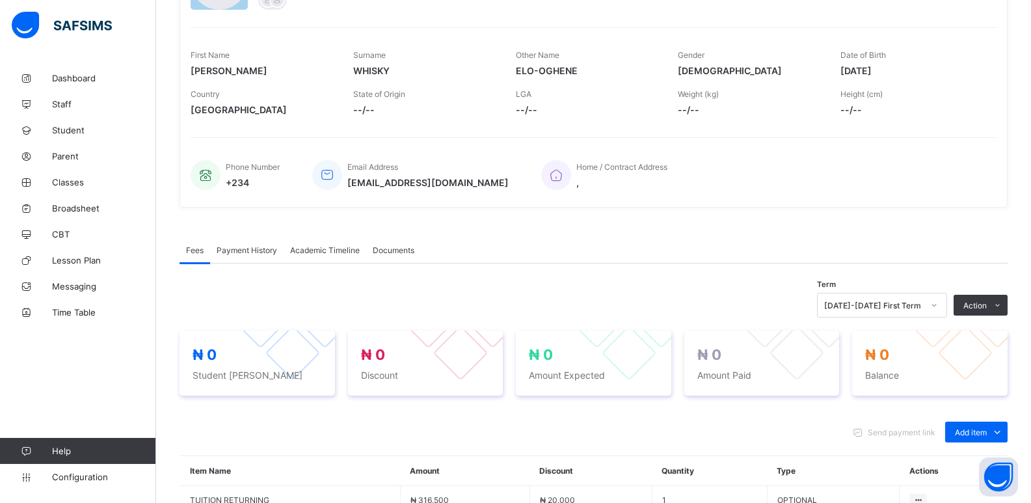
scroll to position [195, 0]
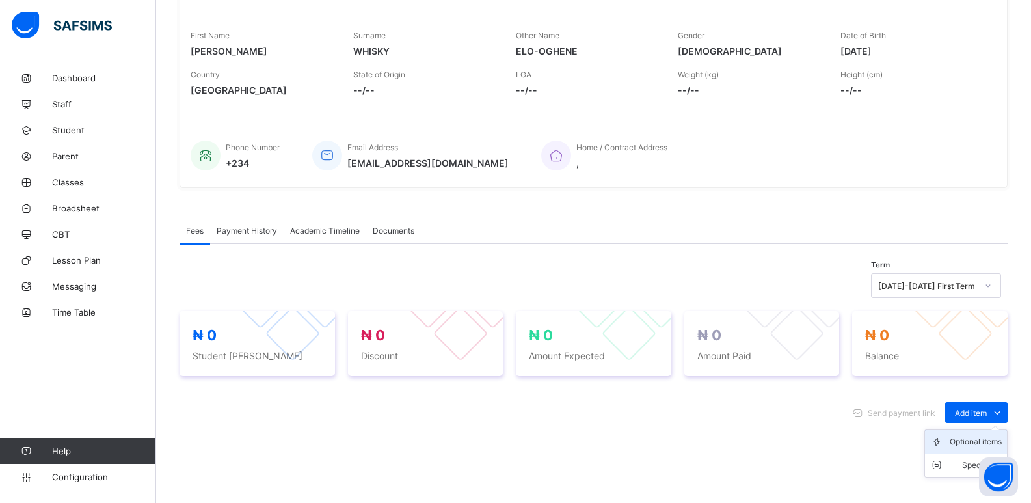
click at [982, 441] on div "Optional items" at bounding box center [976, 441] width 52 height 13
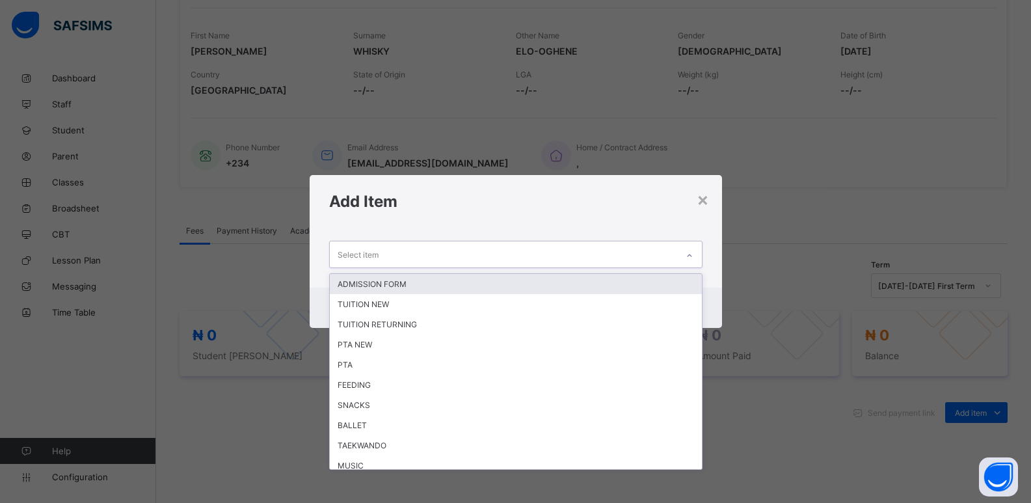
click at [651, 258] on div "Select item" at bounding box center [503, 253] width 347 height 25
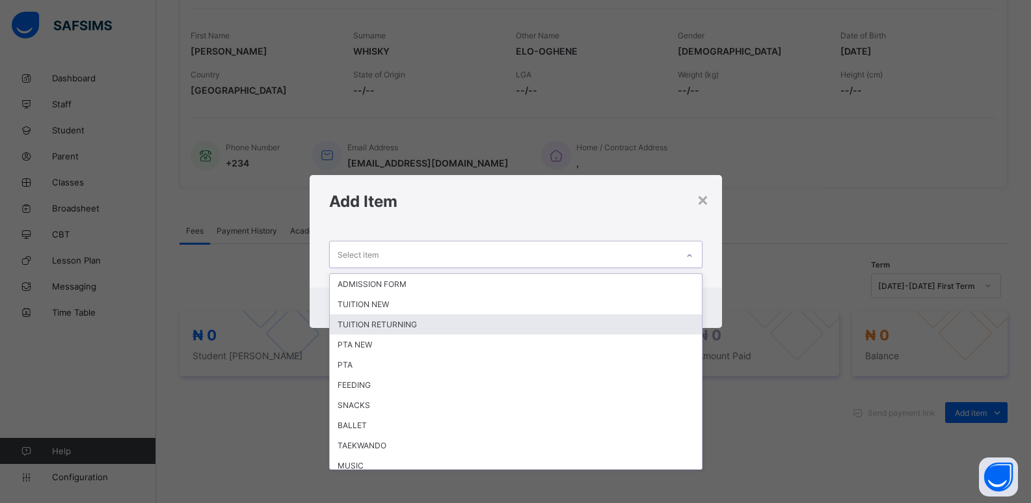
drag, startPoint x: 379, startPoint y: 322, endPoint x: 394, endPoint y: 316, distance: 16.1
click at [383, 321] on div "TUITION RETURNING" at bounding box center [516, 324] width 372 height 20
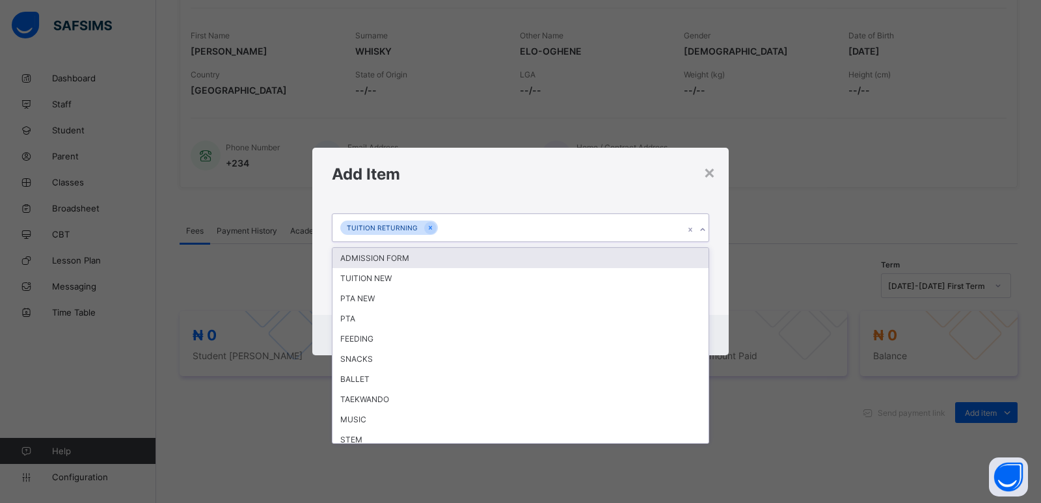
drag, startPoint x: 705, startPoint y: 231, endPoint x: 640, endPoint y: 224, distance: 64.8
click at [705, 230] on icon at bounding box center [703, 229] width 8 height 13
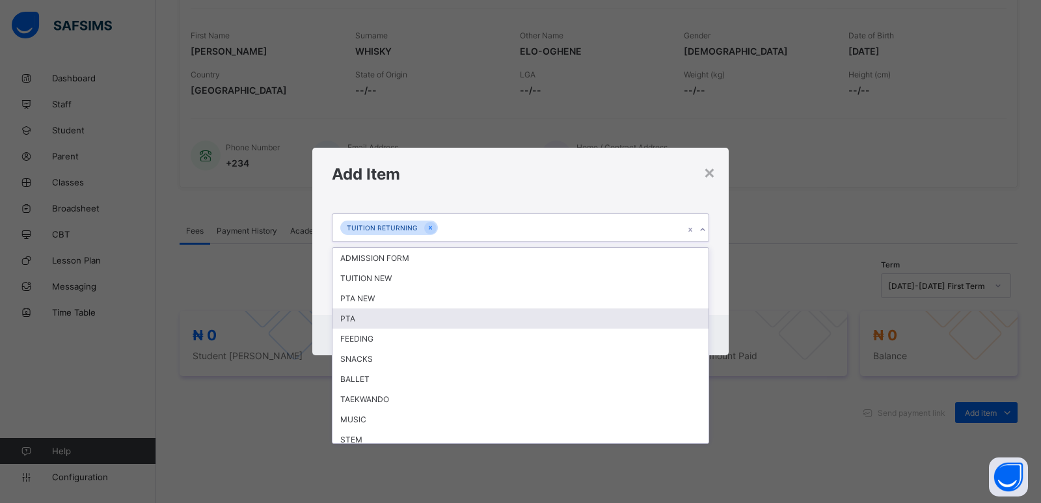
click at [348, 319] on div "PTA" at bounding box center [520, 318] width 376 height 20
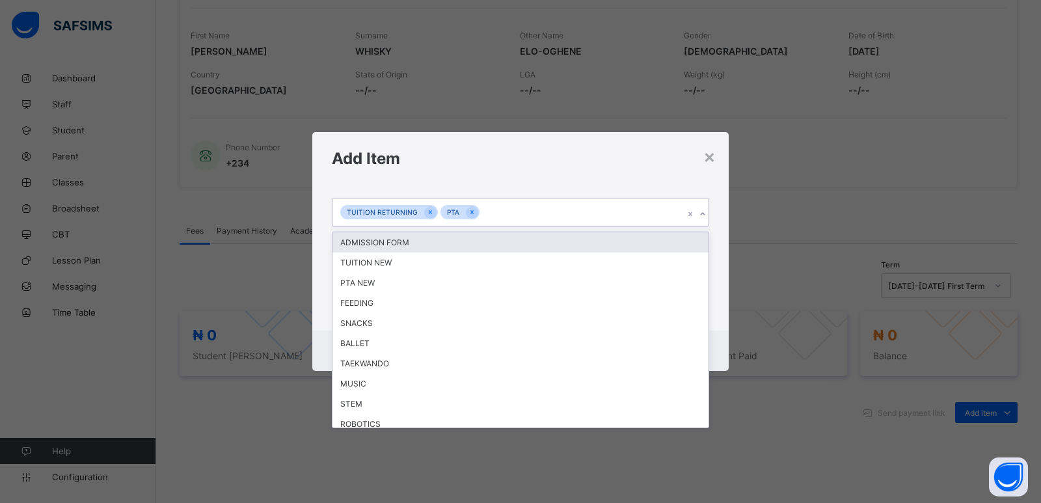
click at [703, 217] on icon at bounding box center [703, 214] width 8 height 13
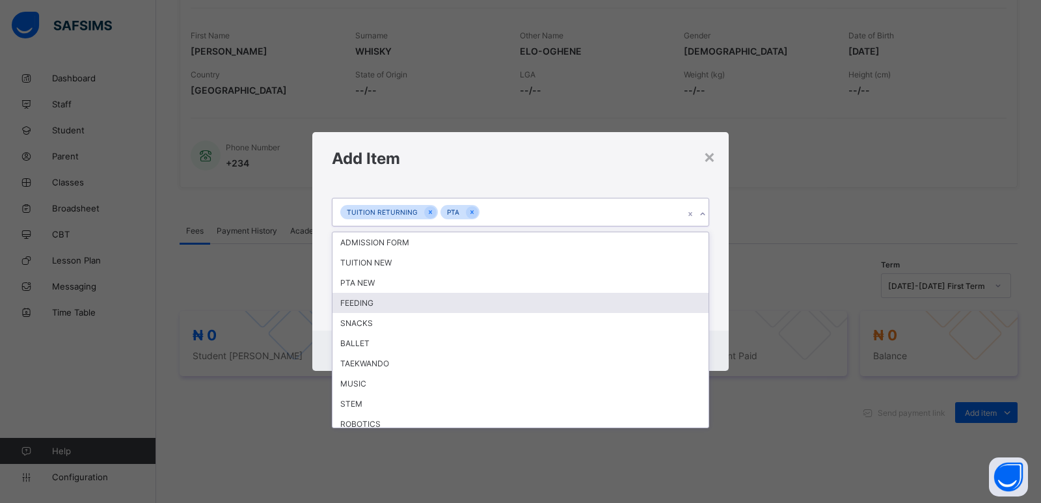
drag, startPoint x: 384, startPoint y: 306, endPoint x: 772, endPoint y: 219, distance: 396.9
click at [388, 303] on div "FEEDING" at bounding box center [520, 303] width 376 height 20
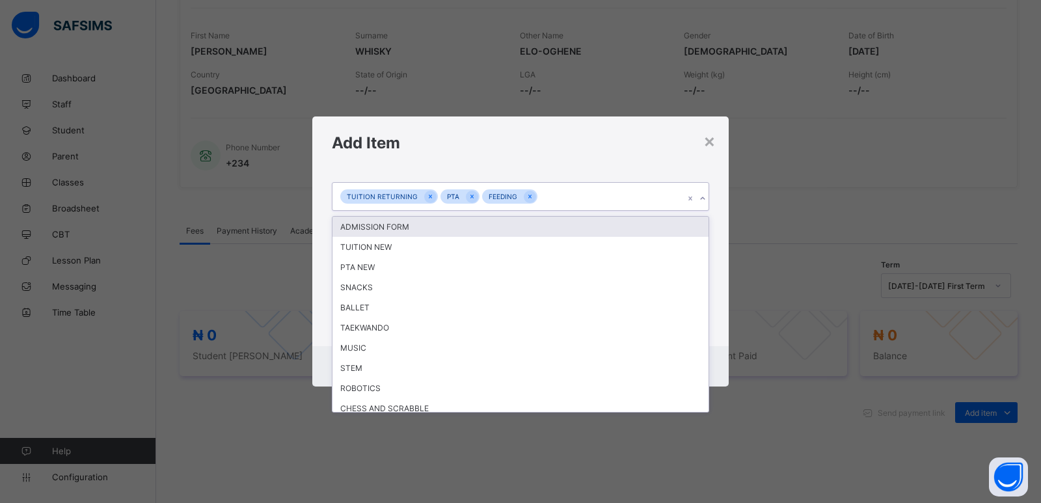
drag, startPoint x: 701, startPoint y: 199, endPoint x: 682, endPoint y: 198, distance: 18.9
click at [700, 199] on icon at bounding box center [703, 198] width 8 height 13
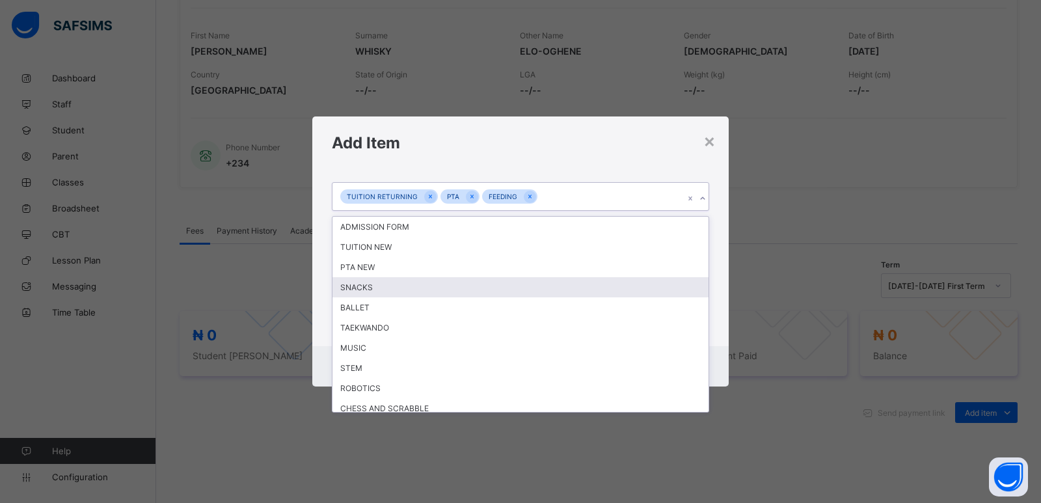
click at [375, 291] on div "SNACKS" at bounding box center [520, 287] width 376 height 20
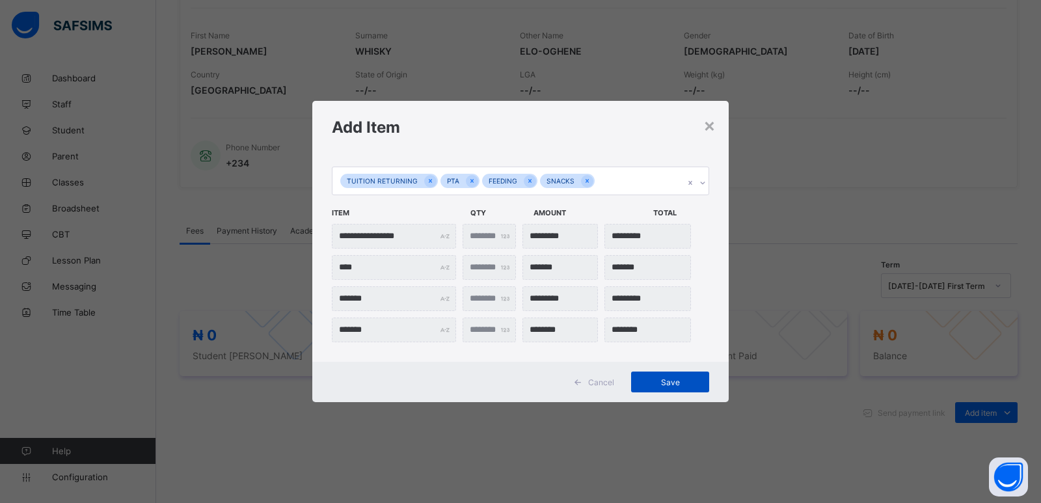
click at [664, 383] on span "Save" at bounding box center [670, 382] width 59 height 10
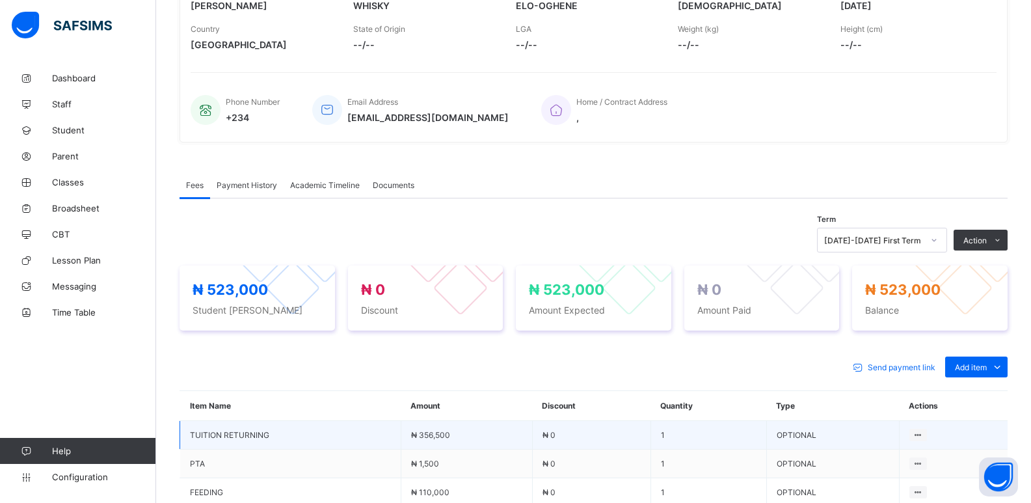
scroll to position [390, 0]
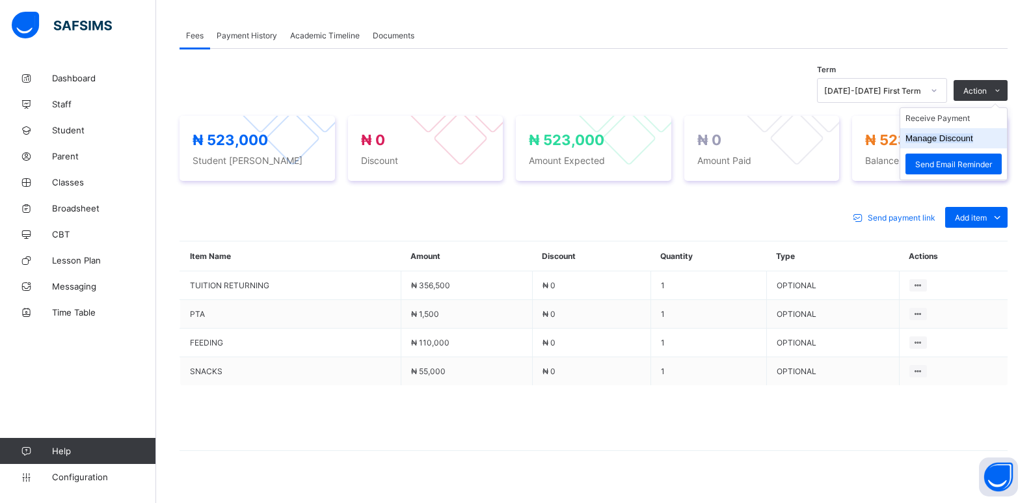
click at [947, 136] on button "Manage Discount" at bounding box center [940, 138] width 68 height 10
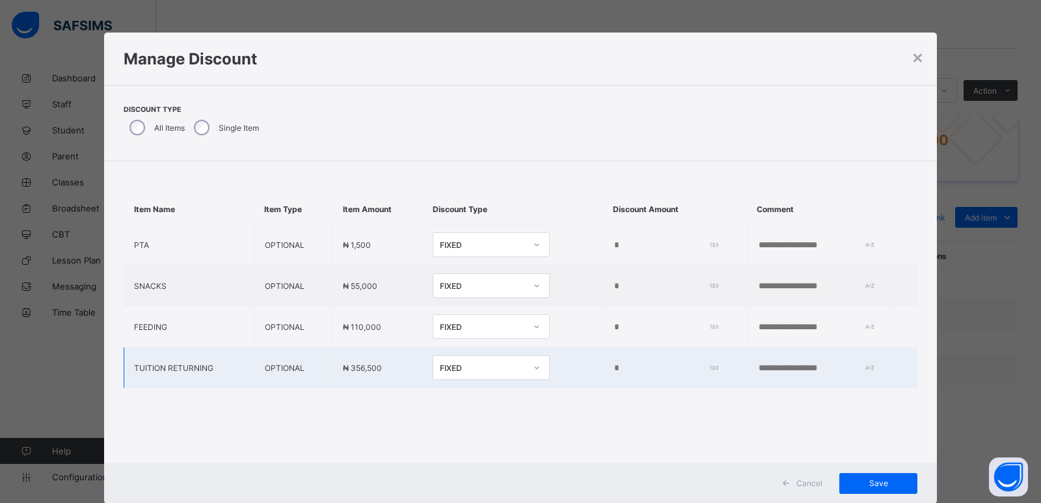
click at [613, 368] on input "*" at bounding box center [663, 368] width 100 height 10
click at [613, 371] on input "*" at bounding box center [663, 368] width 100 height 10
type input "*****"
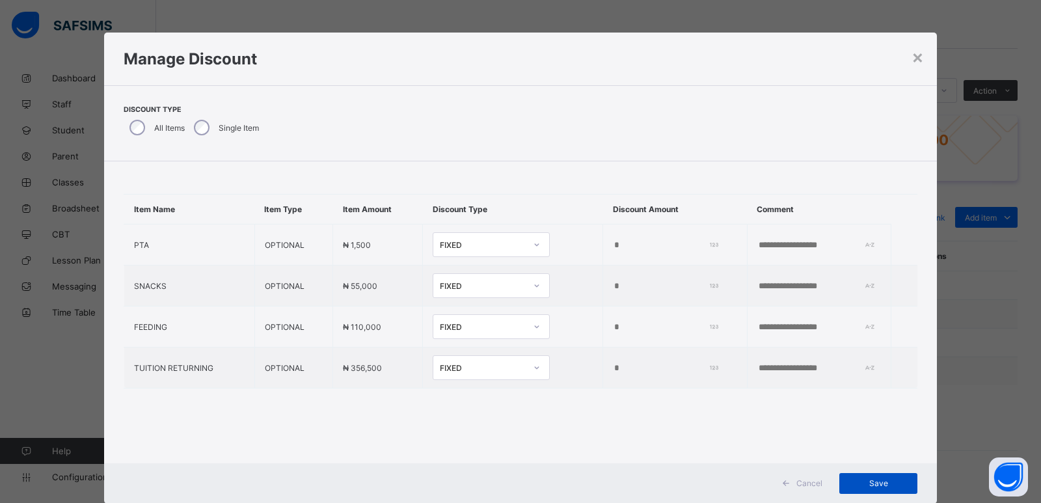
click at [843, 481] on div "Save" at bounding box center [878, 483] width 78 height 21
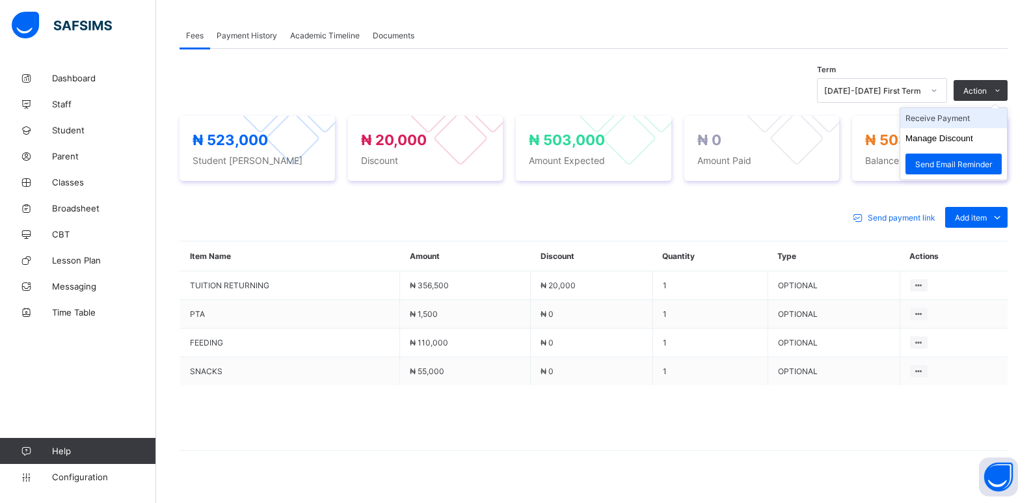
click at [942, 118] on li "Receive Payment" at bounding box center [953, 118] width 107 height 20
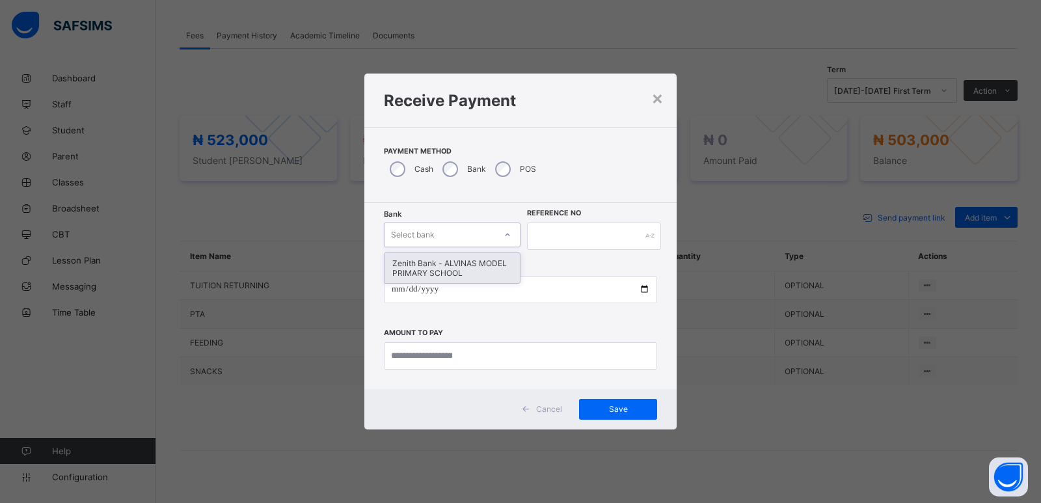
click at [442, 233] on div "Select bank" at bounding box center [439, 235] width 111 height 18
click at [463, 269] on div "Zenith Bank - ALVINAS MODEL PRIMARY SCHOOL" at bounding box center [451, 268] width 135 height 30
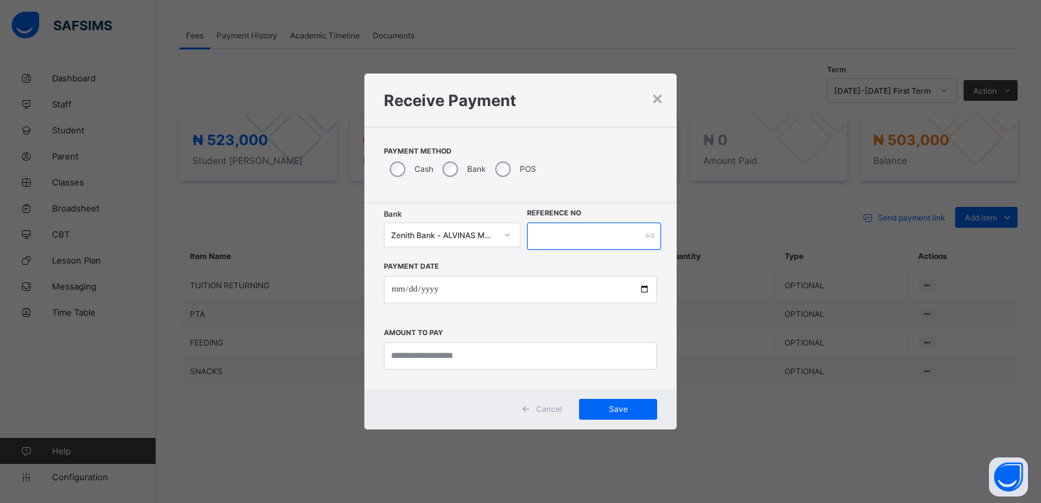
click at [554, 234] on input "text" at bounding box center [594, 235] width 134 height 27
type input "******"
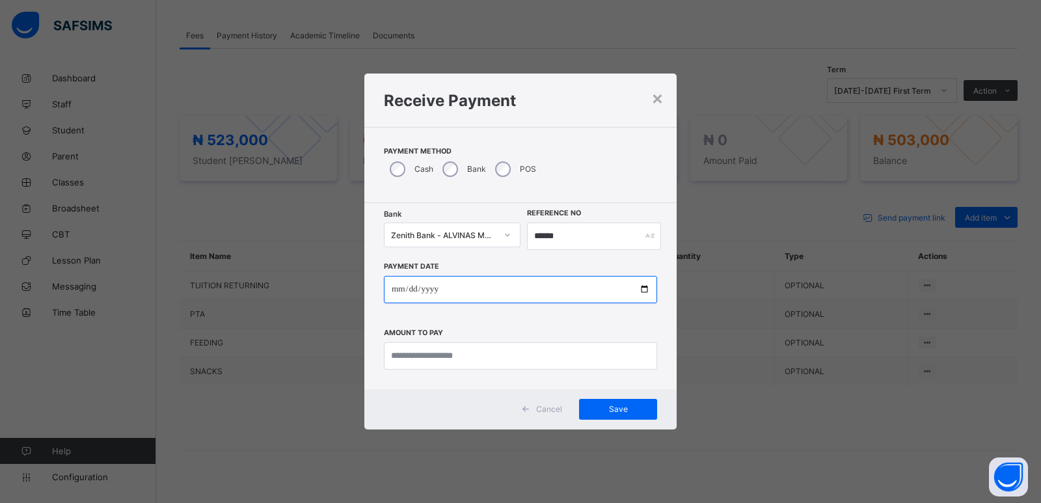
click at [399, 288] on input "date" at bounding box center [520, 289] width 273 height 27
type input "**********"
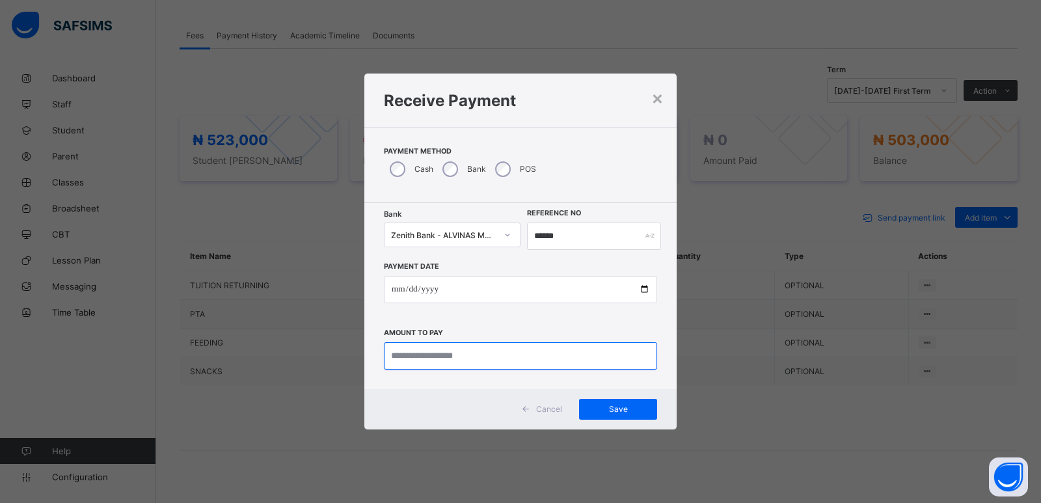
click at [492, 357] on input "currency" at bounding box center [520, 355] width 273 height 27
type input "*********"
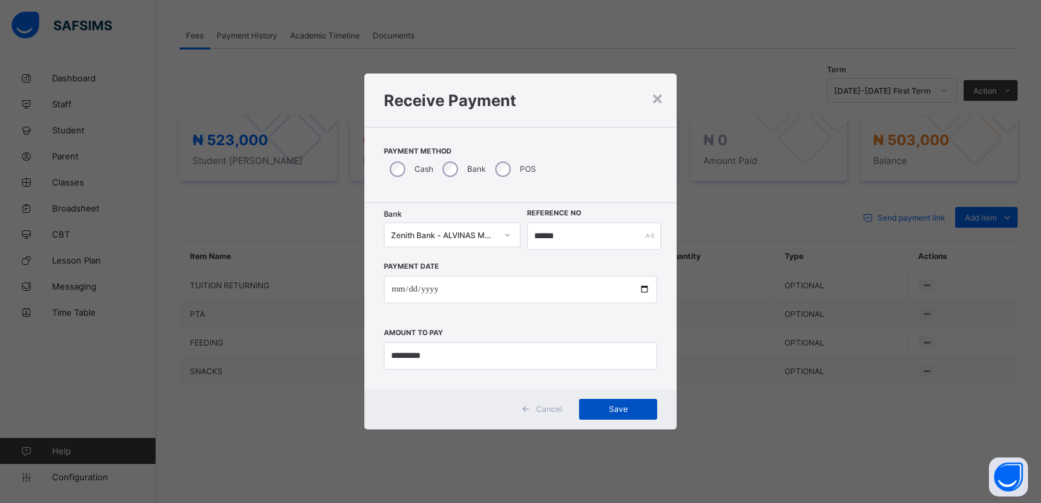
click at [617, 411] on span "Save" at bounding box center [618, 409] width 59 height 10
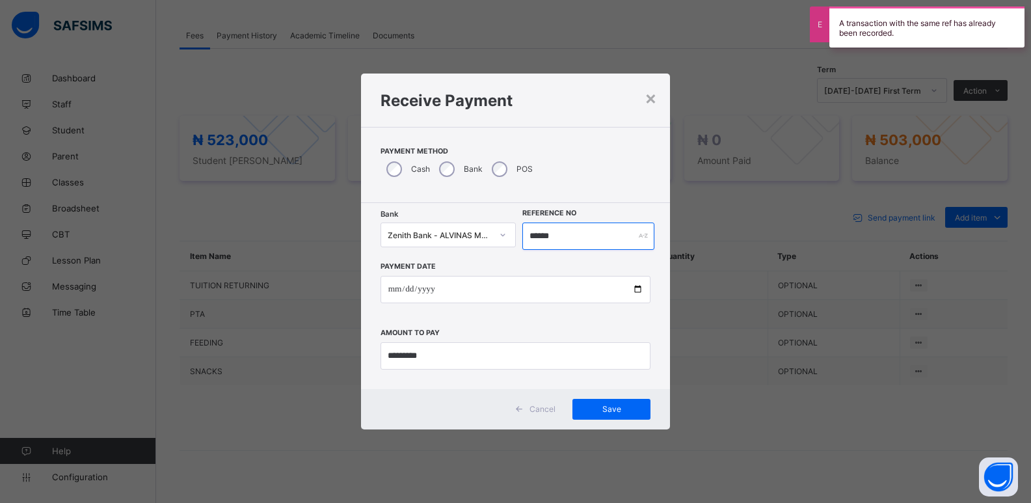
click at [541, 238] on input "******" at bounding box center [588, 235] width 133 height 27
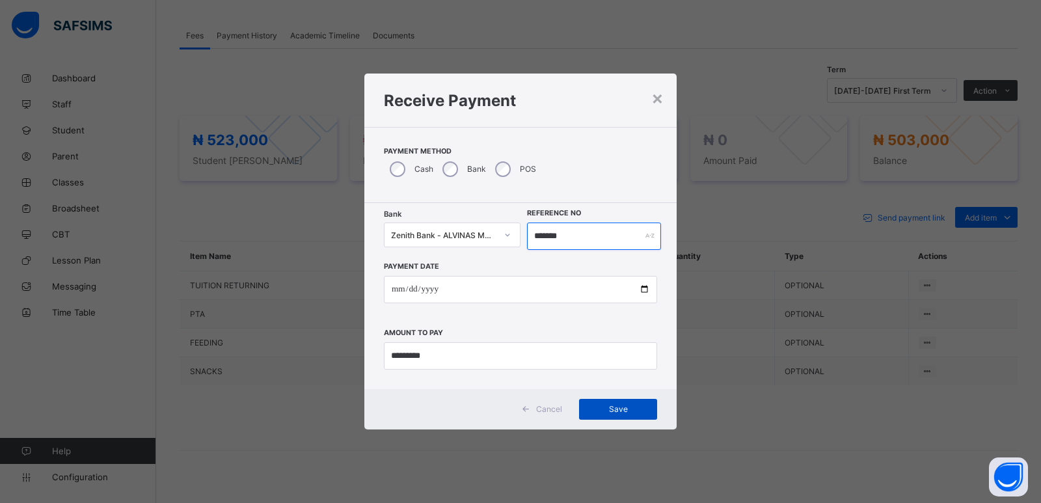
type input "*******"
click at [620, 413] on span "Save" at bounding box center [618, 409] width 59 height 10
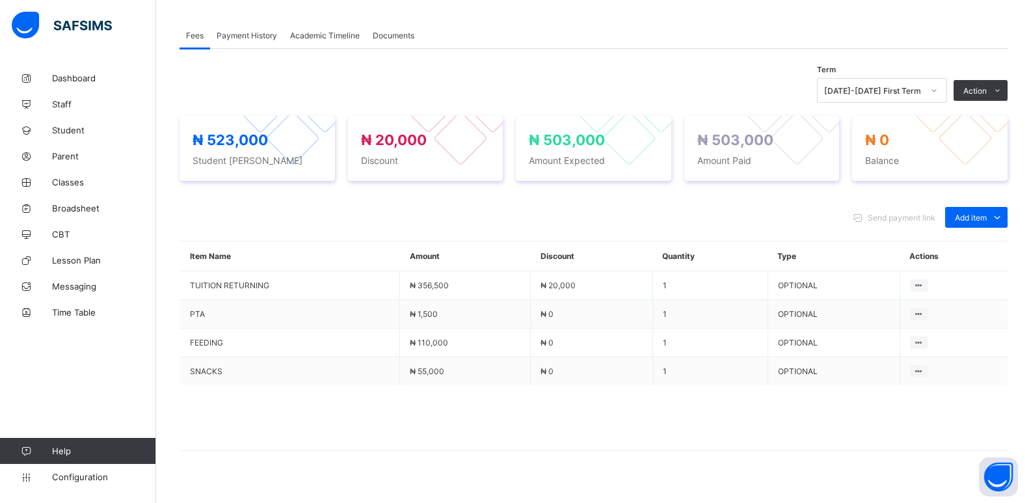
scroll to position [384, 0]
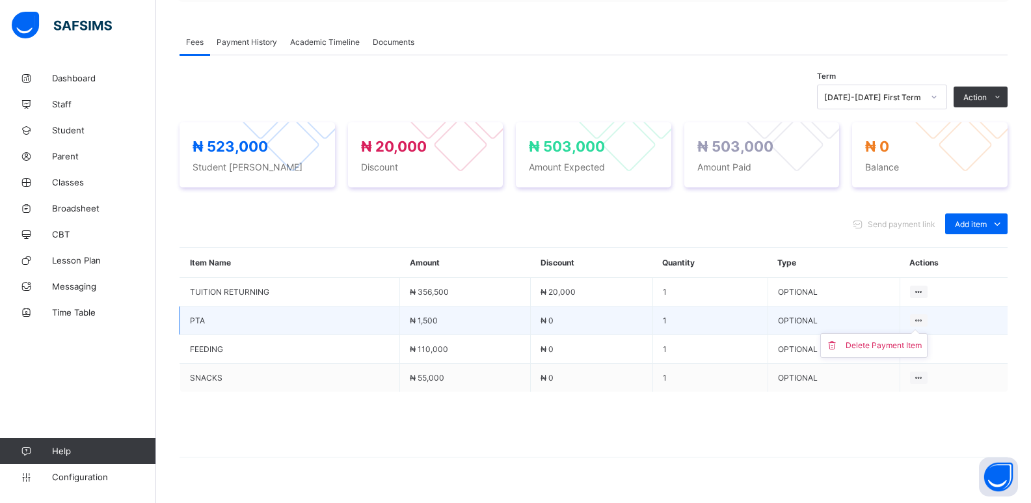
click at [927, 333] on ul "Delete Payment Item" at bounding box center [873, 345] width 107 height 25
click at [915, 349] on div "Delete Payment Item" at bounding box center [884, 345] width 76 height 13
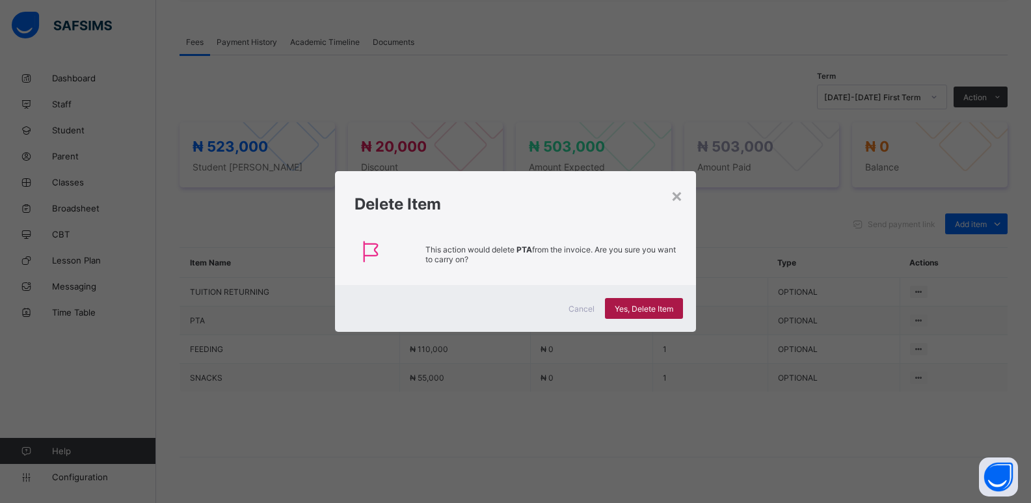
click at [633, 310] on span "Yes, Delete Item" at bounding box center [644, 309] width 59 height 10
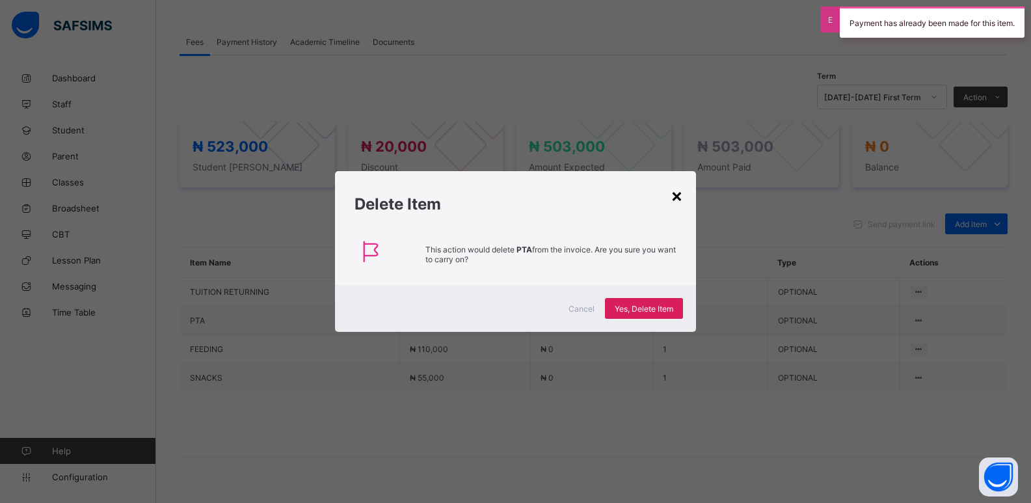
click at [676, 194] on div "×" at bounding box center [677, 195] width 12 height 22
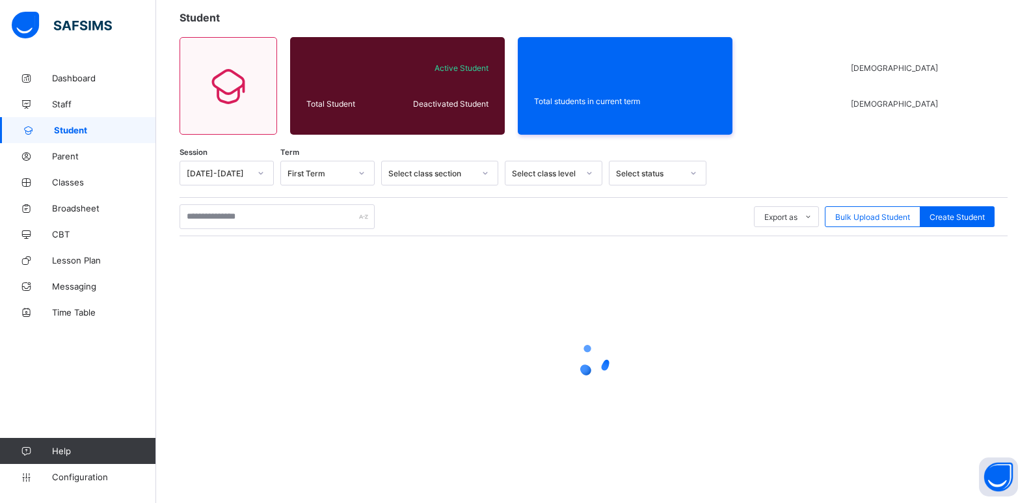
scroll to position [47, 0]
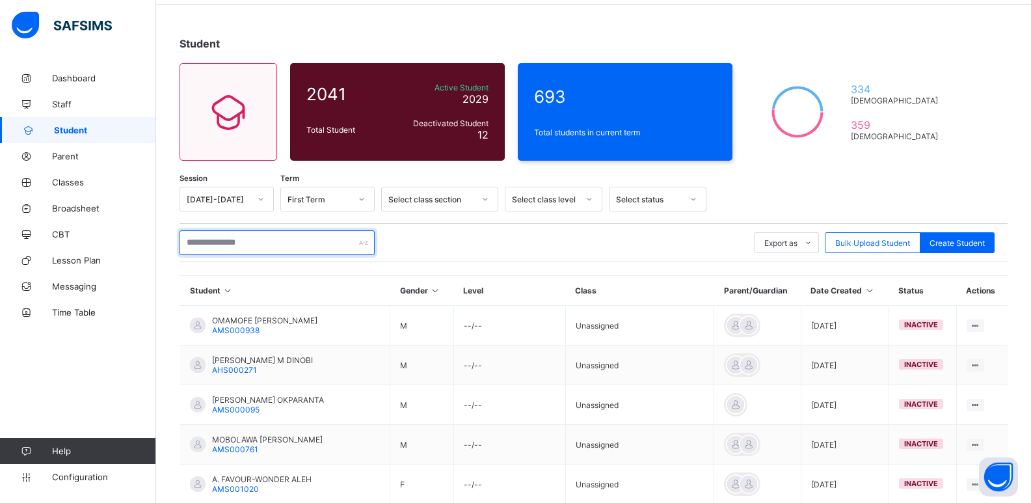
click at [275, 243] on input "text" at bounding box center [277, 242] width 195 height 25
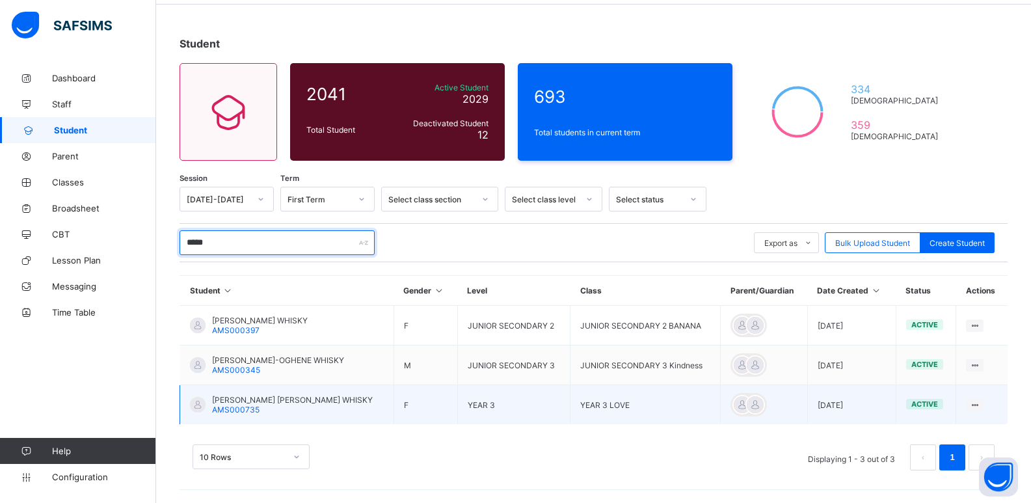
type input "*****"
click at [254, 400] on span "[PERSON_NAME] [PERSON_NAME] WHISKY" at bounding box center [292, 400] width 161 height 10
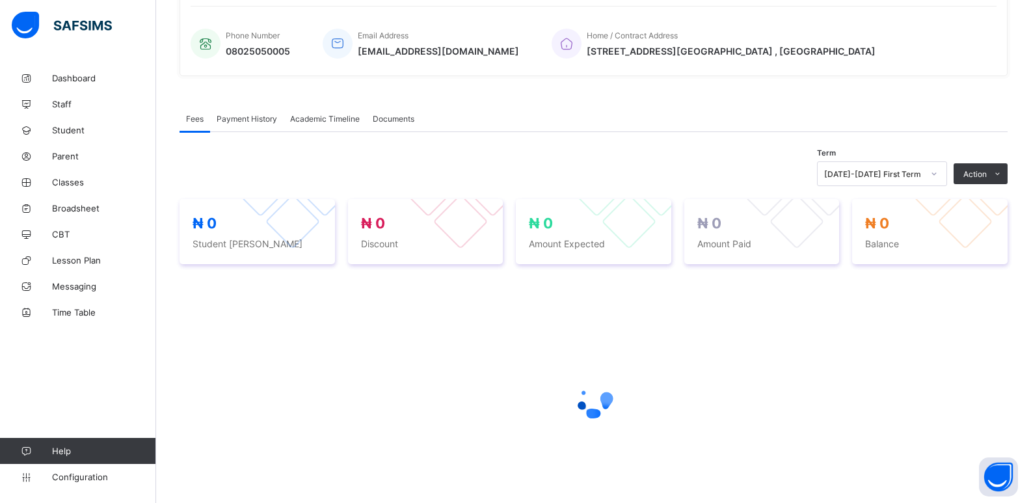
scroll to position [325, 0]
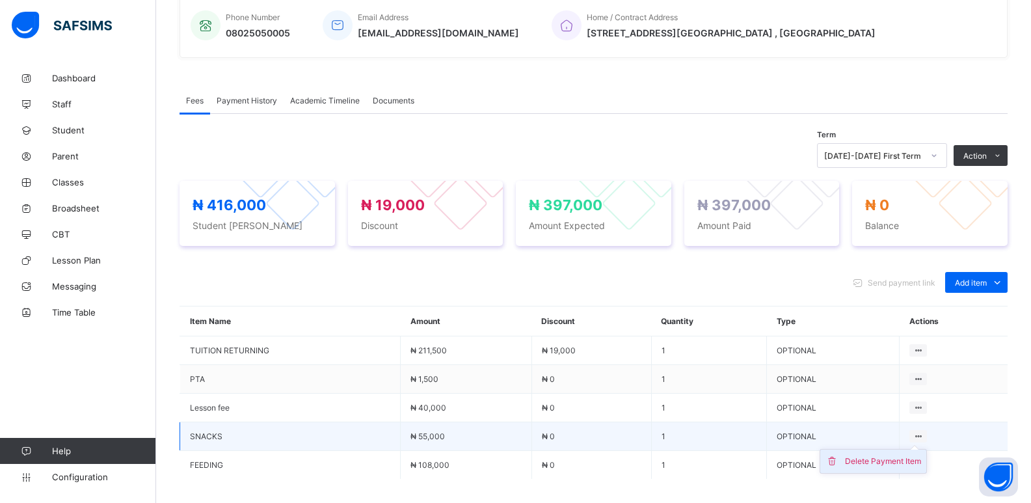
click at [897, 462] on div "Delete Payment Item" at bounding box center [883, 461] width 76 height 13
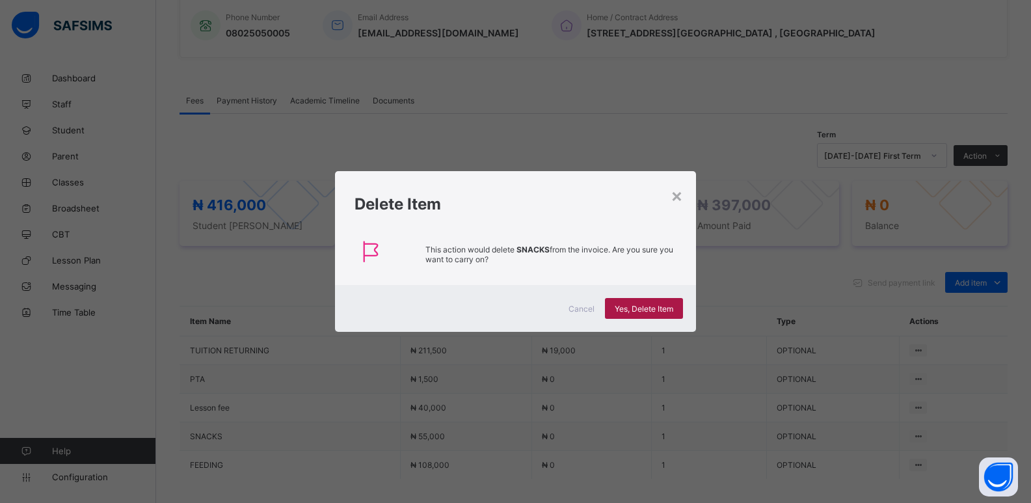
click at [627, 308] on span "Yes, Delete Item" at bounding box center [644, 309] width 59 height 10
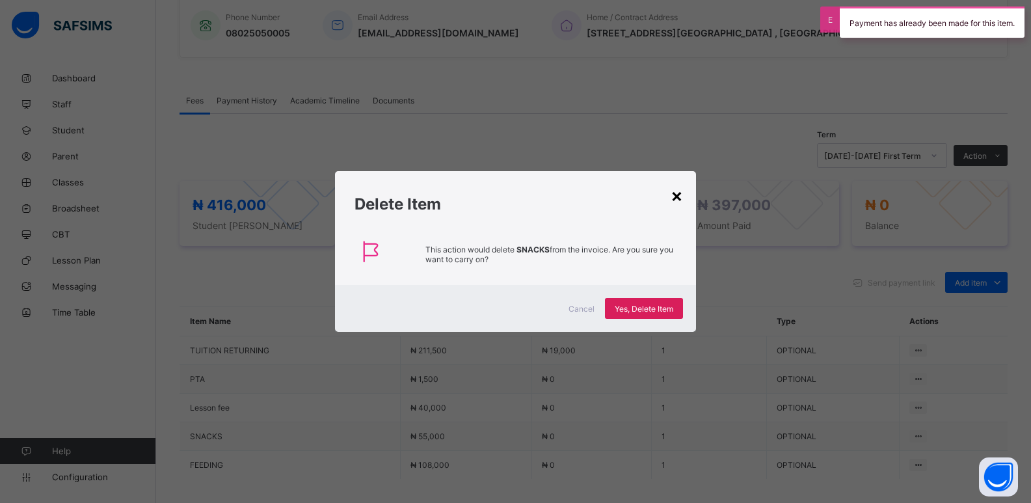
click at [679, 195] on div "×" at bounding box center [677, 195] width 12 height 22
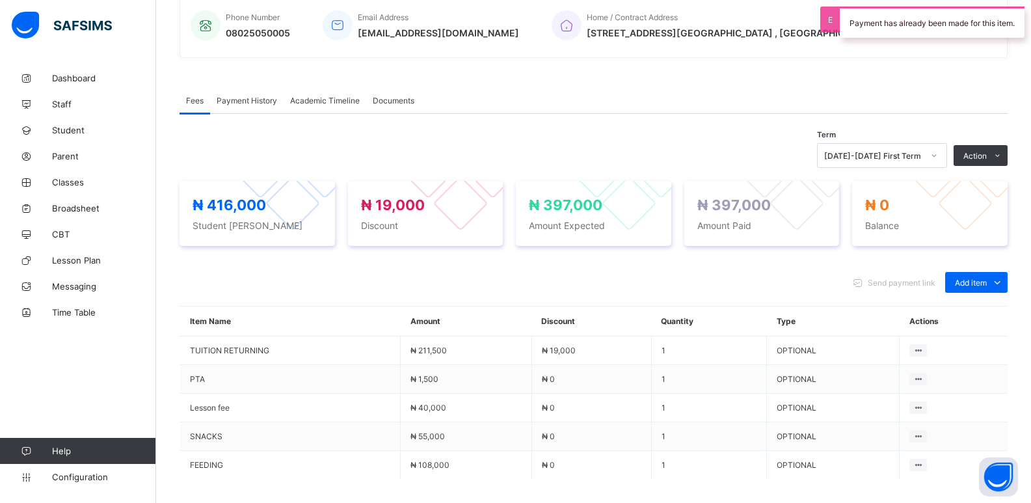
click at [985, 83] on div "Fees Payment History Academic Timeline Documents Fees More Options Term [DATE]-…" at bounding box center [594, 332] width 828 height 529
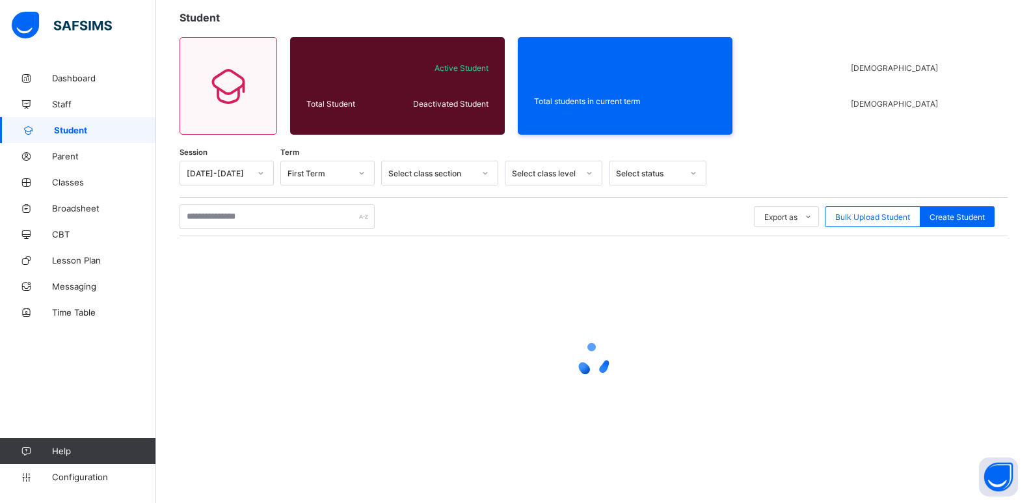
scroll to position [47, 0]
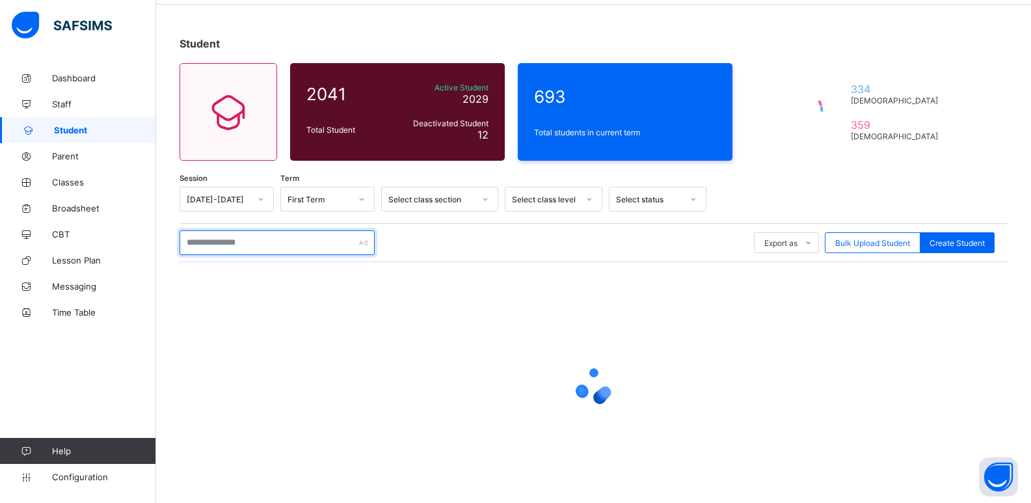
click at [242, 240] on input "text" at bounding box center [277, 242] width 195 height 25
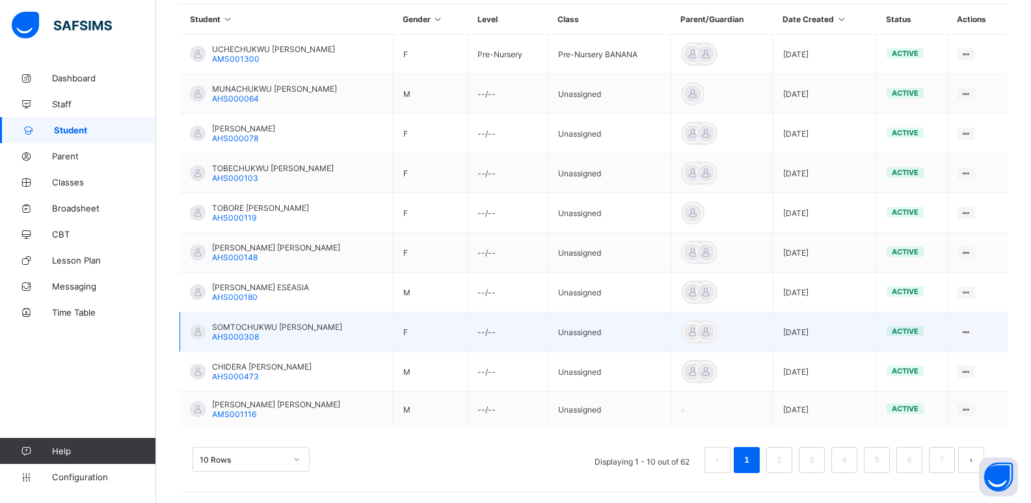
scroll to position [321, 0]
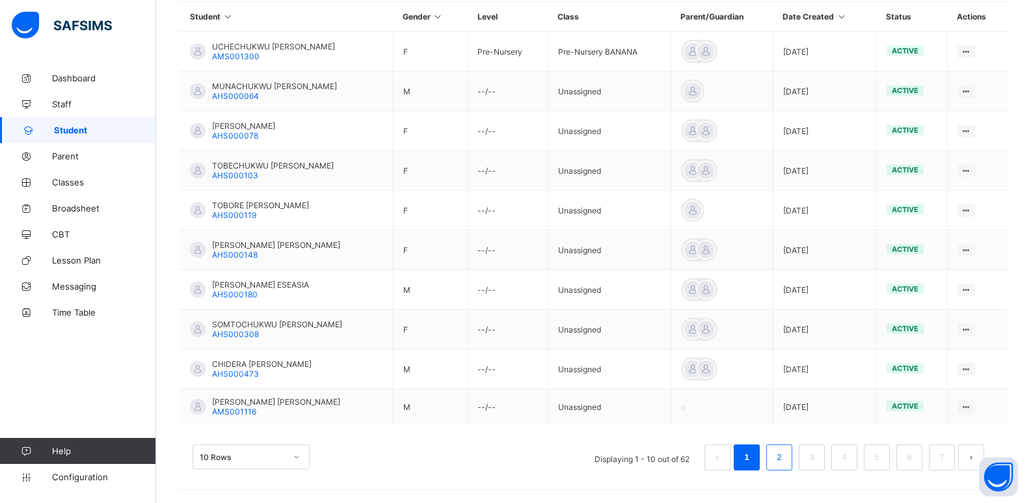
click at [785, 456] on link "2" at bounding box center [779, 457] width 12 height 17
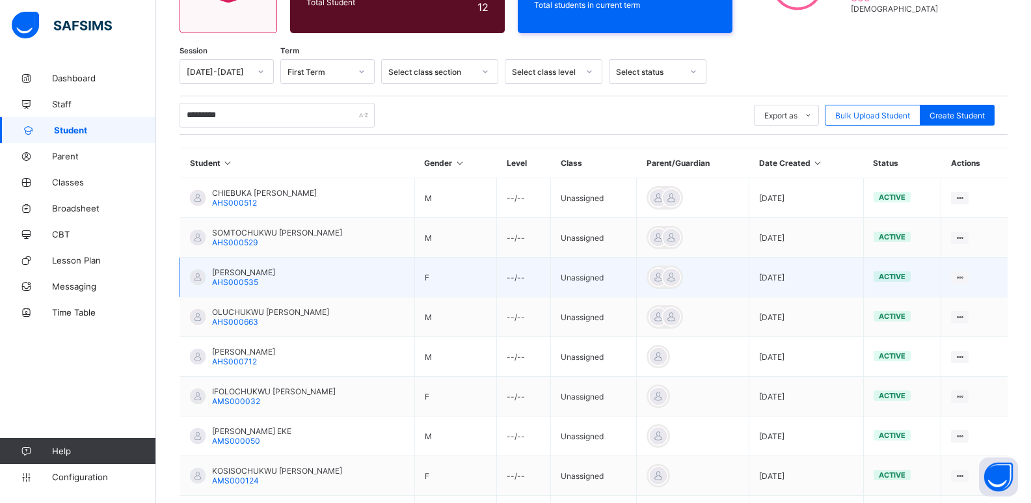
scroll to position [61, 0]
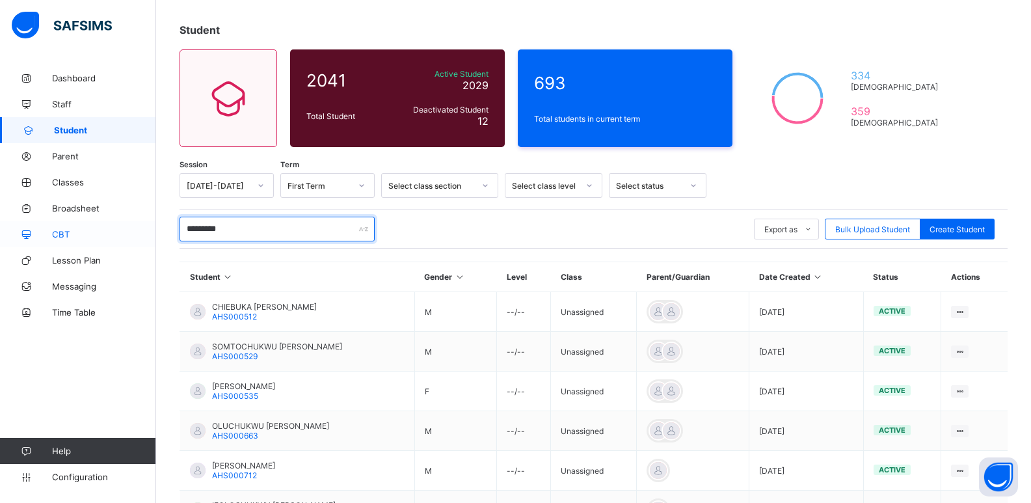
drag, startPoint x: 234, startPoint y: 232, endPoint x: 142, endPoint y: 242, distance: 93.0
click at [142, 242] on div "Student Management Grace Period 14 days remaining First Term / [DATE]-[DATE] Os…" at bounding box center [515, 351] width 1031 height 824
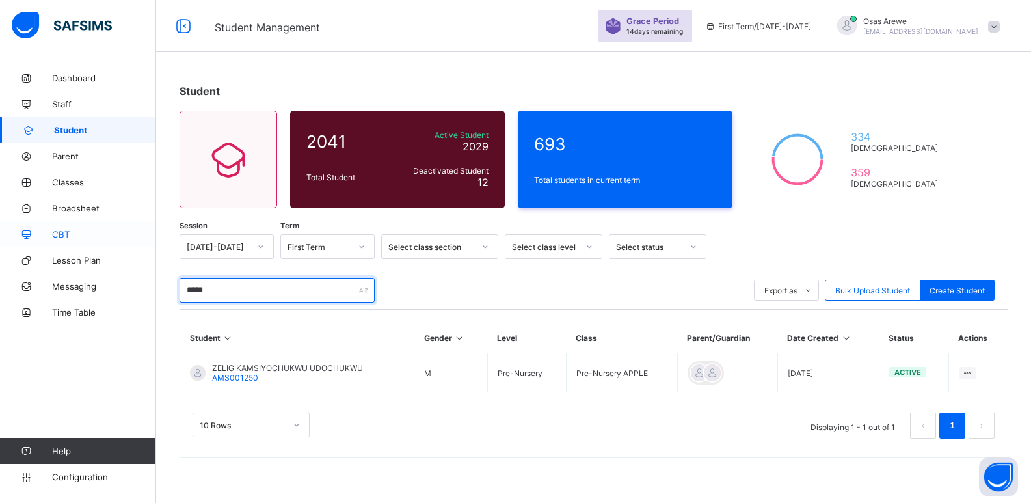
scroll to position [0, 0]
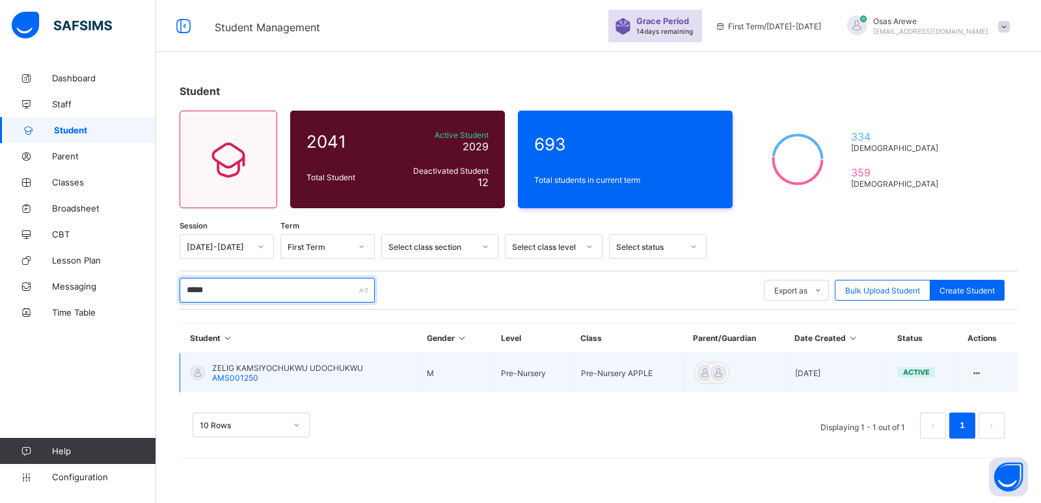
type input "*****"
click at [257, 371] on span "ZELIG KAMSIYOCHUKWU UDOCHUKWU" at bounding box center [287, 368] width 151 height 10
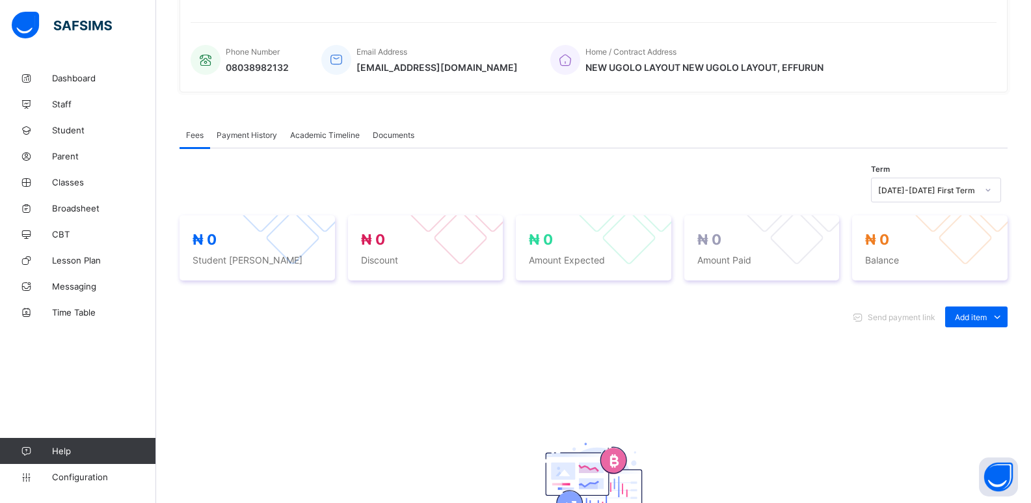
scroll to position [390, 0]
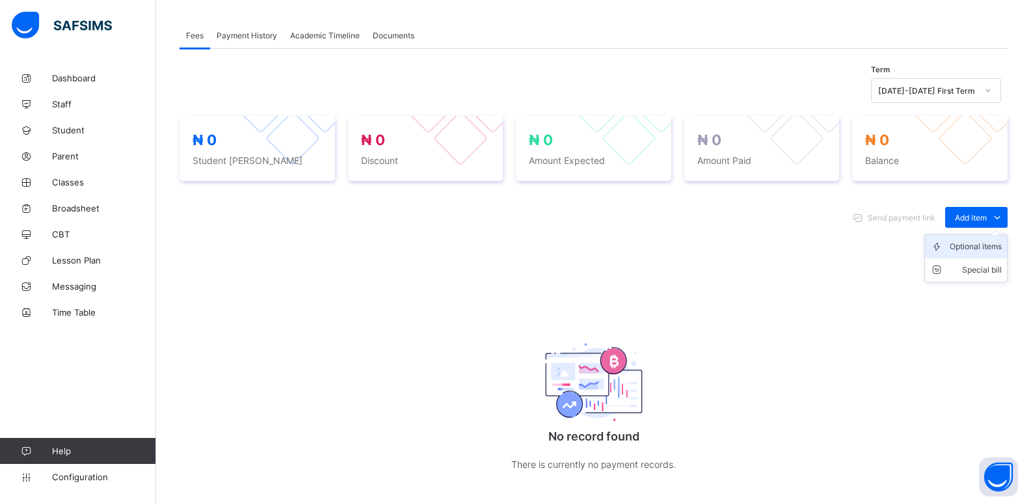
click at [973, 243] on div "Optional items" at bounding box center [976, 246] width 52 height 13
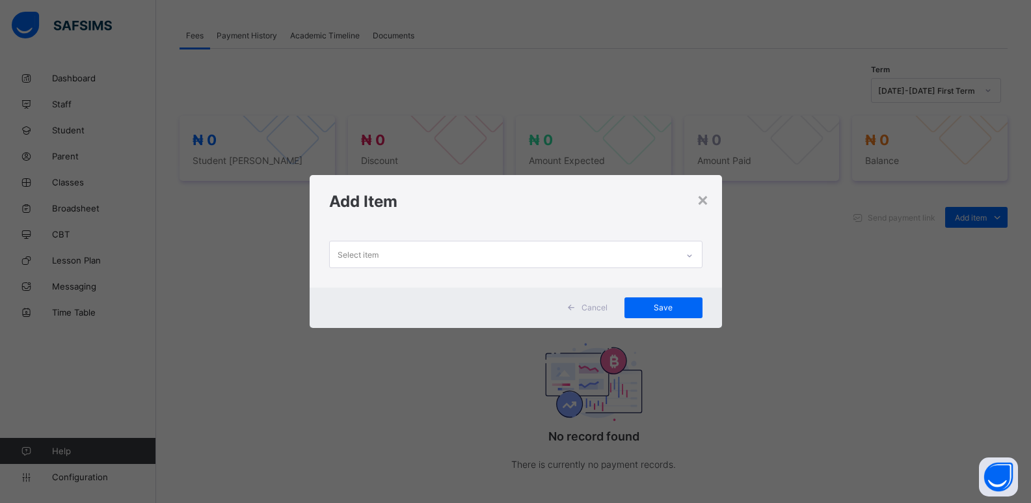
click at [657, 250] on div "Select item" at bounding box center [503, 253] width 347 height 25
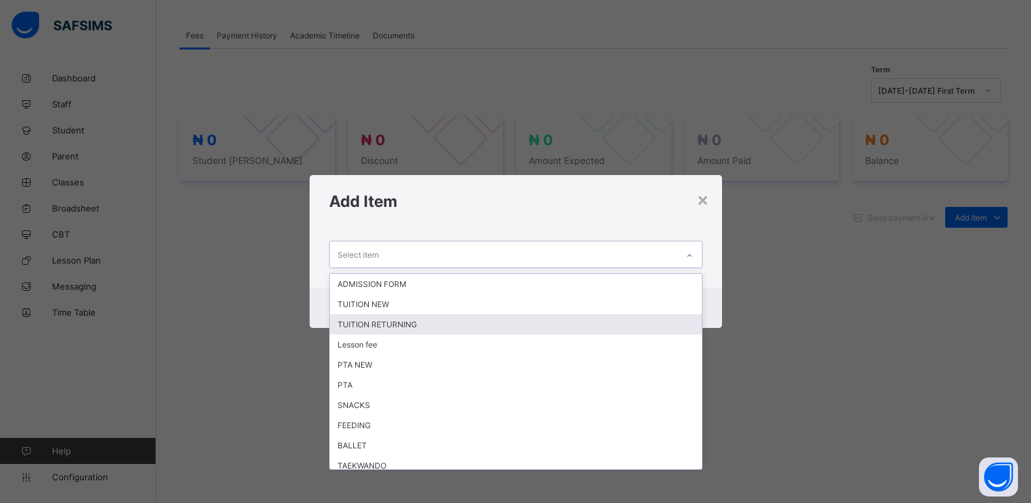
drag, startPoint x: 368, startPoint y: 322, endPoint x: 382, endPoint y: 317, distance: 14.6
click at [370, 322] on div "TUITION RETURNING" at bounding box center [516, 324] width 372 height 20
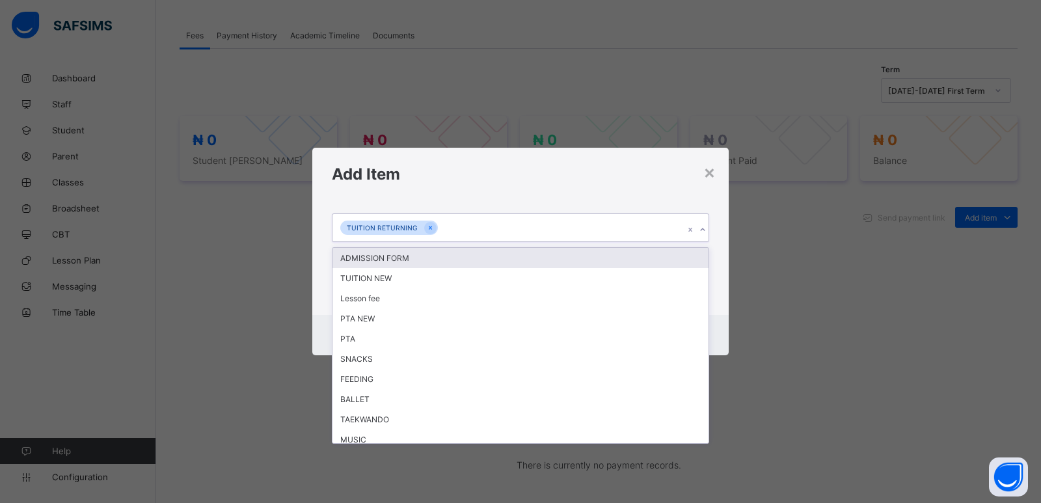
click at [699, 229] on icon at bounding box center [703, 229] width 8 height 13
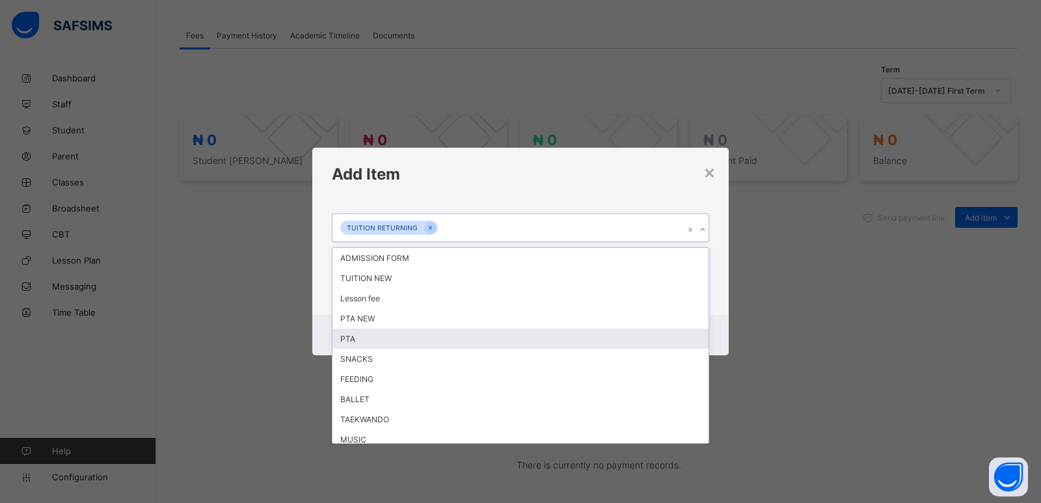
click at [366, 337] on div "PTA" at bounding box center [520, 339] width 376 height 20
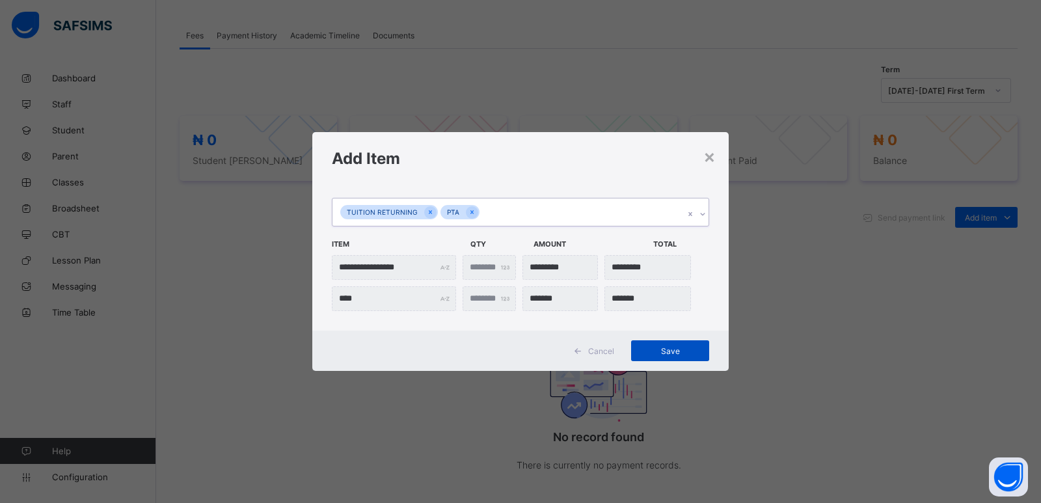
click at [662, 348] on span "Save" at bounding box center [670, 351] width 59 height 10
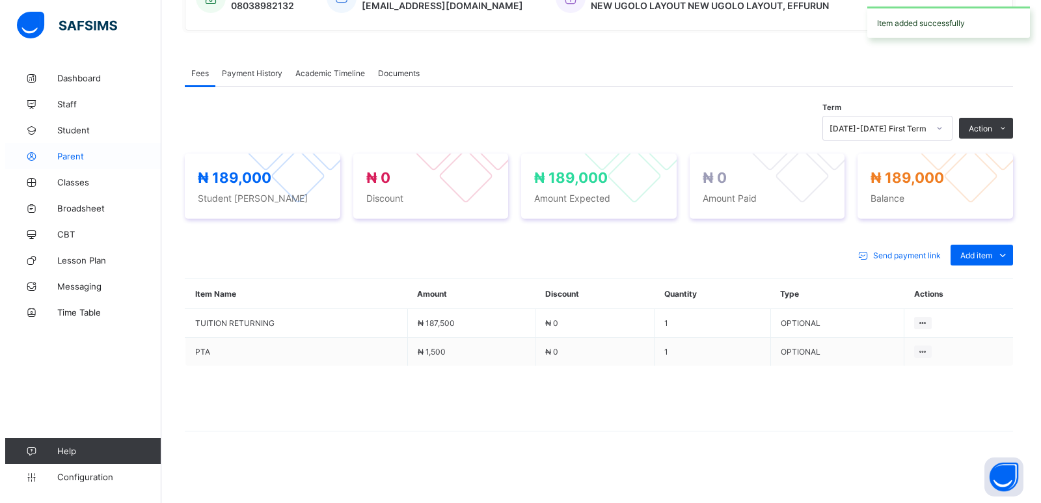
scroll to position [353, 0]
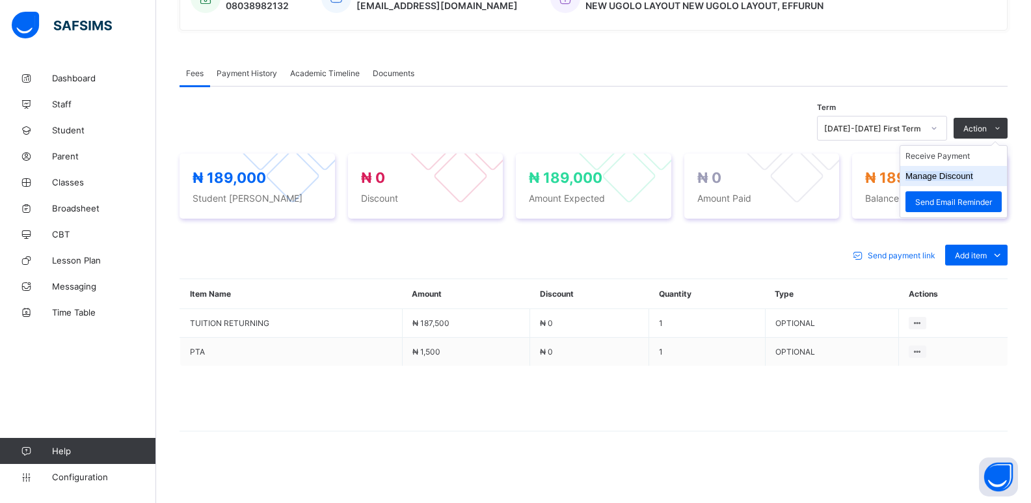
click at [959, 174] on button "Manage Discount" at bounding box center [940, 176] width 68 height 10
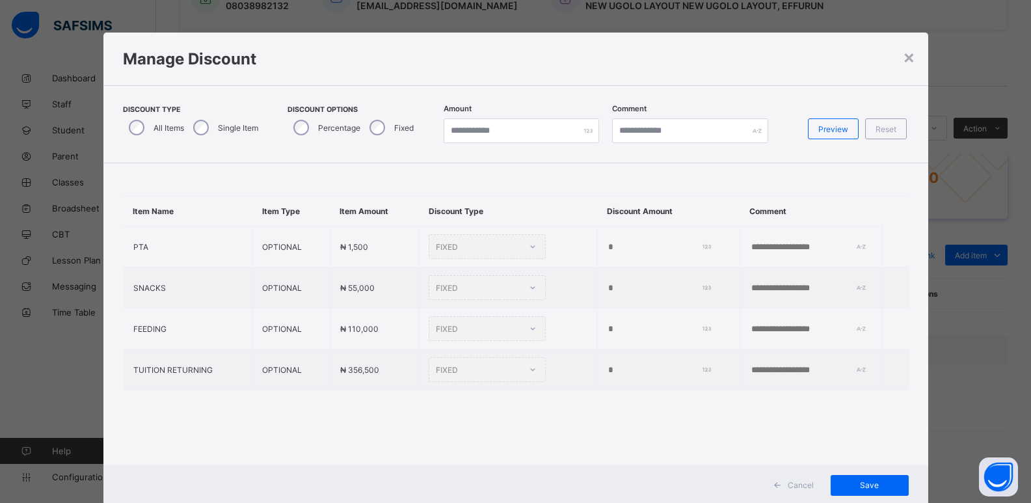
click at [190, 129] on div "Single Item" at bounding box center [224, 127] width 74 height 27
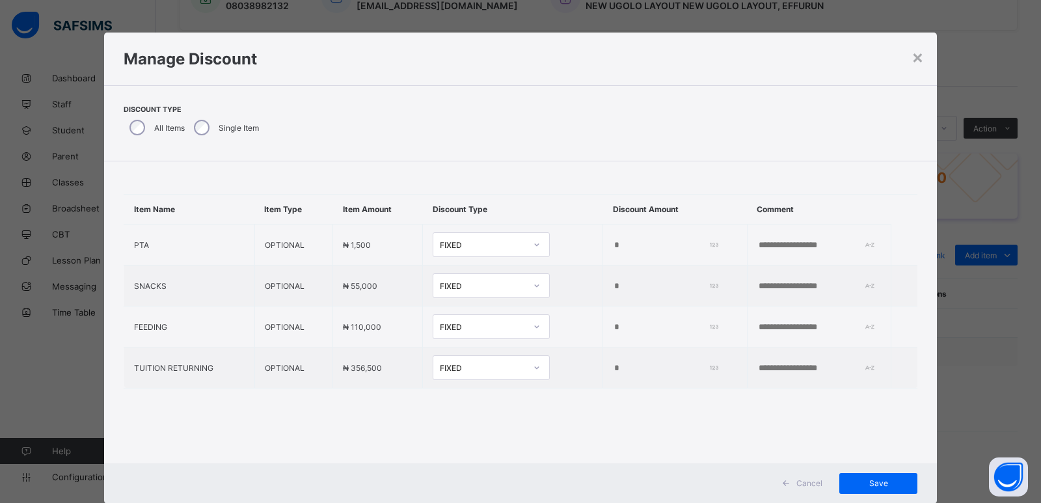
drag, startPoint x: 192, startPoint y: 132, endPoint x: 301, endPoint y: 200, distance: 128.9
click at [194, 135] on div "Single Item" at bounding box center [225, 127] width 74 height 27
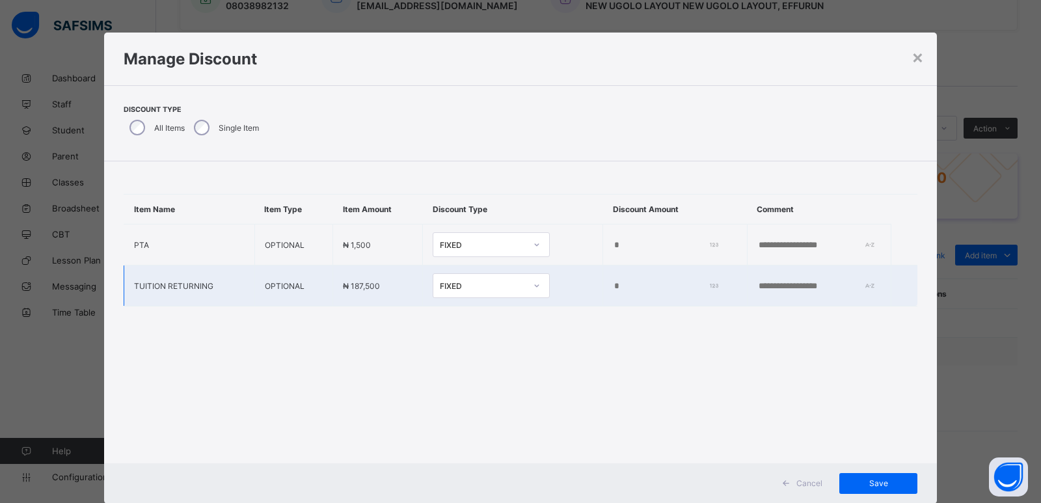
click at [613, 289] on input "*" at bounding box center [663, 286] width 100 height 10
type input "****"
click at [872, 485] on span "Save" at bounding box center [878, 483] width 59 height 10
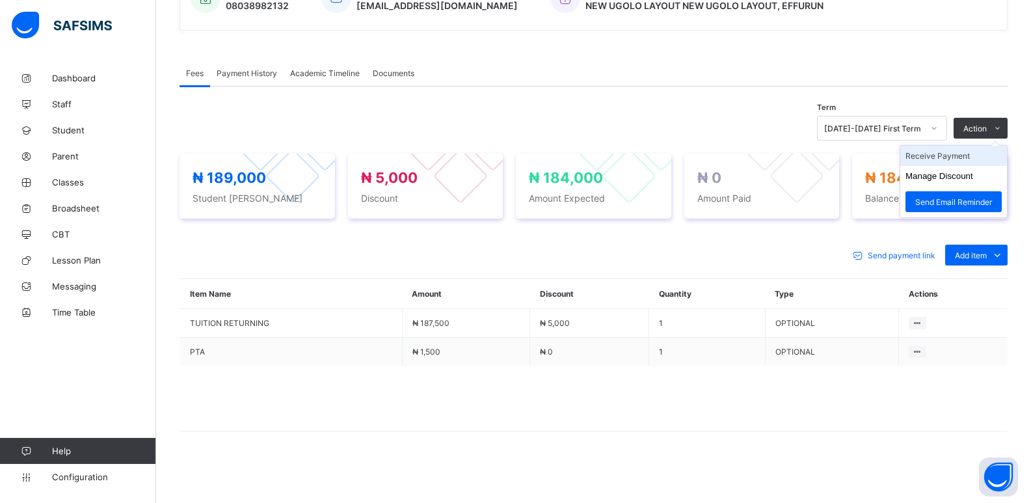
click at [949, 159] on li "Receive Payment" at bounding box center [953, 156] width 107 height 20
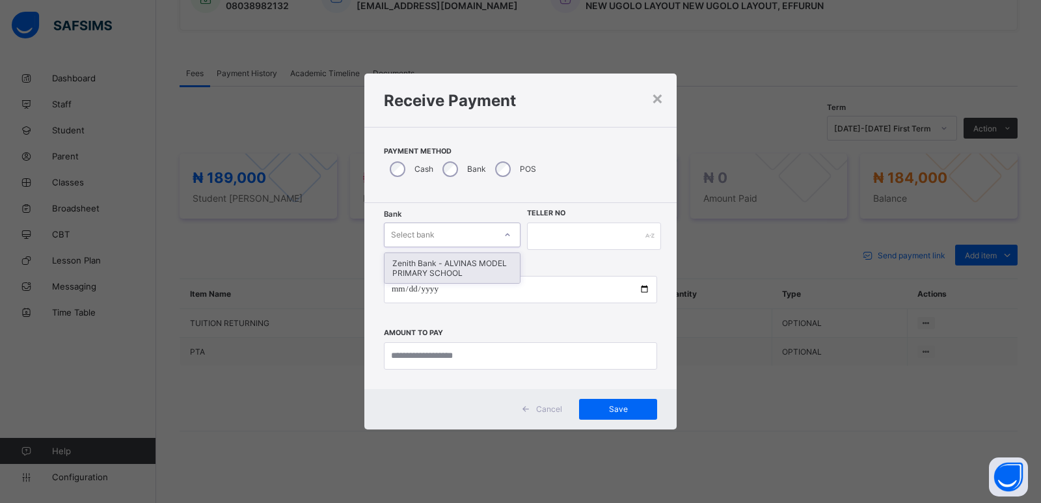
drag, startPoint x: 440, startPoint y: 228, endPoint x: 446, endPoint y: 263, distance: 34.9
click at [440, 233] on div "Select bank" at bounding box center [439, 235] width 111 height 18
click at [444, 271] on div "Zenith Bank - ALVINAS MODEL PRIMARY SCHOOL" at bounding box center [451, 268] width 135 height 30
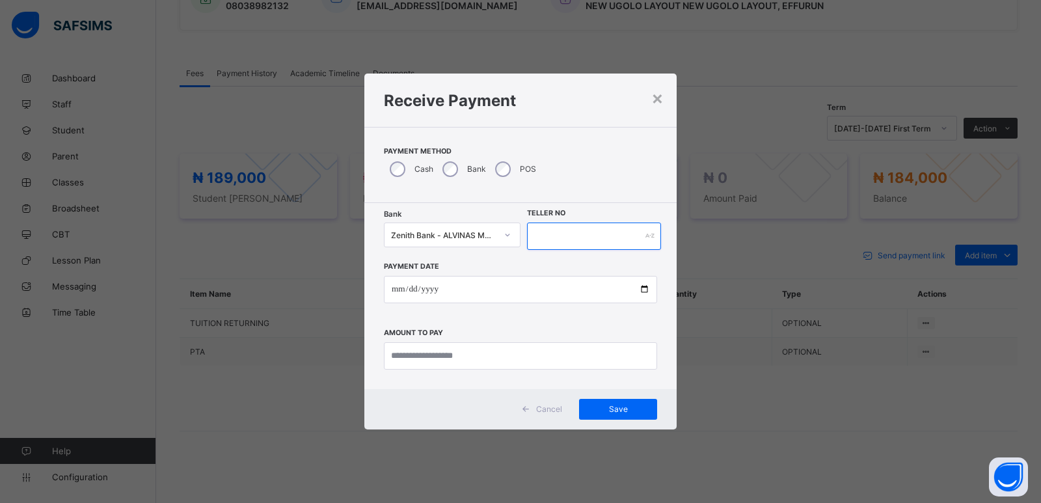
click at [567, 230] on input "text" at bounding box center [594, 235] width 134 height 27
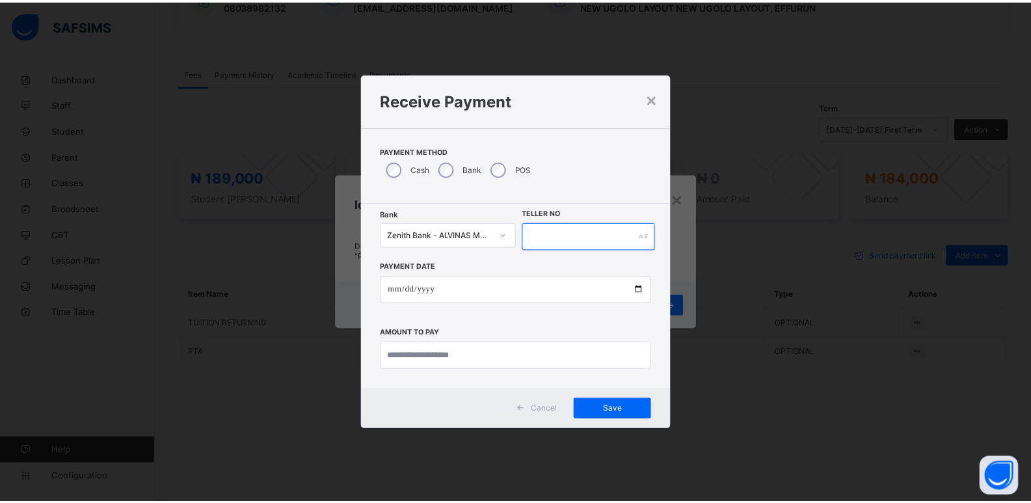
scroll to position [327, 0]
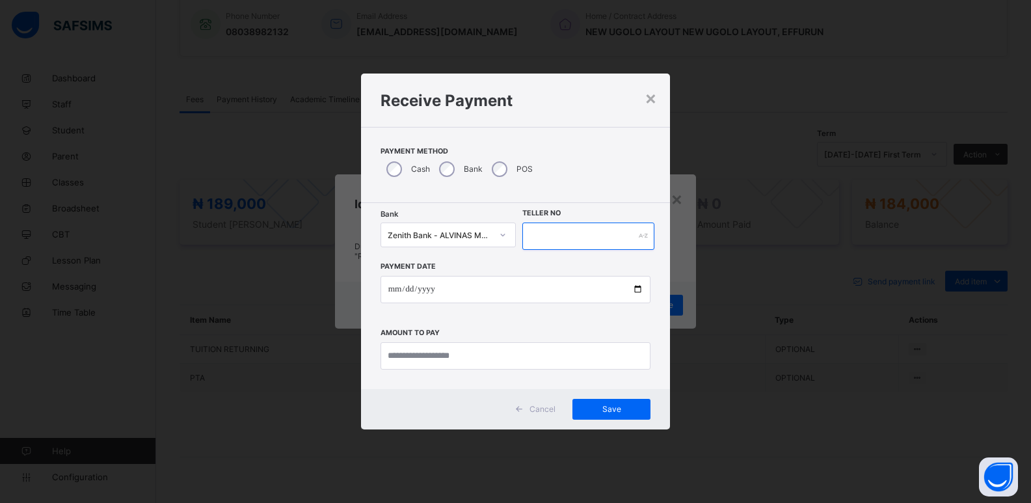
click at [535, 232] on input "text" at bounding box center [588, 235] width 133 height 27
click at [594, 238] on input "text" at bounding box center [588, 235] width 133 height 27
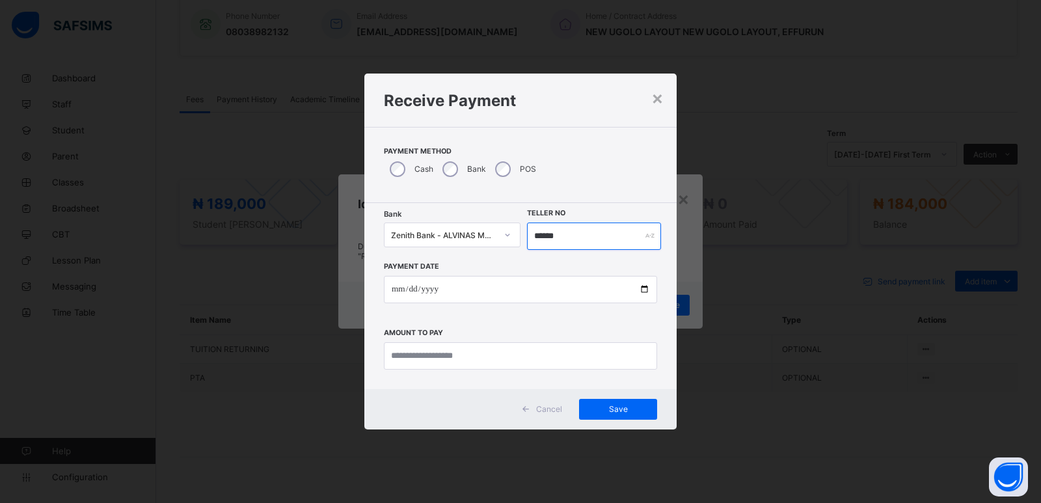
type input "******"
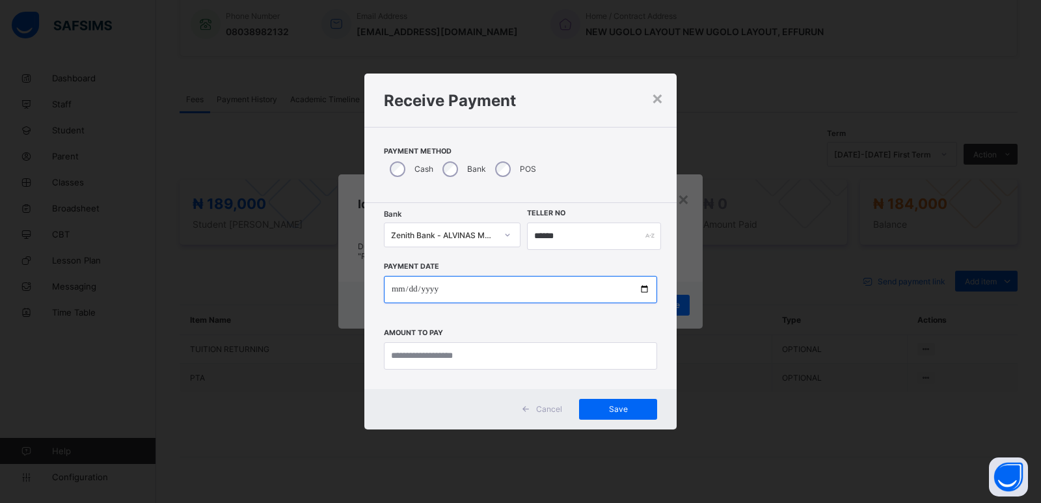
click at [392, 286] on input "date" at bounding box center [520, 289] width 273 height 27
type input "**********"
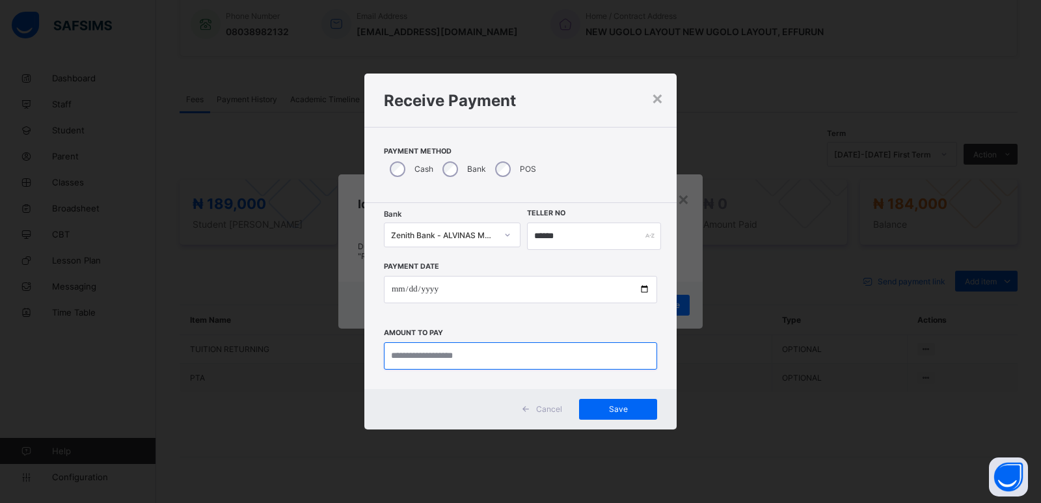
click at [414, 356] on input "currency" at bounding box center [520, 355] width 273 height 27
type input "*********"
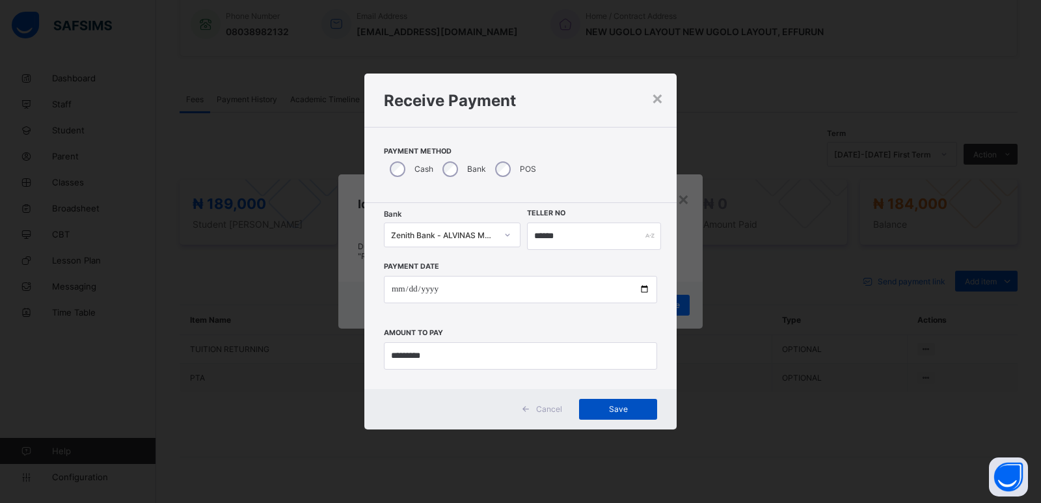
click at [616, 404] on span "Save" at bounding box center [618, 409] width 59 height 10
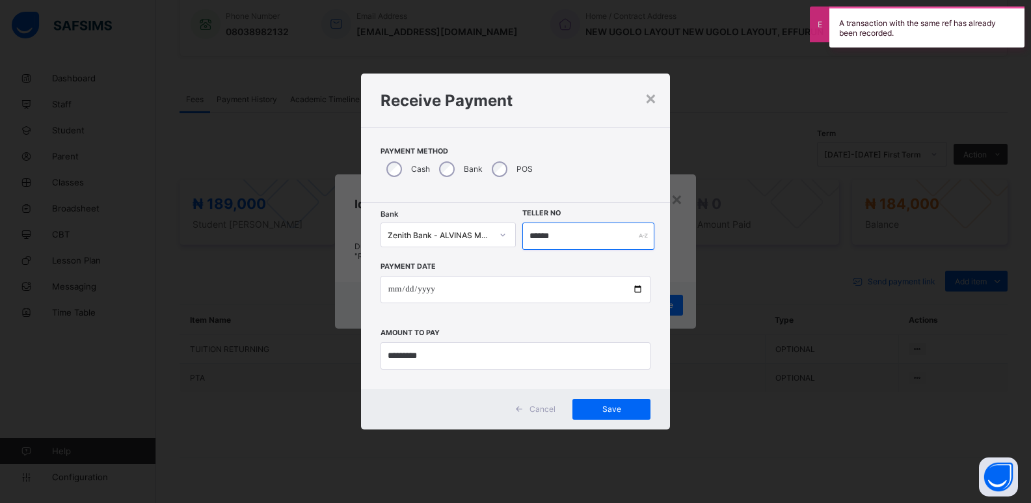
click at [536, 237] on input "******" at bounding box center [588, 235] width 133 height 27
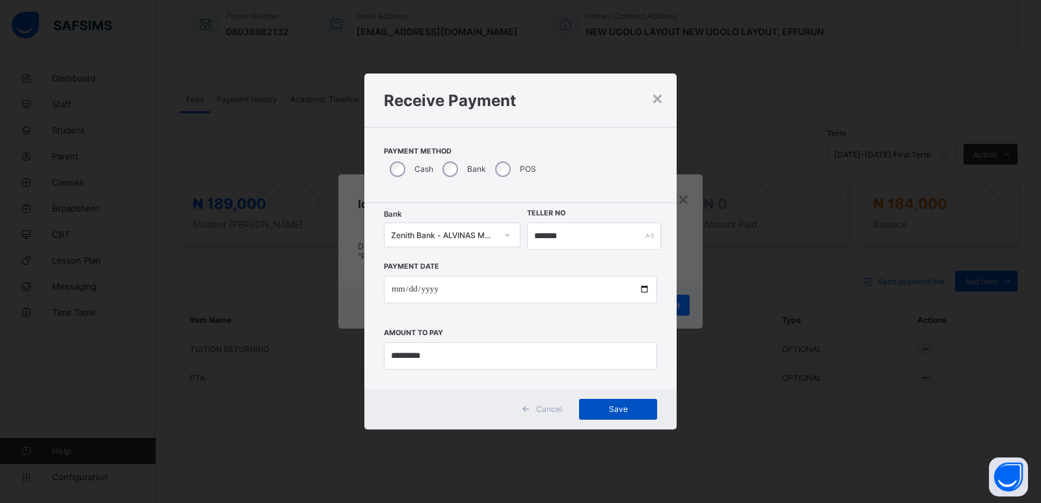
click at [623, 409] on span "Save" at bounding box center [618, 409] width 59 height 10
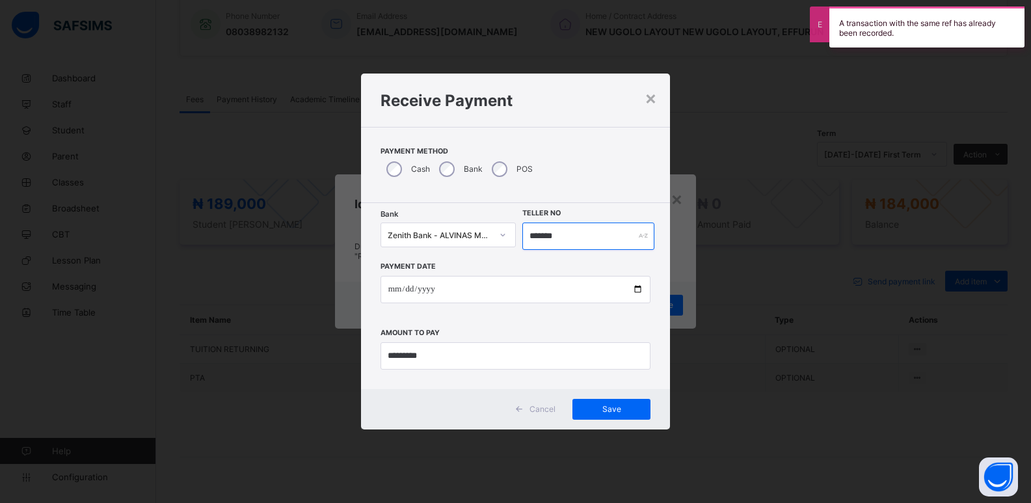
click at [543, 240] on input "*******" at bounding box center [588, 235] width 133 height 27
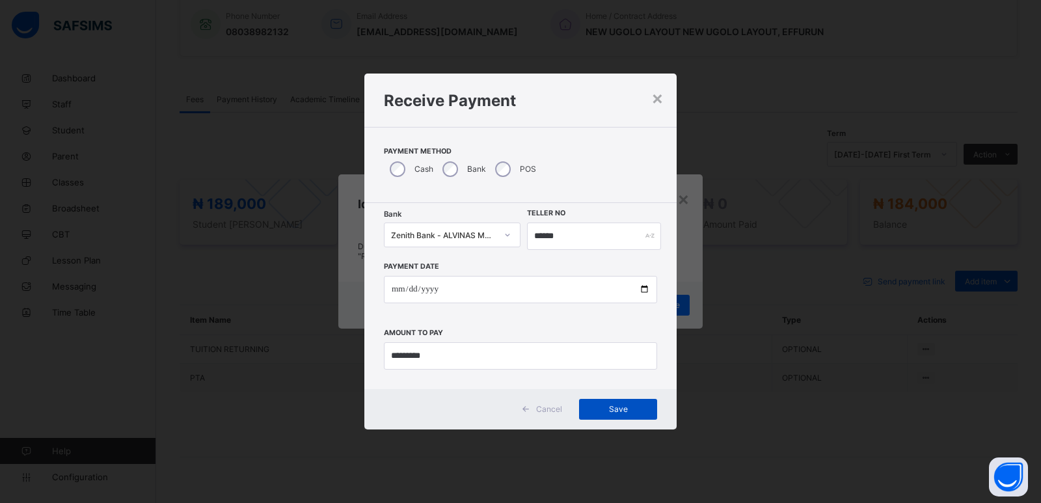
click at [602, 413] on span "Save" at bounding box center [618, 409] width 59 height 10
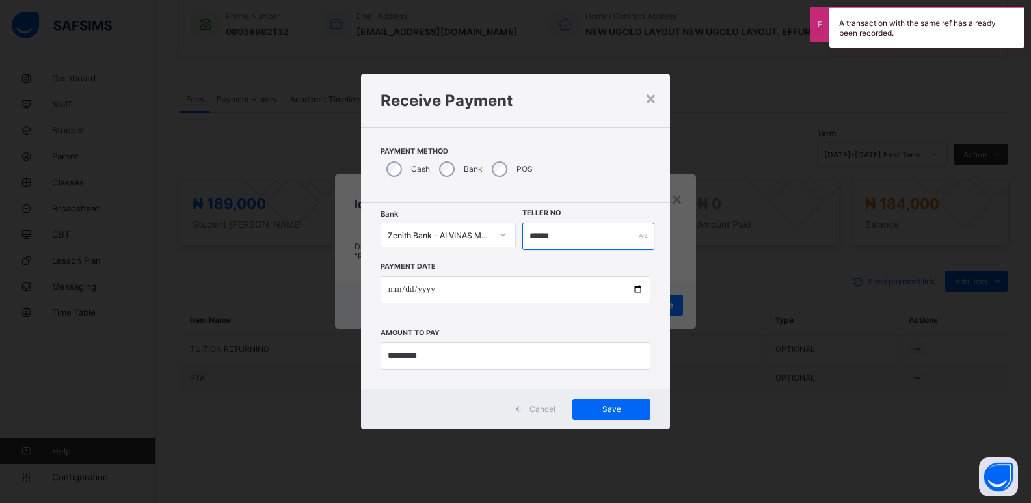
click at [546, 237] on input "******" at bounding box center [588, 235] width 133 height 27
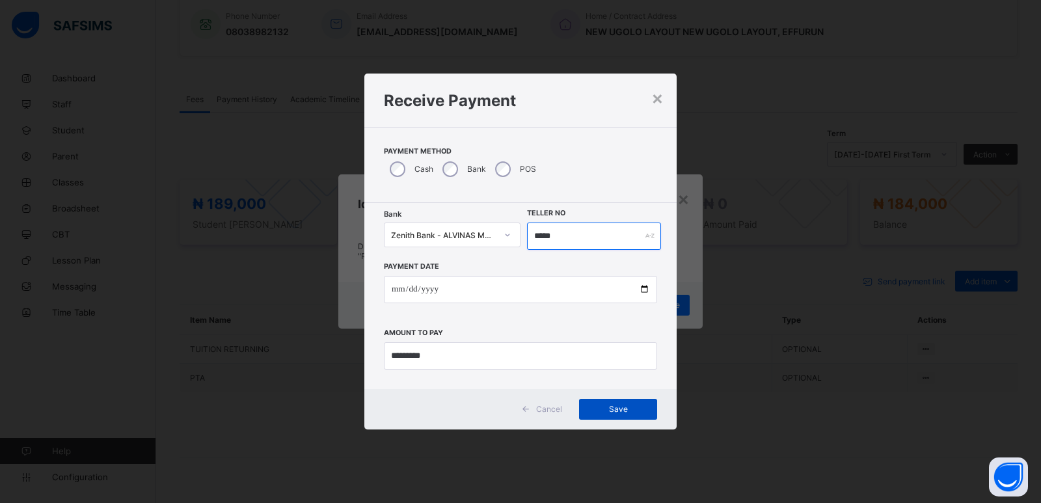
type input "*****"
click at [594, 412] on span "Save" at bounding box center [618, 409] width 59 height 10
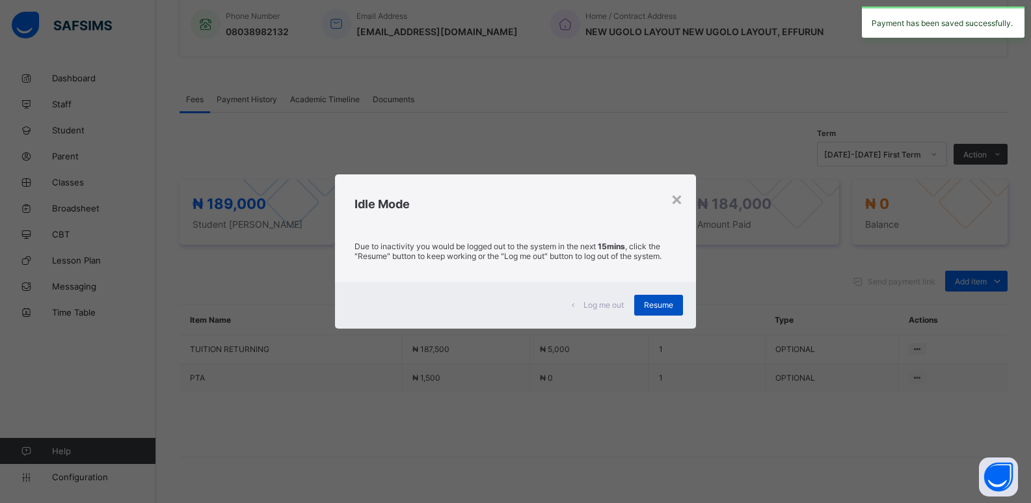
click at [658, 299] on div "Resume" at bounding box center [658, 305] width 49 height 21
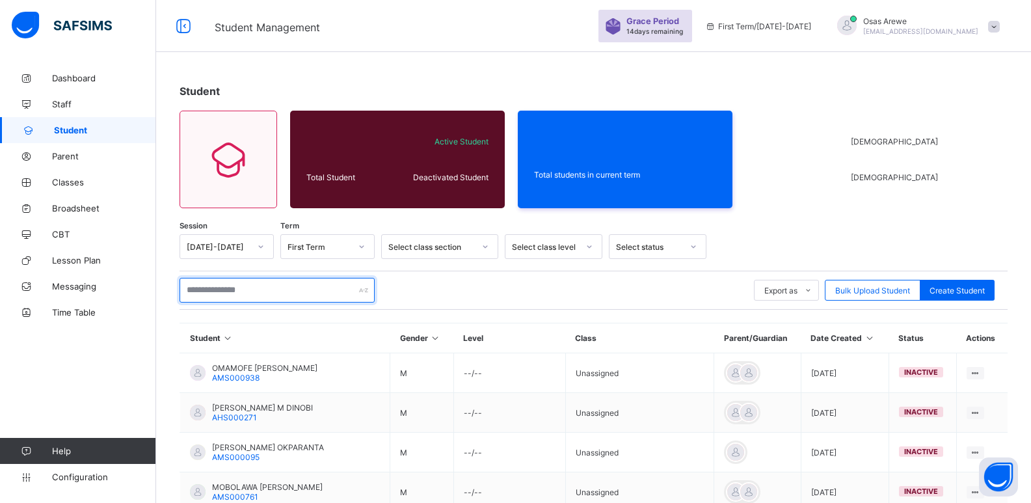
click at [272, 283] on input "text" at bounding box center [277, 290] width 195 height 25
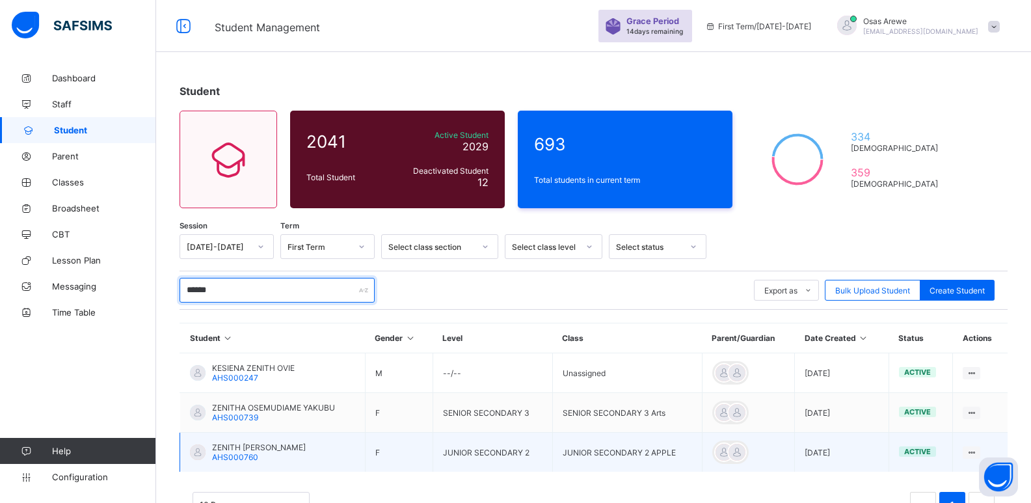
type input "******"
click at [249, 450] on span "ZENITH [PERSON_NAME]" at bounding box center [259, 447] width 94 height 10
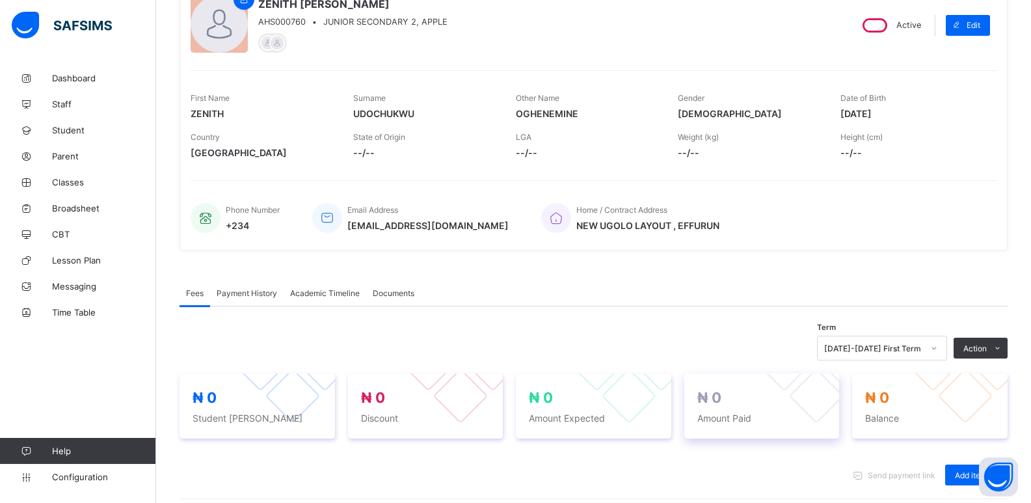
scroll to position [195, 0]
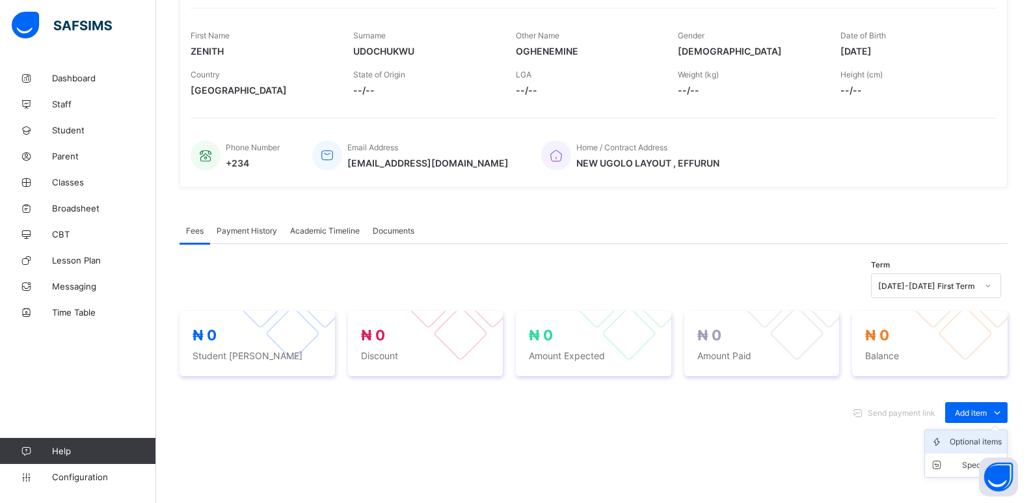
click at [970, 442] on div "Optional items" at bounding box center [976, 441] width 52 height 13
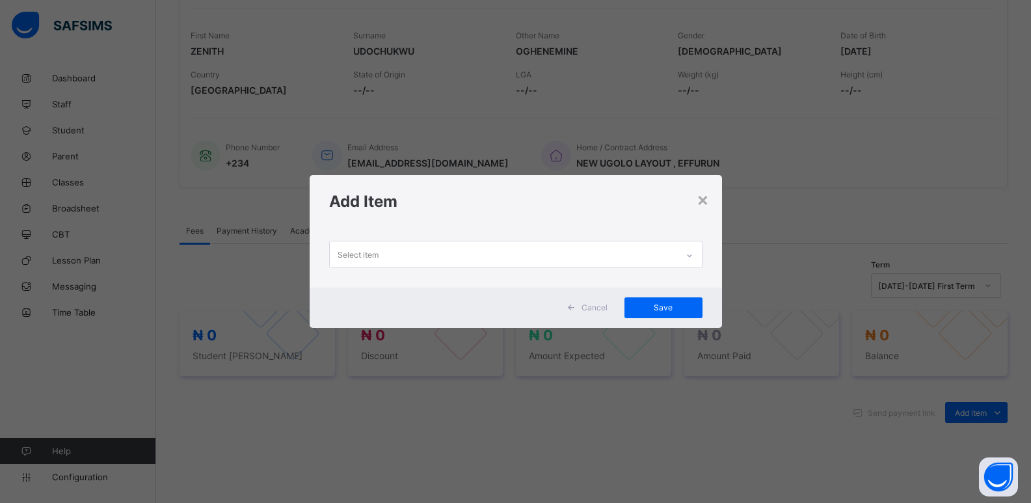
click at [697, 254] on div at bounding box center [690, 255] width 22 height 21
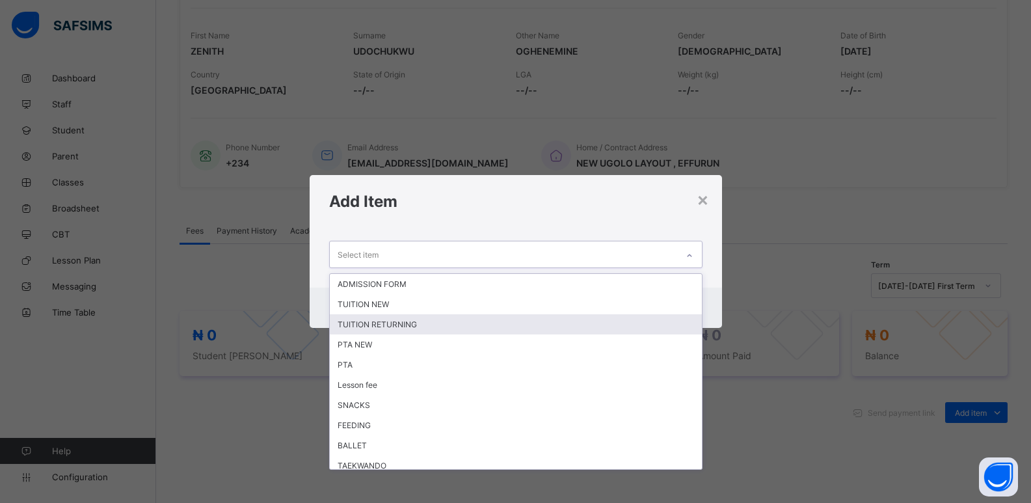
drag, startPoint x: 546, startPoint y: 326, endPoint x: 716, endPoint y: 283, distance: 174.5
click at [550, 324] on div "TUITION RETURNING" at bounding box center [516, 324] width 372 height 20
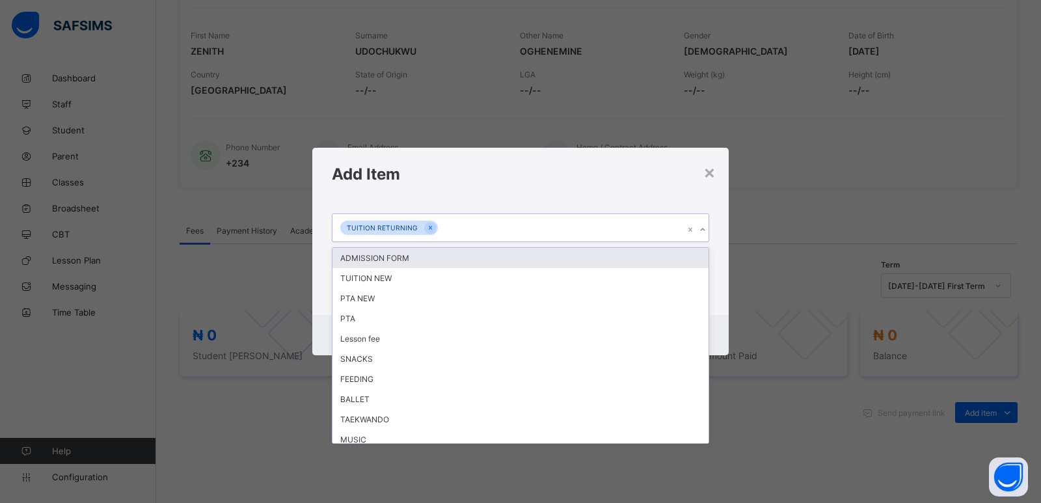
click at [705, 234] on div at bounding box center [702, 229] width 12 height 21
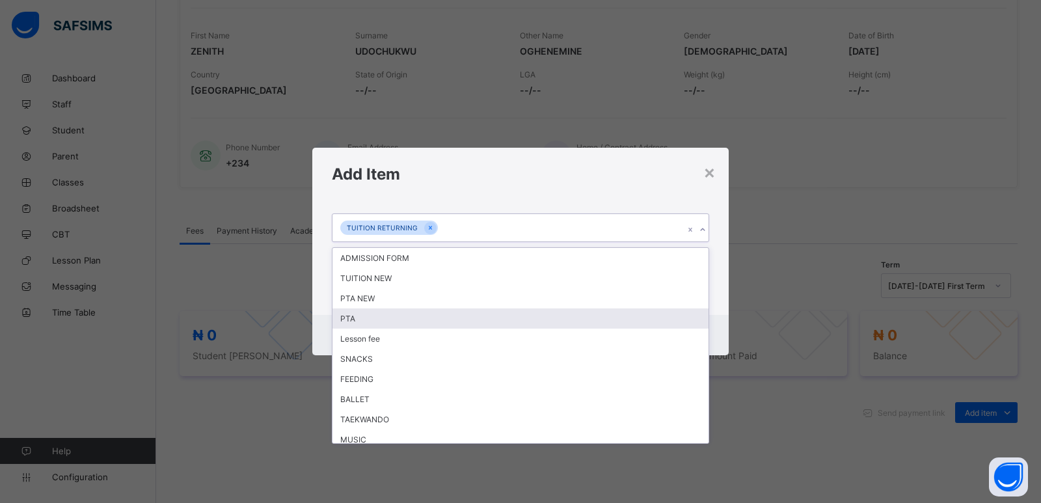
drag, startPoint x: 609, startPoint y: 318, endPoint x: 673, endPoint y: 286, distance: 71.6
click at [609, 316] on div "PTA" at bounding box center [520, 318] width 376 height 20
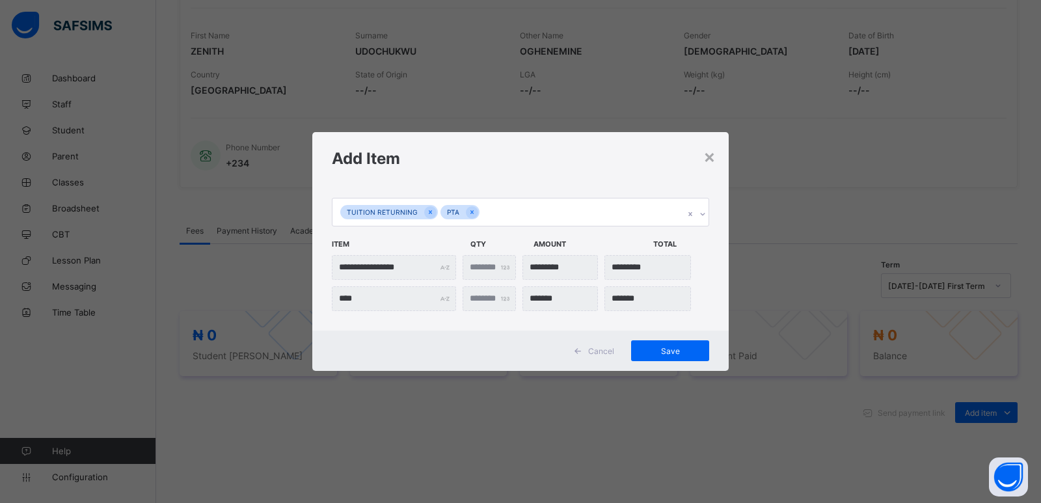
drag, startPoint x: 661, startPoint y: 354, endPoint x: 1034, endPoint y: 234, distance: 391.5
click at [664, 350] on span "Save" at bounding box center [670, 351] width 59 height 10
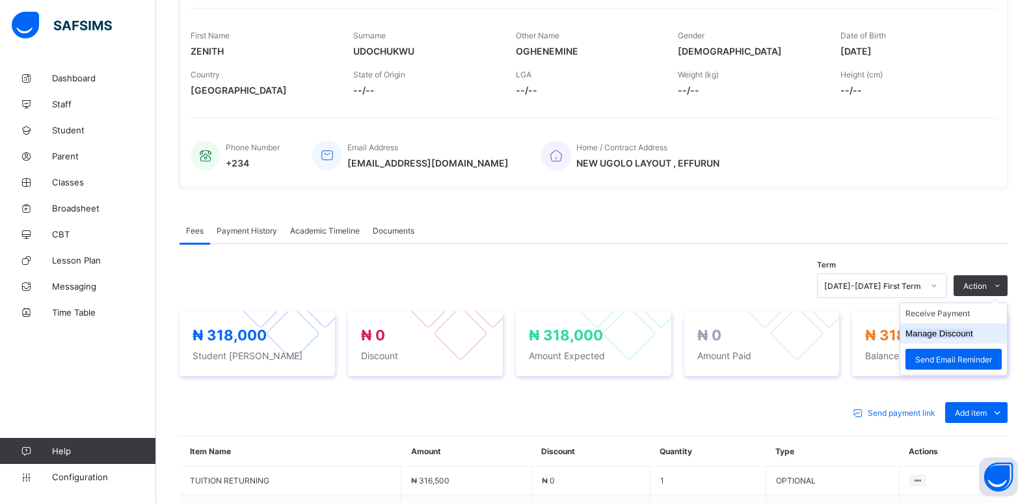
click at [963, 332] on button "Manage Discount" at bounding box center [940, 334] width 68 height 10
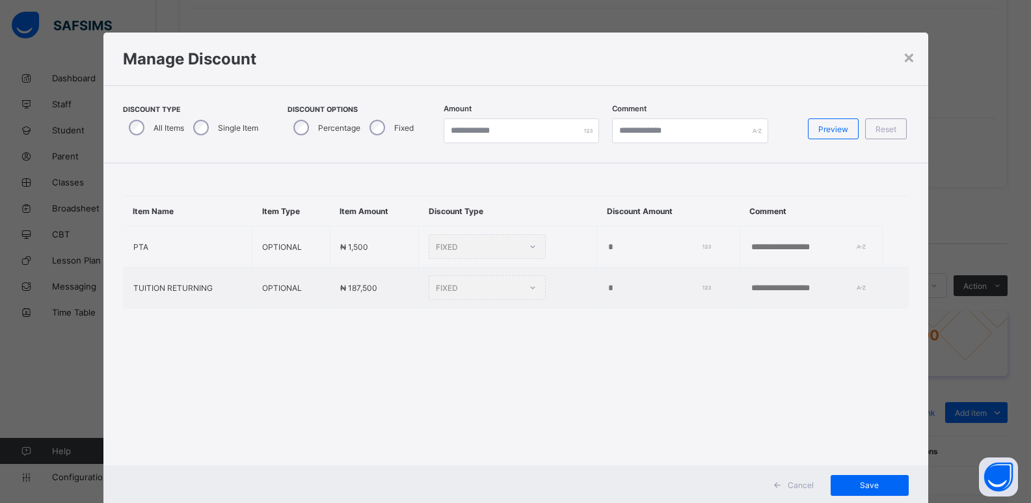
click at [211, 131] on div "Single Item" at bounding box center [224, 127] width 74 height 27
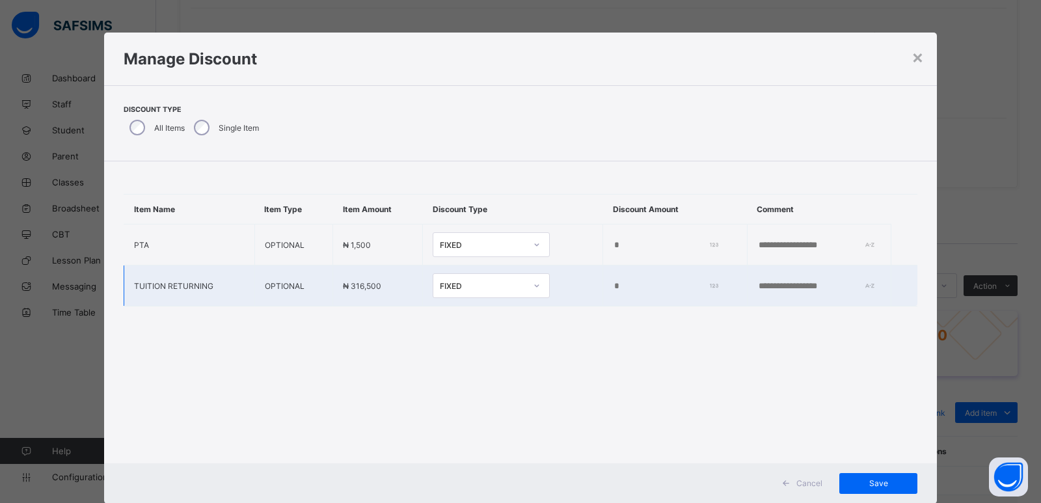
click at [613, 290] on input "*" at bounding box center [663, 286] width 100 height 10
click at [613, 288] on input "*" at bounding box center [663, 286] width 100 height 10
click at [613, 286] on input "*" at bounding box center [663, 286] width 100 height 10
type input "*****"
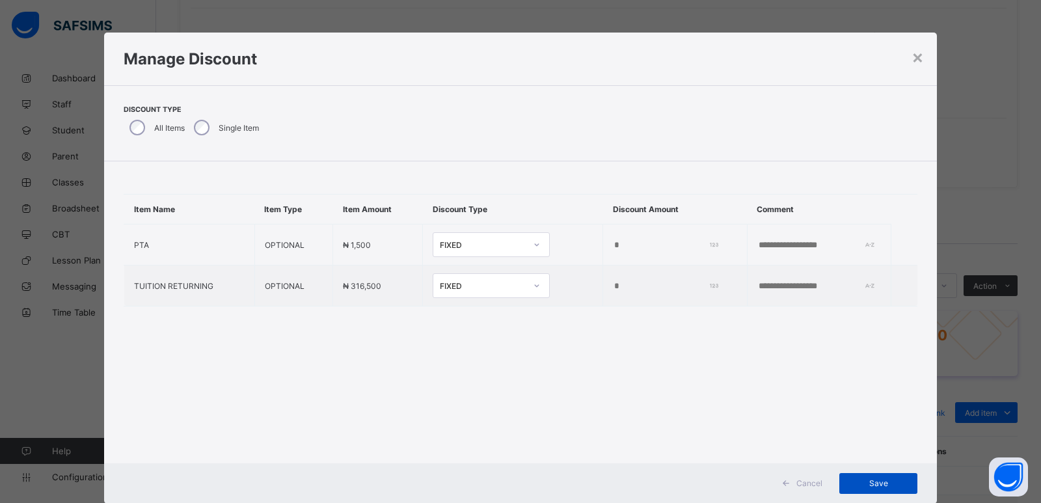
click at [867, 479] on span "Save" at bounding box center [878, 483] width 59 height 10
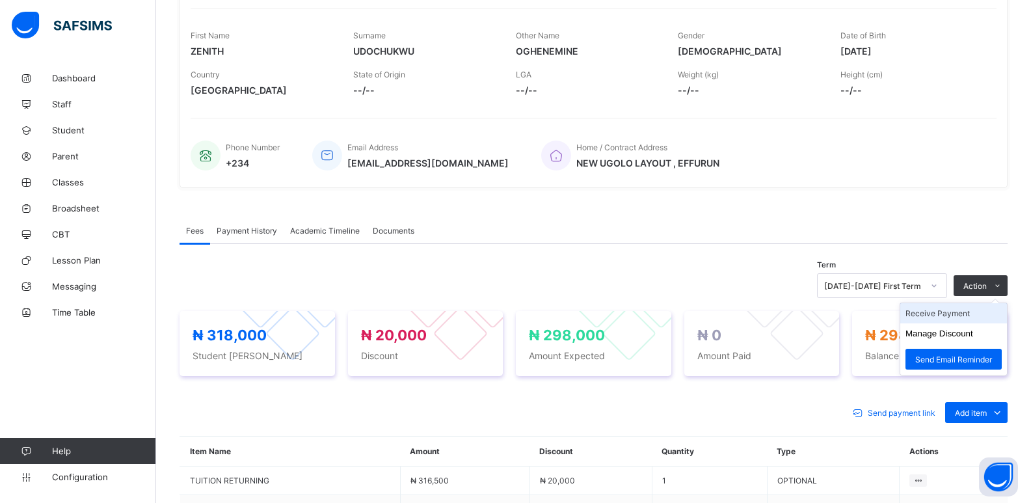
click at [938, 316] on li "Receive Payment" at bounding box center [953, 313] width 107 height 20
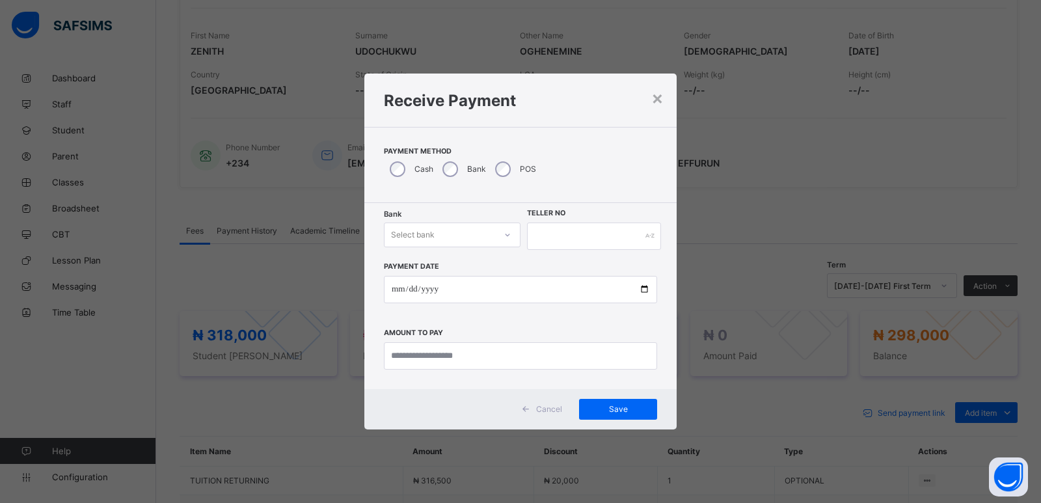
click at [455, 238] on div "Select bank" at bounding box center [439, 235] width 111 height 18
drag, startPoint x: 460, startPoint y: 269, endPoint x: 502, endPoint y: 243, distance: 49.4
click at [466, 262] on div "Zenith Bank - ALVINAS MODEL PRIMARY SCHOOL" at bounding box center [451, 268] width 135 height 30
drag, startPoint x: 547, startPoint y: 226, endPoint x: 548, endPoint y: 216, distance: 10.5
click at [548, 226] on input "text" at bounding box center [594, 235] width 134 height 27
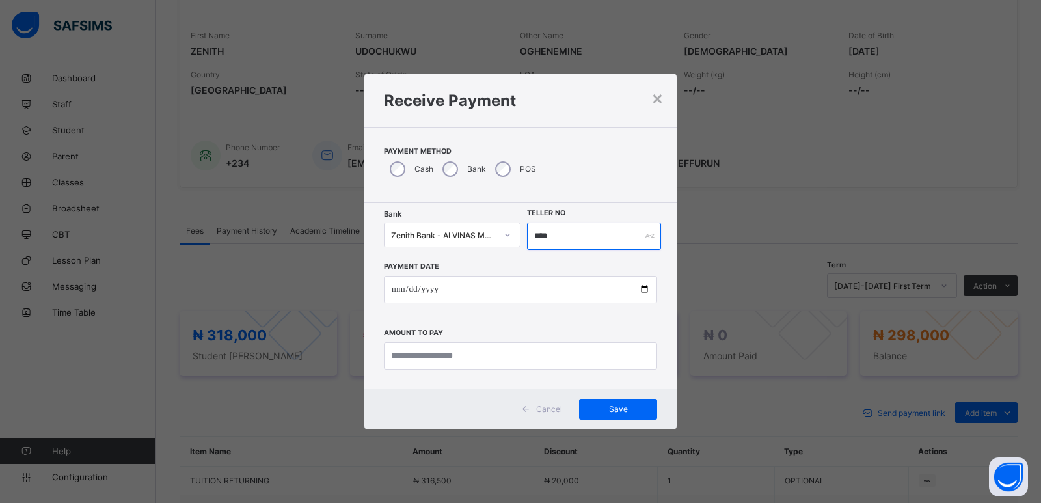
type input "****"
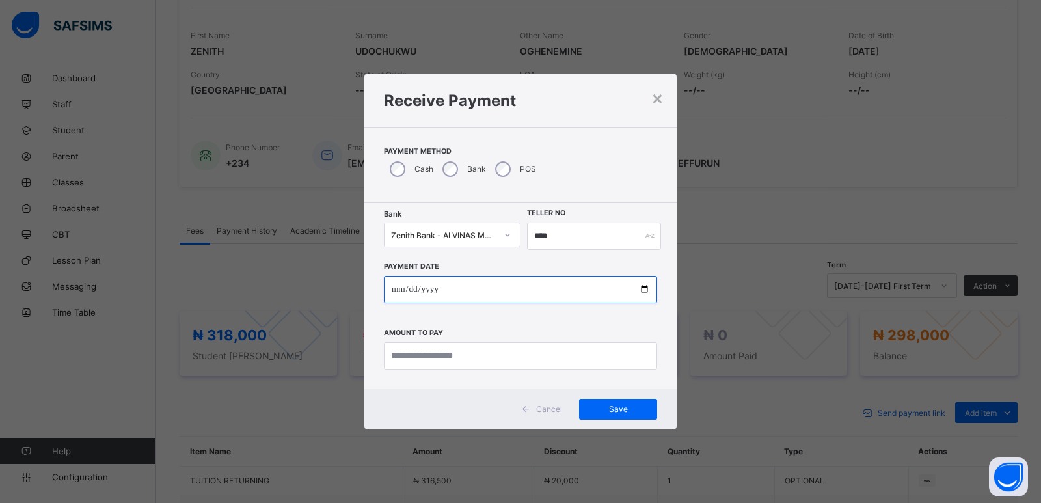
click at [395, 296] on input "date" at bounding box center [520, 289] width 273 height 27
type input "**********"
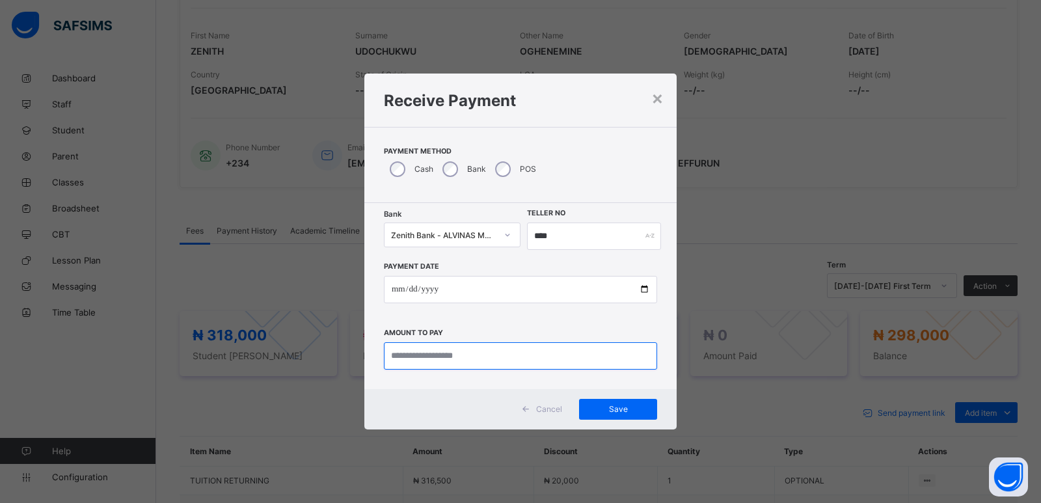
click at [407, 354] on input "currency" at bounding box center [520, 355] width 273 height 27
type input "*********"
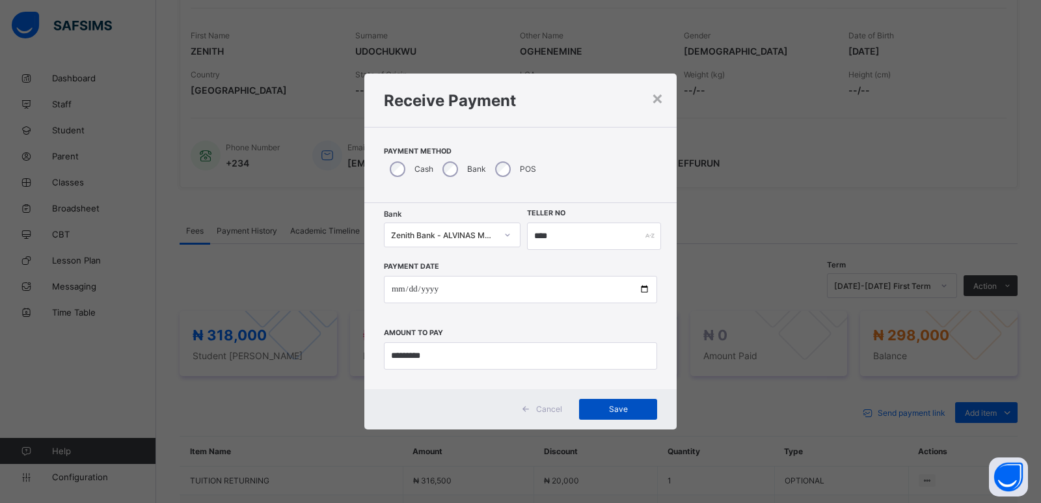
click at [610, 405] on span "Save" at bounding box center [618, 409] width 59 height 10
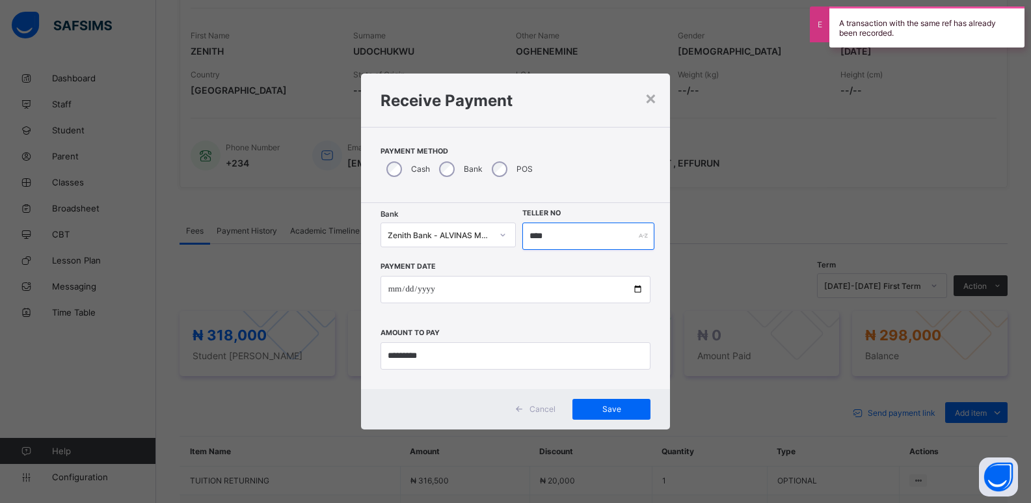
click at [539, 238] on input "****" at bounding box center [588, 235] width 133 height 27
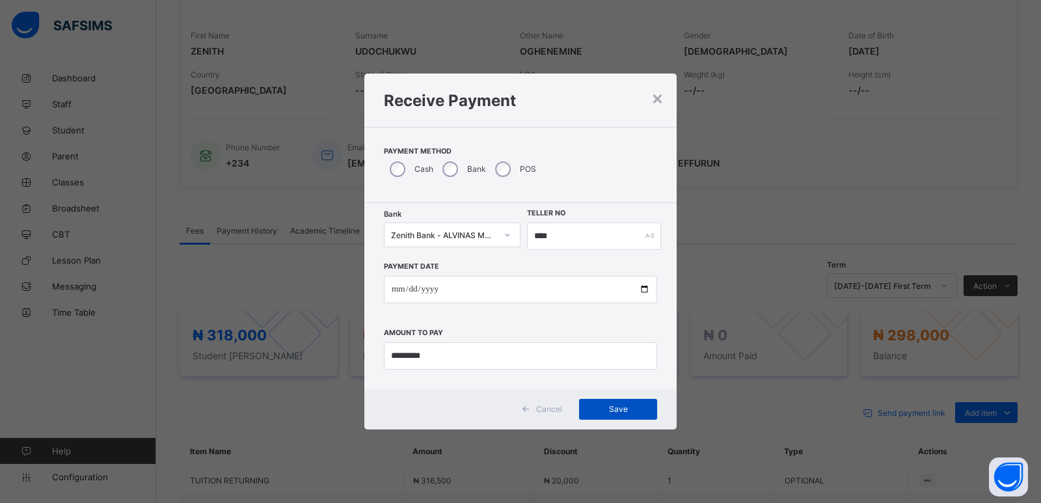
click at [617, 409] on span "Save" at bounding box center [618, 409] width 59 height 10
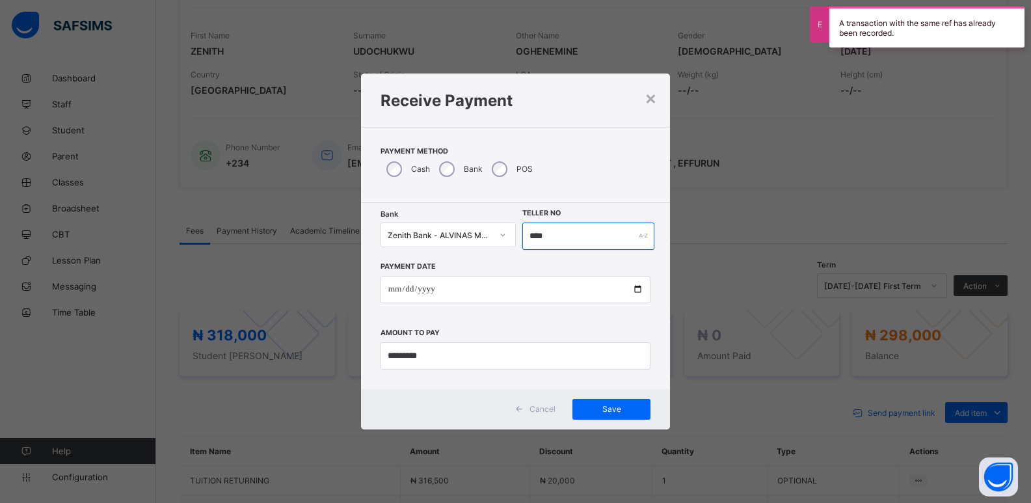
click at [536, 230] on input "****" at bounding box center [588, 235] width 133 height 27
click at [539, 236] on input "****" at bounding box center [588, 235] width 133 height 27
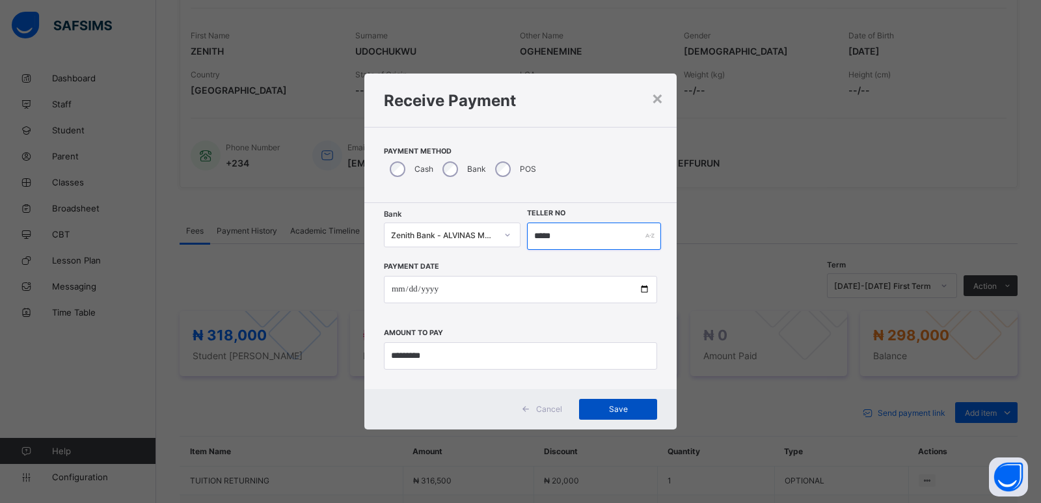
type input "*****"
click at [632, 408] on span "Save" at bounding box center [618, 409] width 59 height 10
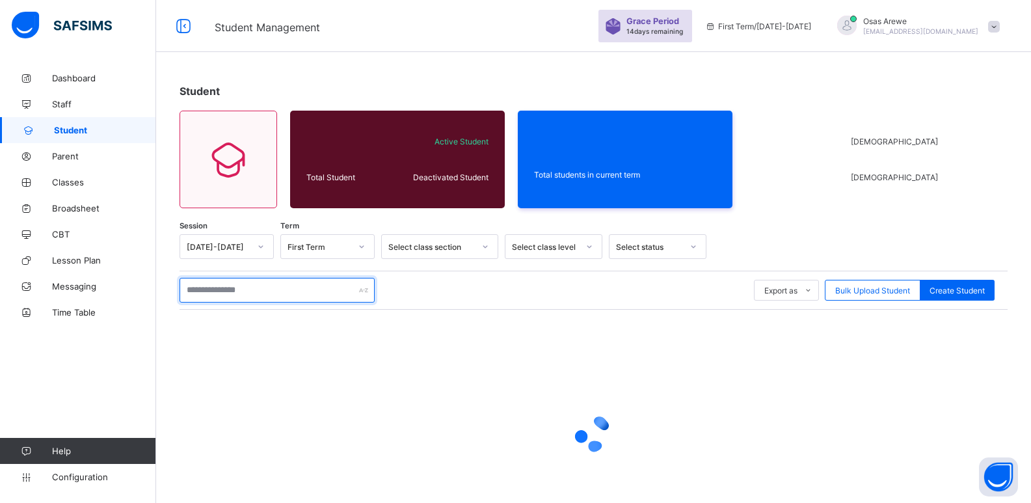
click at [268, 284] on input "text" at bounding box center [277, 290] width 195 height 25
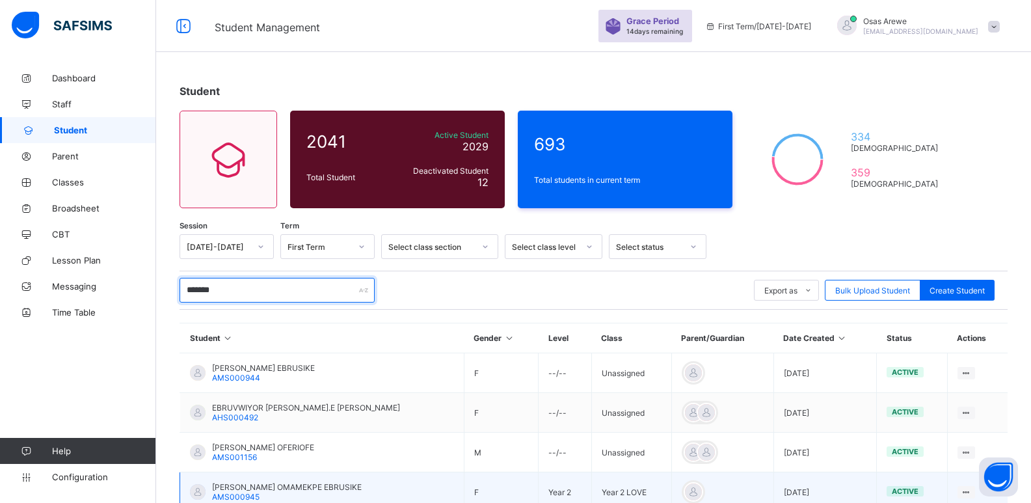
type input "*******"
click at [262, 489] on span "[PERSON_NAME] OMAMEKPE EBRUSIKE" at bounding box center [287, 487] width 150 height 10
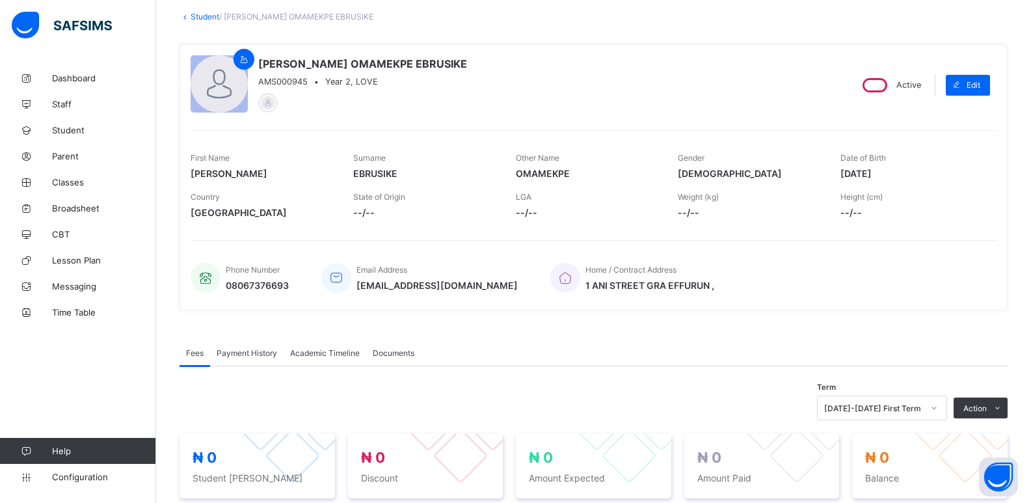
scroll to position [260, 0]
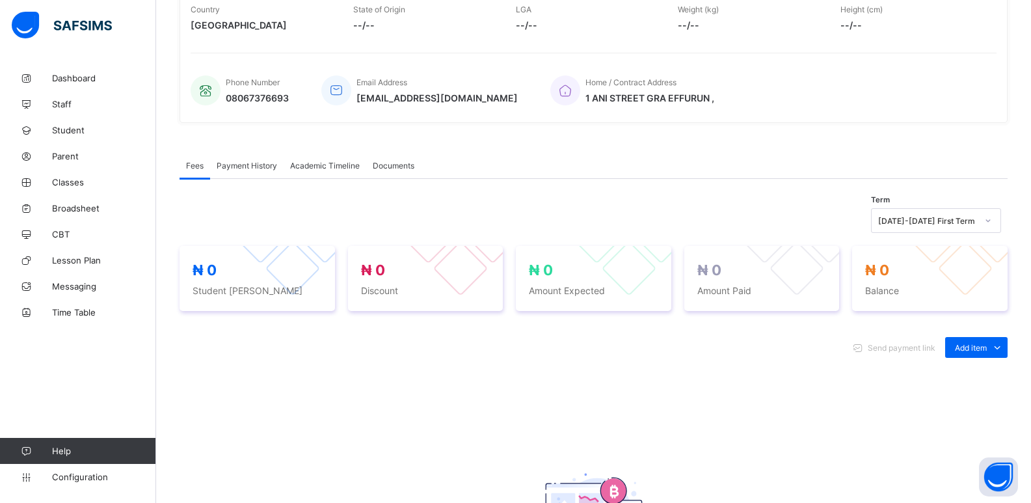
click at [0, 0] on div "Optional items" at bounding box center [0, 0] width 0 height 0
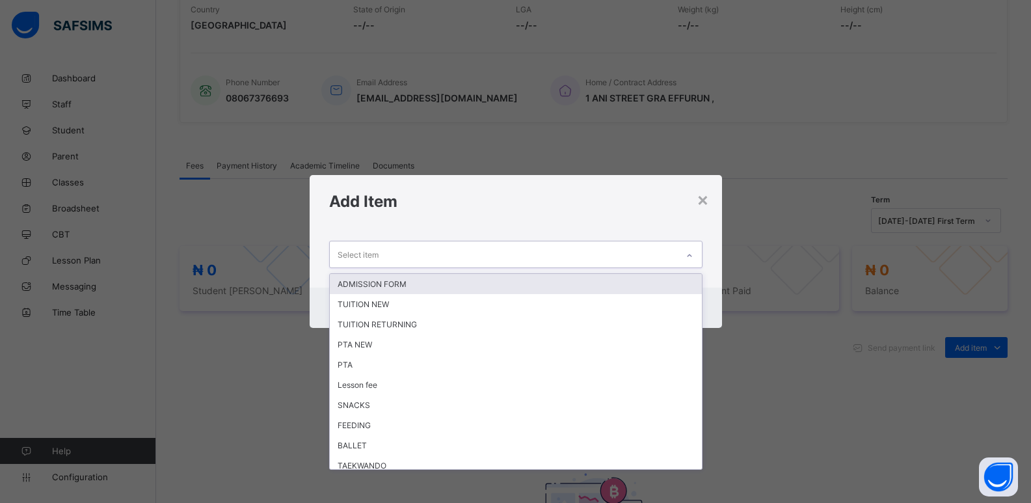
click at [692, 260] on div at bounding box center [690, 255] width 22 height 21
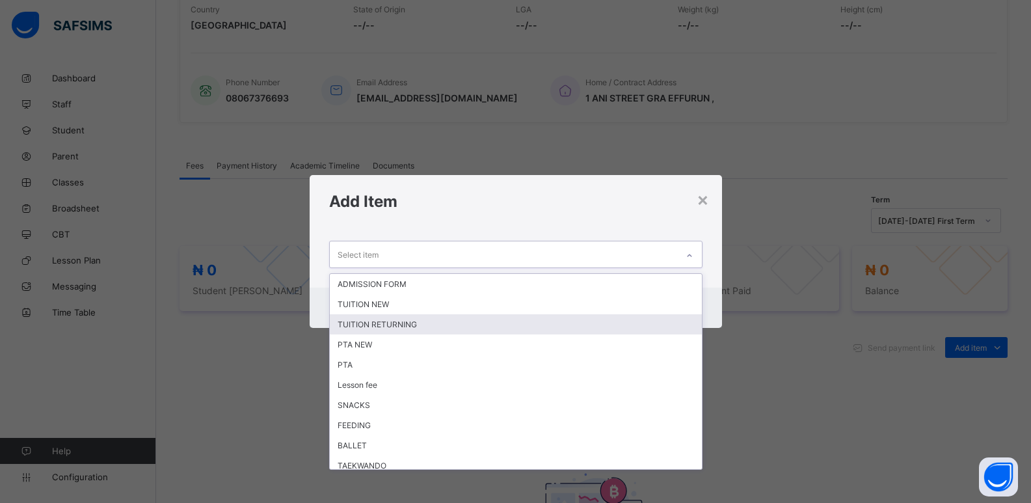
drag, startPoint x: 423, startPoint y: 323, endPoint x: 706, endPoint y: 247, distance: 292.9
click at [451, 317] on div "TUITION RETURNING" at bounding box center [516, 324] width 372 height 20
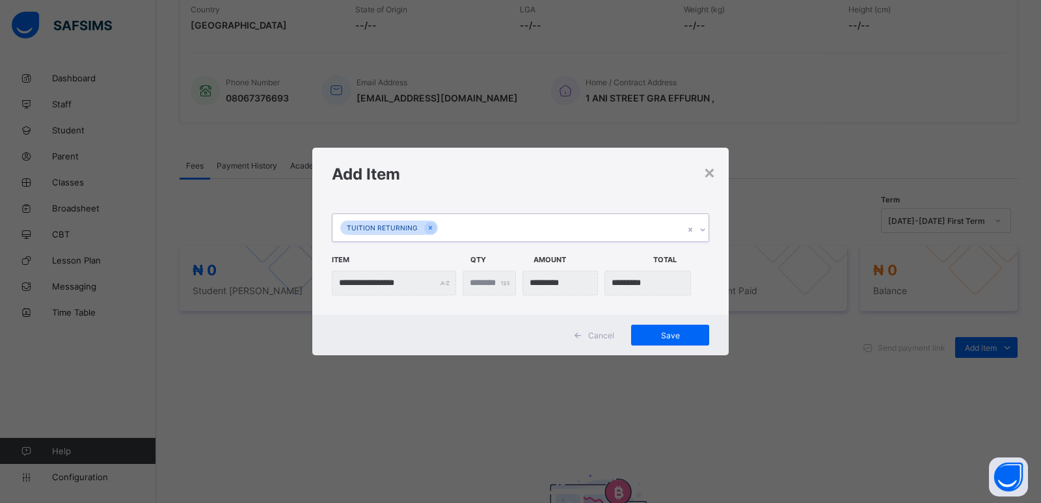
click at [697, 232] on div at bounding box center [702, 229] width 12 height 21
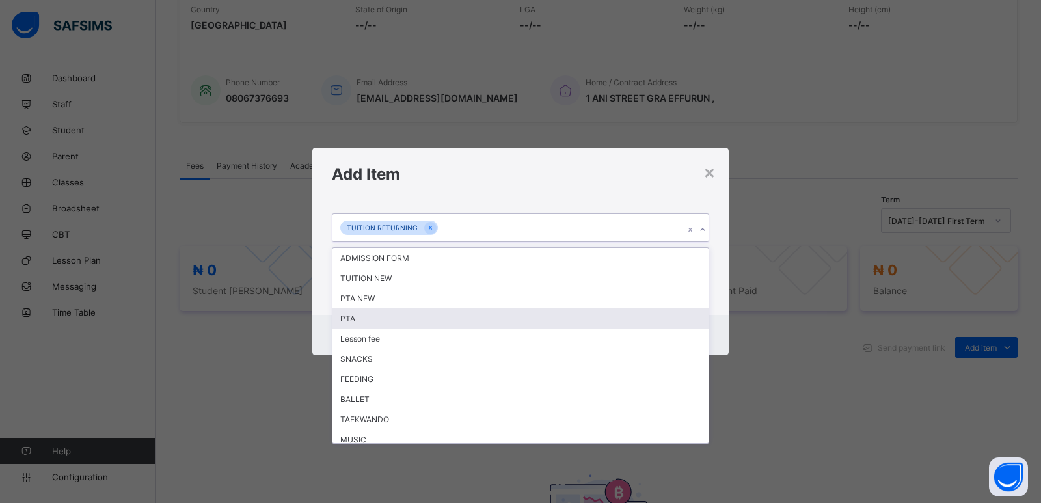
drag, startPoint x: 371, startPoint y: 323, endPoint x: 384, endPoint y: 323, distance: 12.4
click at [377, 323] on div "PTA" at bounding box center [520, 318] width 376 height 20
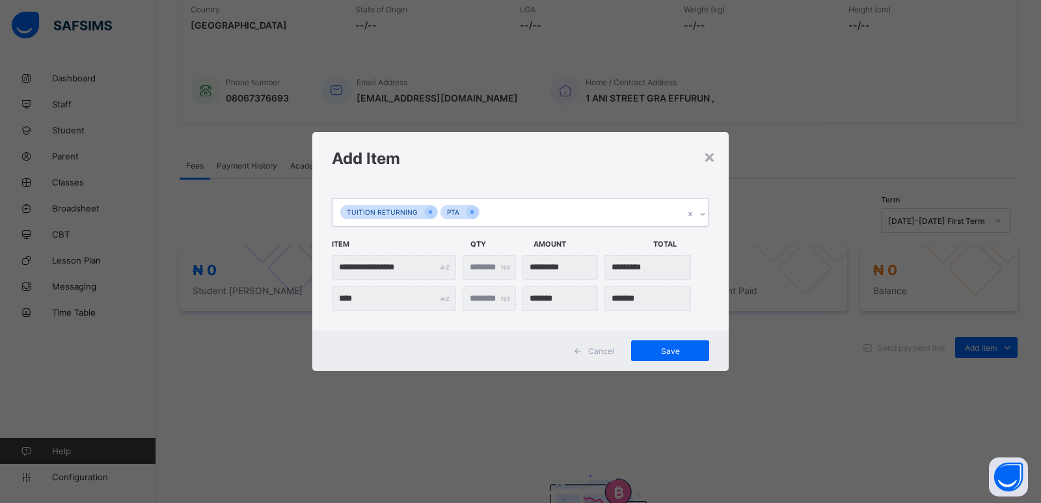
click at [701, 215] on icon at bounding box center [703, 214] width 8 height 13
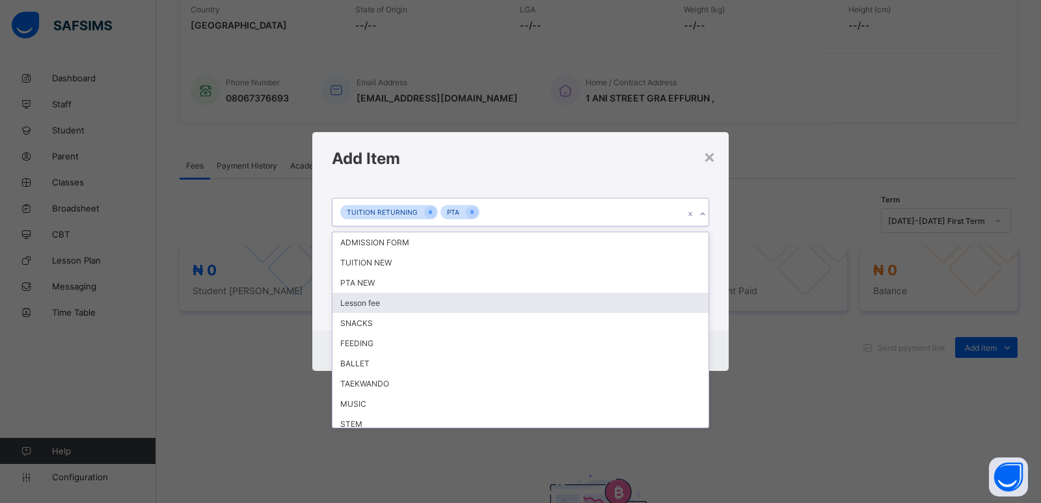
click at [393, 308] on div "Lesson fee" at bounding box center [520, 303] width 376 height 20
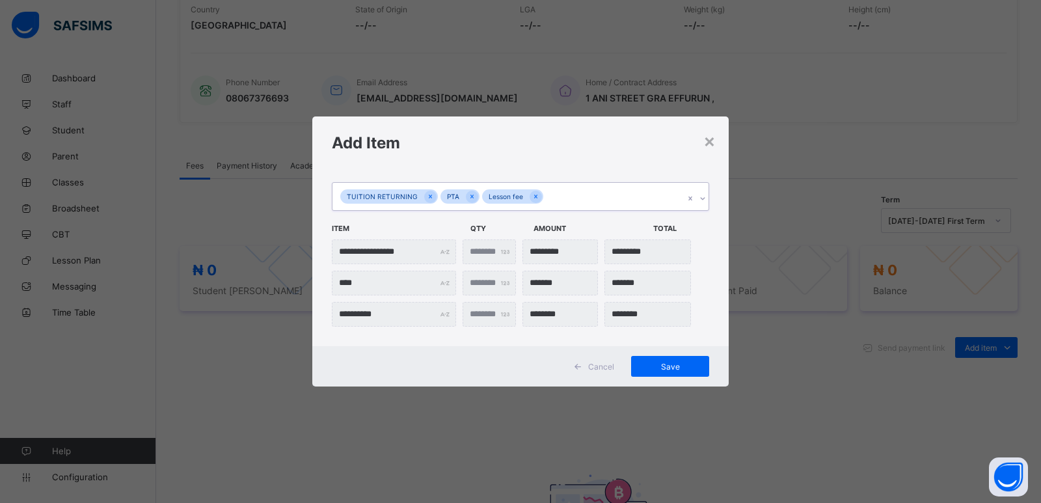
click at [702, 199] on icon at bounding box center [702, 198] width 5 height 3
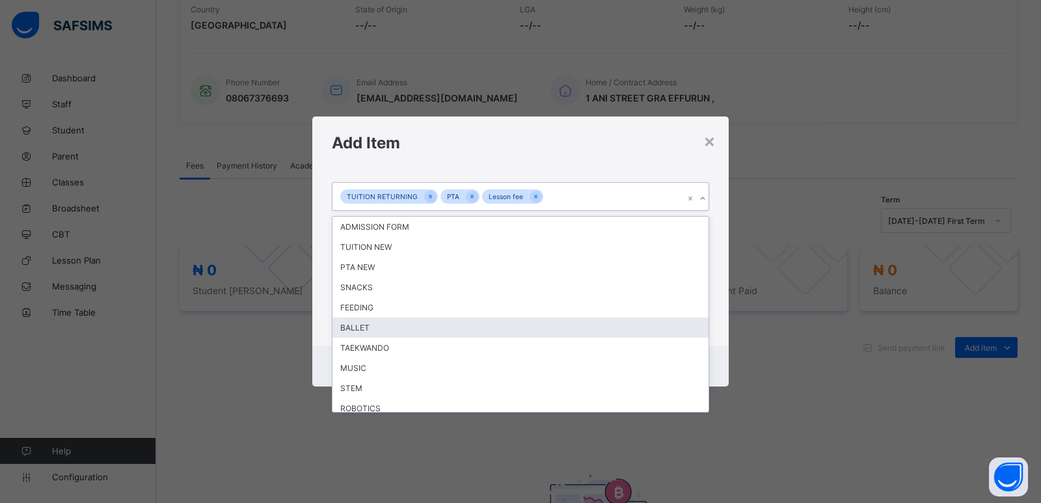
drag, startPoint x: 420, startPoint y: 331, endPoint x: 586, endPoint y: 299, distance: 168.3
click at [422, 331] on div "BALLET" at bounding box center [520, 327] width 376 height 20
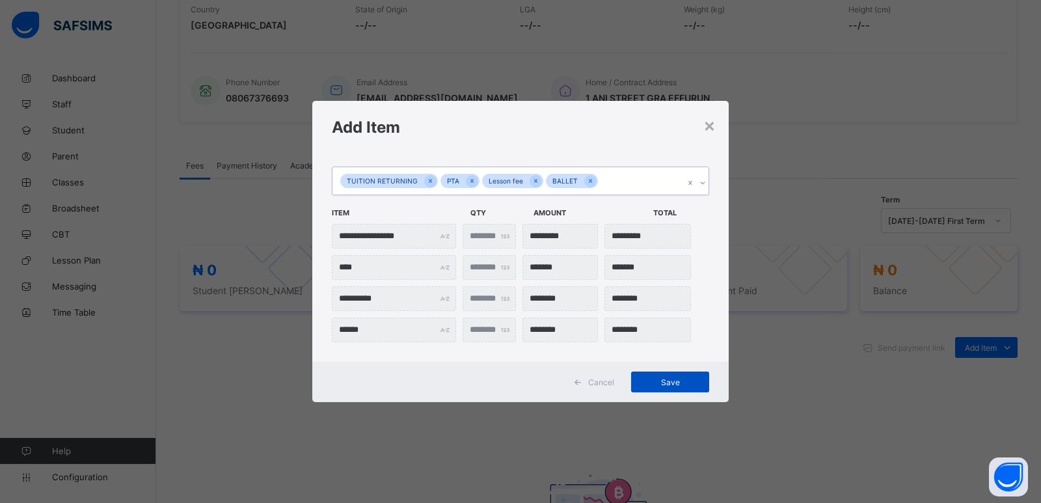
click at [667, 385] on span "Save" at bounding box center [670, 382] width 59 height 10
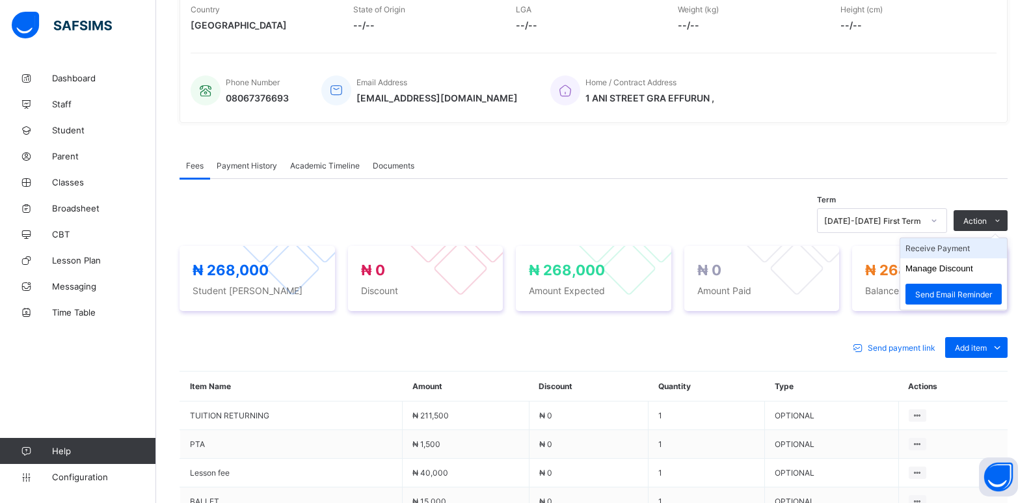
click at [939, 250] on li "Receive Payment" at bounding box center [953, 248] width 107 height 20
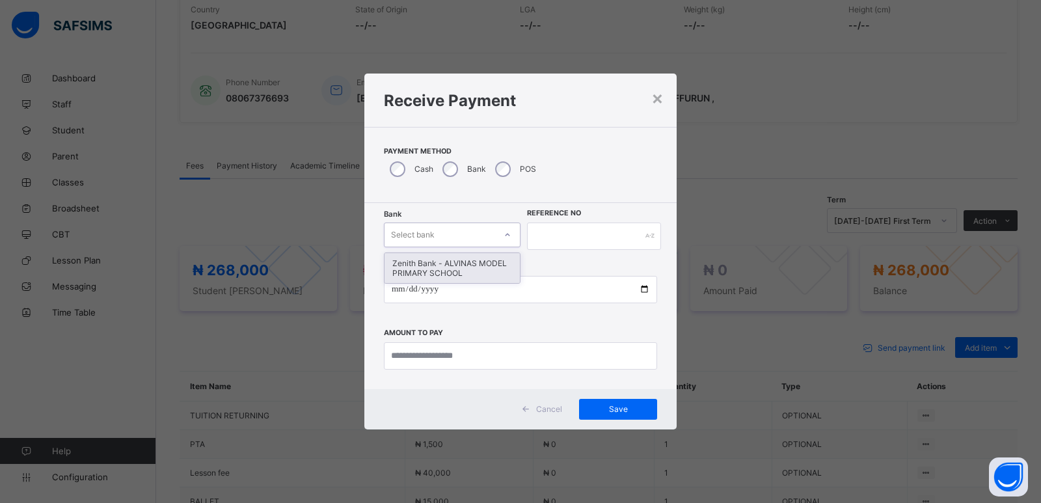
click at [411, 237] on div "Select bank" at bounding box center [413, 234] width 44 height 25
drag, startPoint x: 432, startPoint y: 271, endPoint x: 563, endPoint y: 257, distance: 132.1
click at [432, 270] on div "Zenith Bank - ALVINAS MODEL PRIMARY SCHOOL" at bounding box center [451, 268] width 135 height 30
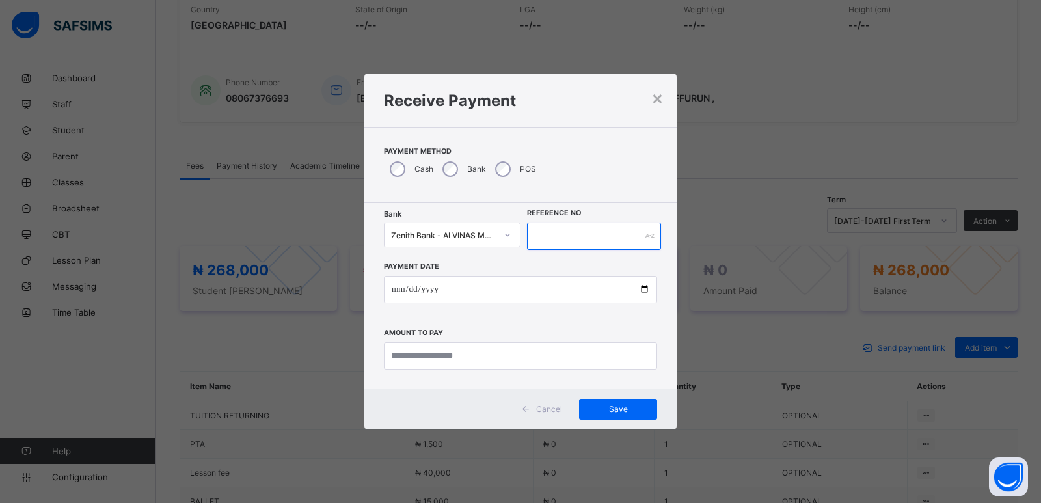
click at [559, 234] on input "text" at bounding box center [594, 235] width 134 height 27
type input "******"
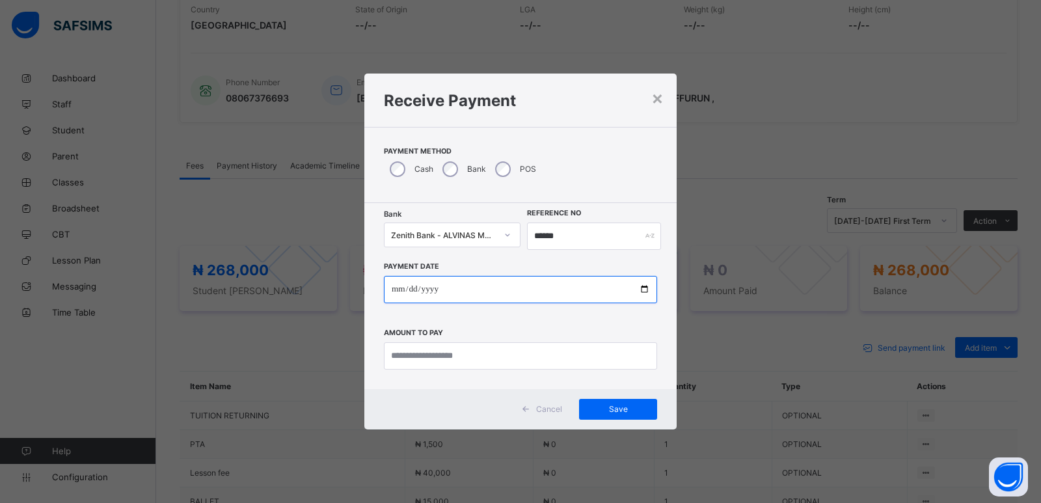
click at [397, 291] on input "date" at bounding box center [520, 289] width 273 height 27
type input "**********"
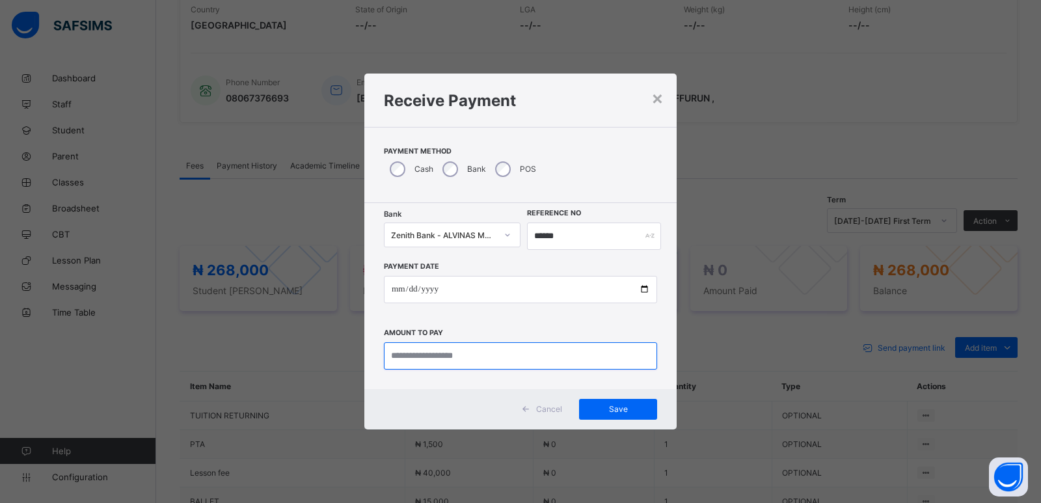
click at [407, 347] on input "currency" at bounding box center [520, 355] width 273 height 27
type input "*********"
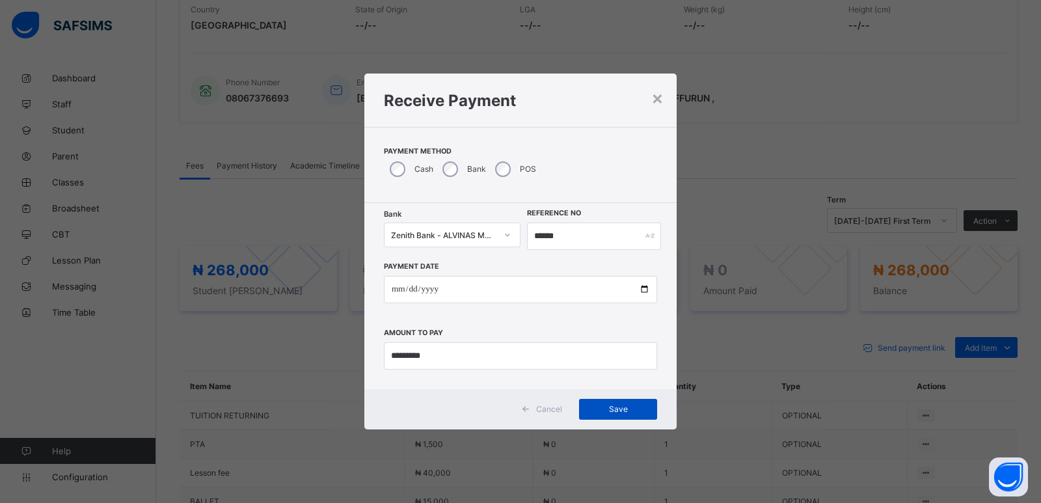
click at [621, 405] on span "Save" at bounding box center [618, 409] width 59 height 10
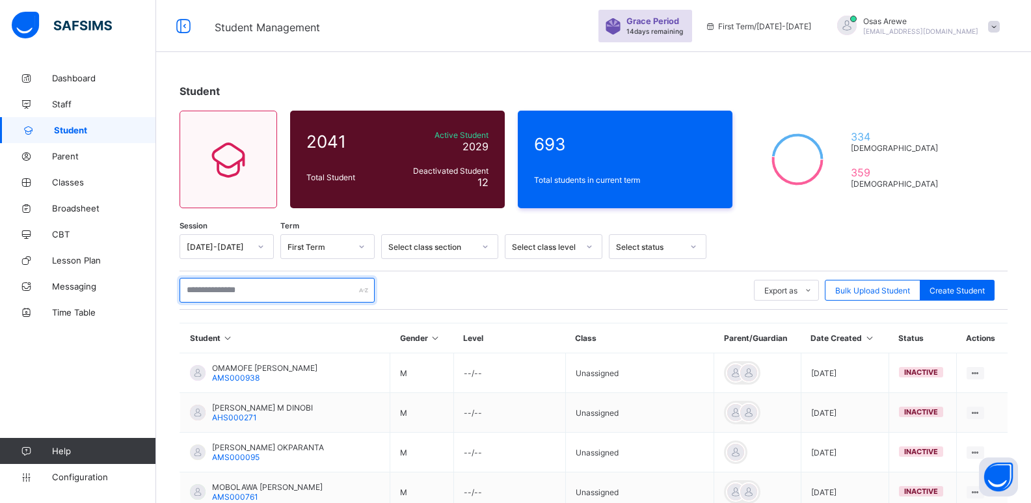
click at [293, 282] on input "text" at bounding box center [277, 290] width 195 height 25
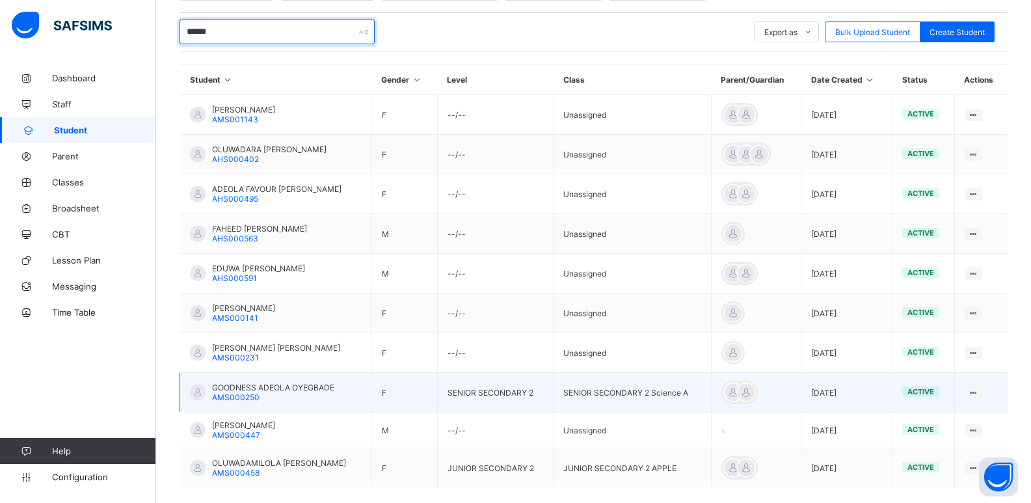
scroll to position [260, 0]
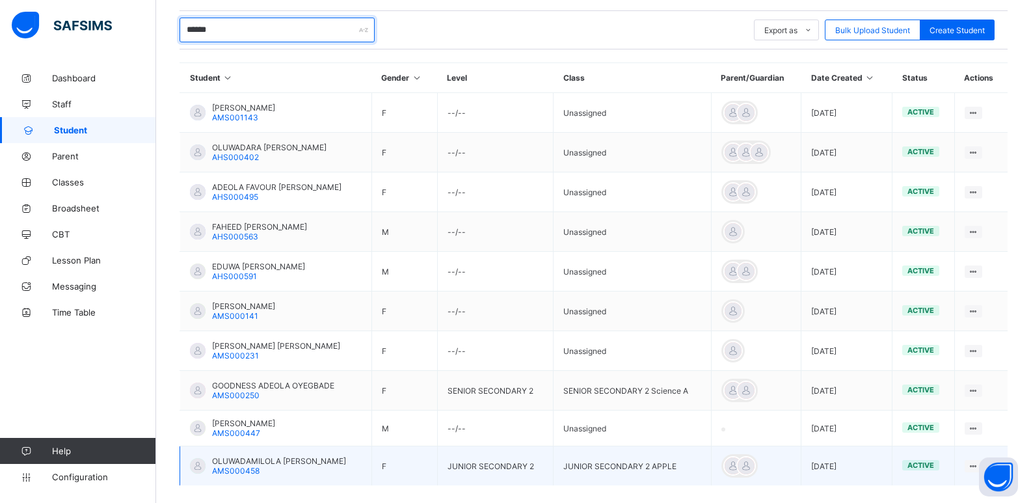
type input "******"
click at [273, 463] on span "OLUWADAMILOLA [PERSON_NAME]" at bounding box center [279, 461] width 134 height 10
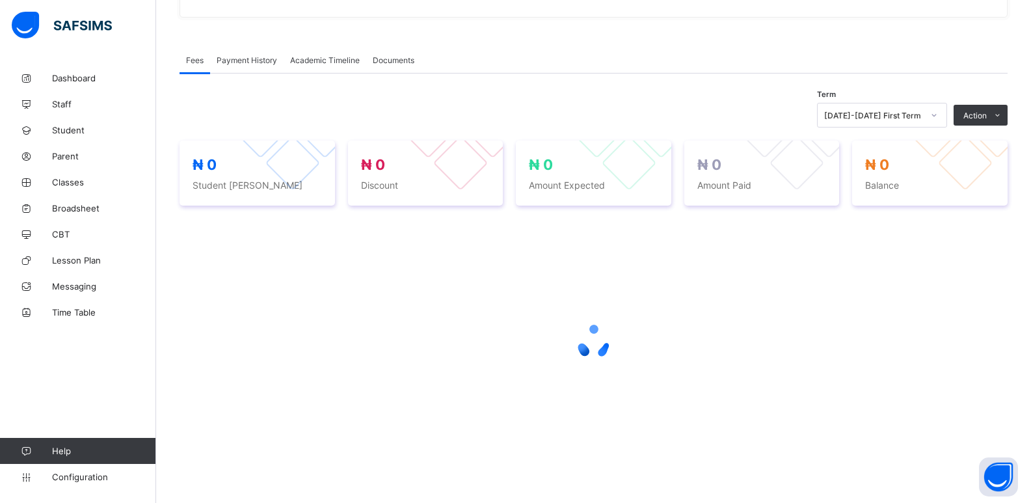
scroll to position [374, 0]
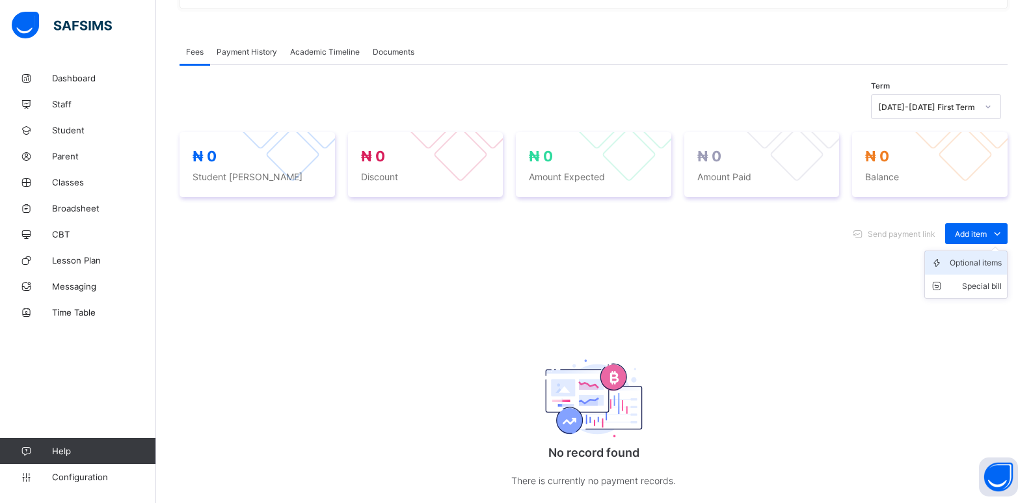
click at [973, 259] on div "Optional items" at bounding box center [976, 262] width 52 height 13
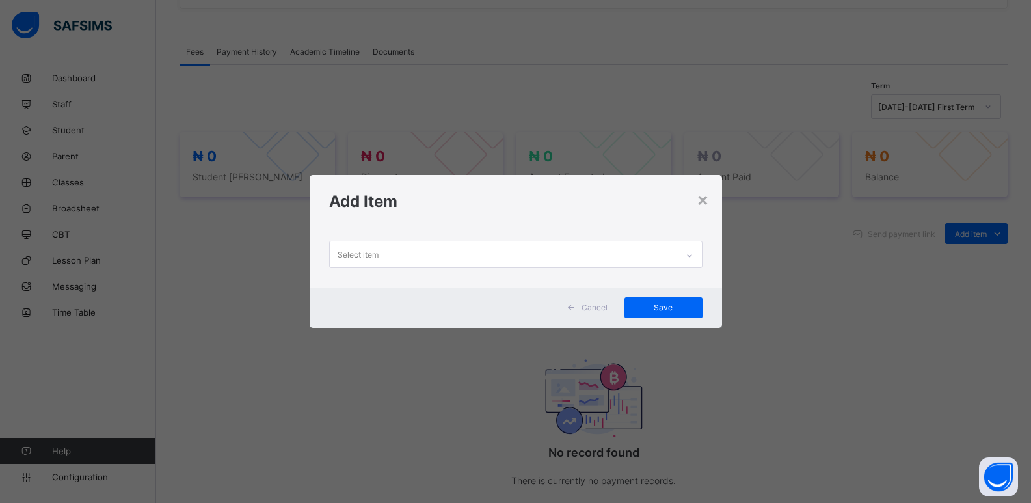
click at [686, 263] on div at bounding box center [690, 255] width 22 height 21
click at [694, 255] on icon at bounding box center [690, 255] width 8 height 13
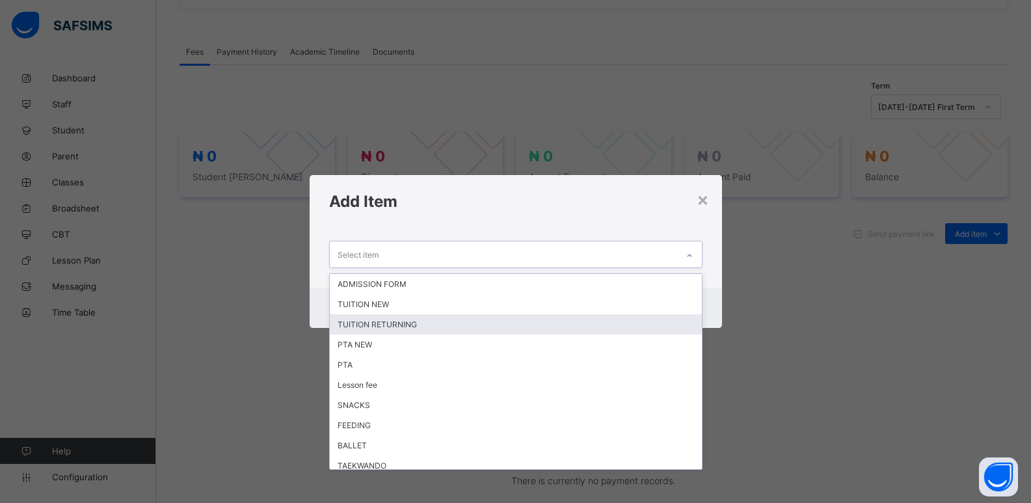
click at [478, 316] on div "TUITION RETURNING" at bounding box center [516, 324] width 372 height 20
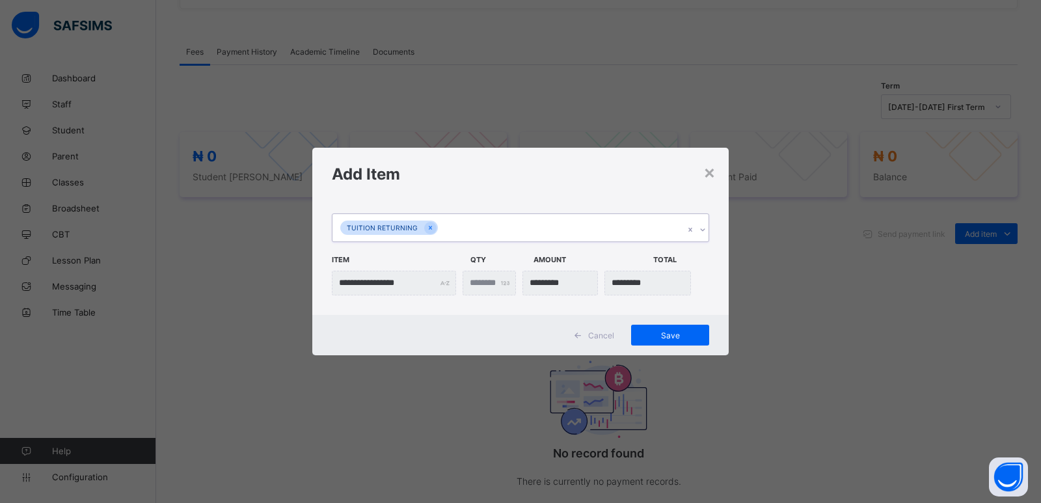
drag, startPoint x: 704, startPoint y: 230, endPoint x: 682, endPoint y: 241, distance: 23.9
click at [703, 230] on icon at bounding box center [703, 229] width 8 height 13
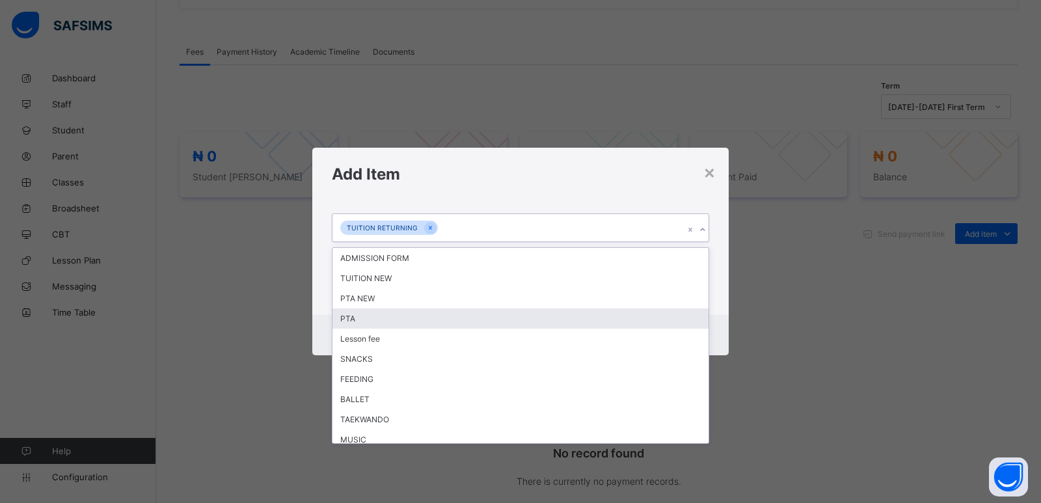
drag, startPoint x: 462, startPoint y: 325, endPoint x: 476, endPoint y: 316, distance: 16.4
click at [462, 323] on div "PTA" at bounding box center [520, 318] width 376 height 20
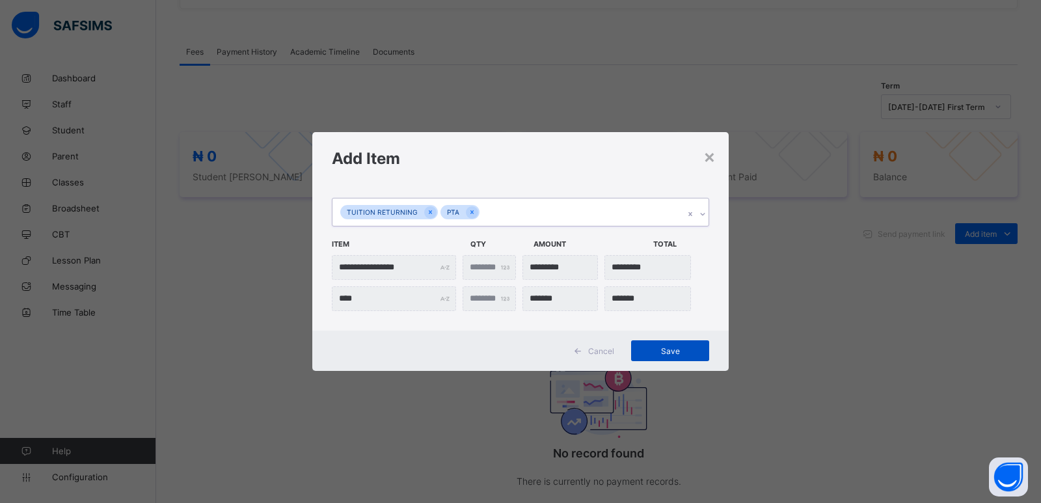
click at [649, 351] on span "Save" at bounding box center [670, 351] width 59 height 10
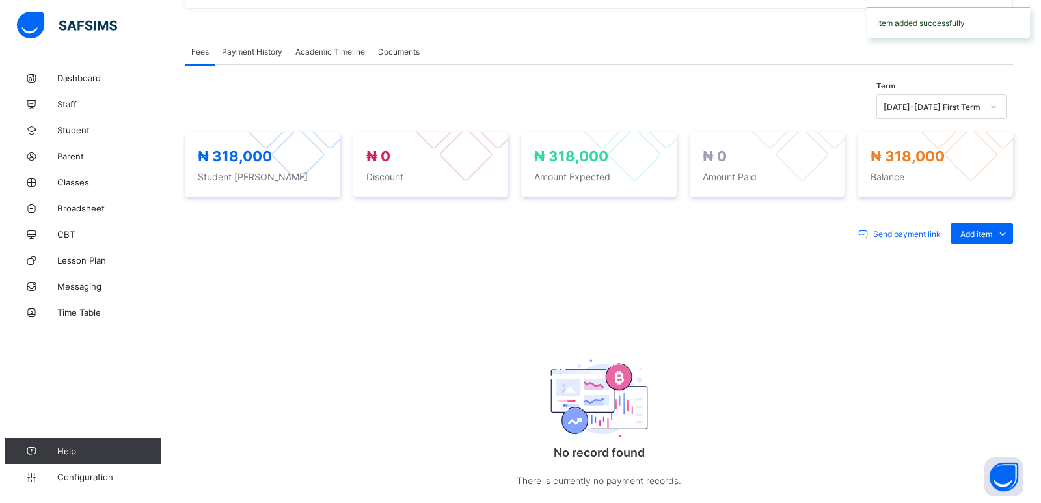
scroll to position [353, 0]
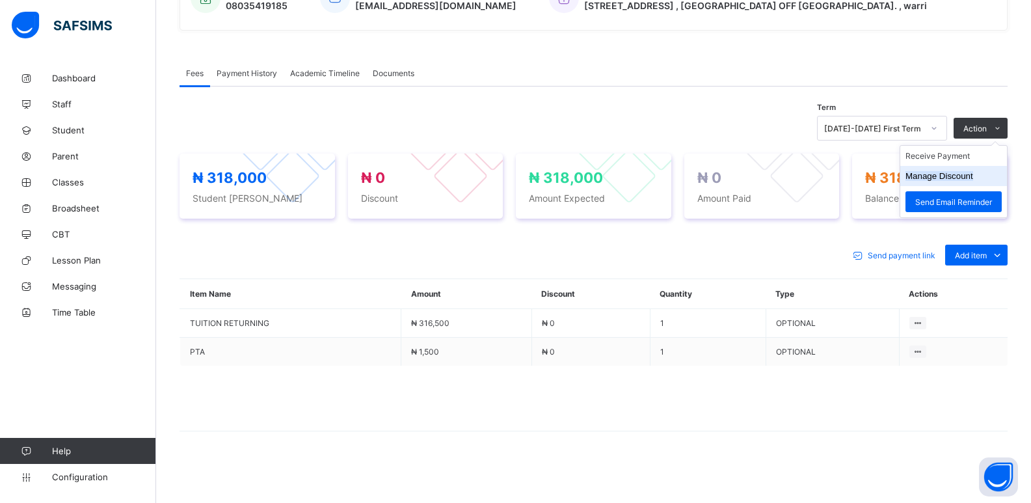
click at [950, 174] on button "Manage Discount" at bounding box center [940, 176] width 68 height 10
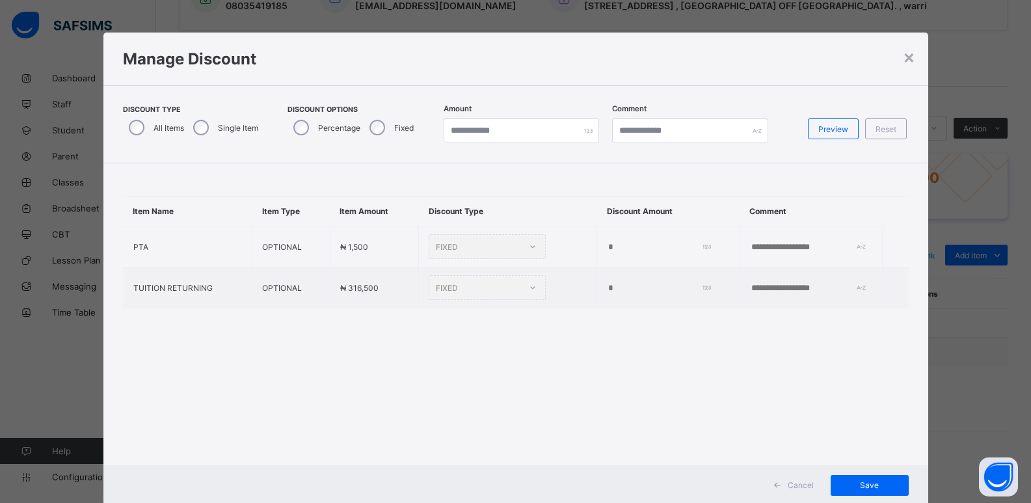
click at [213, 128] on div "Single Item" at bounding box center [224, 127] width 74 height 27
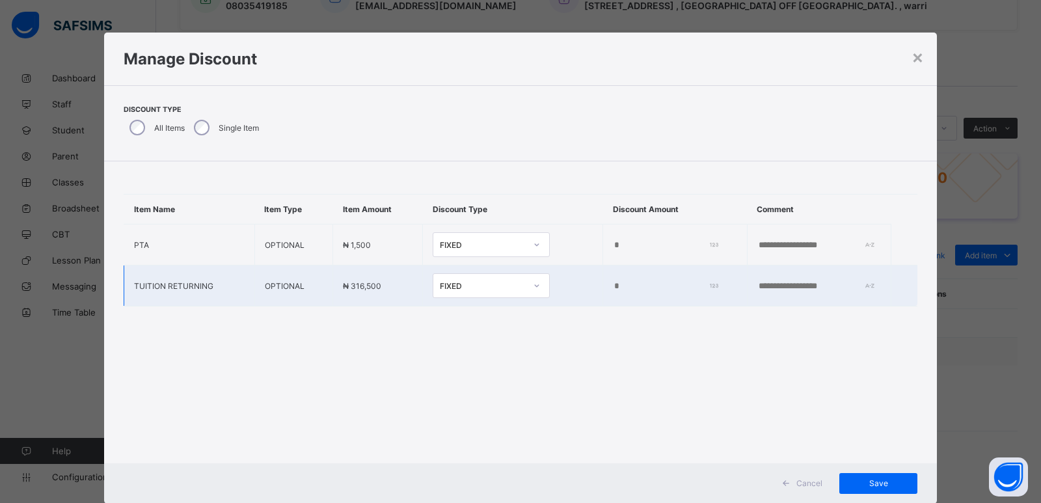
click at [613, 288] on input "*" at bounding box center [663, 286] width 100 height 10
type input "*****"
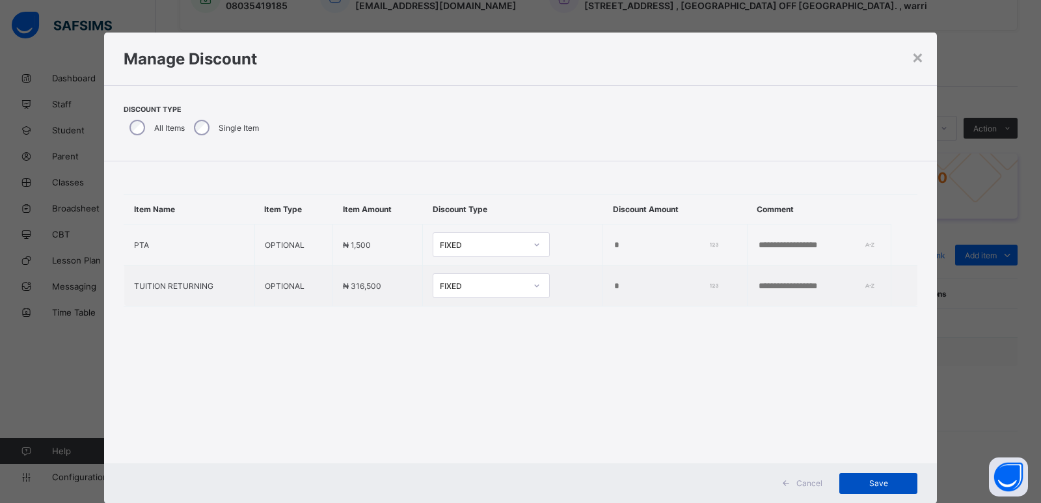
click at [863, 481] on span "Save" at bounding box center [878, 483] width 59 height 10
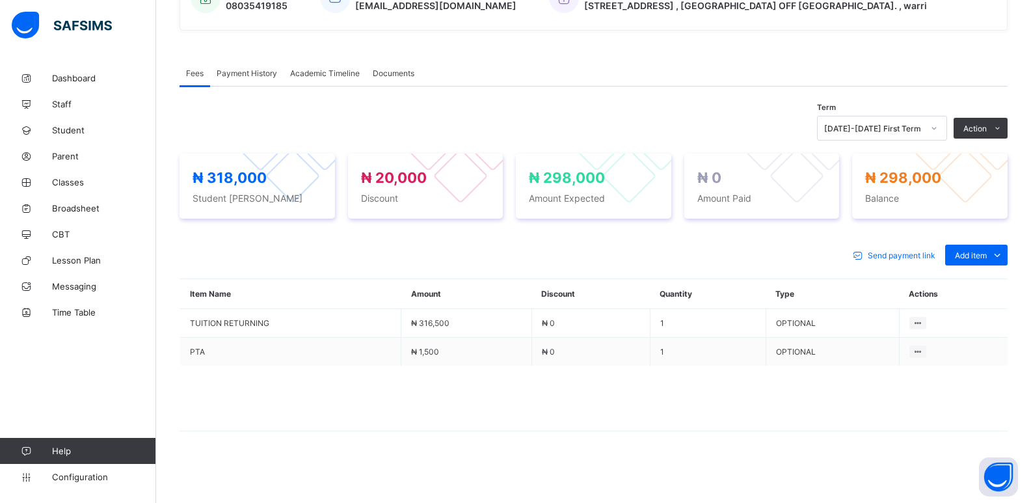
drag, startPoint x: 937, startPoint y: 159, endPoint x: 962, endPoint y: 142, distance: 30.0
click at [0, 0] on li "Receive Payment" at bounding box center [0, 0] width 0 height 0
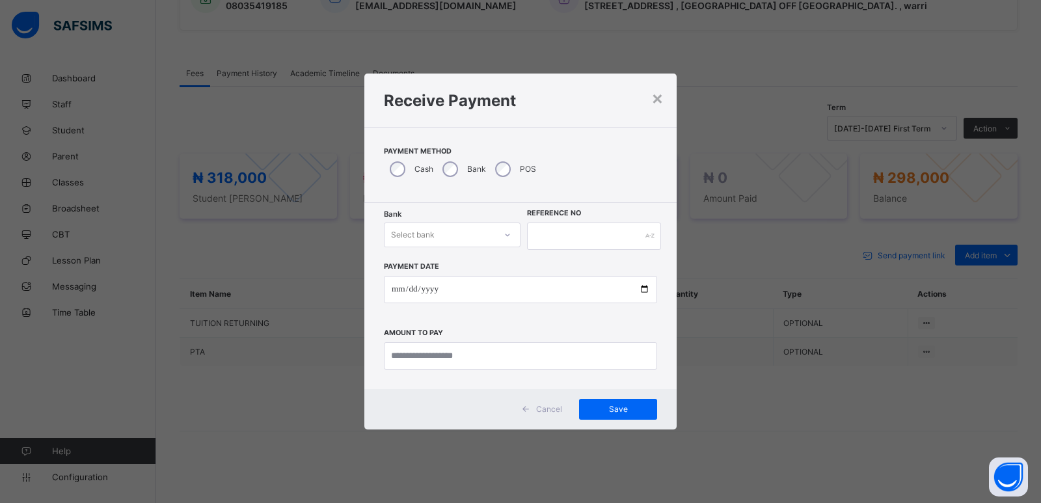
click at [411, 238] on div "Select bank" at bounding box center [413, 234] width 44 height 25
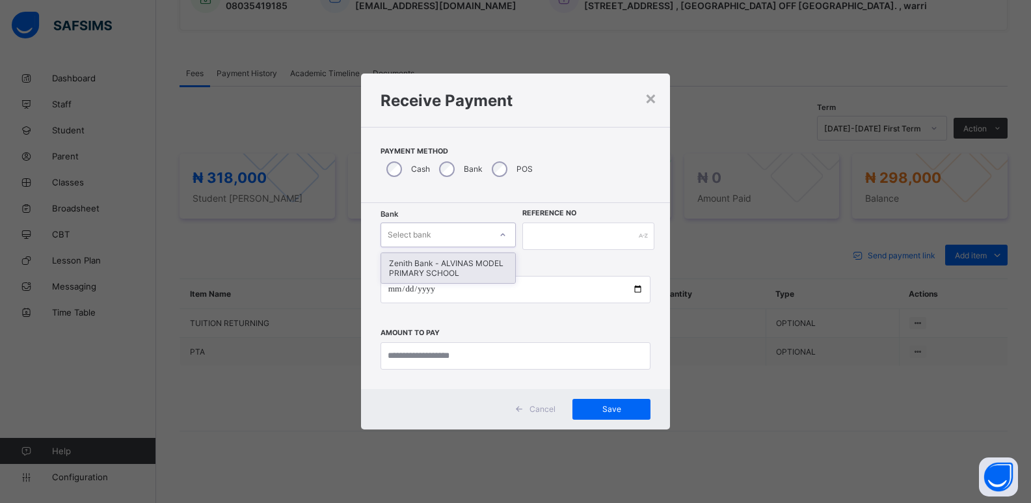
click at [420, 271] on div "Zenith Bank - ALVINAS MODEL PRIMARY SCHOOL" at bounding box center [448, 268] width 134 height 30
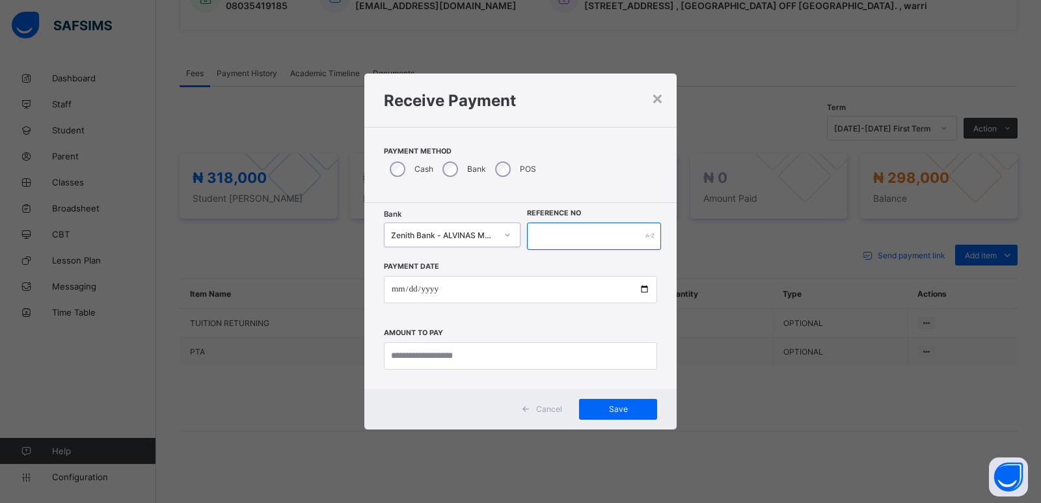
click at [559, 236] on input "text" at bounding box center [594, 235] width 134 height 27
type input "******"
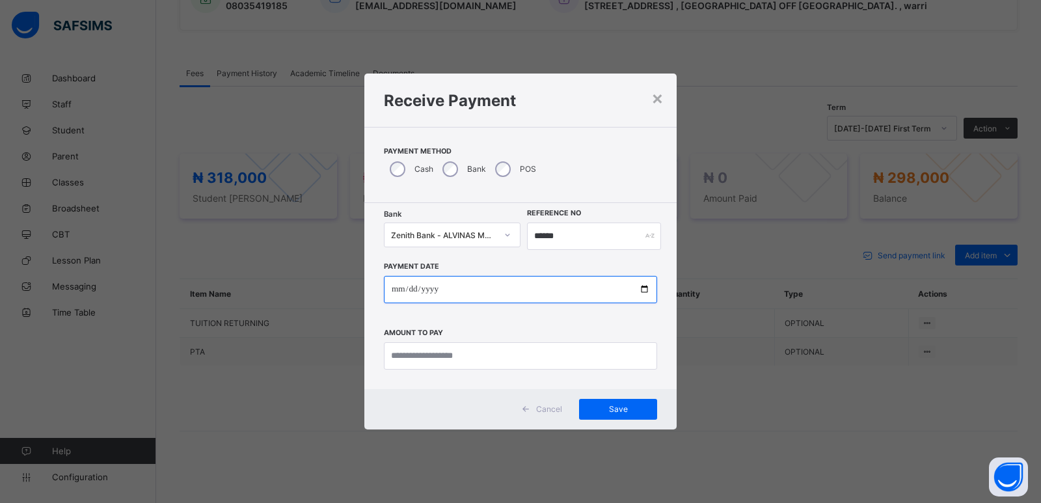
click at [396, 293] on input "date" at bounding box center [520, 289] width 273 height 27
